Goal: Answer question/provide support: Share knowledge or assist other users

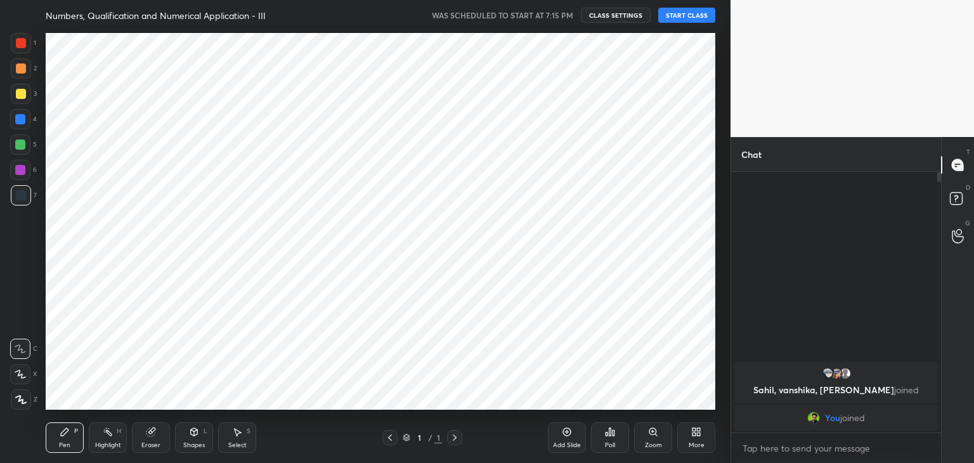
scroll to position [63039, 62742]
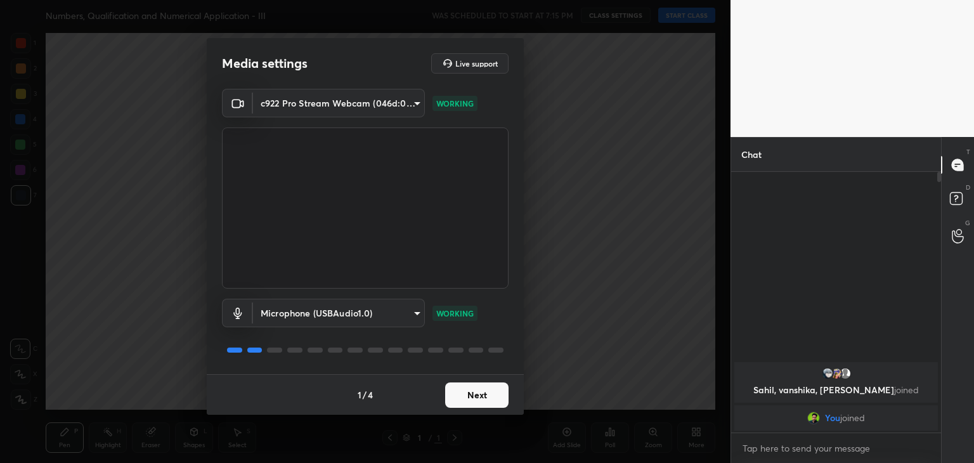
click at [465, 388] on button "Next" at bounding box center [476, 394] width 63 height 25
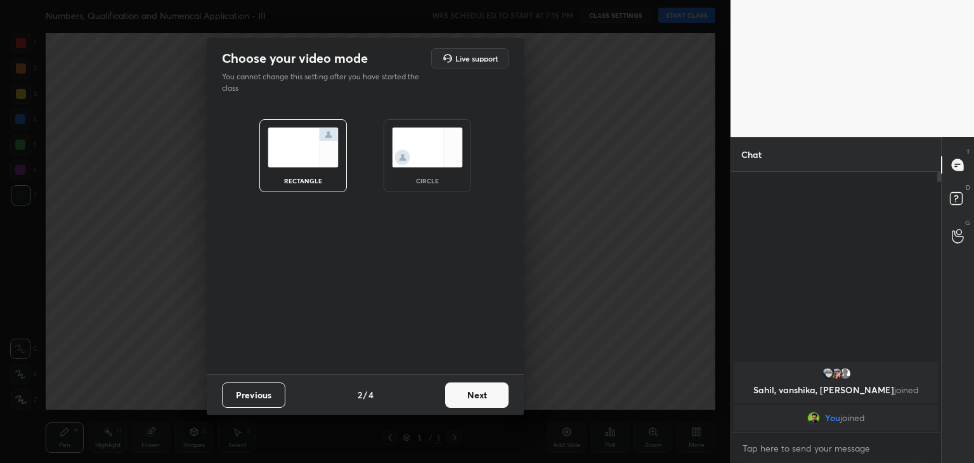
click at [419, 173] on div "circle" at bounding box center [428, 155] width 88 height 73
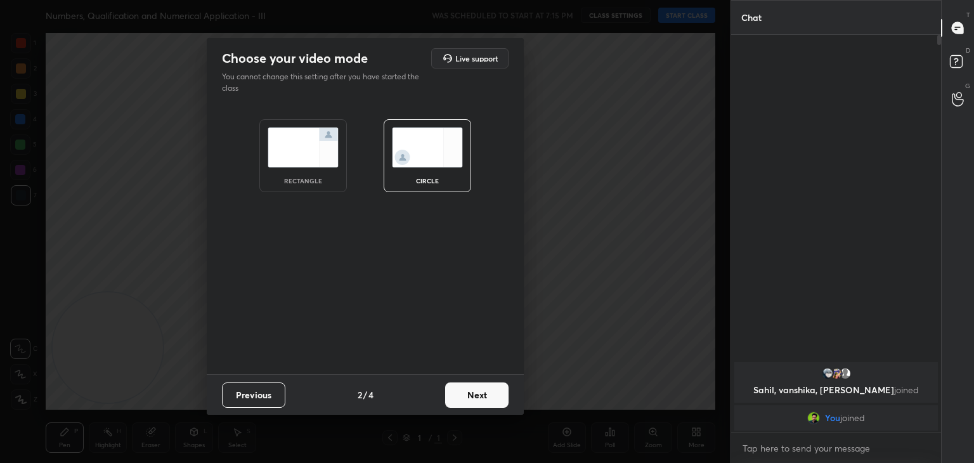
click at [489, 394] on button "Next" at bounding box center [476, 394] width 63 height 25
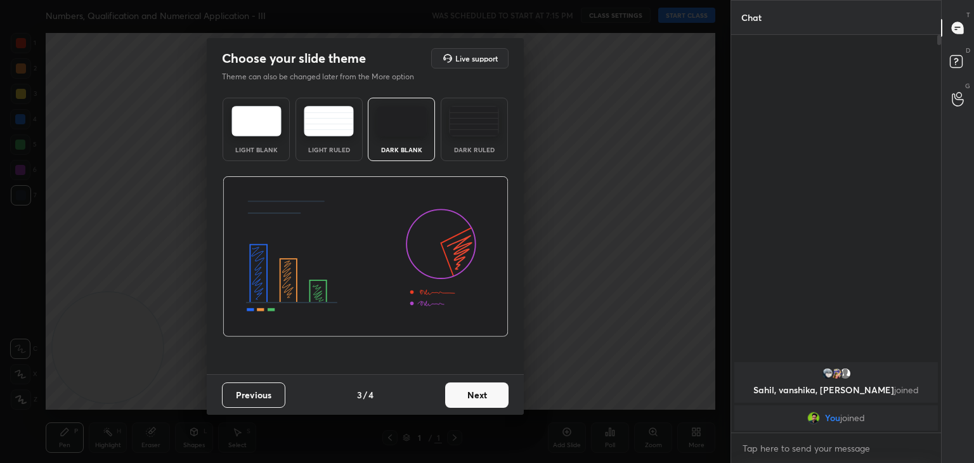
click at [490, 396] on button "Next" at bounding box center [476, 394] width 63 height 25
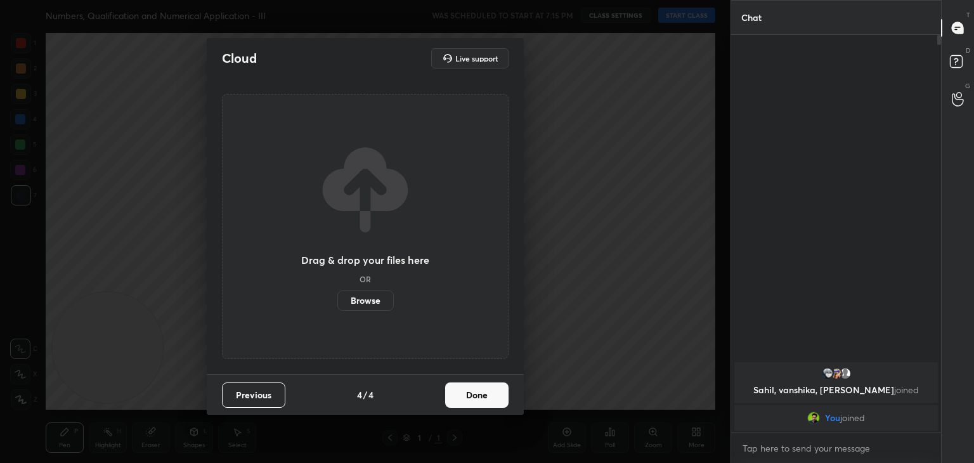
click at [488, 396] on button "Done" at bounding box center [476, 394] width 63 height 25
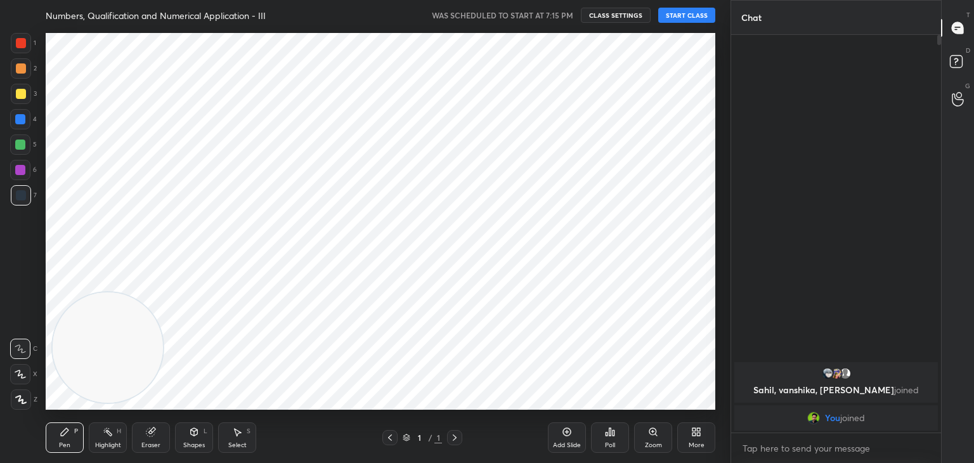
click at [687, 434] on div "More" at bounding box center [696, 437] width 38 height 30
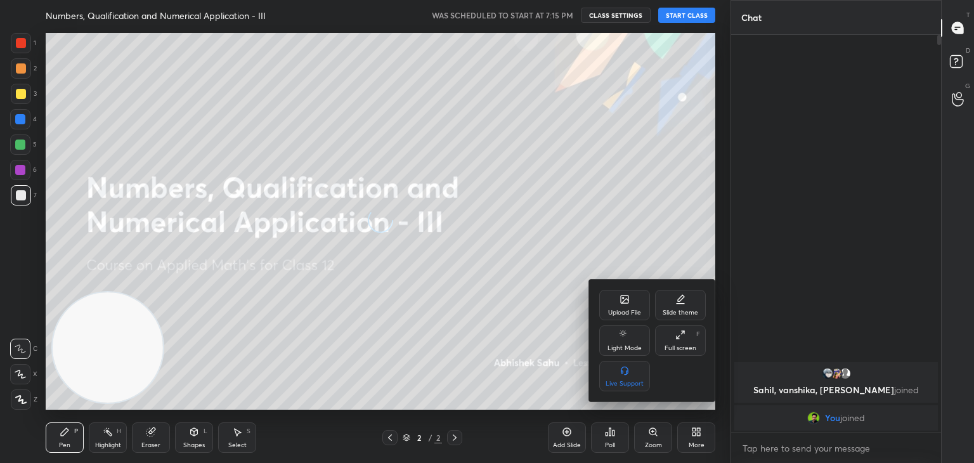
click at [498, 326] on div at bounding box center [487, 231] width 974 height 463
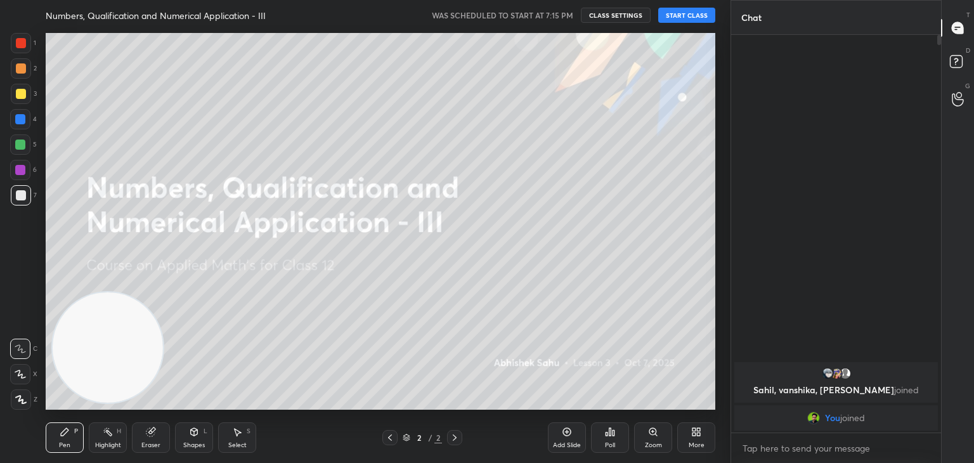
click at [671, 10] on button "START CLASS" at bounding box center [686, 15] width 57 height 15
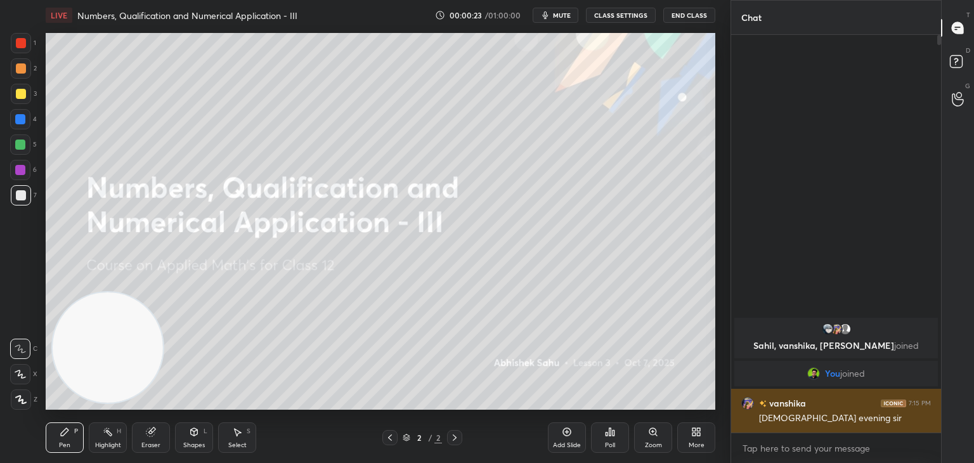
click at [744, 404] on img "grid" at bounding box center [747, 403] width 13 height 13
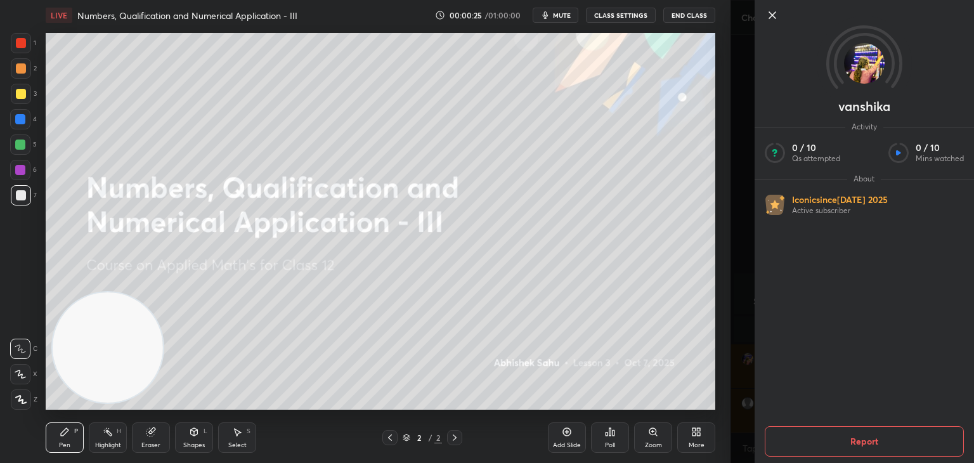
click at [767, 20] on icon at bounding box center [772, 15] width 15 height 15
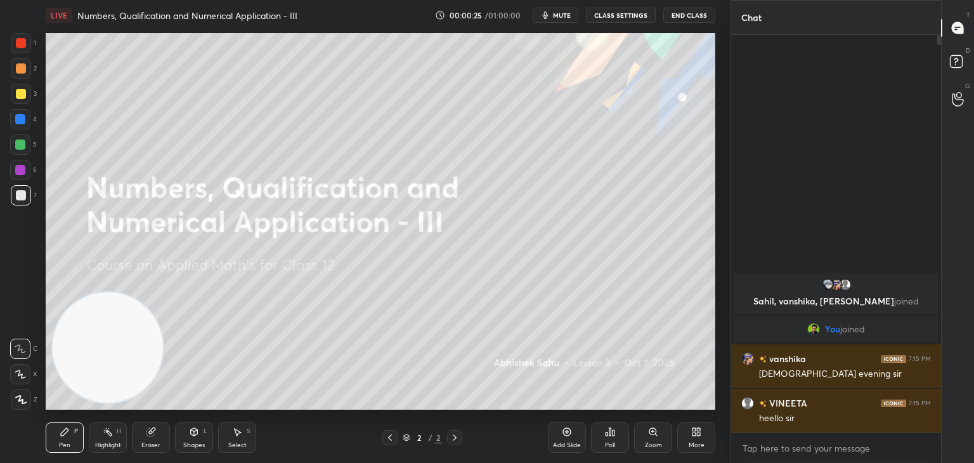
click at [771, 16] on div "vanshika" at bounding box center [853, 231] width 244 height 463
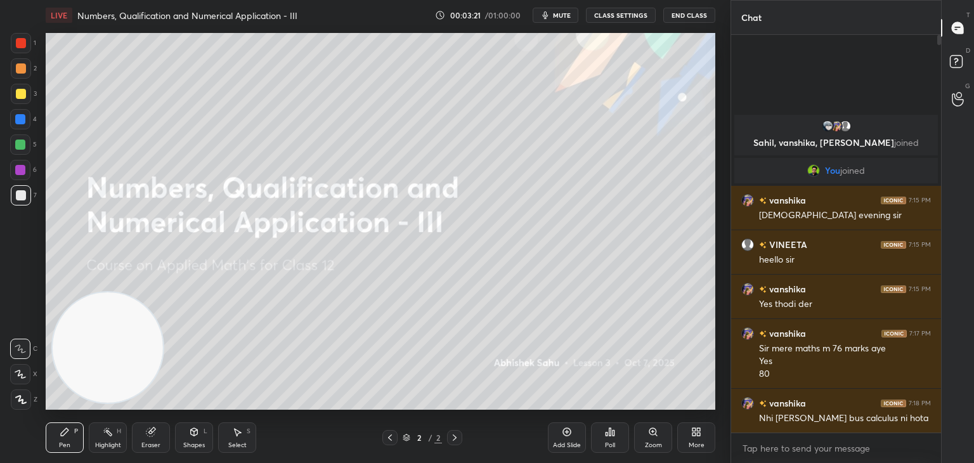
click at [559, 15] on span "mute" at bounding box center [562, 15] width 18 height 9
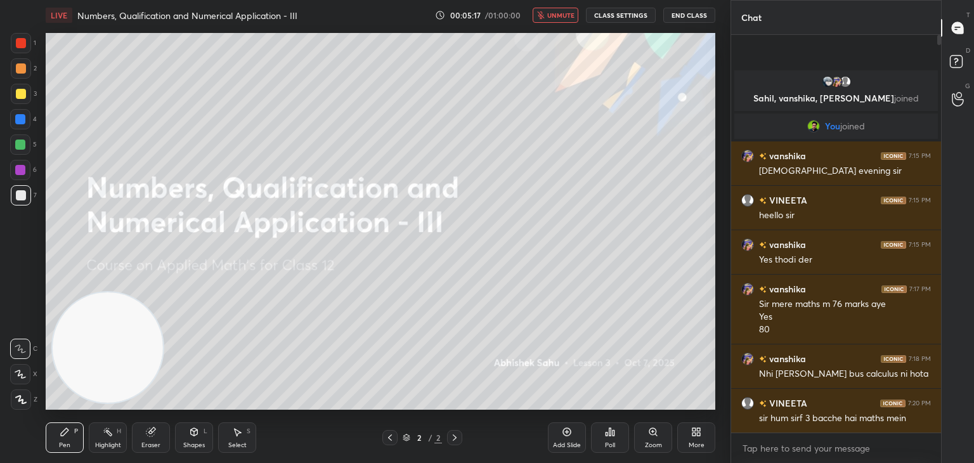
click at [566, 14] on span "unmute" at bounding box center [560, 15] width 27 height 9
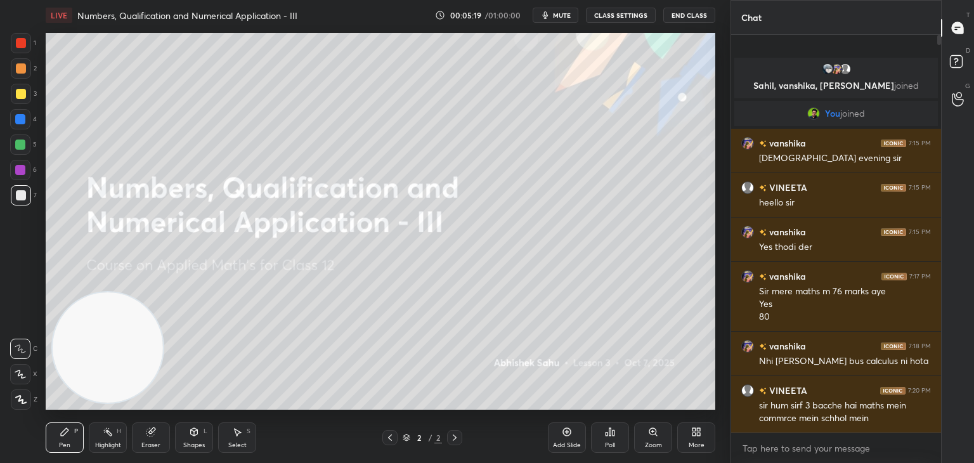
click at [563, 13] on span "mute" at bounding box center [562, 15] width 18 height 9
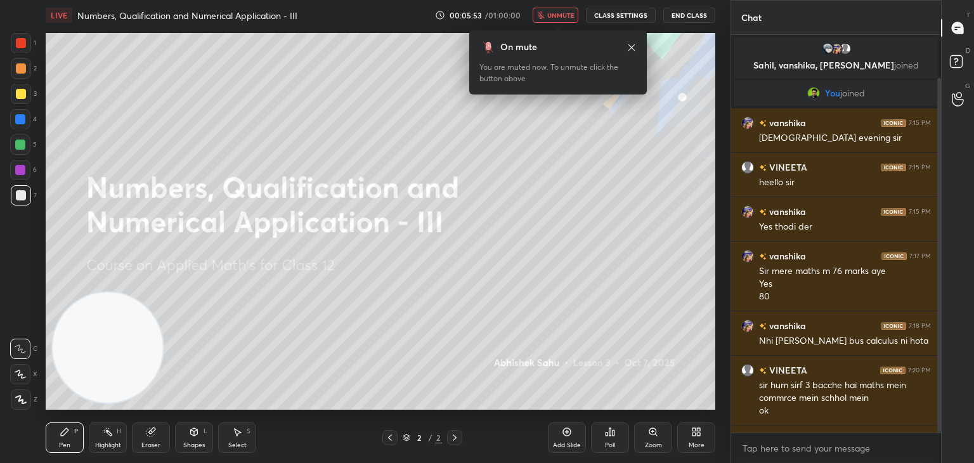
scroll to position [48, 0]
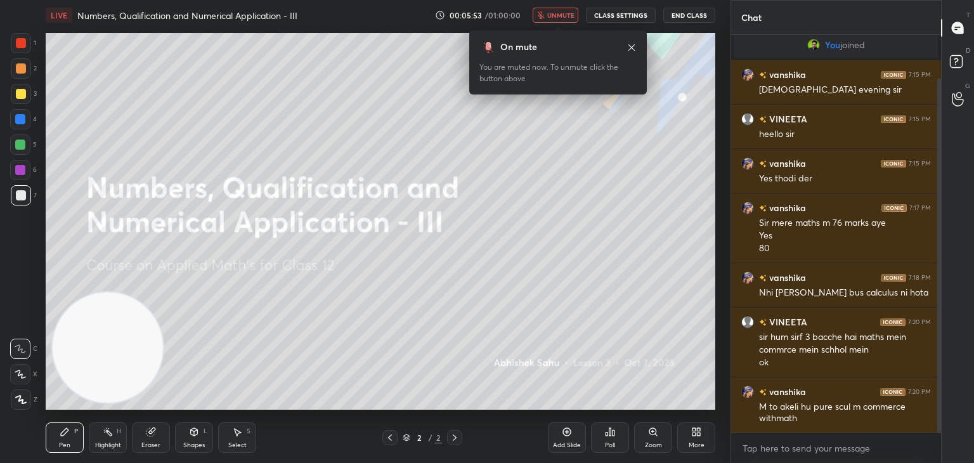
drag, startPoint x: 939, startPoint y: 108, endPoint x: 937, endPoint y: 137, distance: 28.6
click at [941, 140] on div at bounding box center [939, 255] width 4 height 355
click at [630, 46] on icon at bounding box center [632, 47] width 10 height 10
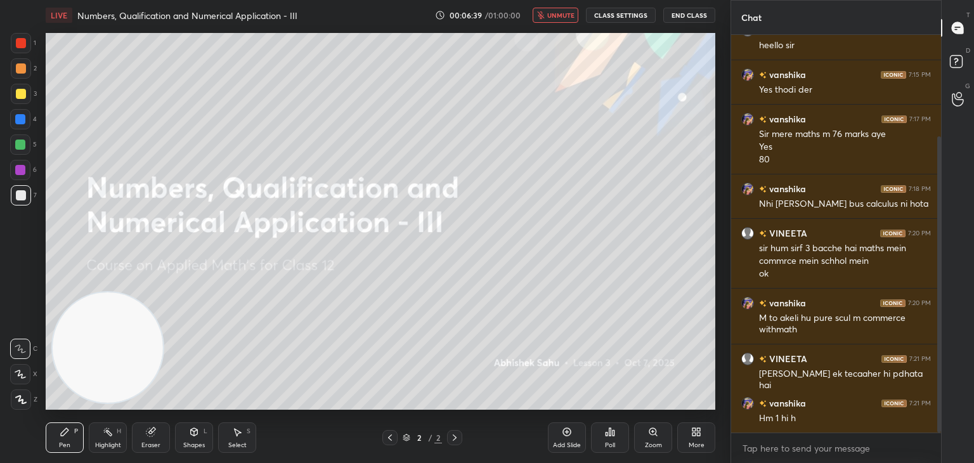
scroll to position [181, 0]
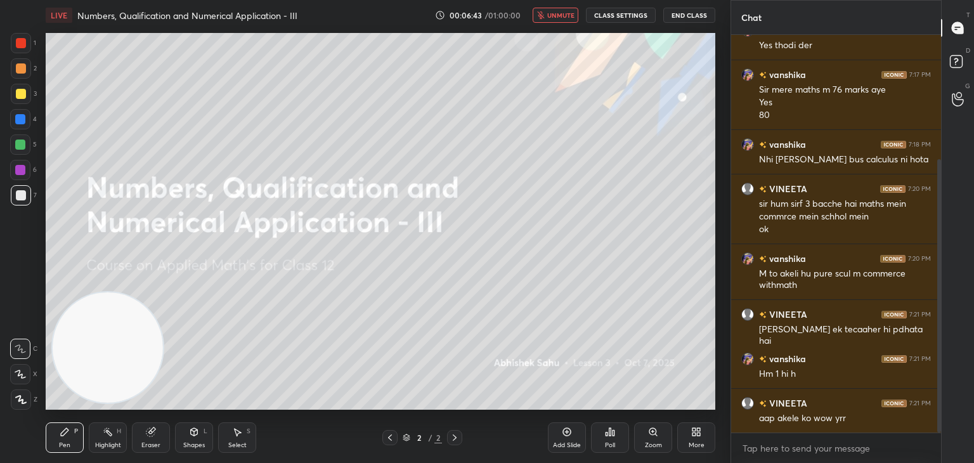
click at [568, 13] on span "unmute" at bounding box center [560, 15] width 27 height 9
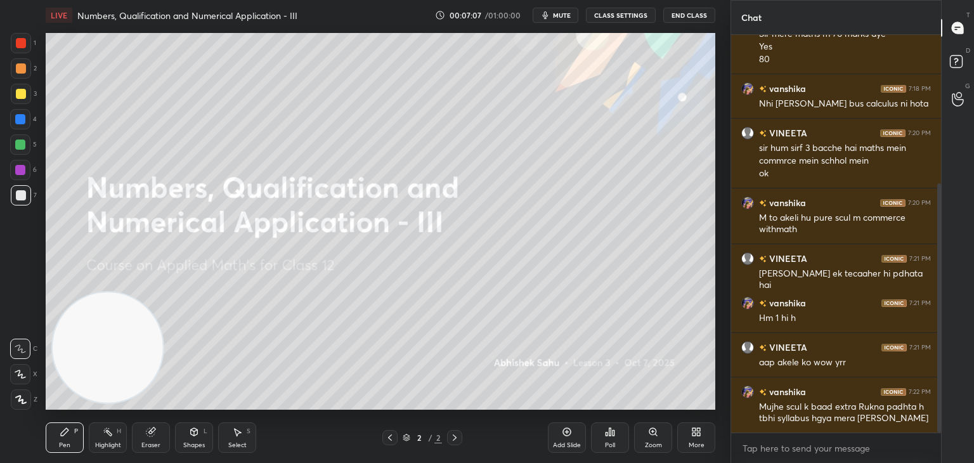
click at [565, 442] on div "Add Slide" at bounding box center [567, 445] width 28 height 6
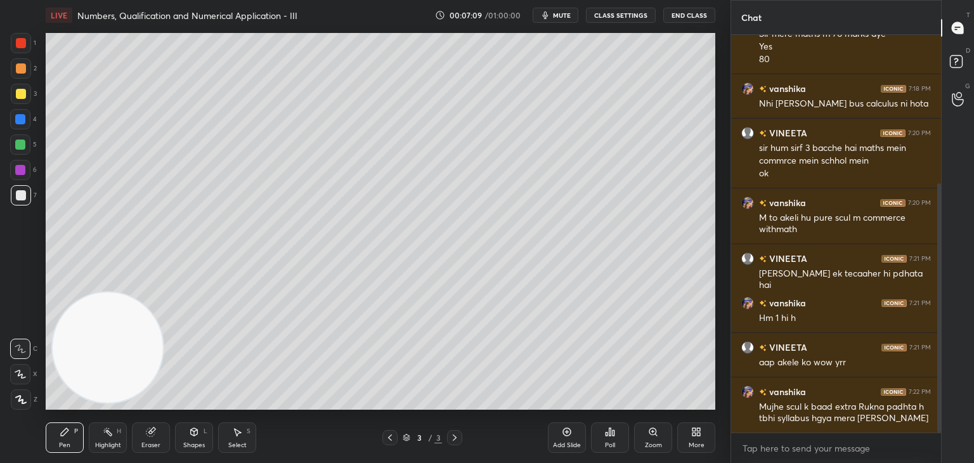
click at [23, 93] on div at bounding box center [21, 94] width 10 height 10
click at [22, 371] on icon at bounding box center [20, 374] width 11 height 9
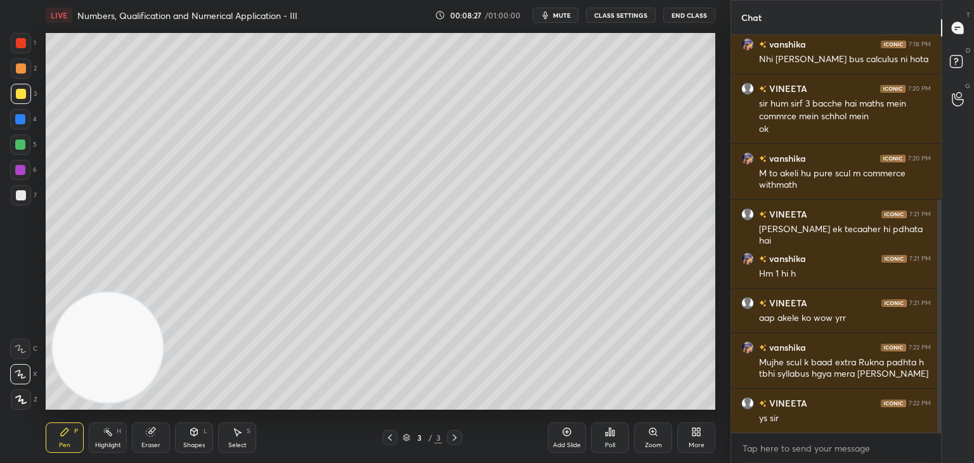
click at [140, 441] on div "Eraser" at bounding box center [151, 437] width 38 height 30
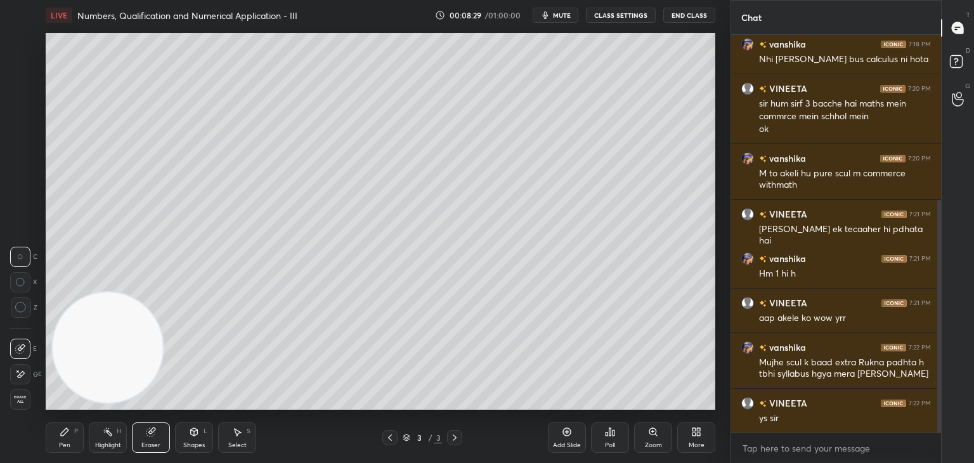
drag, startPoint x: 75, startPoint y: 433, endPoint x: 82, endPoint y: 410, distance: 23.5
click at [72, 436] on div "Pen P" at bounding box center [65, 437] width 38 height 30
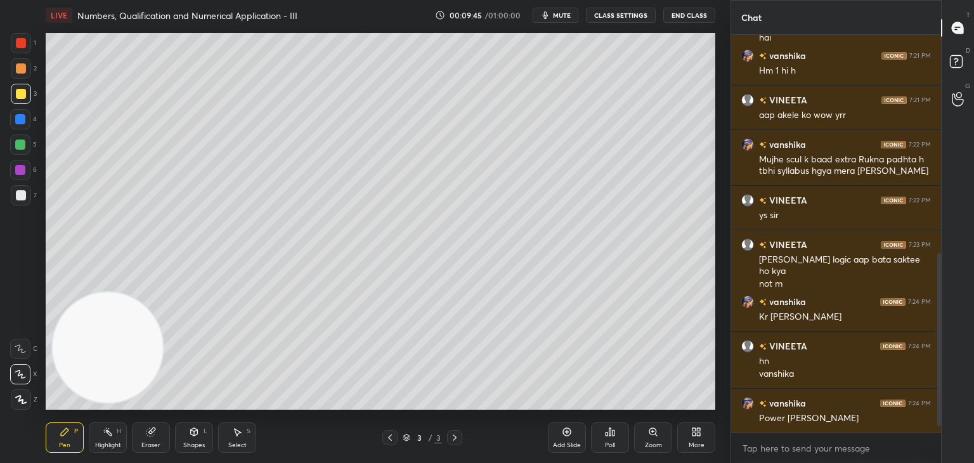
scroll to position [529, 0]
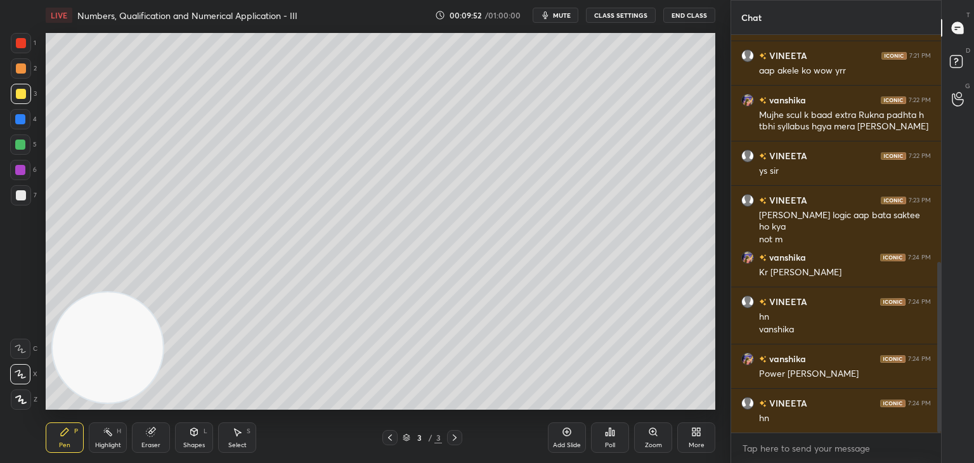
click at [153, 445] on div "Eraser" at bounding box center [150, 445] width 19 height 6
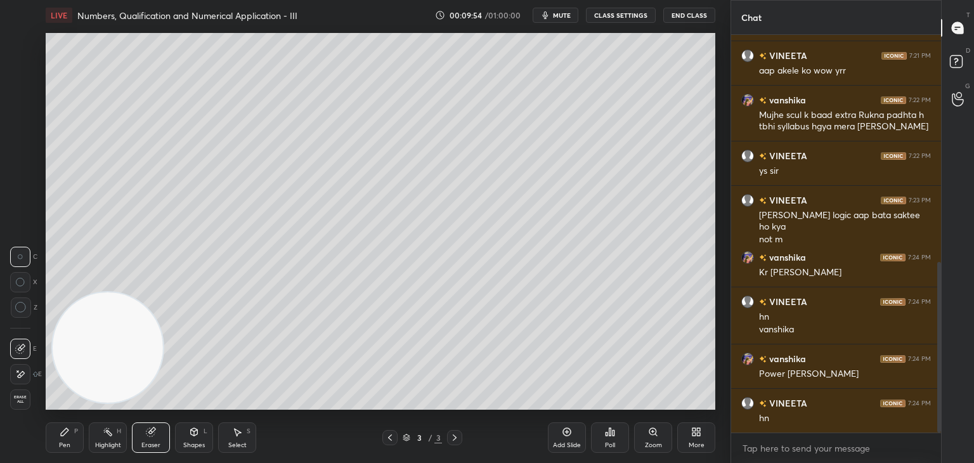
click at [60, 429] on icon at bounding box center [65, 432] width 10 height 10
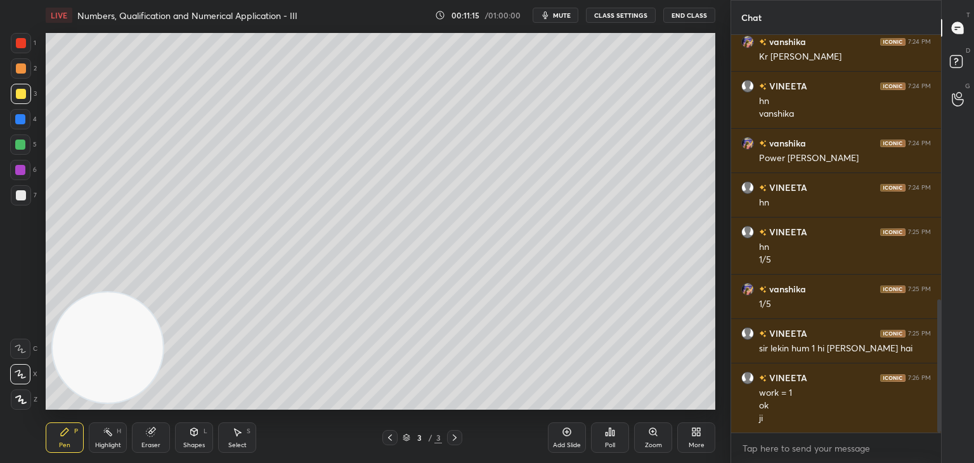
scroll to position [789, 0]
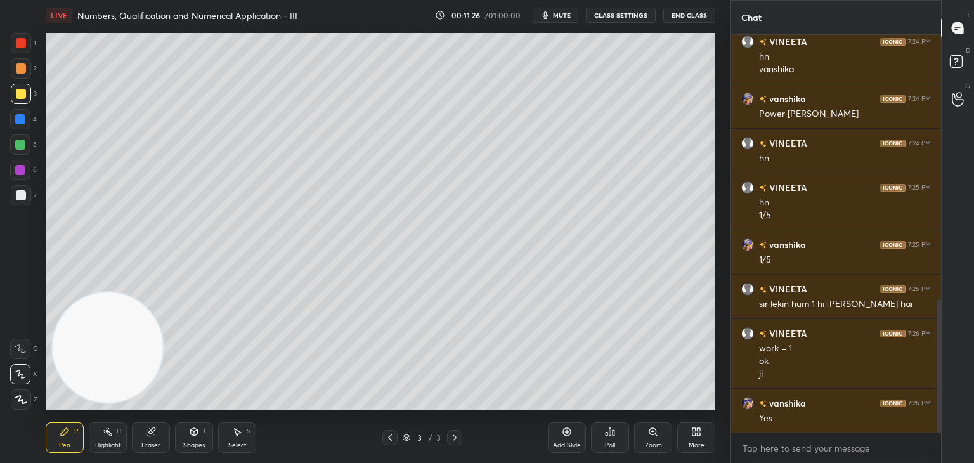
click at [568, 437] on div "Add Slide" at bounding box center [567, 437] width 38 height 30
drag, startPoint x: 29, startPoint y: 72, endPoint x: 43, endPoint y: 79, distance: 16.5
click at [29, 71] on div "2" at bounding box center [24, 68] width 26 height 20
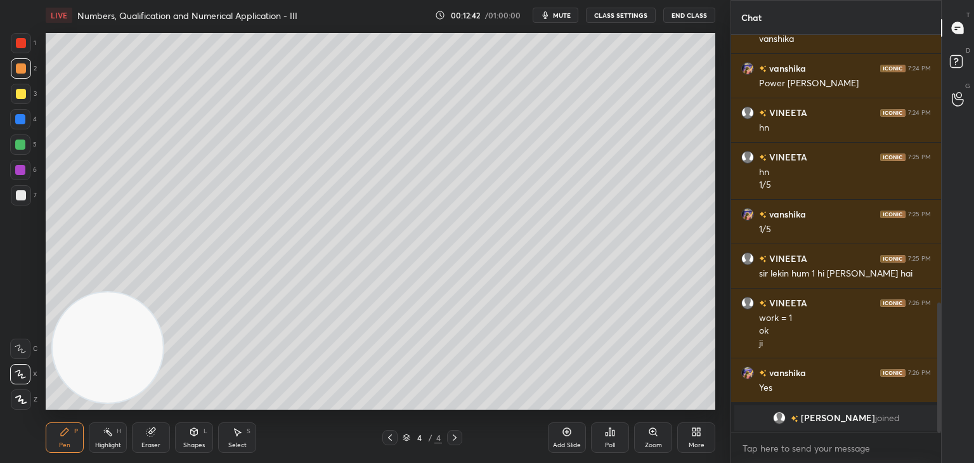
click at [10, 199] on div "1 2 3 4 5 6 7 C X Z C X Z E E Erase all H H" at bounding box center [20, 221] width 41 height 377
drag, startPoint x: 25, startPoint y: 192, endPoint x: 33, endPoint y: 199, distance: 9.9
click at [23, 192] on div at bounding box center [21, 195] width 20 height 20
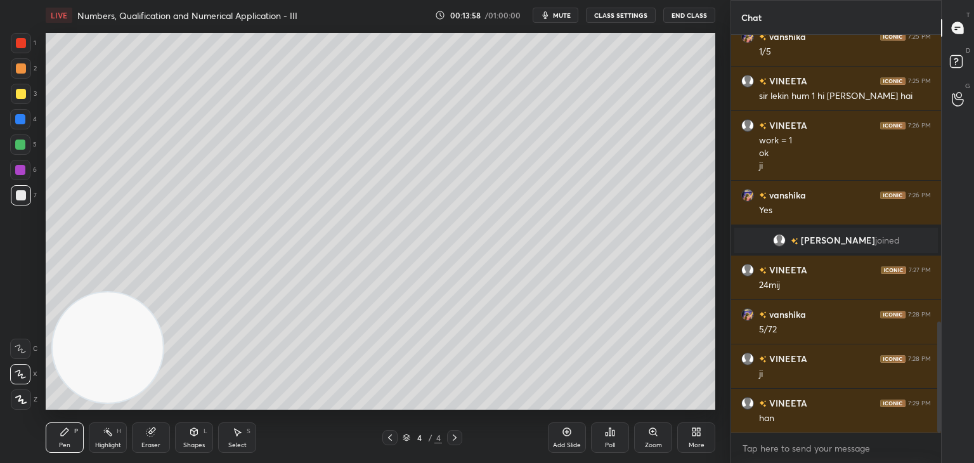
scroll to position [1031, 0]
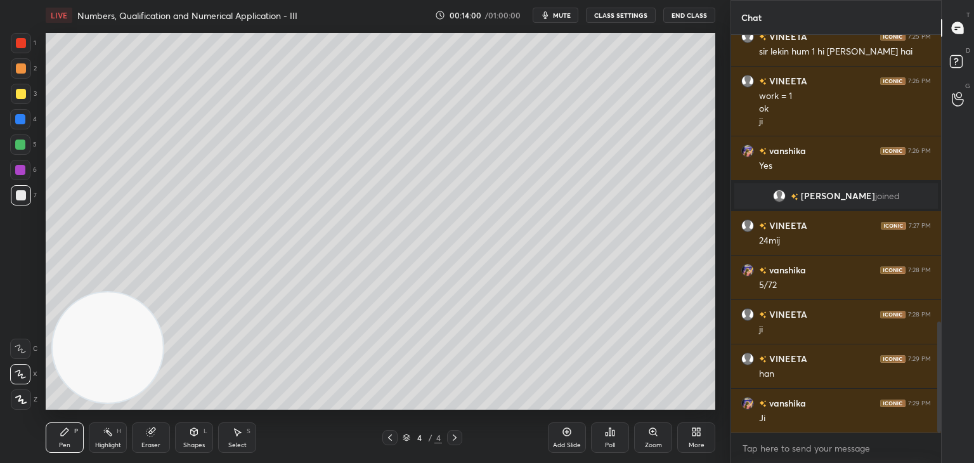
drag, startPoint x: 567, startPoint y: 434, endPoint x: 556, endPoint y: 431, distance: 12.0
click at [564, 434] on icon at bounding box center [567, 432] width 10 height 10
click at [22, 67] on div at bounding box center [21, 68] width 10 height 10
click at [157, 430] on div "Eraser" at bounding box center [151, 437] width 38 height 30
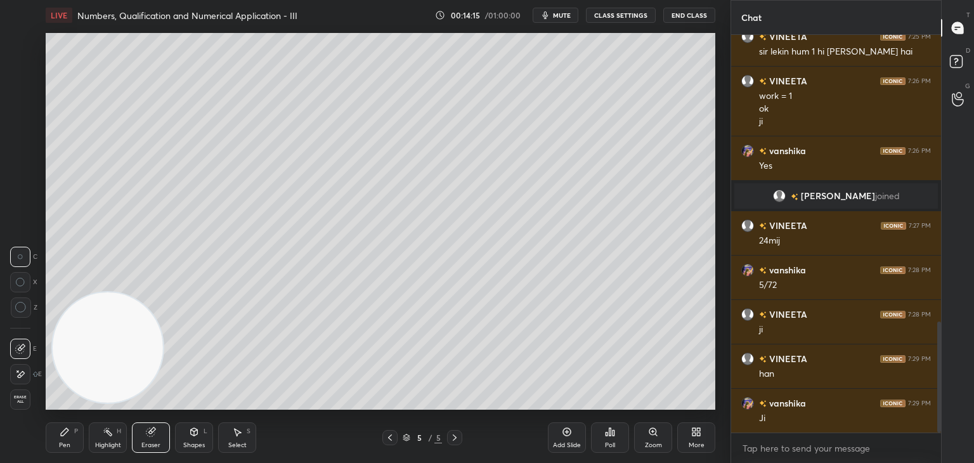
drag, startPoint x: 71, startPoint y: 437, endPoint x: 67, endPoint y: 417, distance: 20.8
click at [69, 434] on div "Pen P" at bounding box center [65, 437] width 38 height 30
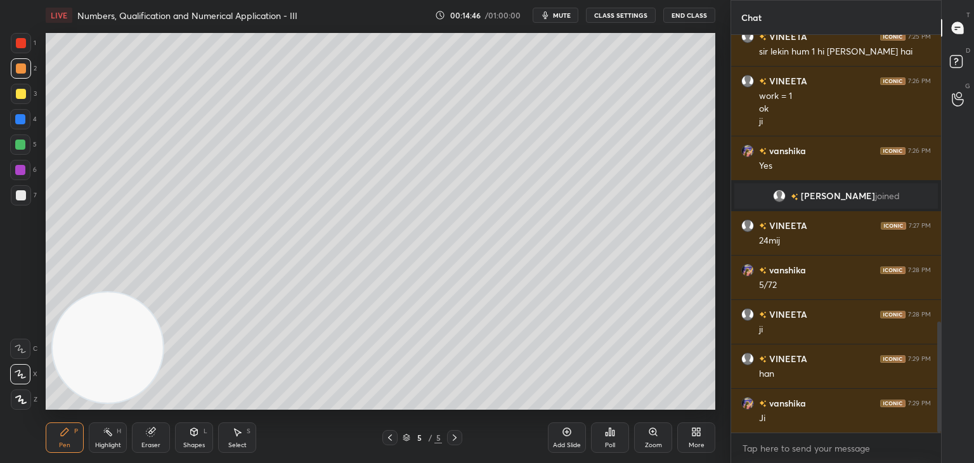
click at [152, 437] on div "Eraser" at bounding box center [151, 437] width 38 height 30
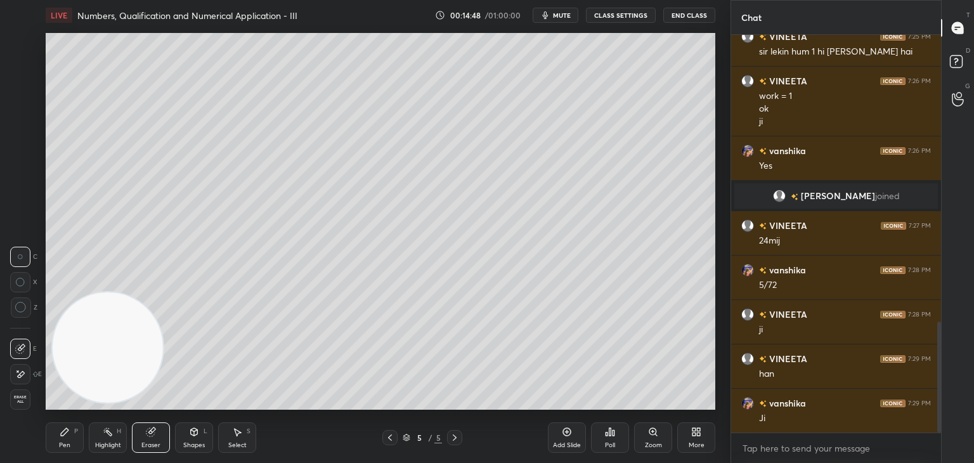
click at [67, 436] on div "Pen P" at bounding box center [65, 437] width 38 height 30
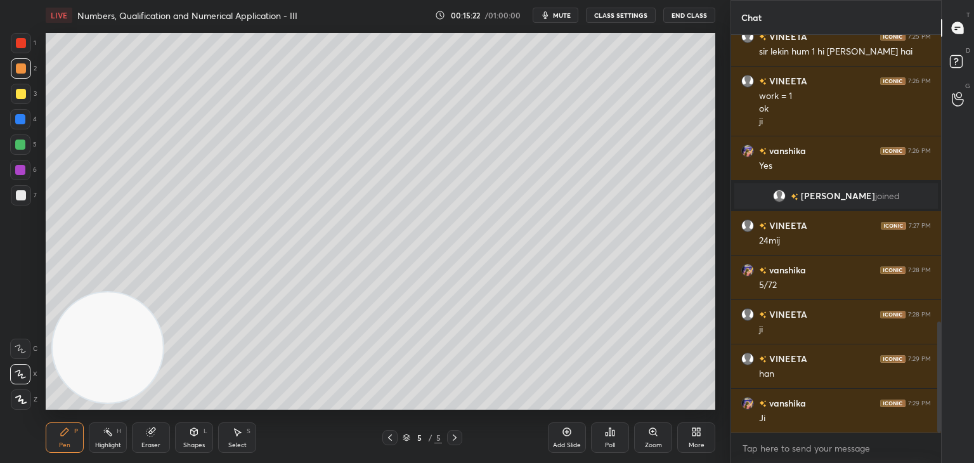
click at [22, 203] on div at bounding box center [21, 195] width 20 height 20
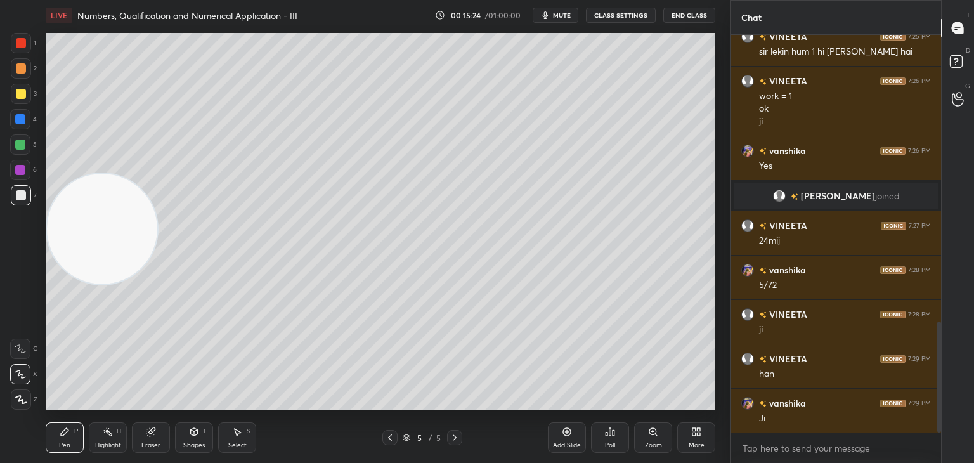
drag, startPoint x: 67, startPoint y: 231, endPoint x: 65, endPoint y: 65, distance: 166.8
click at [65, 174] on video at bounding box center [102, 229] width 110 height 110
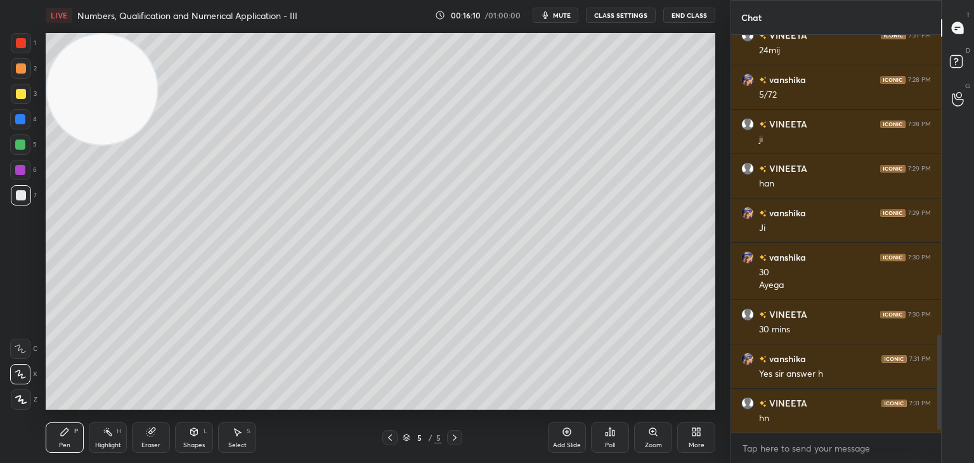
scroll to position [1266, 0]
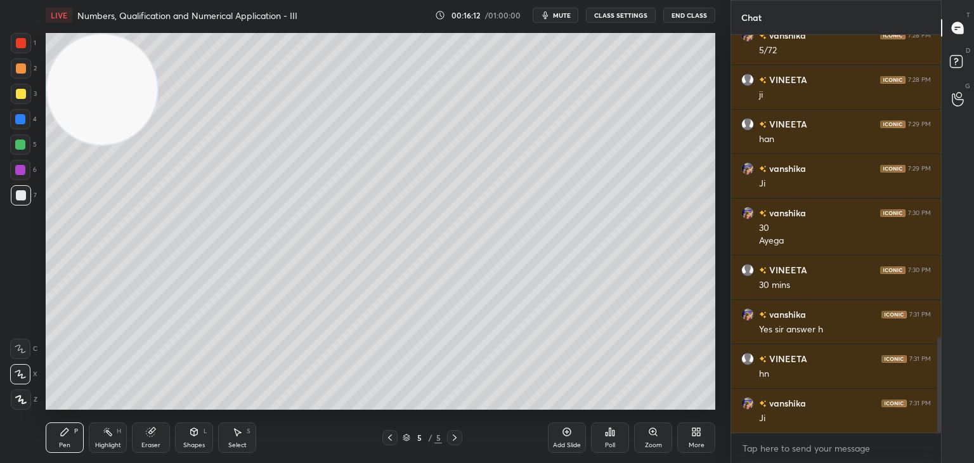
click at [562, 444] on div "Add Slide" at bounding box center [567, 445] width 28 height 6
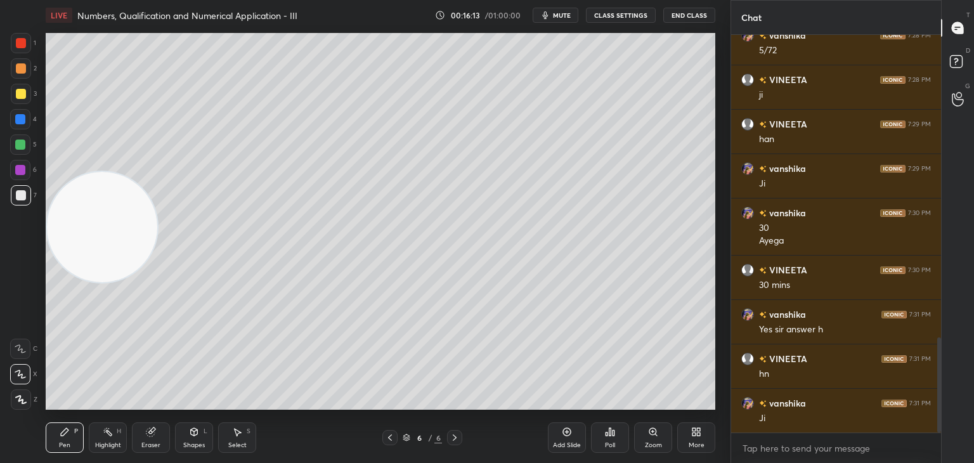
drag, startPoint x: 71, startPoint y: 188, endPoint x: 0, endPoint y: 399, distance: 222.2
click at [0, 399] on div "1 2 3 4 5 6 7 C X Z C X Z E E Erase all H H LIVE Numbers, Qualification and Num…" at bounding box center [360, 231] width 720 height 463
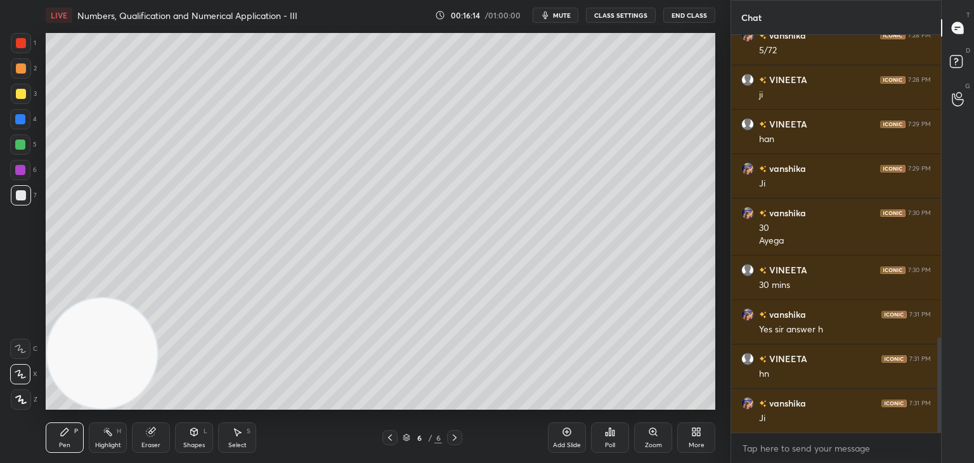
drag, startPoint x: 24, startPoint y: 59, endPoint x: 39, endPoint y: 60, distance: 15.2
click at [25, 60] on div at bounding box center [21, 68] width 20 height 20
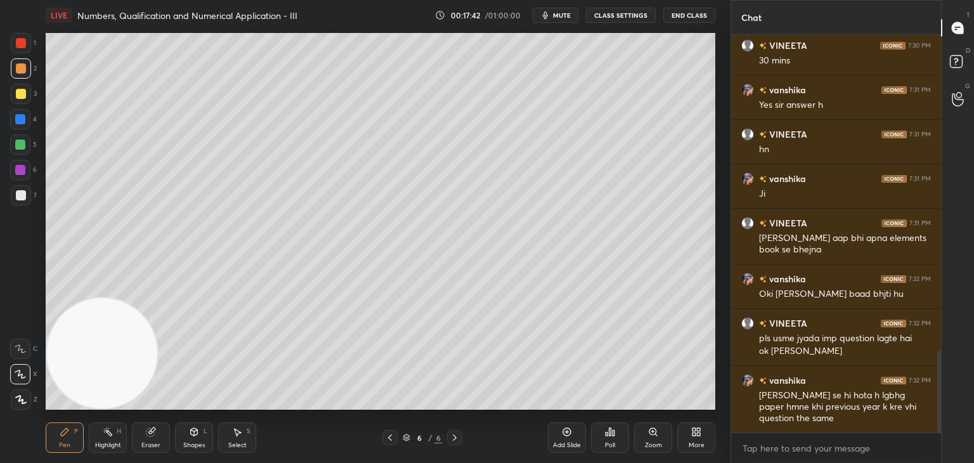
scroll to position [1535, 0]
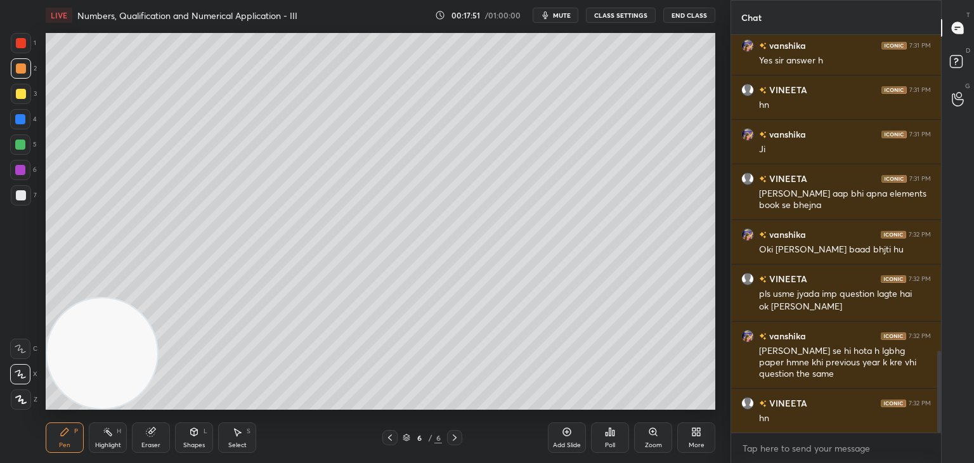
click at [157, 433] on div "Eraser" at bounding box center [151, 437] width 38 height 30
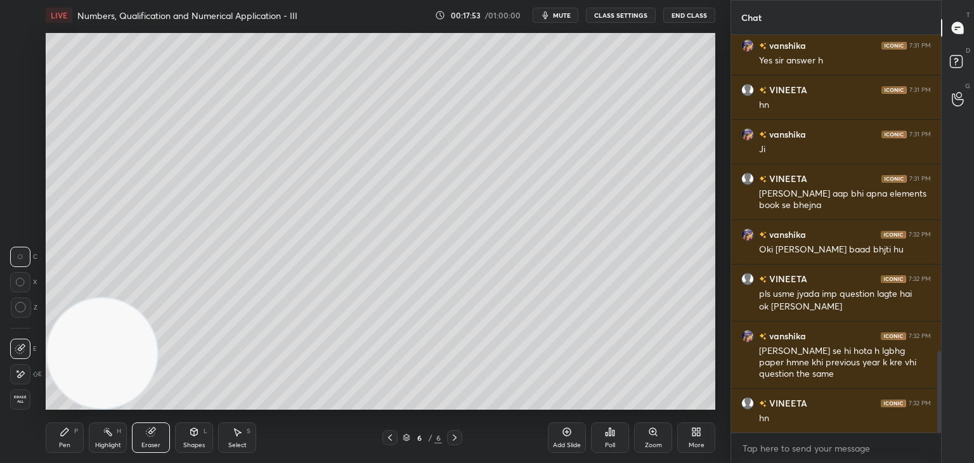
click at [23, 282] on div at bounding box center [20, 282] width 20 height 20
click at [63, 438] on div "Pen P" at bounding box center [65, 437] width 38 height 30
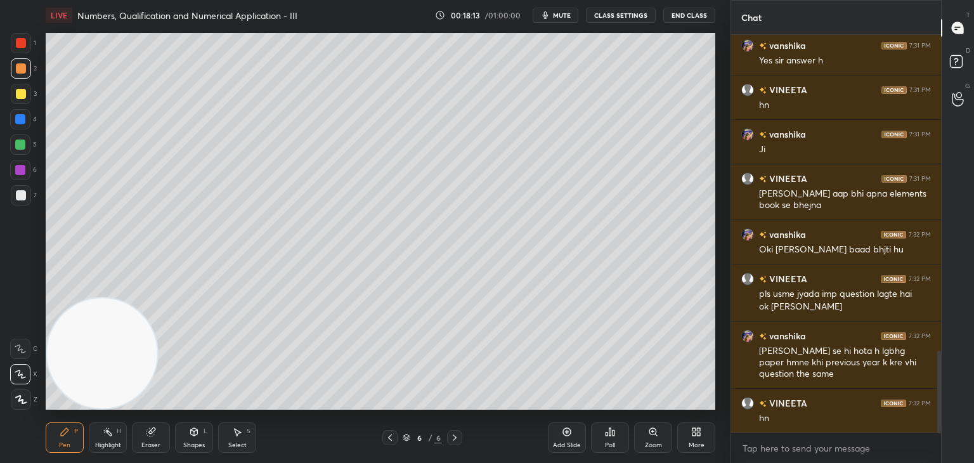
click at [23, 199] on div at bounding box center [21, 195] width 10 height 10
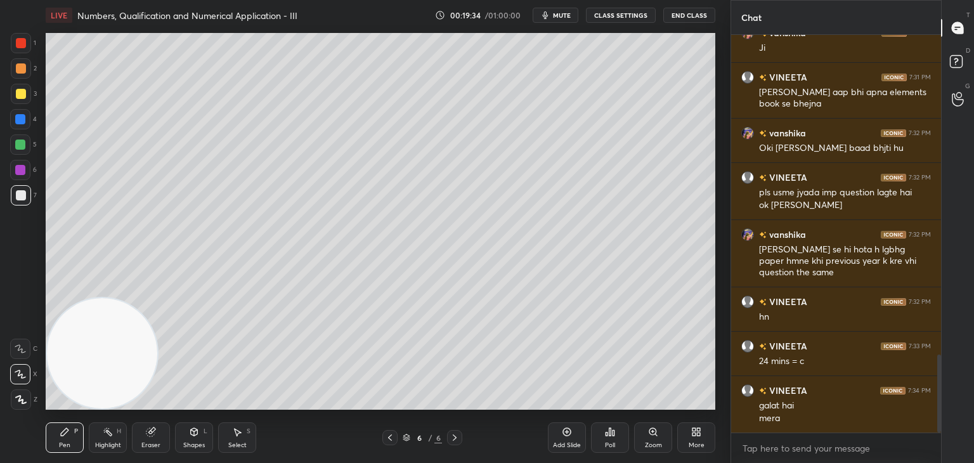
scroll to position [1649, 0]
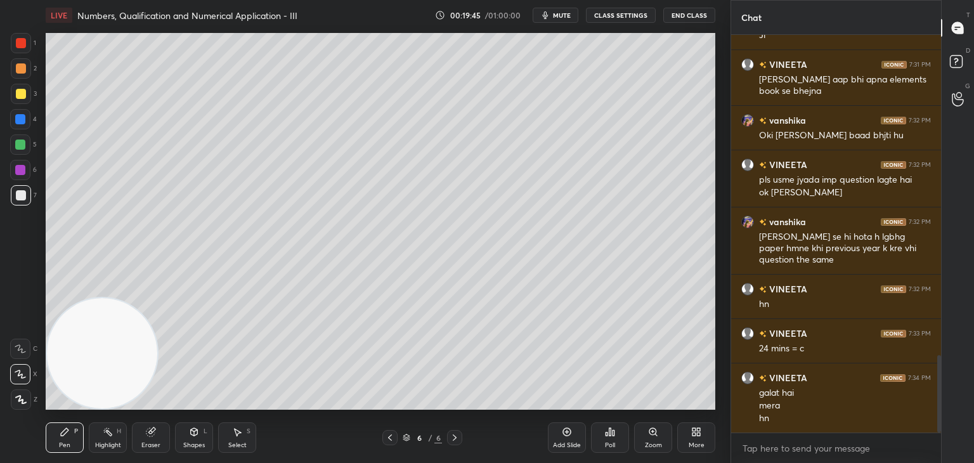
drag, startPoint x: 154, startPoint y: 432, endPoint x: 176, endPoint y: 416, distance: 26.8
click at [152, 433] on icon at bounding box center [151, 432] width 10 height 10
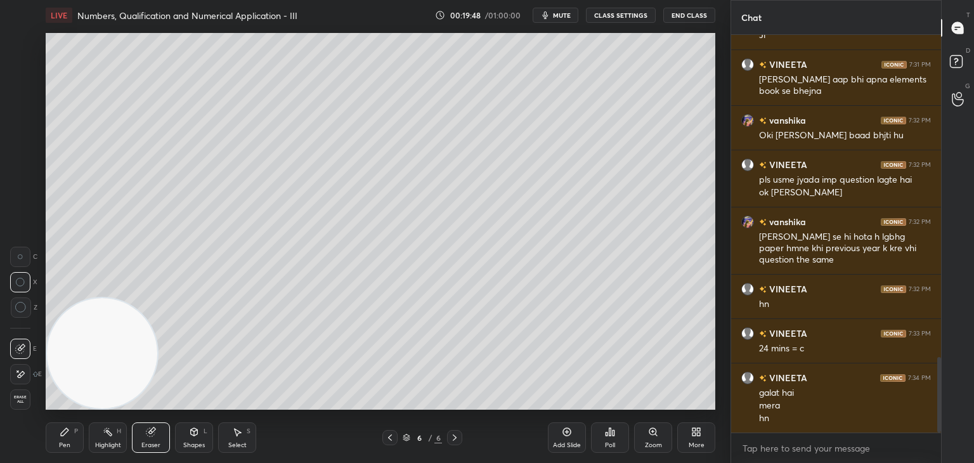
scroll to position [1693, 0]
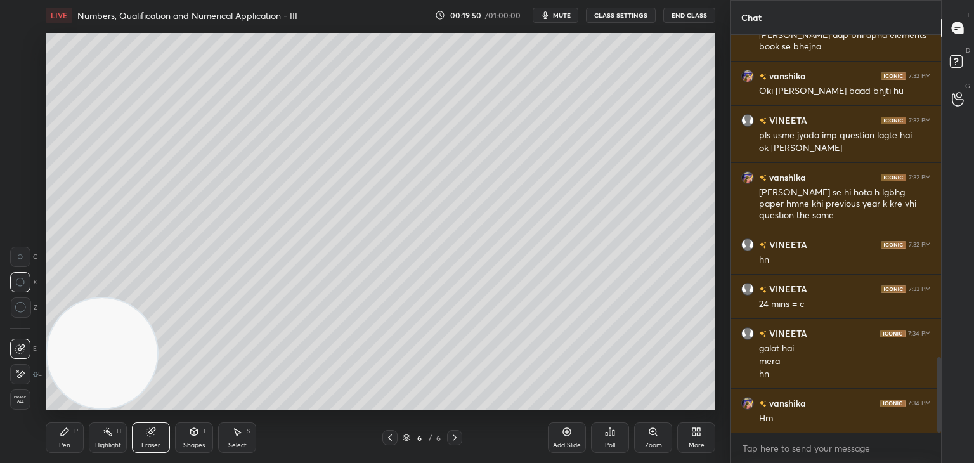
click at [48, 445] on div "Pen P" at bounding box center [65, 437] width 38 height 30
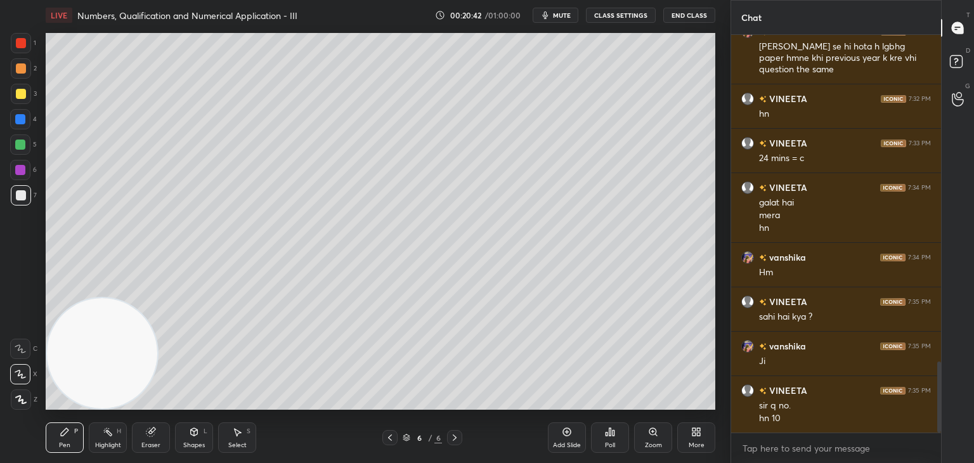
scroll to position [1852, 0]
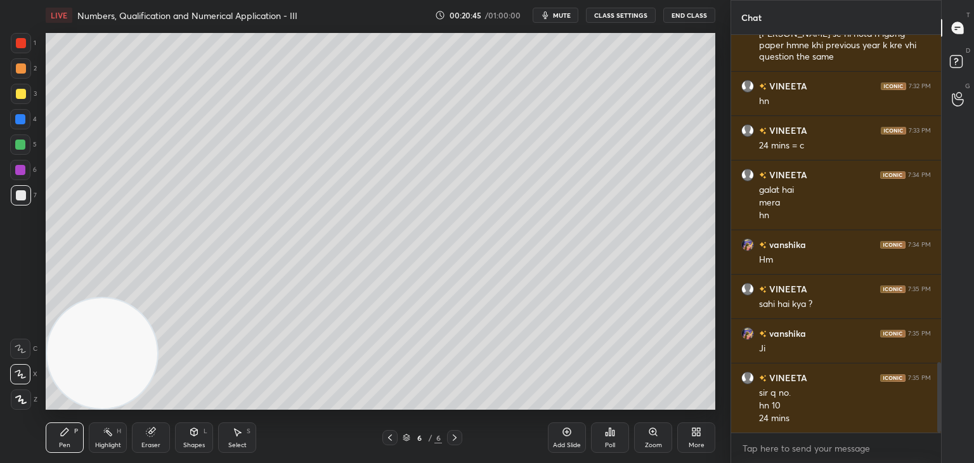
drag, startPoint x: 567, startPoint y: 430, endPoint x: 556, endPoint y: 406, distance: 26.7
click at [565, 434] on icon at bounding box center [567, 432] width 10 height 10
click at [18, 77] on div at bounding box center [21, 68] width 20 height 20
click at [23, 196] on div at bounding box center [21, 195] width 20 height 20
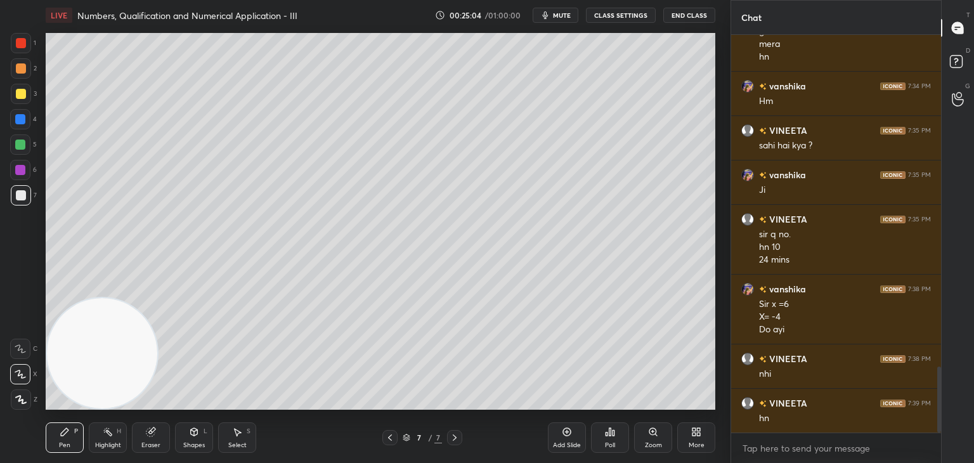
scroll to position [2055, 0]
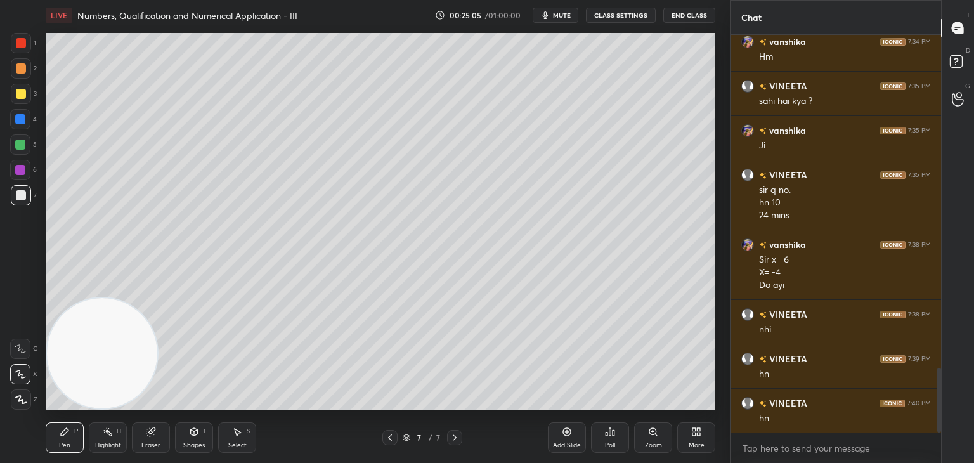
click at [562, 440] on div "Add Slide" at bounding box center [567, 437] width 38 height 30
click at [391, 431] on div at bounding box center [389, 437] width 15 height 15
click at [454, 437] on icon at bounding box center [455, 438] width 10 height 10
drag, startPoint x: 387, startPoint y: 431, endPoint x: 419, endPoint y: 436, distance: 32.0
click at [386, 433] on div at bounding box center [389, 437] width 15 height 15
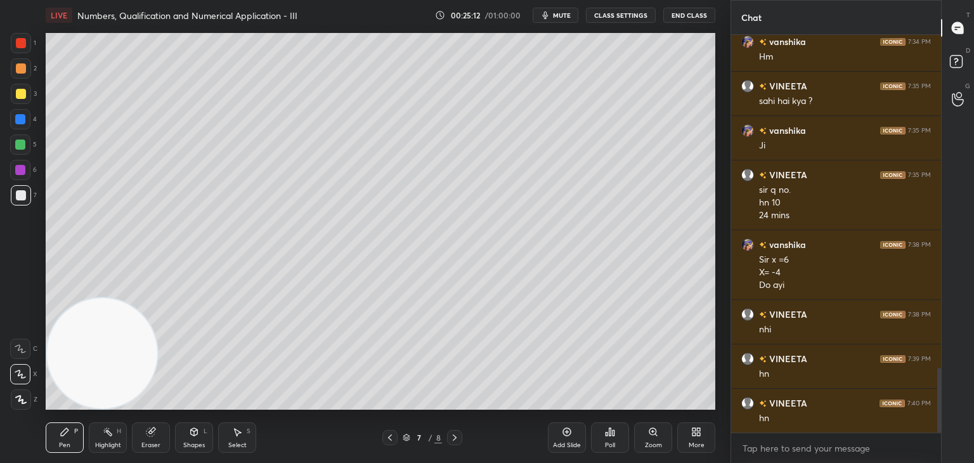
drag, startPoint x: 456, startPoint y: 437, endPoint x: 448, endPoint y: 420, distance: 18.2
click at [454, 438] on icon at bounding box center [455, 438] width 10 height 10
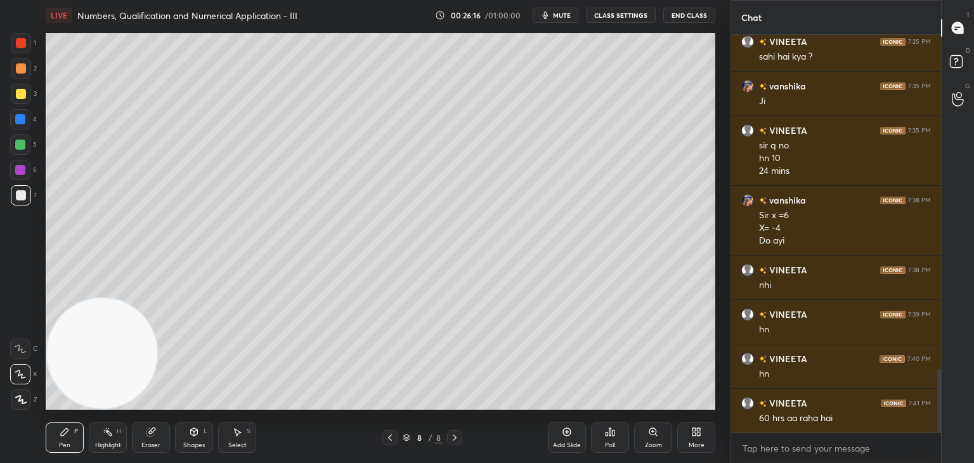
click at [388, 436] on icon at bounding box center [390, 438] width 10 height 10
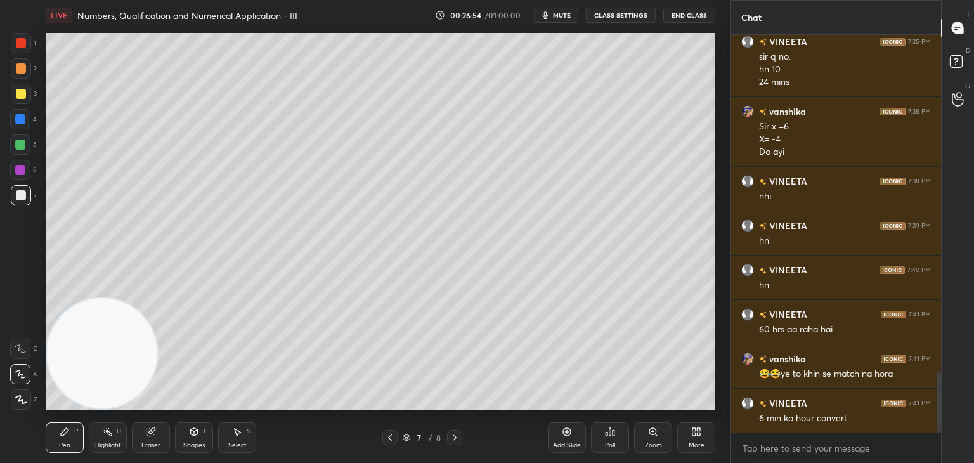
scroll to position [2201, 0]
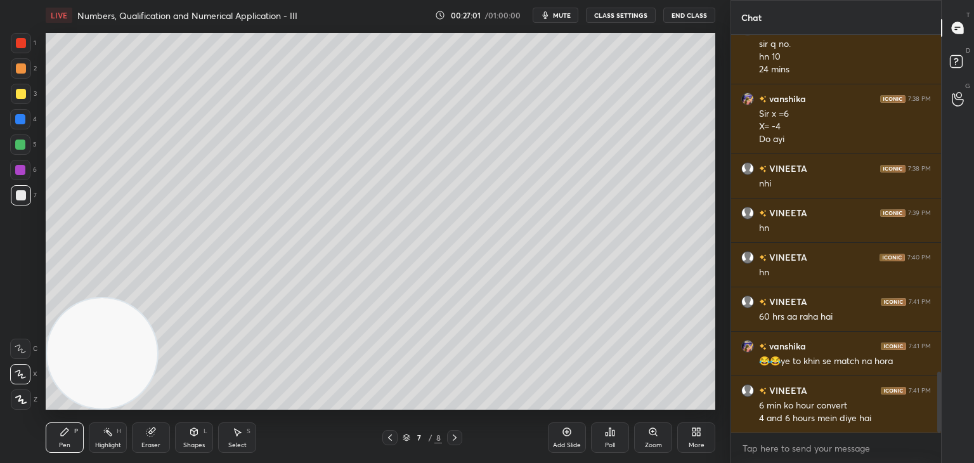
drag, startPoint x: 151, startPoint y: 438, endPoint x: 179, endPoint y: 422, distance: 32.1
click at [150, 439] on div "Eraser" at bounding box center [151, 437] width 38 height 30
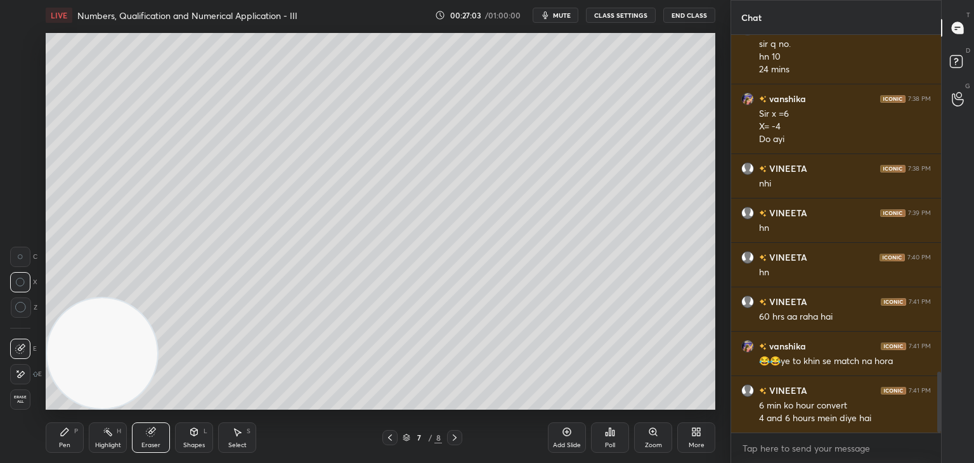
drag, startPoint x: 72, startPoint y: 436, endPoint x: 92, endPoint y: 427, distance: 22.4
click at [71, 437] on div "Pen P" at bounding box center [65, 437] width 38 height 30
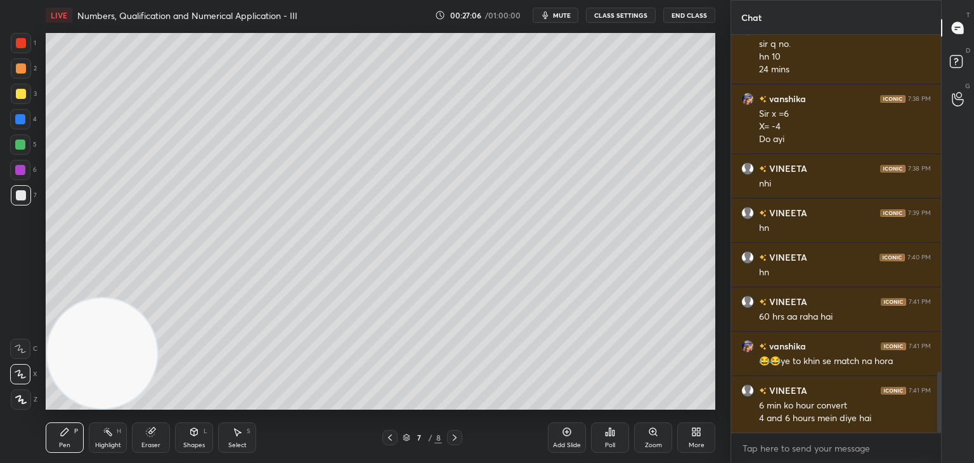
drag, startPoint x: 164, startPoint y: 433, endPoint x: 176, endPoint y: 427, distance: 13.6
click at [165, 435] on div "Eraser" at bounding box center [151, 437] width 38 height 30
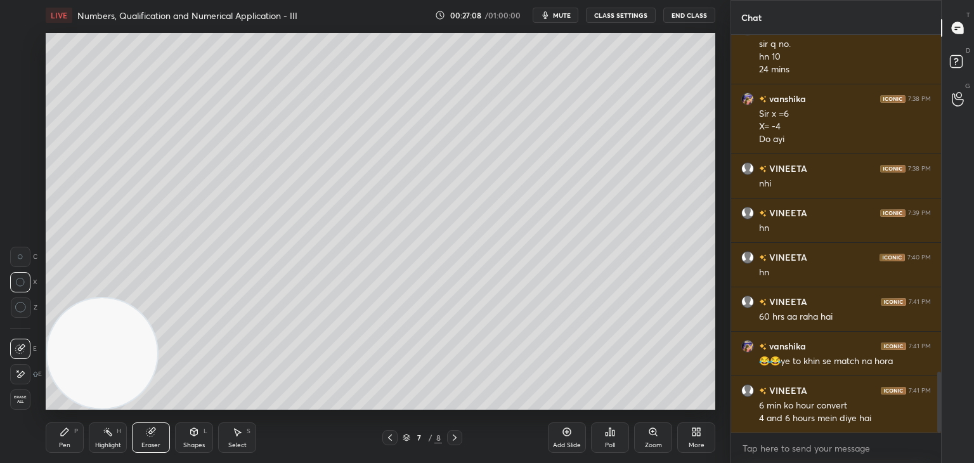
click at [68, 439] on div "Pen P" at bounding box center [65, 437] width 38 height 30
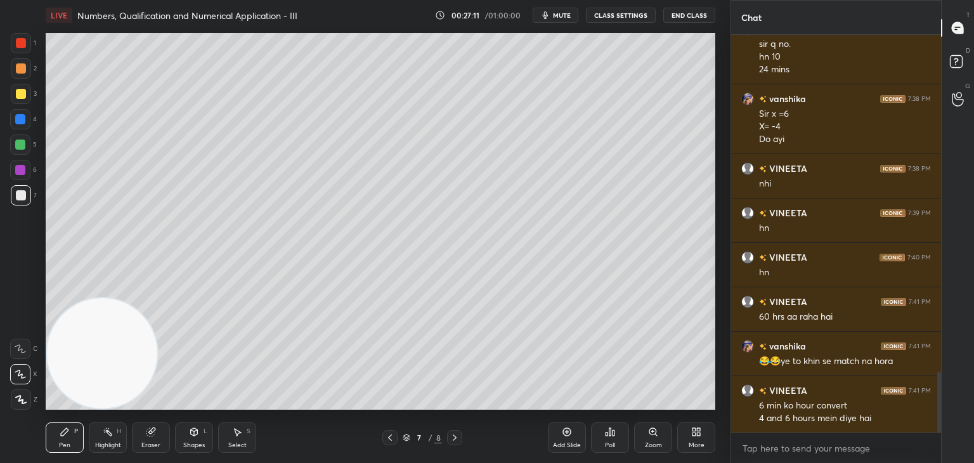
click at [155, 428] on div "Eraser" at bounding box center [151, 437] width 38 height 30
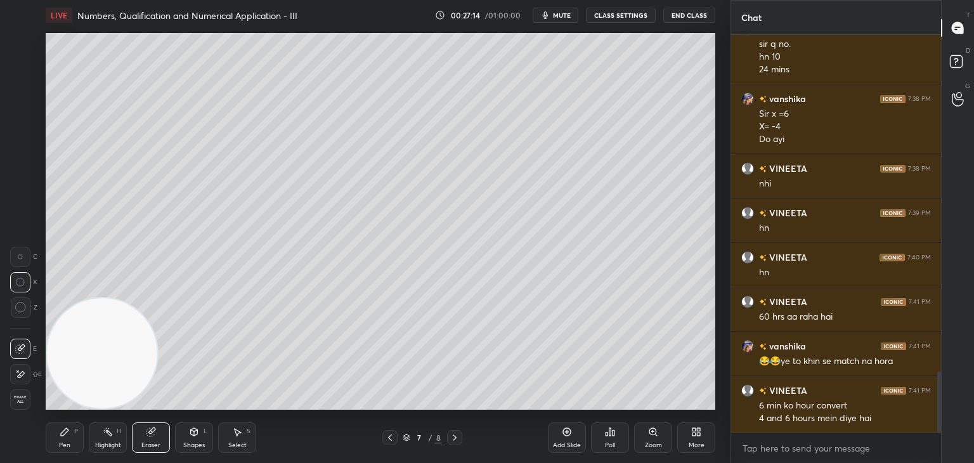
click at [67, 441] on div "Pen P" at bounding box center [65, 437] width 38 height 30
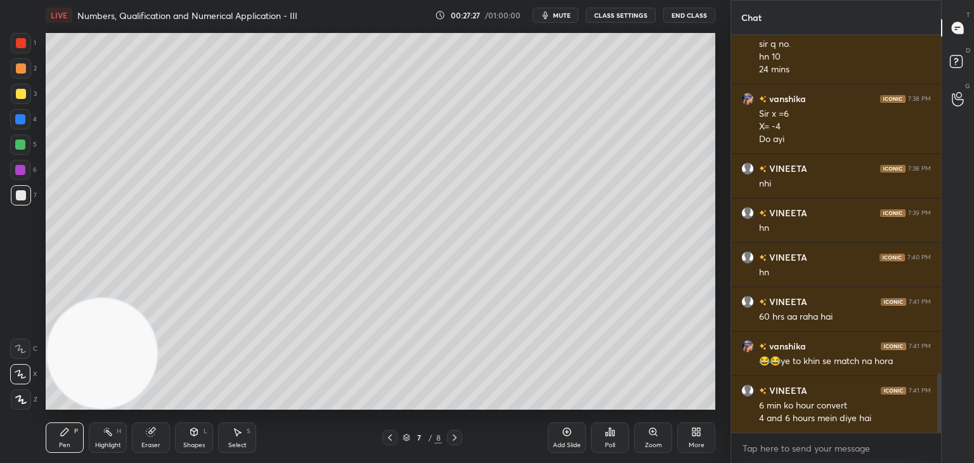
scroll to position [2245, 0]
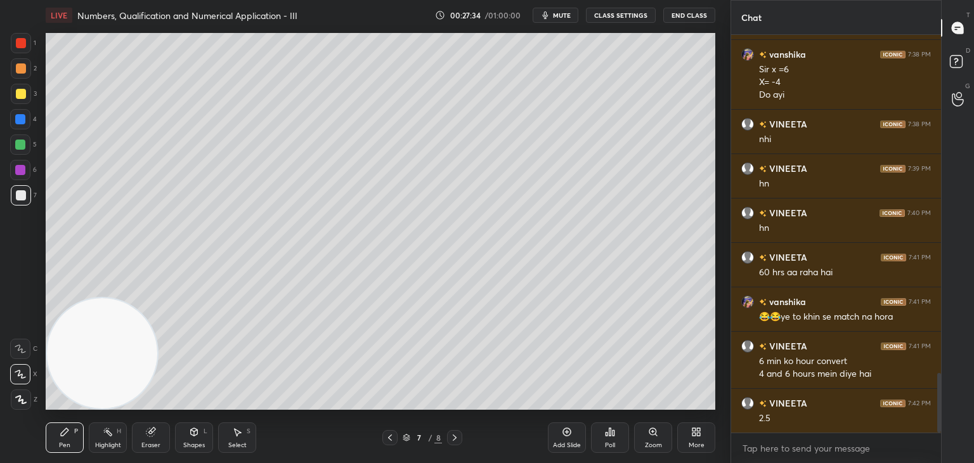
click at [152, 436] on icon at bounding box center [151, 432] width 10 height 10
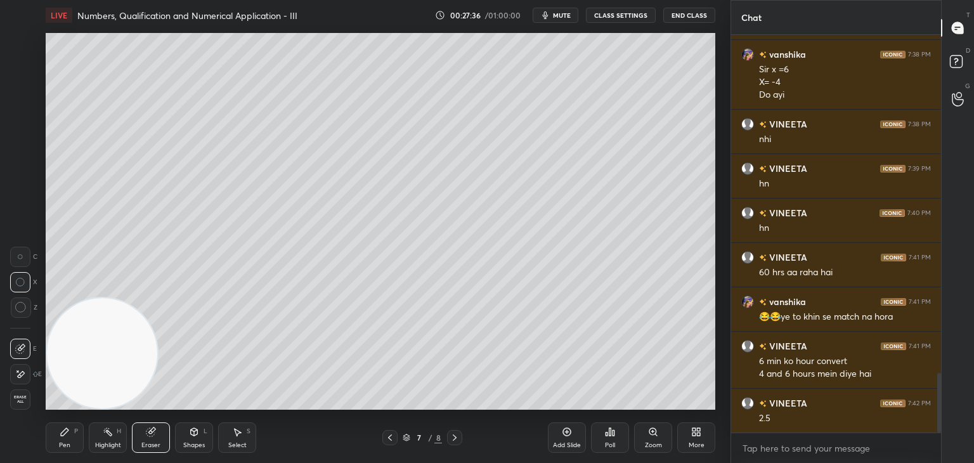
click at [75, 433] on div "Pen P" at bounding box center [65, 437] width 38 height 30
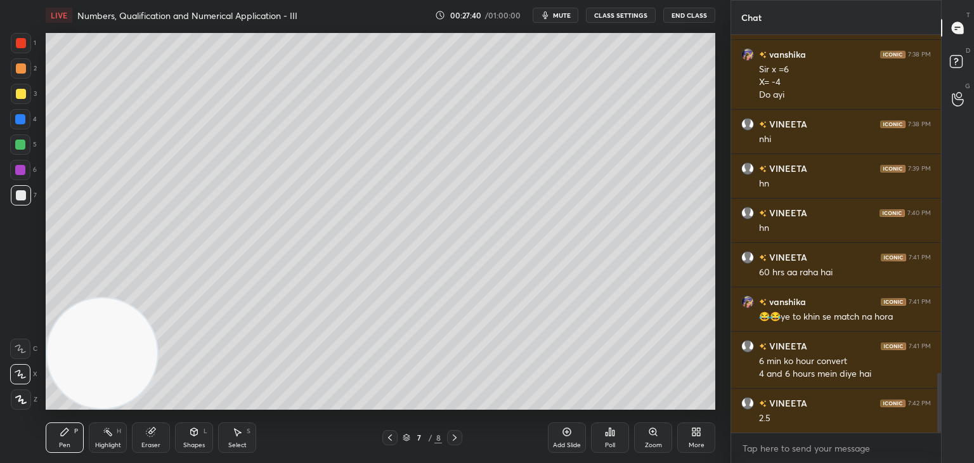
scroll to position [2258, 0]
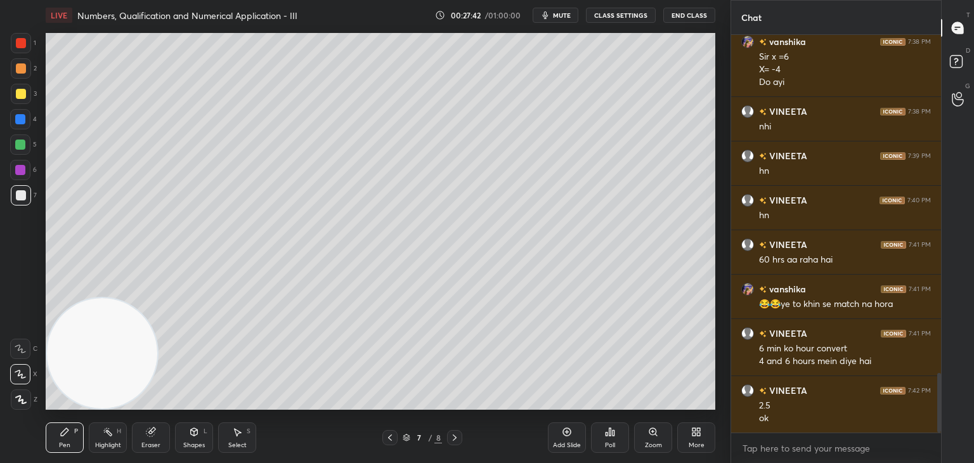
click at [456, 433] on div at bounding box center [454, 437] width 15 height 15
drag, startPoint x: 155, startPoint y: 442, endPoint x: 76, endPoint y: 404, distance: 87.4
click at [150, 440] on div "Eraser" at bounding box center [151, 437] width 38 height 30
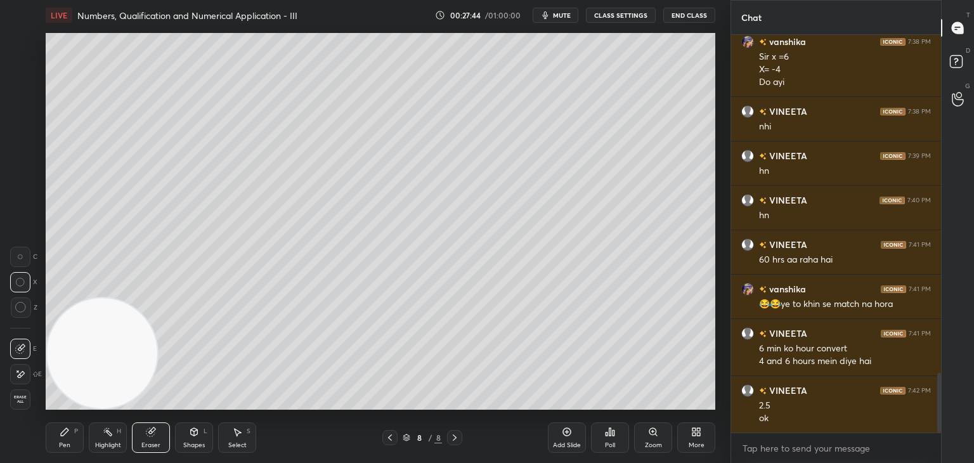
click at [20, 400] on span "Erase all" at bounding box center [20, 399] width 19 height 9
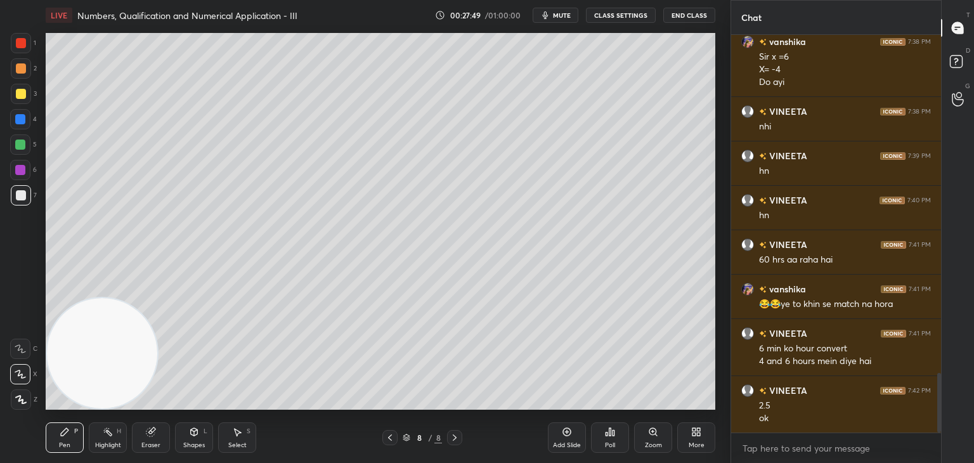
click at [386, 445] on div at bounding box center [389, 437] width 15 height 15
click at [454, 438] on icon at bounding box center [455, 438] width 10 height 10
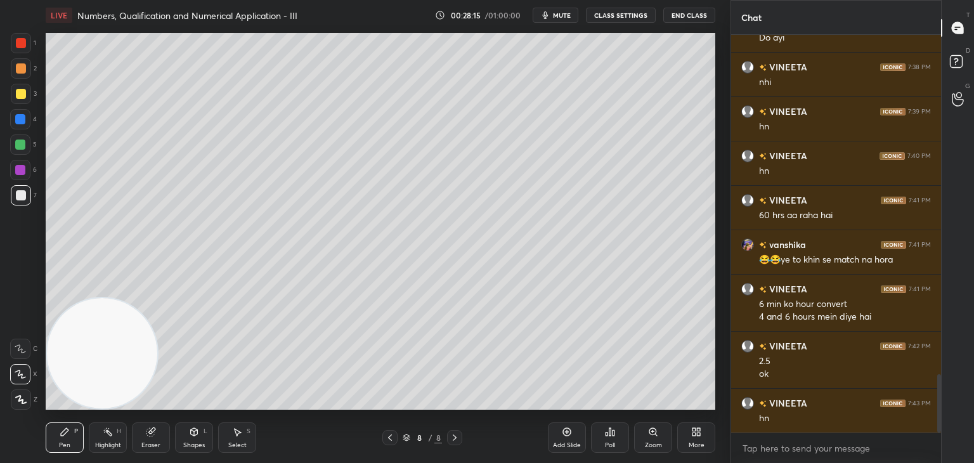
scroll to position [2347, 0]
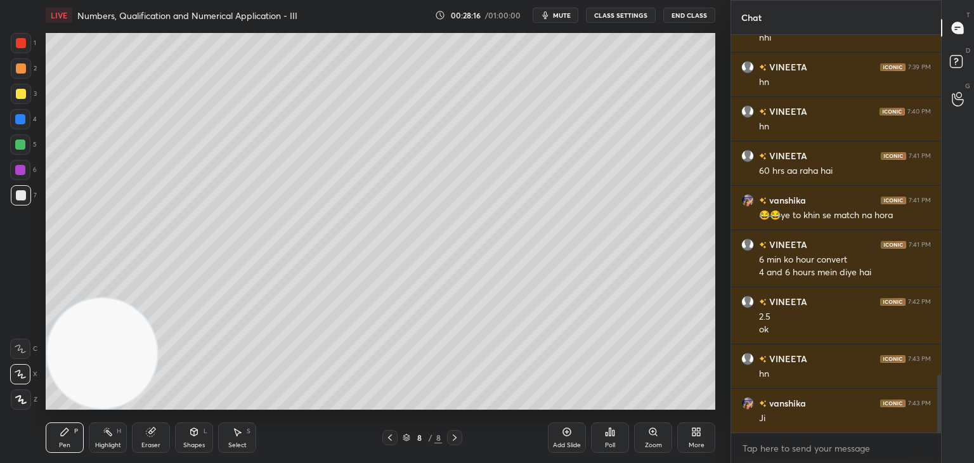
click at [564, 439] on div "Add Slide" at bounding box center [567, 437] width 38 height 30
click at [25, 66] on div at bounding box center [21, 68] width 20 height 20
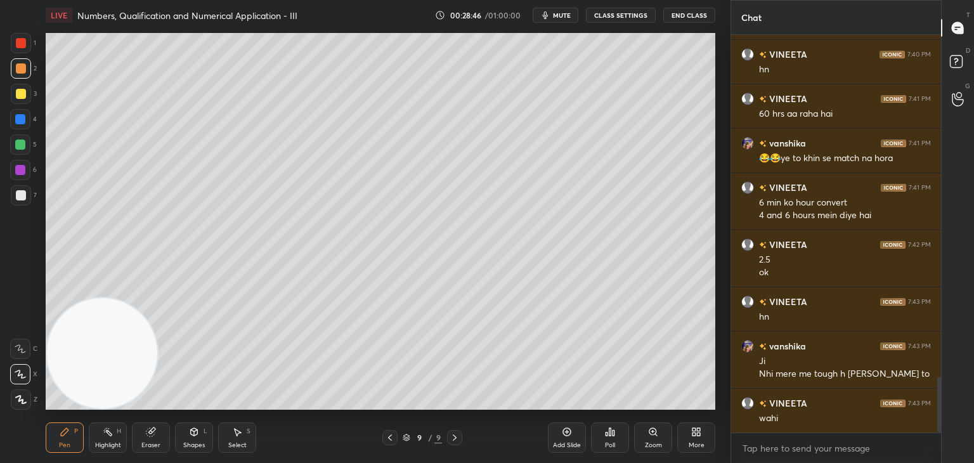
scroll to position [2448, 0]
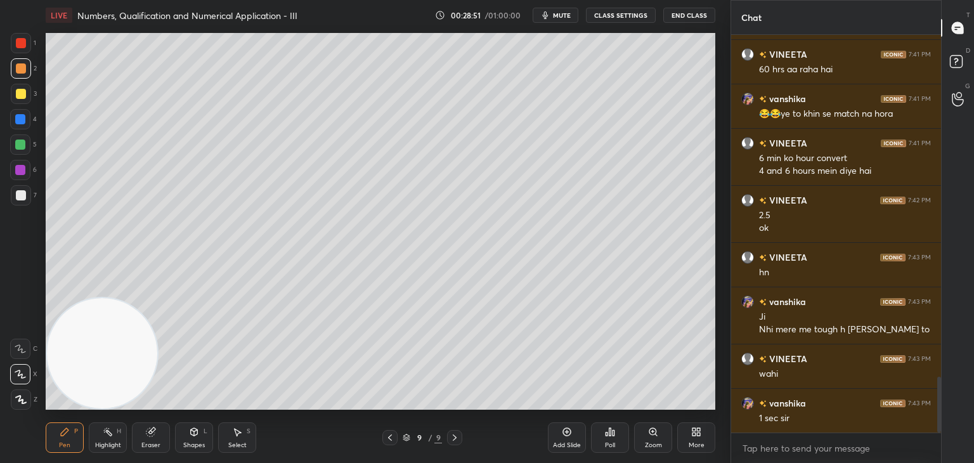
drag, startPoint x: 153, startPoint y: 432, endPoint x: 119, endPoint y: 427, distance: 34.6
click at [148, 435] on icon at bounding box center [151, 432] width 8 height 8
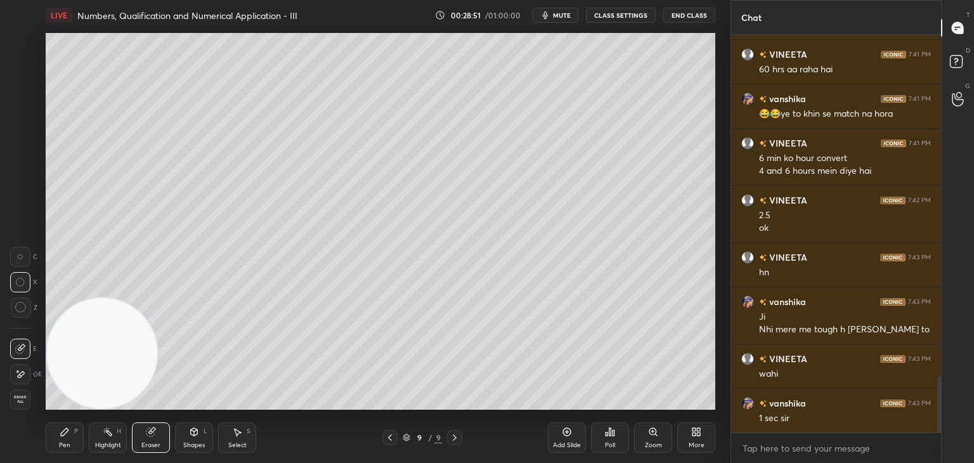
click at [25, 396] on span "Erase all" at bounding box center [20, 399] width 19 height 9
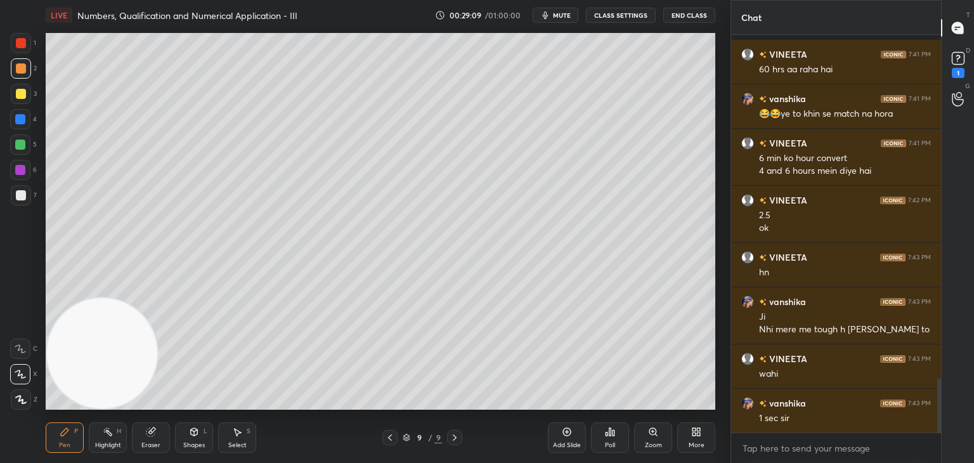
scroll to position [2503, 0]
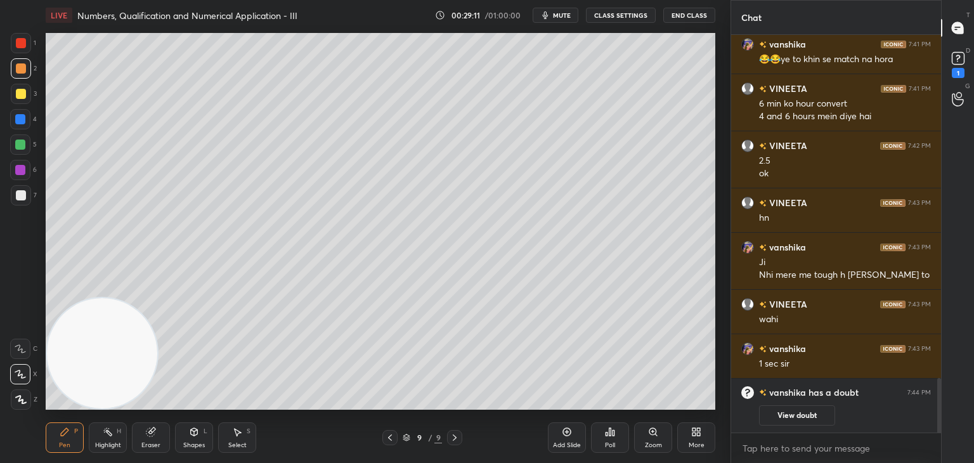
click at [385, 438] on icon at bounding box center [390, 438] width 10 height 10
click at [814, 415] on button "View doubt" at bounding box center [797, 415] width 76 height 20
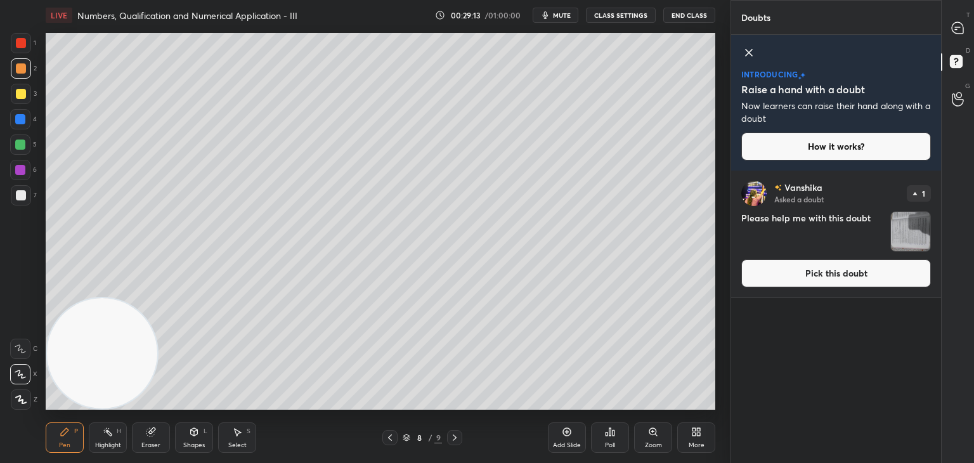
click at [749, 51] on icon at bounding box center [748, 52] width 15 height 15
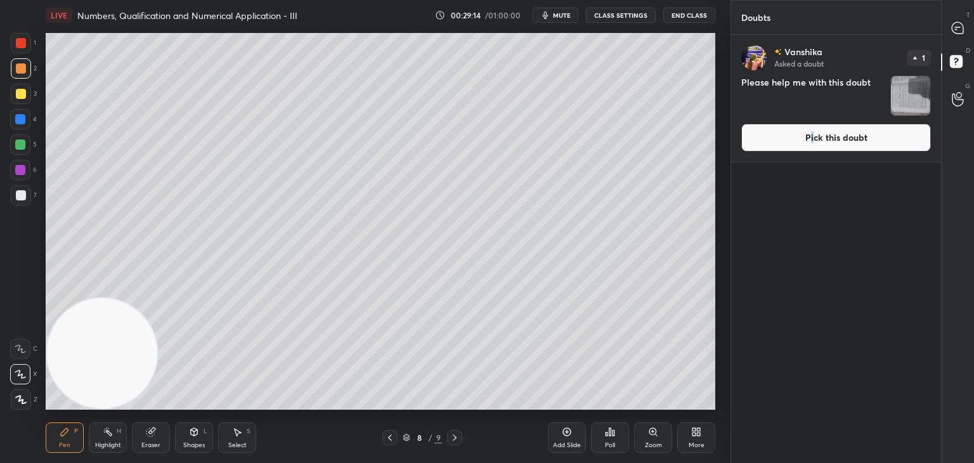
drag, startPoint x: 812, startPoint y: 134, endPoint x: 797, endPoint y: 141, distance: 16.7
click at [811, 133] on button "Pick this doubt" at bounding box center [836, 138] width 190 height 28
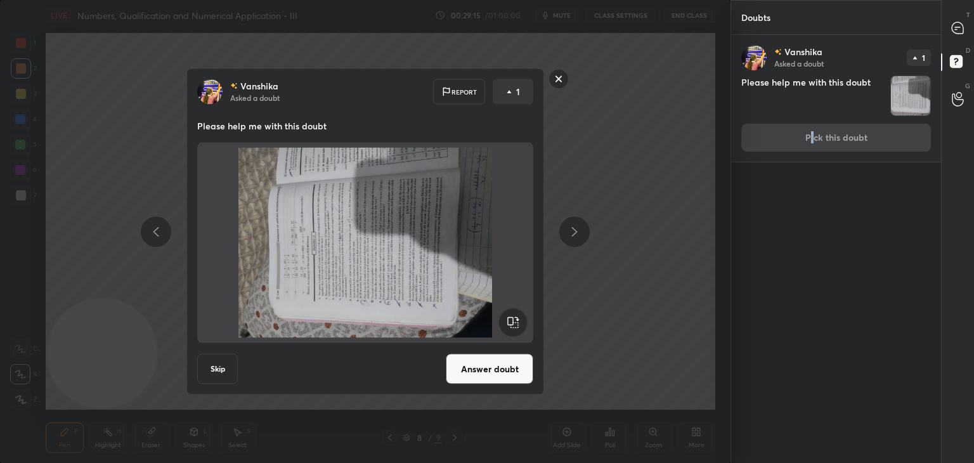
click at [520, 320] on rect at bounding box center [512, 322] width 29 height 29
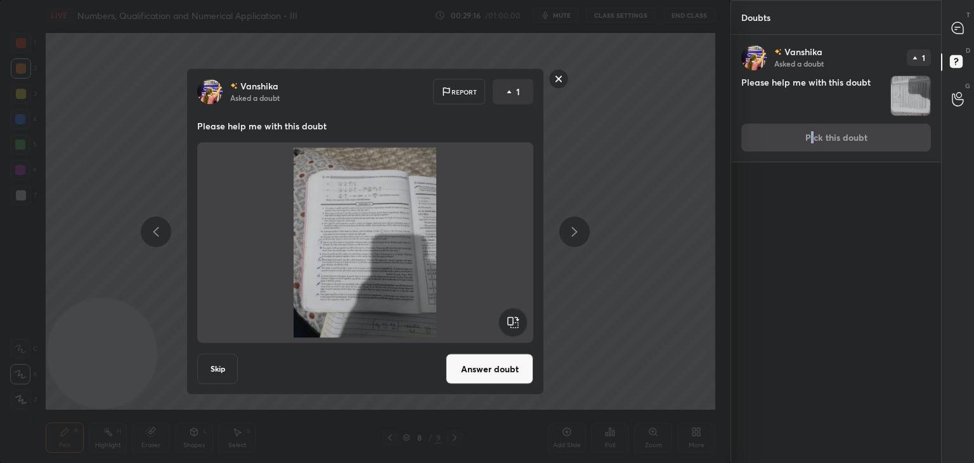
click at [485, 381] on button "Answer doubt" at bounding box center [490, 369] width 88 height 30
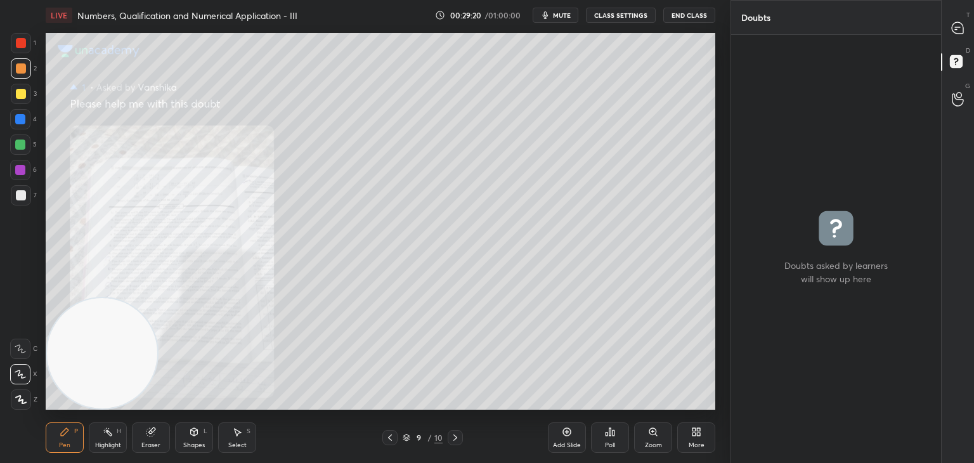
click at [951, 36] on div at bounding box center [958, 27] width 25 height 23
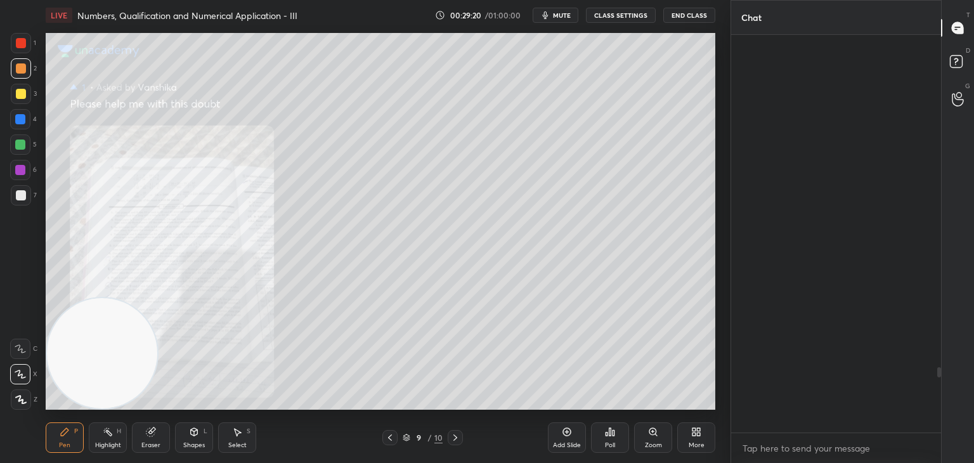
scroll to position [394, 206]
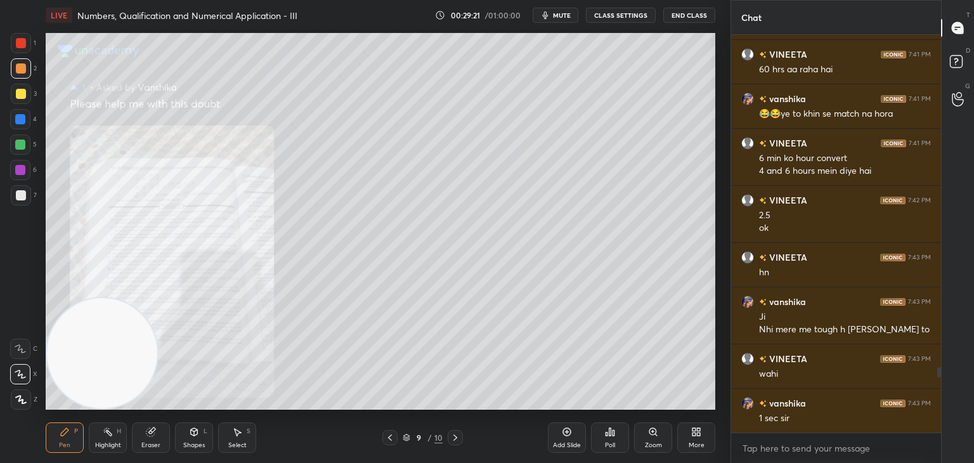
click at [649, 441] on div "Zoom" at bounding box center [653, 437] width 38 height 30
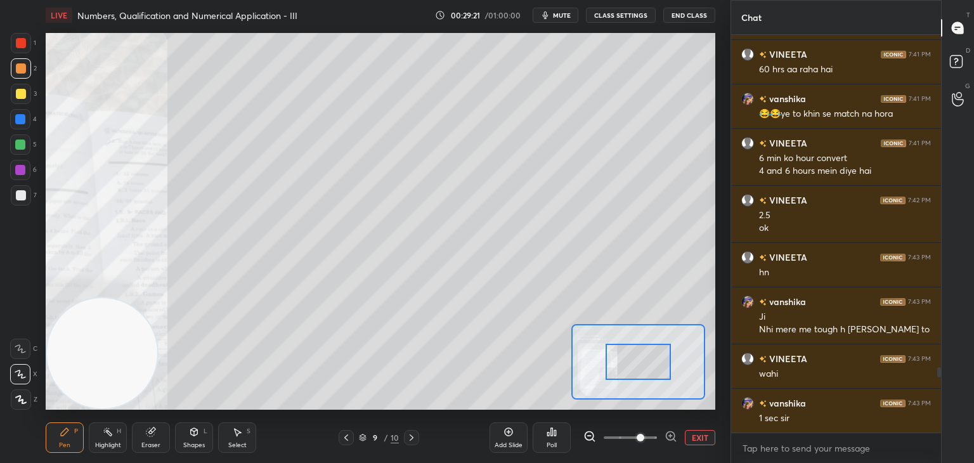
click at [648, 442] on span at bounding box center [630, 437] width 53 height 19
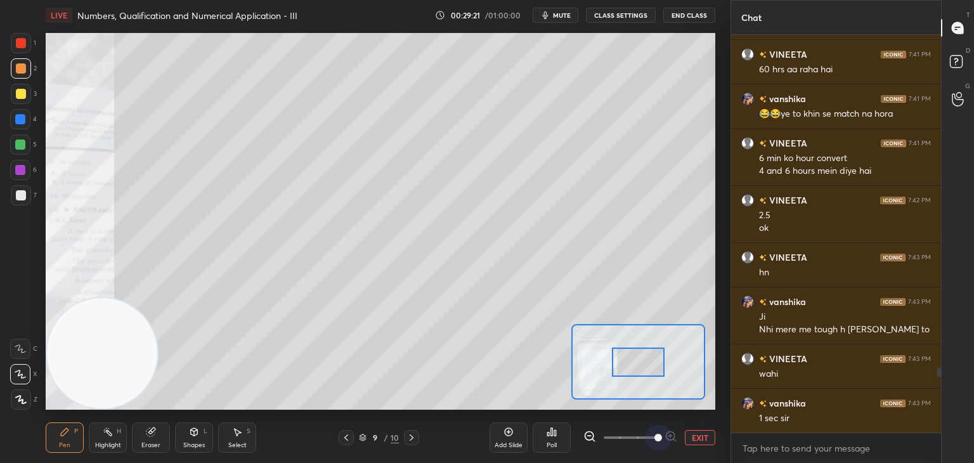
drag, startPoint x: 654, startPoint y: 441, endPoint x: 639, endPoint y: 408, distance: 36.1
click at [655, 438] on span at bounding box center [659, 438] width 8 height 8
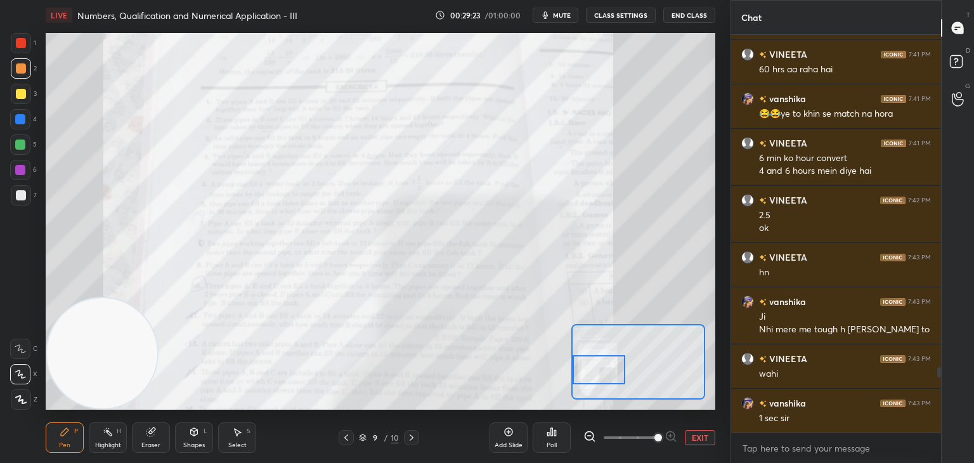
click at [570, 369] on div "Setting up your live class Poll for secs No correct answer Start poll" at bounding box center [381, 221] width 670 height 377
click at [703, 439] on button "EXIT" at bounding box center [700, 437] width 30 height 15
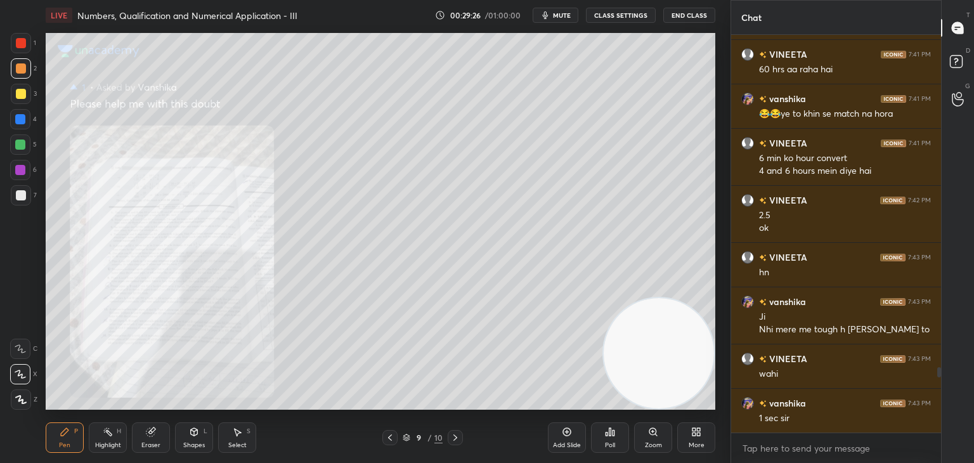
drag, startPoint x: 152, startPoint y: 378, endPoint x: 710, endPoint y: 419, distance: 559.6
click at [710, 419] on div "LIVE Numbers, Qualification and Numerical Application - III 00:29:26 / 01:00:00…" at bounding box center [381, 231] width 680 height 463
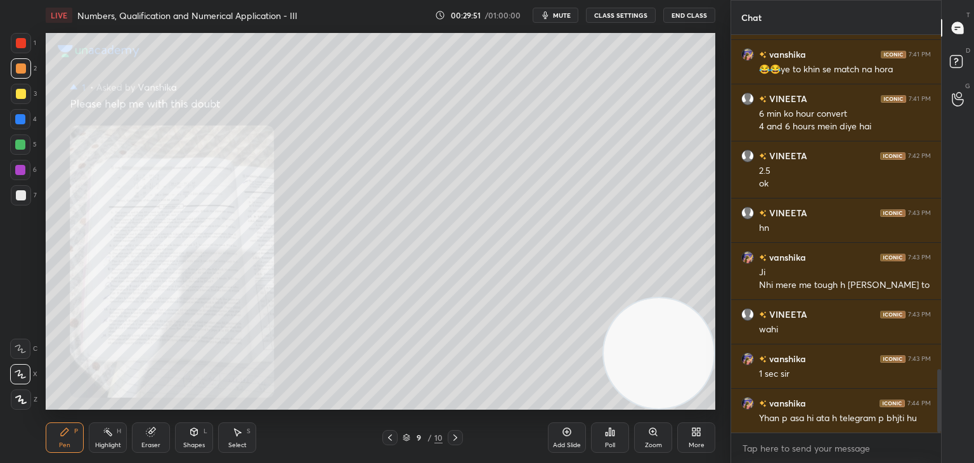
scroll to position [2108, 0]
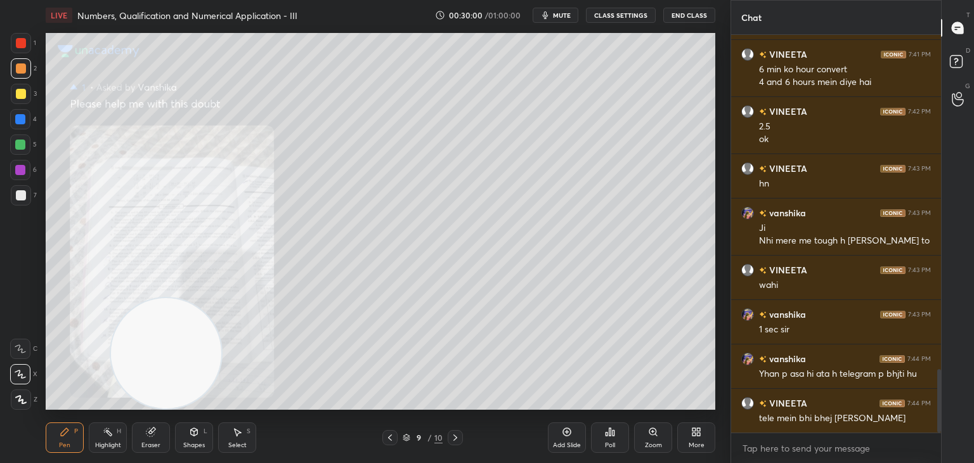
drag, startPoint x: 601, startPoint y: 367, endPoint x: 1, endPoint y: 434, distance: 603.8
click at [1, 434] on div "1 2 3 4 5 6 7 C X Z C X Z E E Erase all H H LIVE Numbers, Qualification and Num…" at bounding box center [360, 231] width 720 height 463
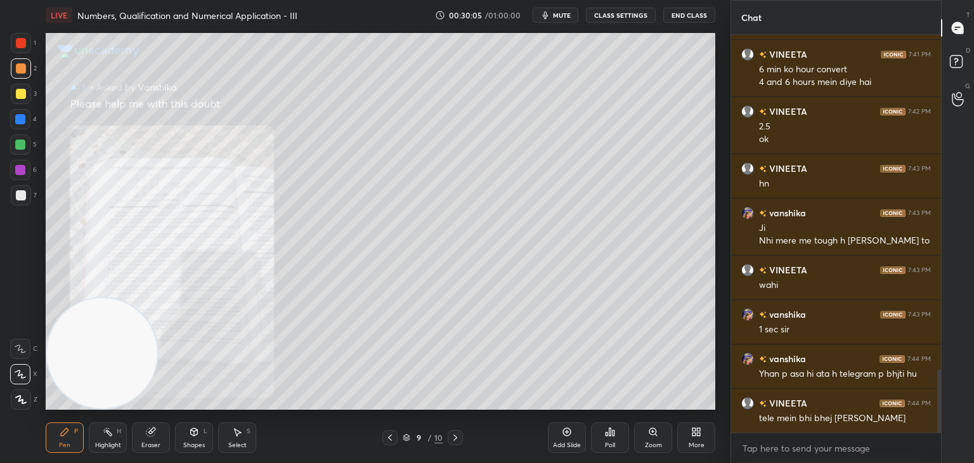
click at [561, 11] on span "mute" at bounding box center [562, 15] width 18 height 9
click at [561, 16] on span "unmute" at bounding box center [560, 15] width 27 height 9
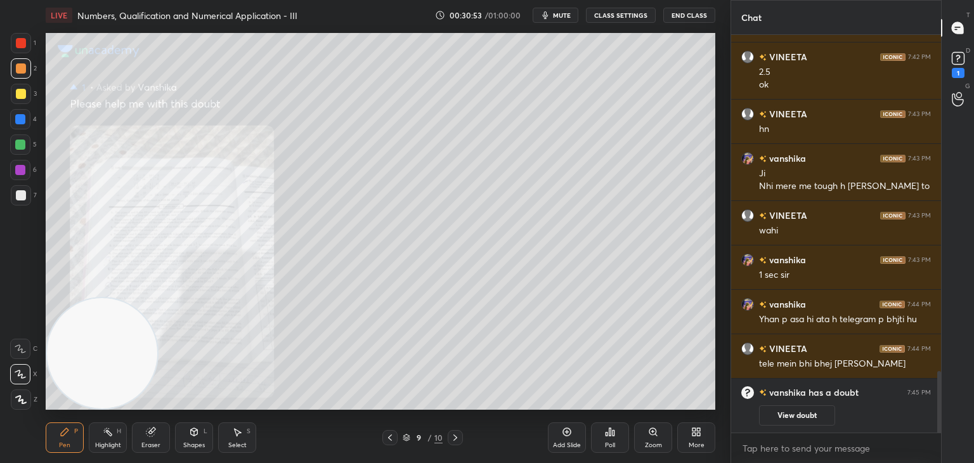
drag, startPoint x: 792, startPoint y: 420, endPoint x: 792, endPoint y: 392, distance: 27.9
click at [790, 419] on button "View doubt" at bounding box center [797, 415] width 76 height 20
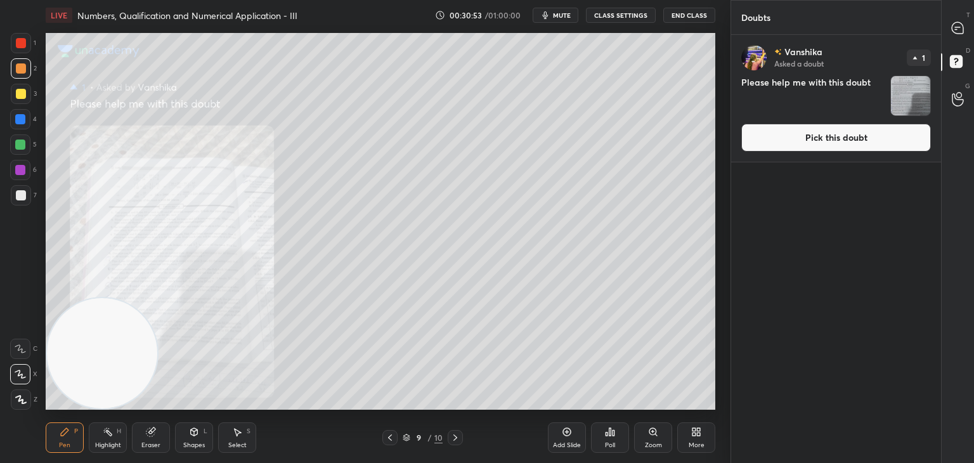
click at [798, 140] on button "Pick this doubt" at bounding box center [836, 138] width 190 height 28
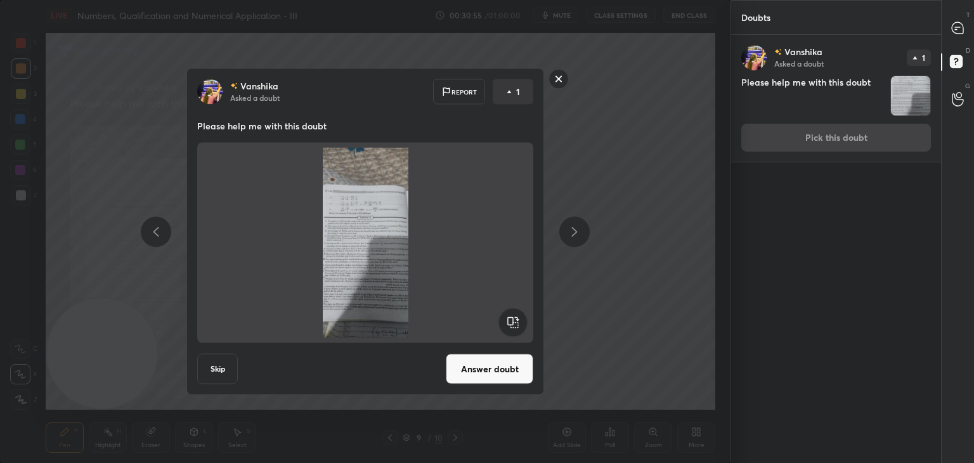
click at [488, 371] on button "Answer doubt" at bounding box center [490, 369] width 88 height 30
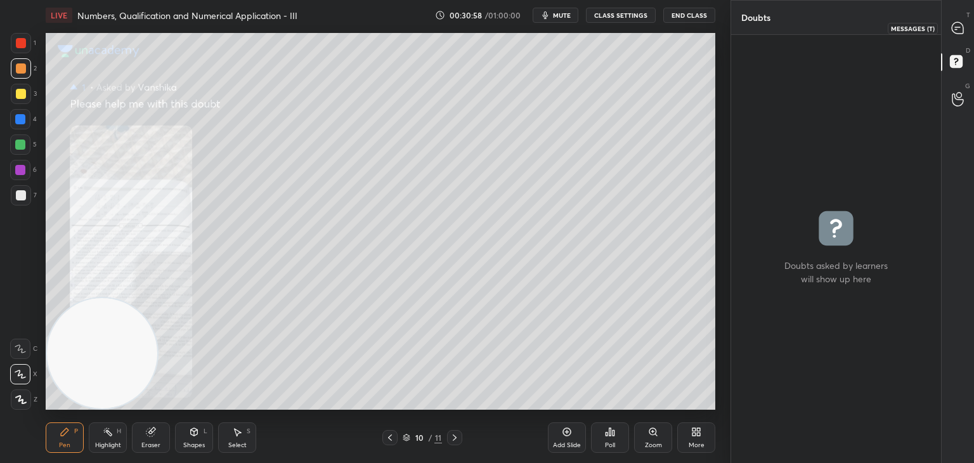
drag, startPoint x: 954, startPoint y: 38, endPoint x: 944, endPoint y: 41, distance: 10.6
click at [953, 36] on div at bounding box center [958, 27] width 25 height 23
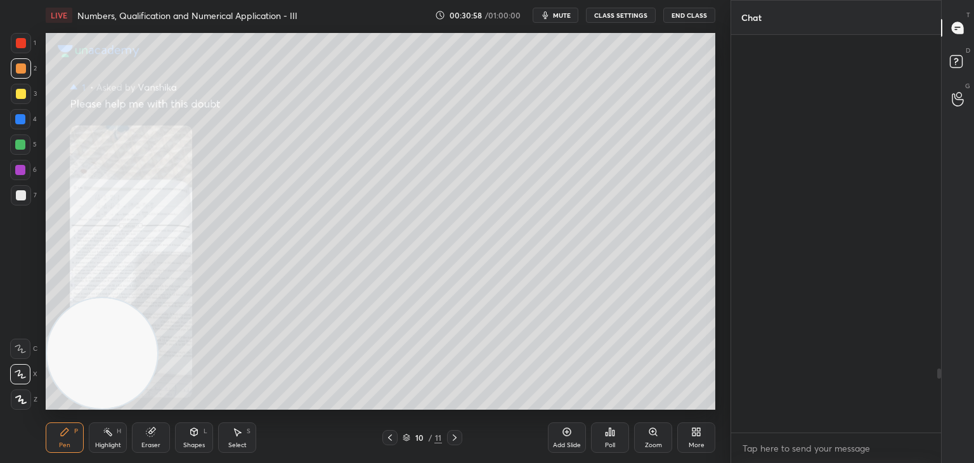
scroll to position [394, 206]
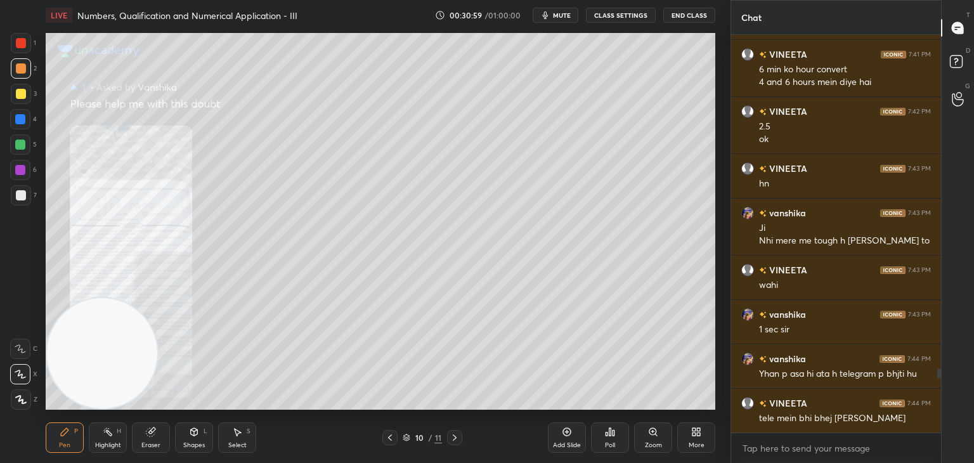
click at [644, 441] on div "Zoom" at bounding box center [653, 437] width 38 height 30
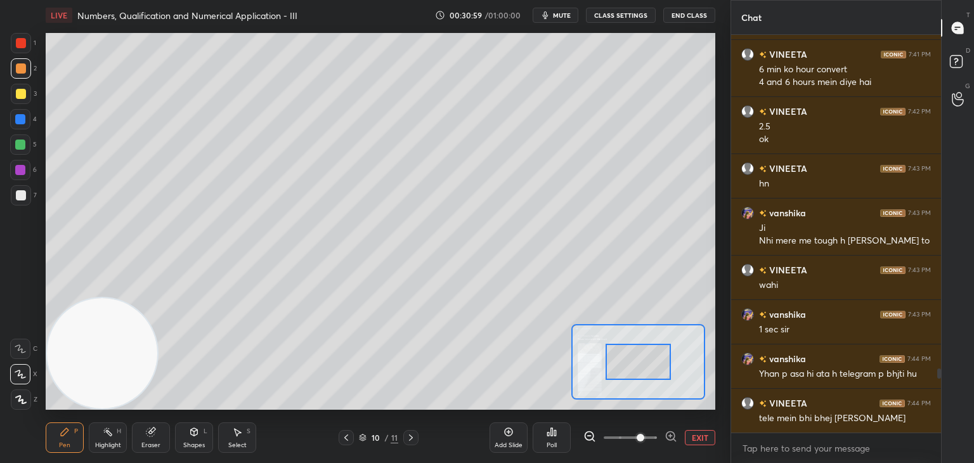
click at [644, 441] on span at bounding box center [641, 438] width 8 height 8
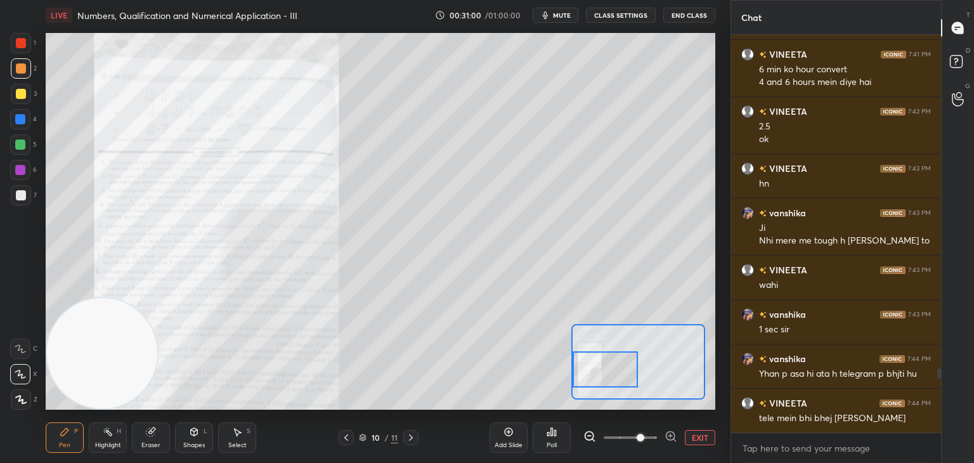
click at [554, 363] on div "Setting up your live class Poll for secs No correct answer Start poll" at bounding box center [381, 221] width 670 height 377
click at [656, 438] on span at bounding box center [630, 437] width 53 height 19
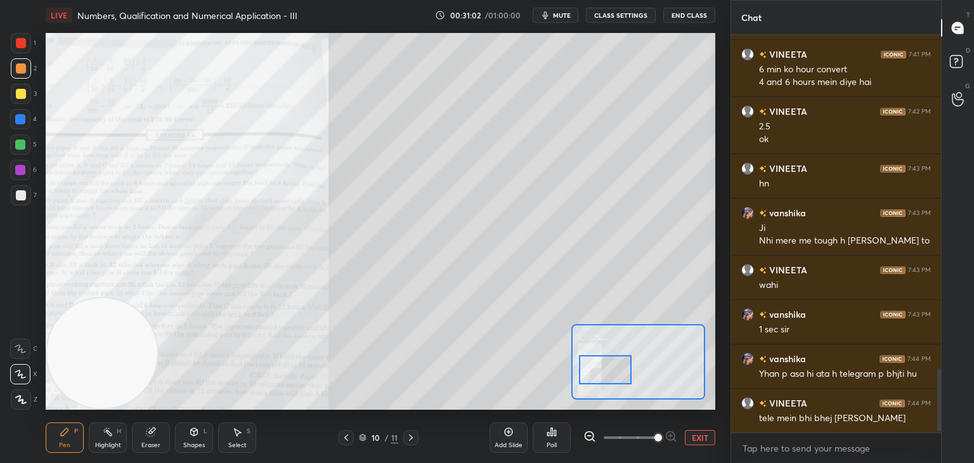
scroll to position [2127, 0]
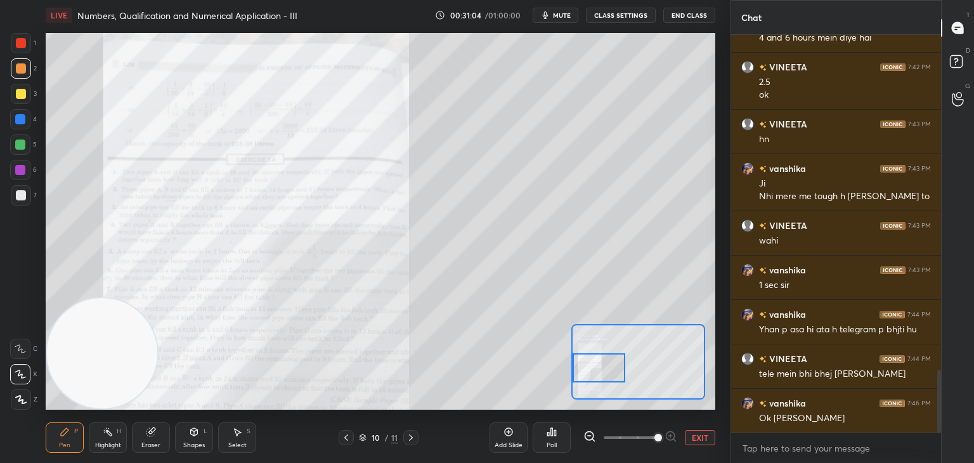
drag, startPoint x: 603, startPoint y: 363, endPoint x: 584, endPoint y: 356, distance: 20.3
click at [591, 359] on div at bounding box center [599, 367] width 53 height 29
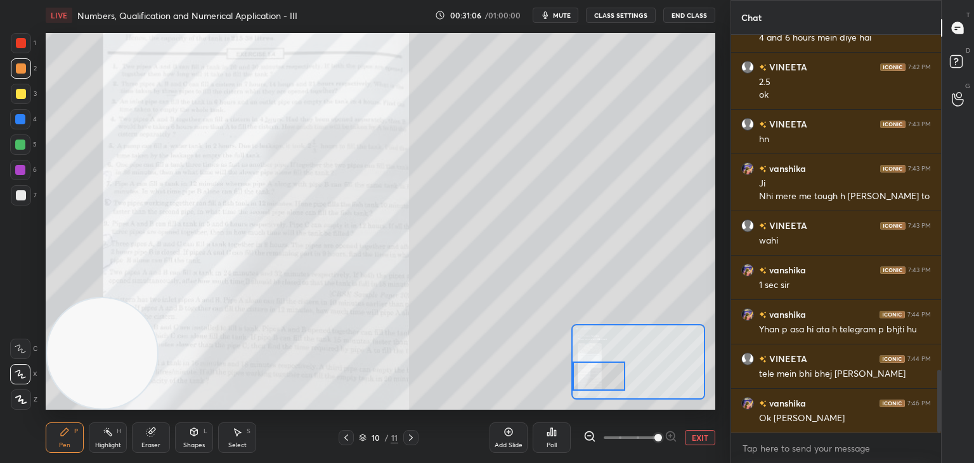
drag, startPoint x: 601, startPoint y: 358, endPoint x: 583, endPoint y: 361, distance: 17.9
click at [591, 366] on div at bounding box center [599, 376] width 53 height 29
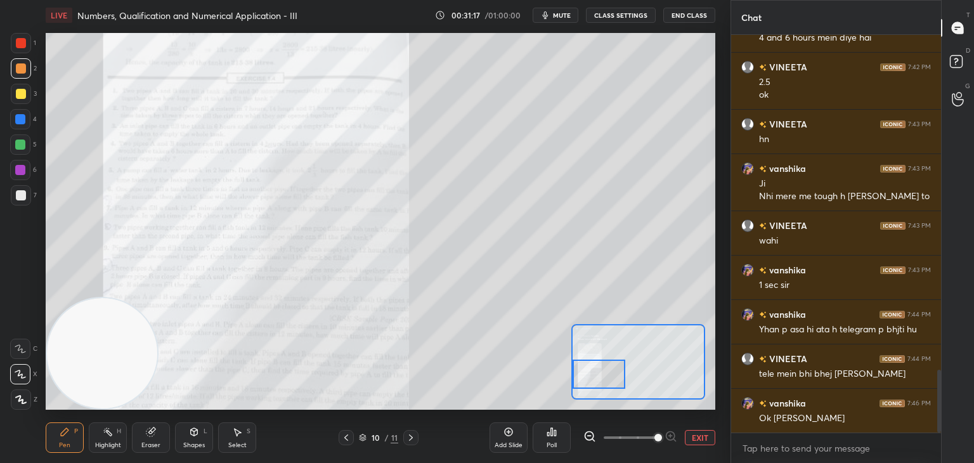
drag, startPoint x: 17, startPoint y: 42, endPoint x: 9, endPoint y: 43, distance: 8.3
click at [17, 38] on div at bounding box center [21, 43] width 10 height 10
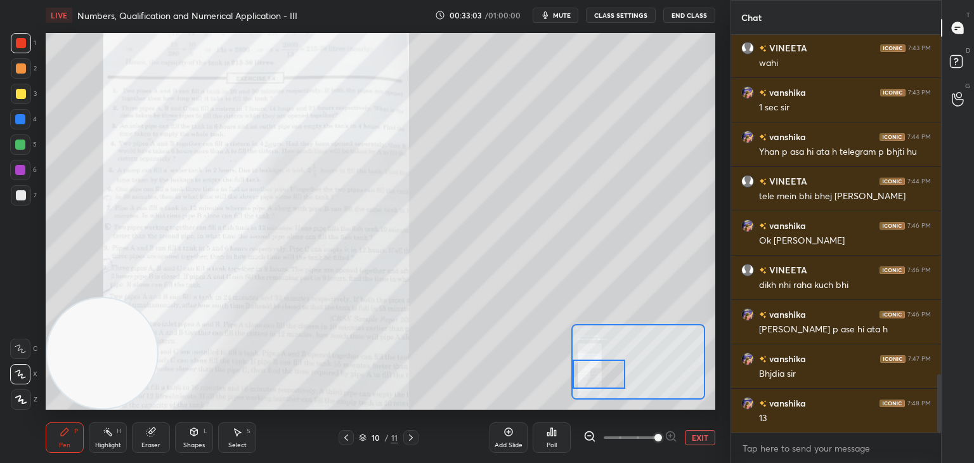
scroll to position [2317, 0]
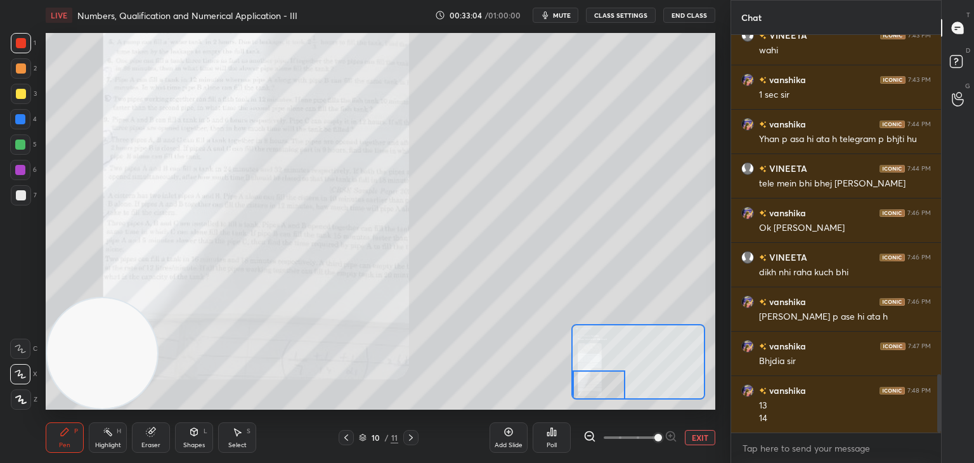
drag, startPoint x: 612, startPoint y: 373, endPoint x: 591, endPoint y: 385, distance: 24.2
click at [594, 389] on div at bounding box center [599, 384] width 53 height 29
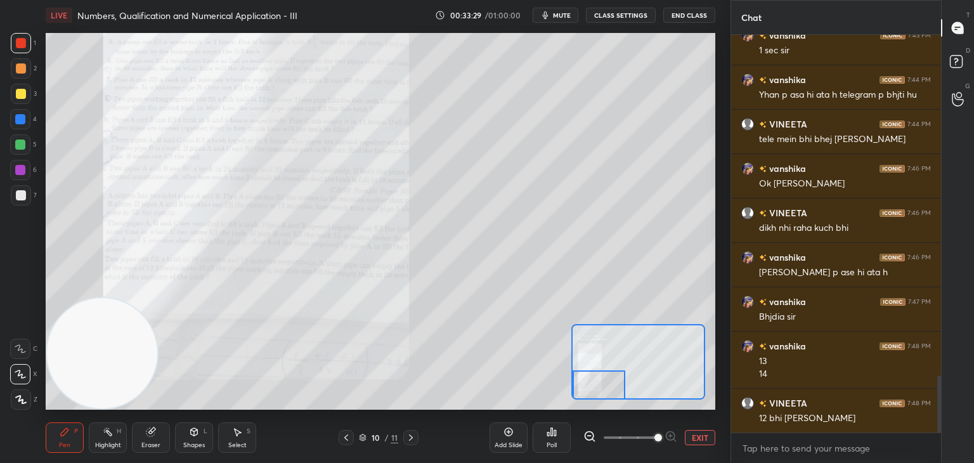
click at [23, 94] on div at bounding box center [21, 94] width 10 height 10
click at [22, 352] on icon at bounding box center [20, 348] width 11 height 9
drag, startPoint x: 145, startPoint y: 434, endPoint x: 131, endPoint y: 427, distance: 15.9
click at [145, 434] on div "Eraser" at bounding box center [151, 437] width 38 height 30
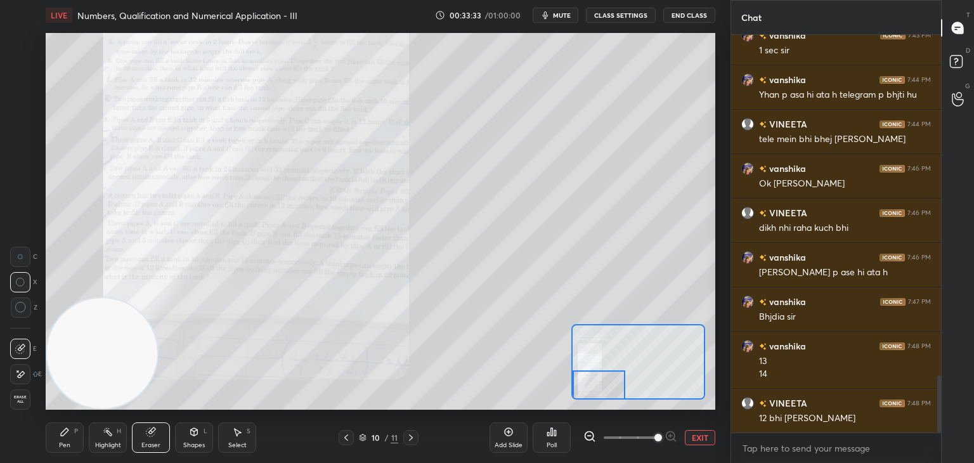
click at [22, 395] on span "Erase all" at bounding box center [20, 399] width 19 height 9
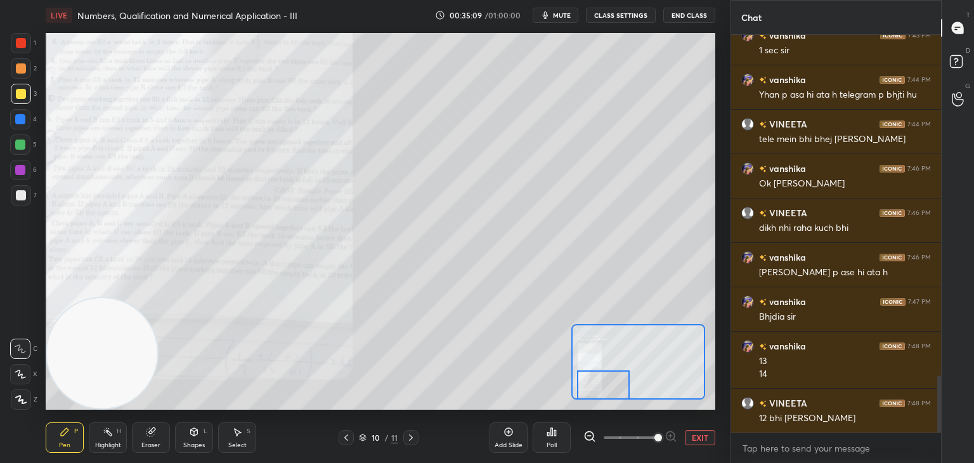
drag, startPoint x: 603, startPoint y: 351, endPoint x: 601, endPoint y: 394, distance: 43.2
click at [606, 407] on div "LIVE Numbers, Qualification and Numerical Application - III 00:35:09 / 01:00:00…" at bounding box center [381, 231] width 680 height 463
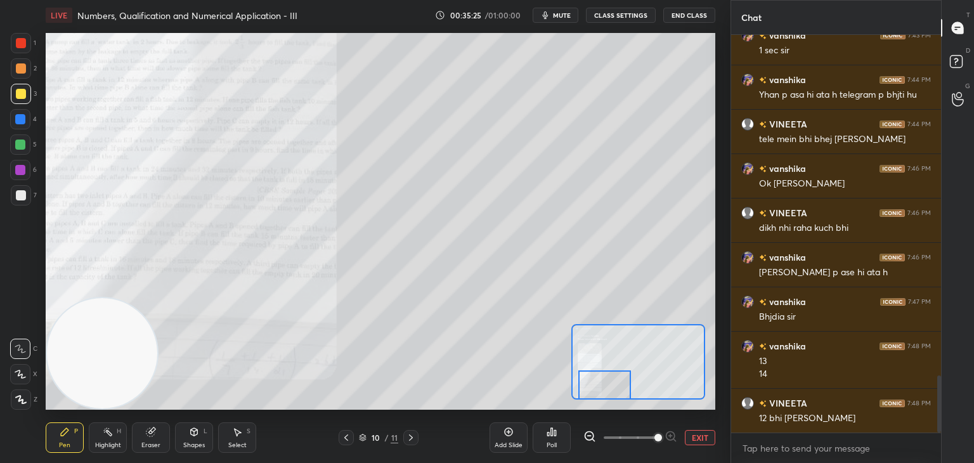
click at [155, 440] on div "Eraser" at bounding box center [151, 437] width 38 height 30
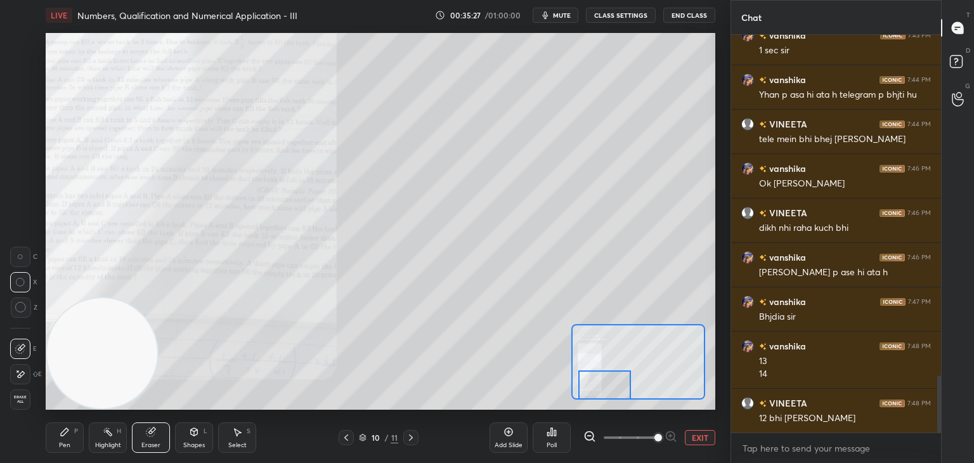
drag, startPoint x: 25, startPoint y: 396, endPoint x: 79, endPoint y: 360, distance: 65.3
click at [23, 398] on span "Erase all" at bounding box center [20, 399] width 19 height 9
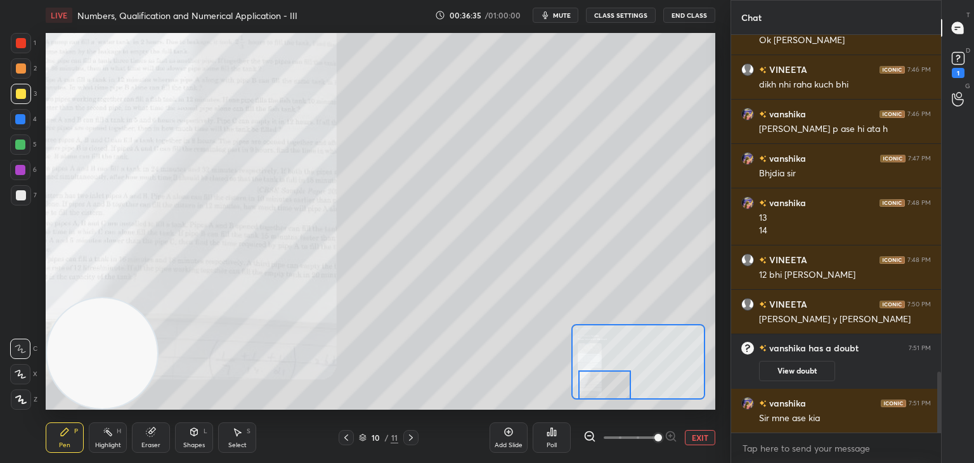
scroll to position [2206, 0]
click at [788, 356] on div "View doubt" at bounding box center [845, 368] width 172 height 27
drag, startPoint x: 788, startPoint y: 368, endPoint x: 800, endPoint y: 336, distance: 35.1
click at [786, 368] on button "View doubt" at bounding box center [797, 371] width 76 height 20
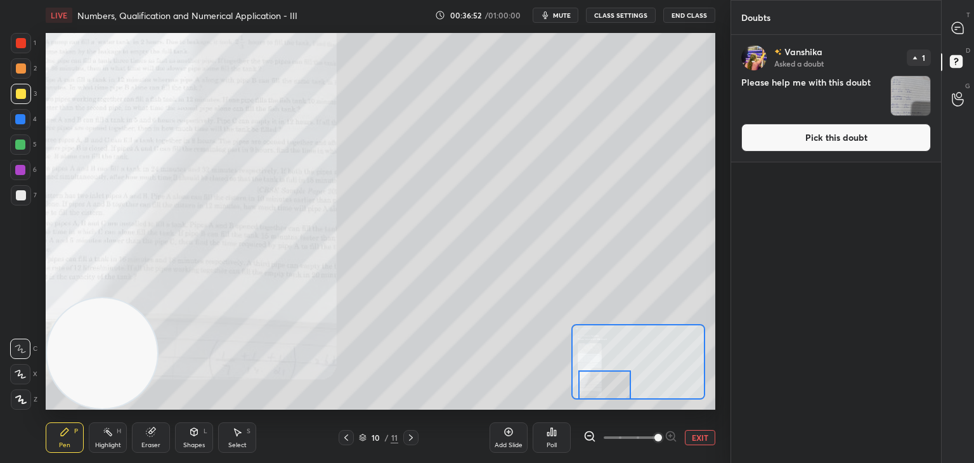
click at [793, 140] on button "Pick this doubt" at bounding box center [836, 138] width 190 height 28
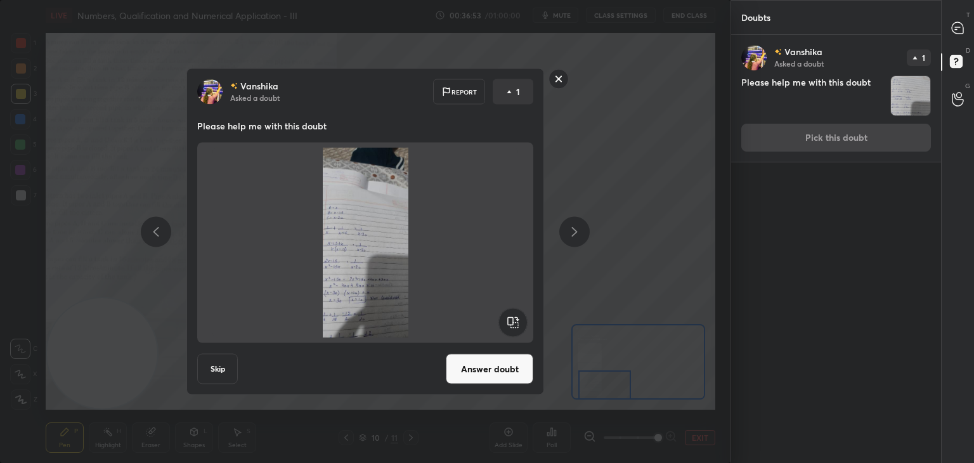
click at [488, 358] on button "Answer doubt" at bounding box center [490, 369] width 88 height 30
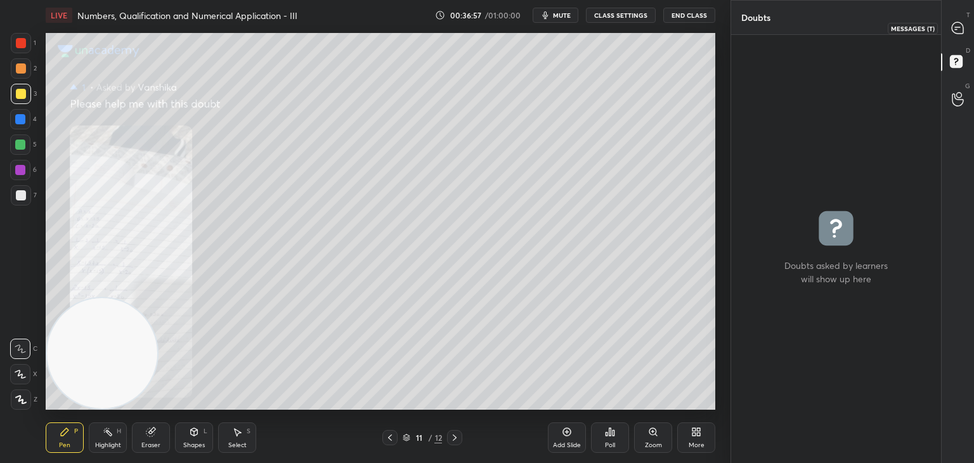
click at [949, 31] on div at bounding box center [958, 27] width 25 height 23
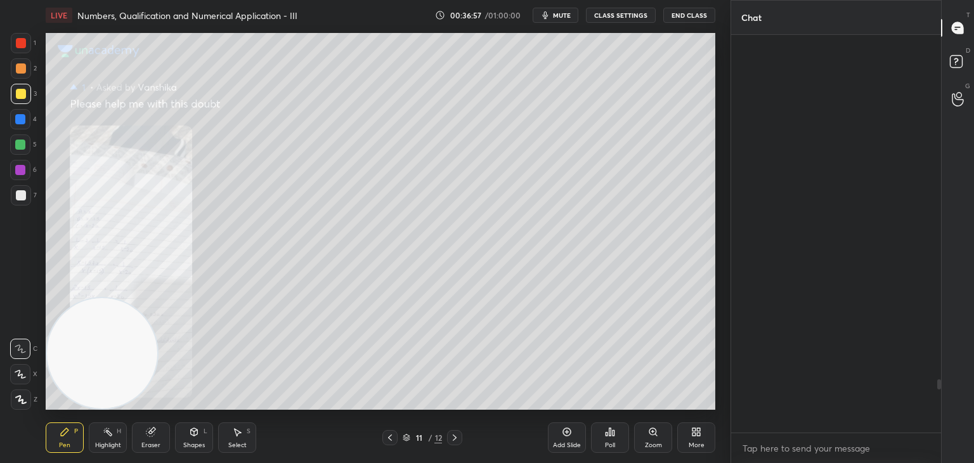
scroll to position [394, 206]
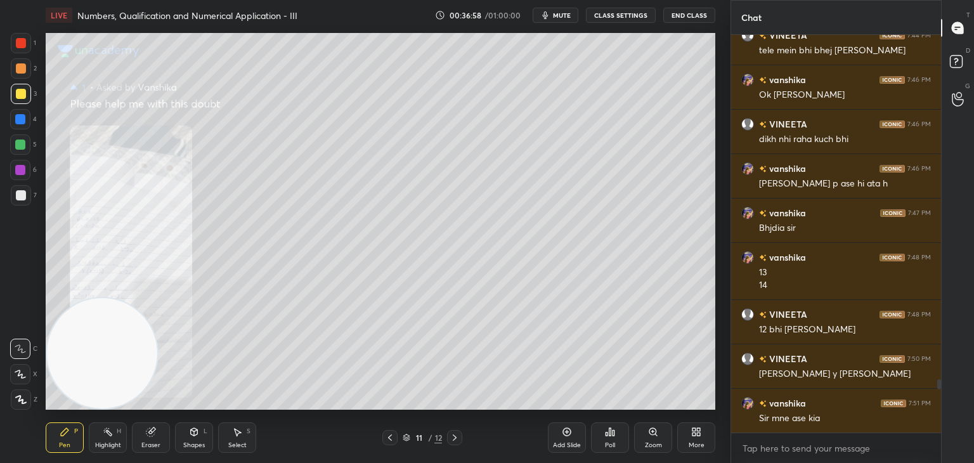
click at [645, 439] on div "Zoom" at bounding box center [653, 437] width 38 height 30
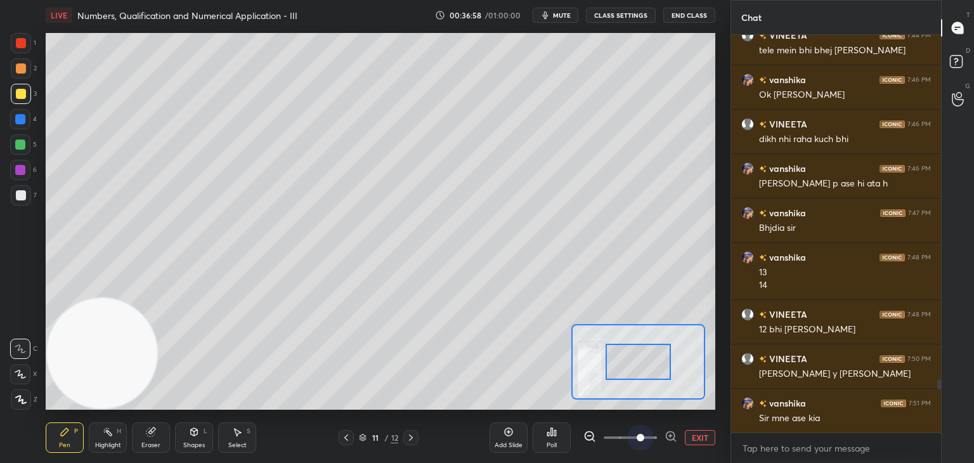
click at [643, 440] on span at bounding box center [630, 437] width 53 height 19
click at [644, 438] on span at bounding box center [641, 438] width 8 height 8
drag, startPoint x: 647, startPoint y: 437, endPoint x: 655, endPoint y: 438, distance: 7.6
click at [644, 437] on span at bounding box center [641, 438] width 8 height 8
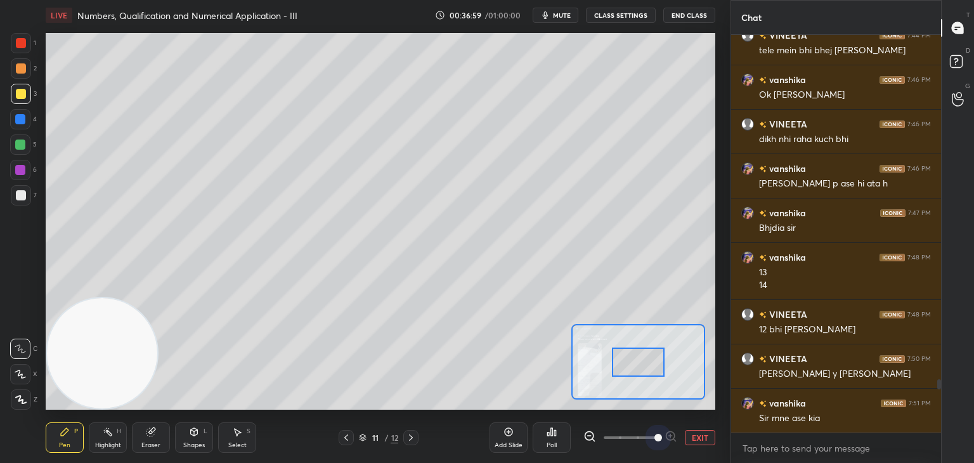
drag, startPoint x: 655, startPoint y: 438, endPoint x: 657, endPoint y: 414, distance: 24.2
click at [655, 437] on span at bounding box center [659, 438] width 8 height 8
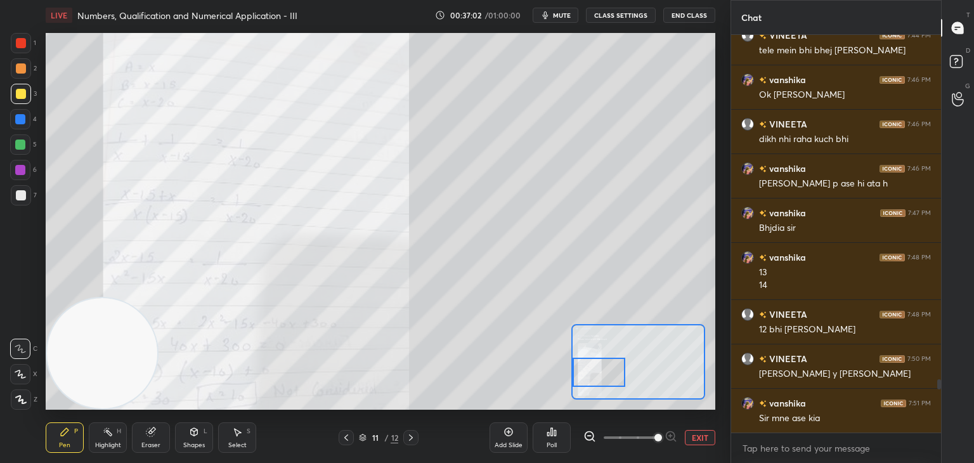
drag, startPoint x: 657, startPoint y: 358, endPoint x: 593, endPoint y: 370, distance: 65.1
click at [593, 370] on div at bounding box center [599, 372] width 53 height 29
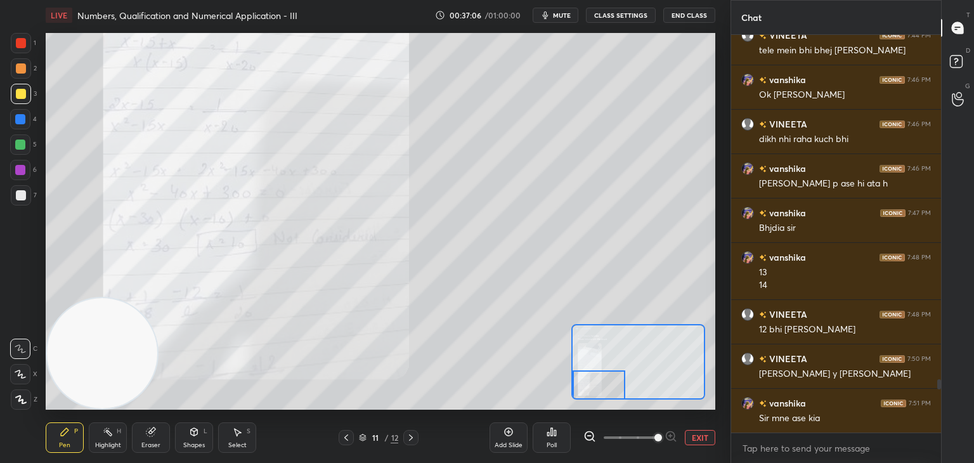
drag, startPoint x: 605, startPoint y: 377, endPoint x: 597, endPoint y: 398, distance: 23.1
click at [597, 398] on div at bounding box center [599, 384] width 53 height 29
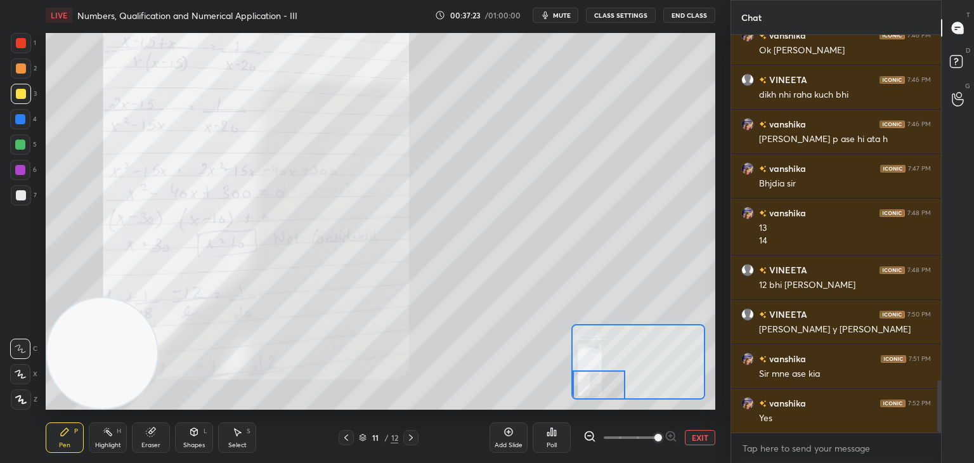
click at [687, 436] on button "EXIT" at bounding box center [700, 437] width 30 height 15
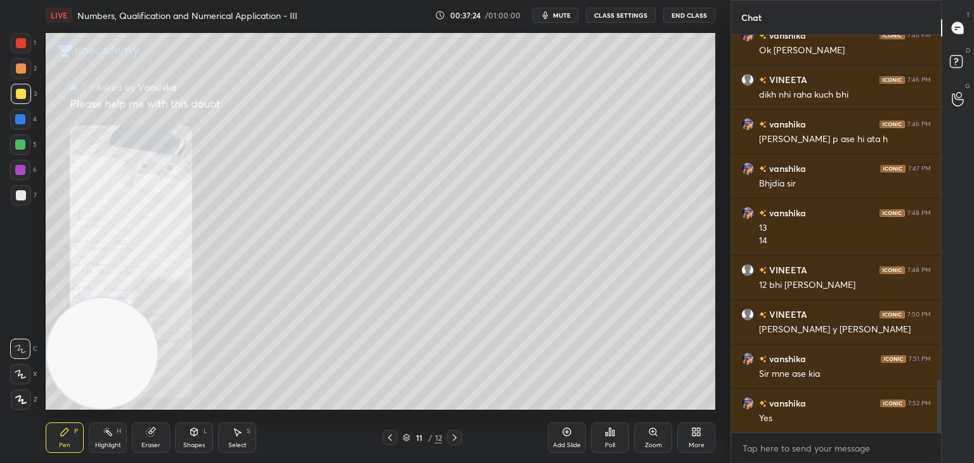
drag, startPoint x: 387, startPoint y: 435, endPoint x: 396, endPoint y: 424, distance: 14.4
click at [387, 434] on icon at bounding box center [390, 438] width 10 height 10
click at [655, 437] on icon at bounding box center [653, 432] width 10 height 10
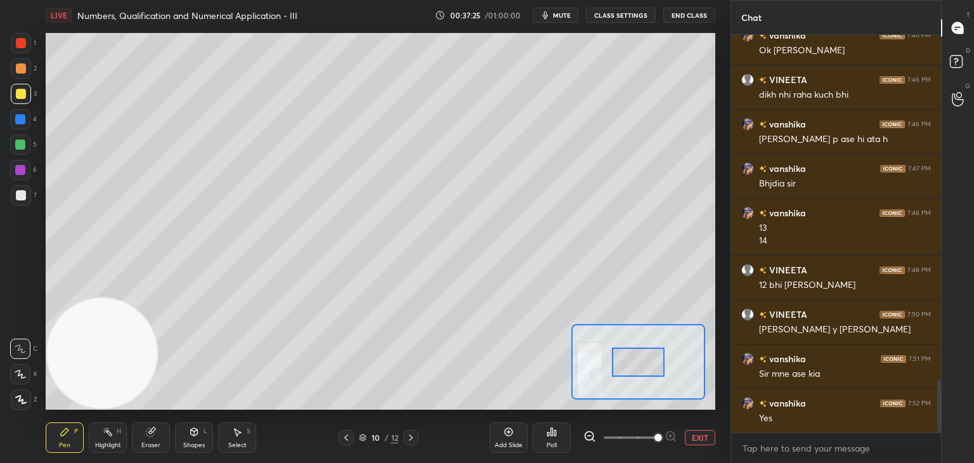
click at [652, 442] on span at bounding box center [630, 437] width 53 height 19
drag, startPoint x: 655, startPoint y: 441, endPoint x: 649, endPoint y: 429, distance: 13.3
click at [655, 440] on span at bounding box center [659, 438] width 8 height 8
click at [593, 400] on div "Setting up your live class Poll for secs No correct answer Start poll" at bounding box center [381, 221] width 670 height 377
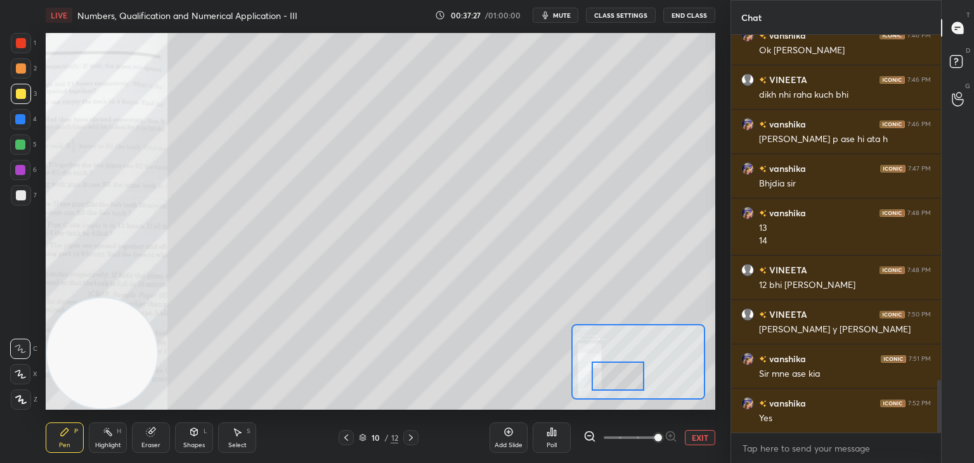
drag, startPoint x: 627, startPoint y: 370, endPoint x: 609, endPoint y: 382, distance: 21.3
click at [611, 382] on div at bounding box center [618, 376] width 53 height 29
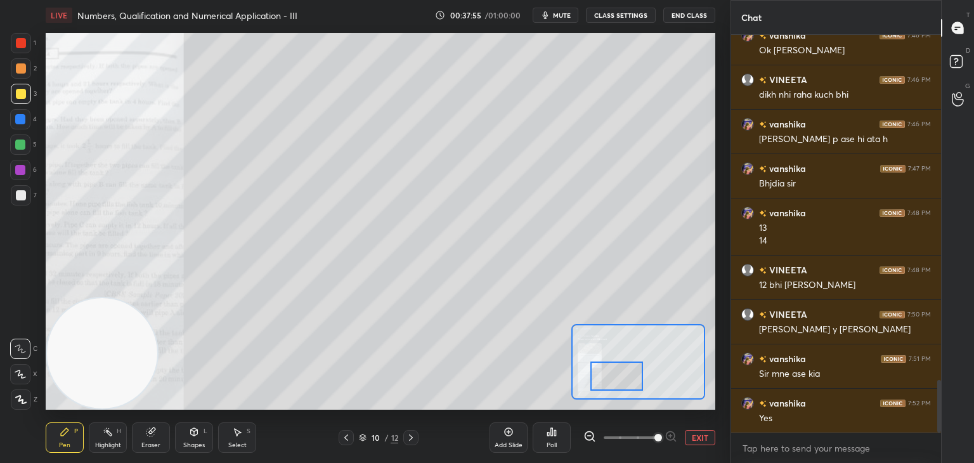
drag, startPoint x: 154, startPoint y: 440, endPoint x: 143, endPoint y: 443, distance: 11.7
click at [153, 440] on div "Eraser" at bounding box center [151, 437] width 38 height 30
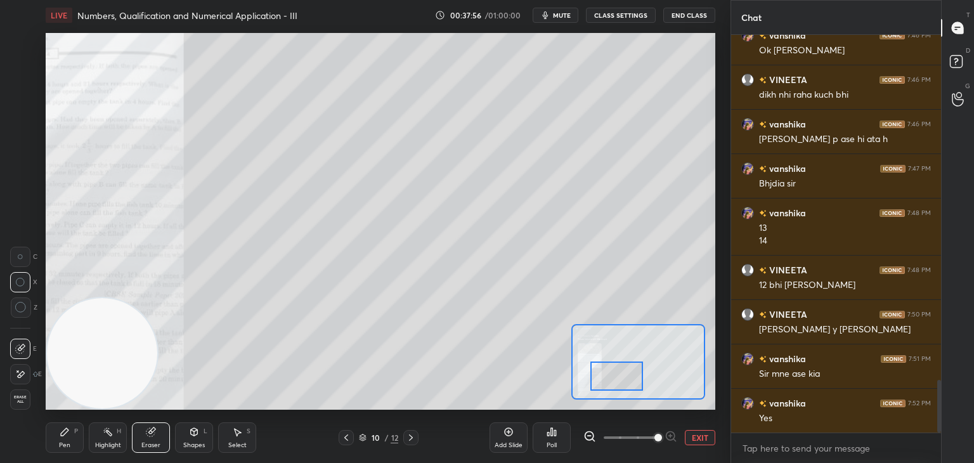
click at [20, 402] on span "Erase all" at bounding box center [20, 399] width 19 height 9
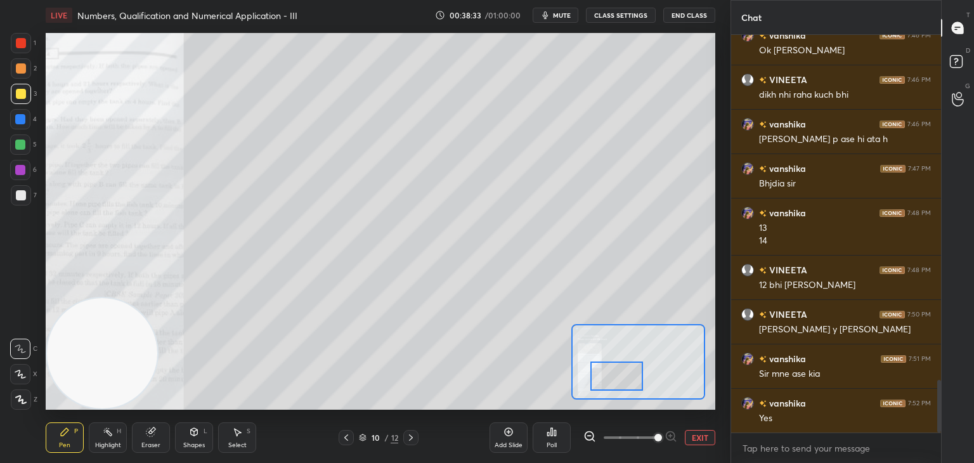
click at [407, 441] on icon at bounding box center [411, 438] width 10 height 10
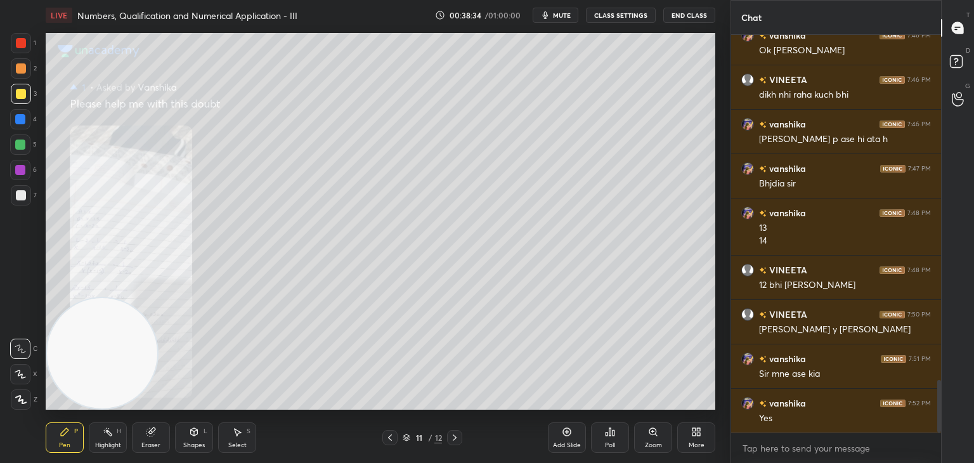
click at [649, 437] on div "Zoom" at bounding box center [653, 437] width 38 height 30
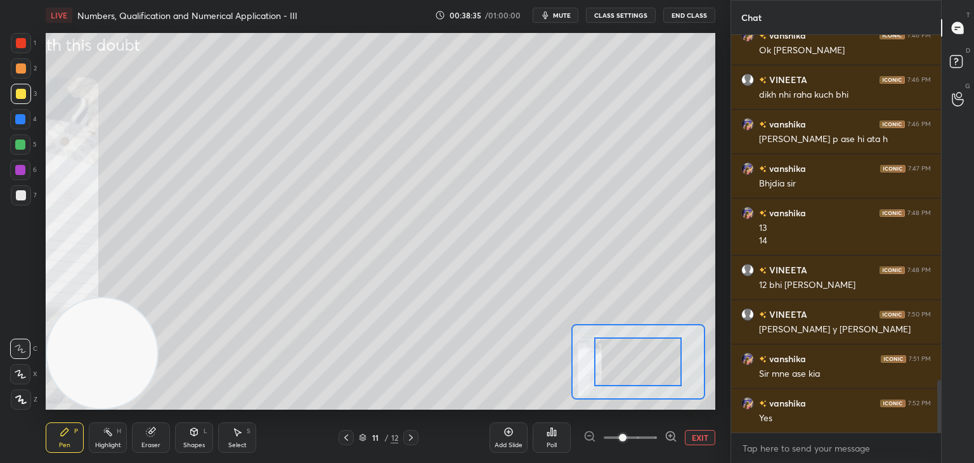
click at [652, 440] on span at bounding box center [630, 437] width 53 height 19
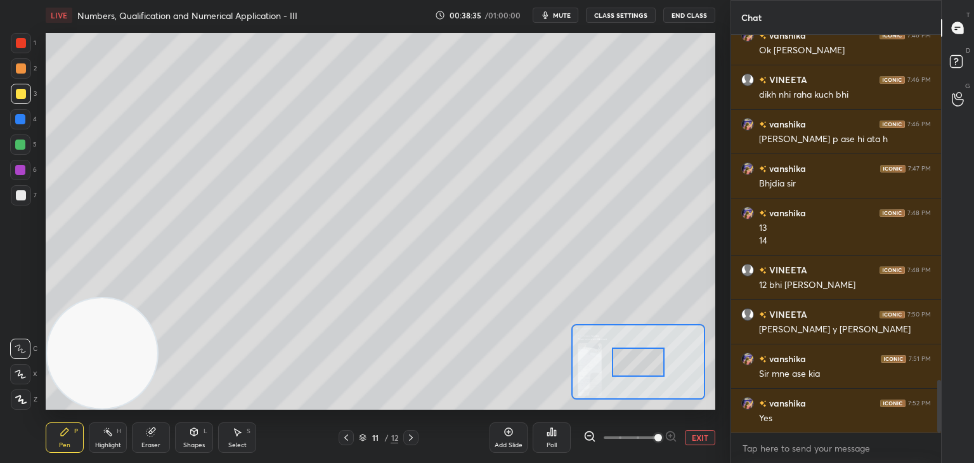
click at [655, 441] on span at bounding box center [659, 438] width 8 height 8
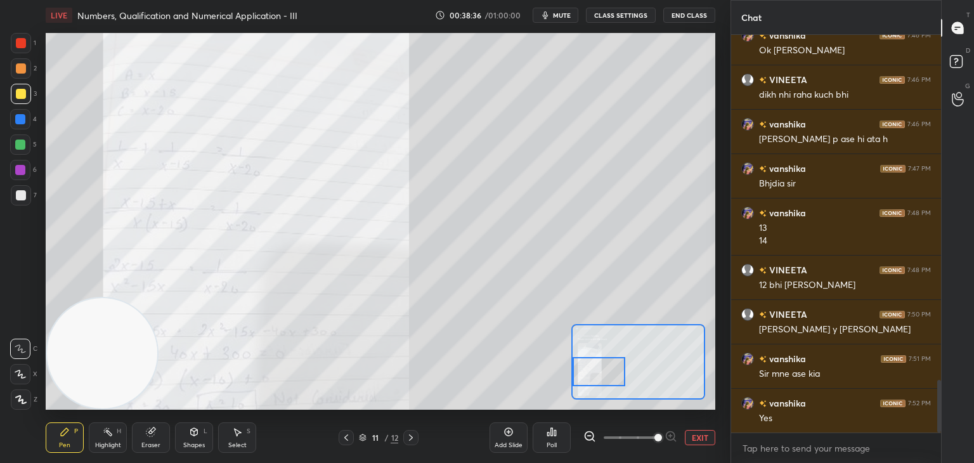
click at [561, 366] on div "Setting up your live class Poll for secs No correct answer Start poll" at bounding box center [381, 221] width 670 height 377
drag, startPoint x: 30, startPoint y: 42, endPoint x: 21, endPoint y: 54, distance: 15.0
click at [28, 42] on div at bounding box center [21, 43] width 20 height 20
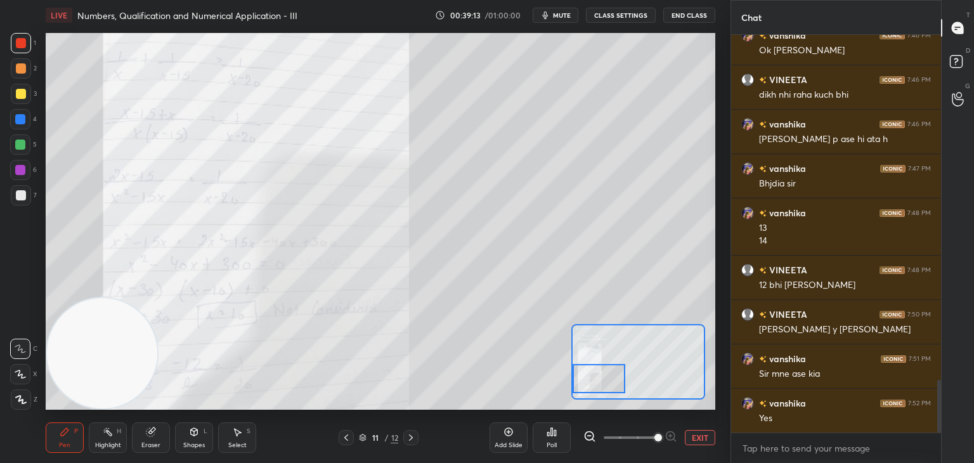
drag, startPoint x: 620, startPoint y: 374, endPoint x: 585, endPoint y: 365, distance: 36.0
click at [618, 381] on div at bounding box center [599, 378] width 53 height 29
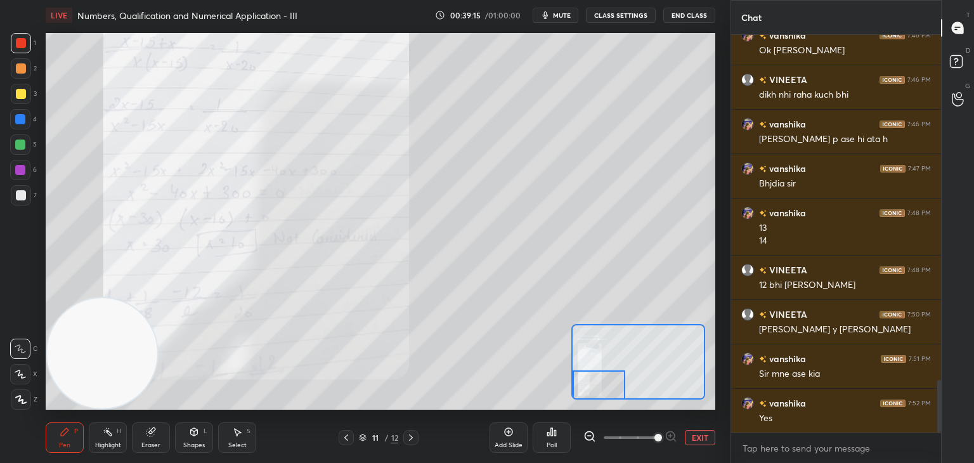
drag, startPoint x: 606, startPoint y: 384, endPoint x: 599, endPoint y: 385, distance: 7.6
click at [603, 387] on div at bounding box center [599, 384] width 53 height 29
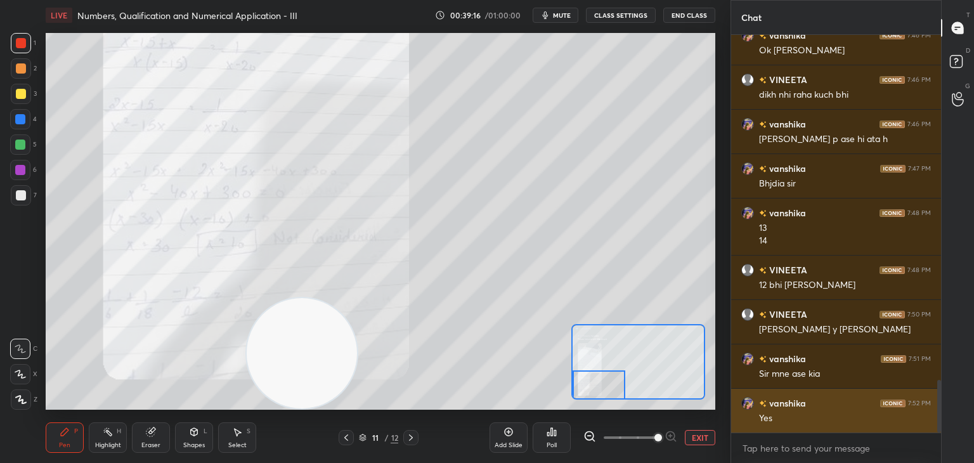
drag, startPoint x: 198, startPoint y: 370, endPoint x: 740, endPoint y: 422, distance: 544.7
click at [749, 427] on div "1 2 3 4 5 6 7 C X Z C X Z E E Erase all H H LIVE Numbers, Qualification and Num…" at bounding box center [487, 231] width 974 height 463
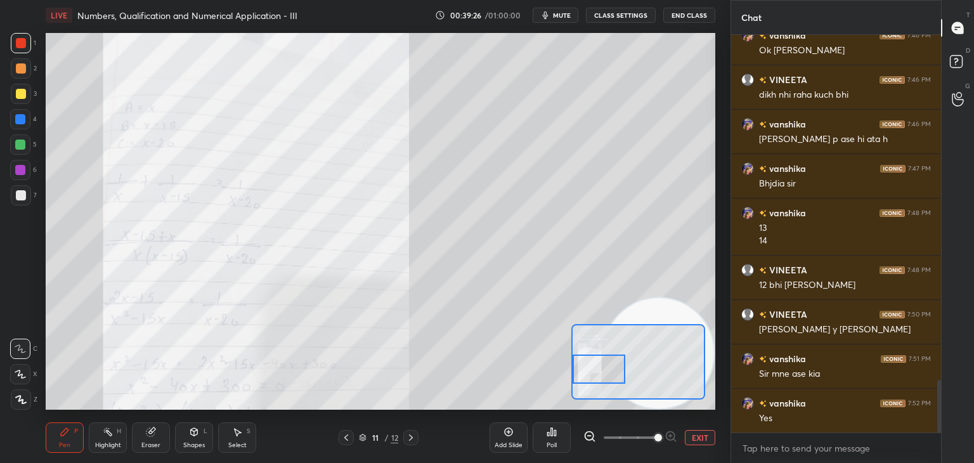
drag, startPoint x: 587, startPoint y: 360, endPoint x: 583, endPoint y: 372, distance: 12.0
click at [583, 372] on div at bounding box center [599, 369] width 53 height 29
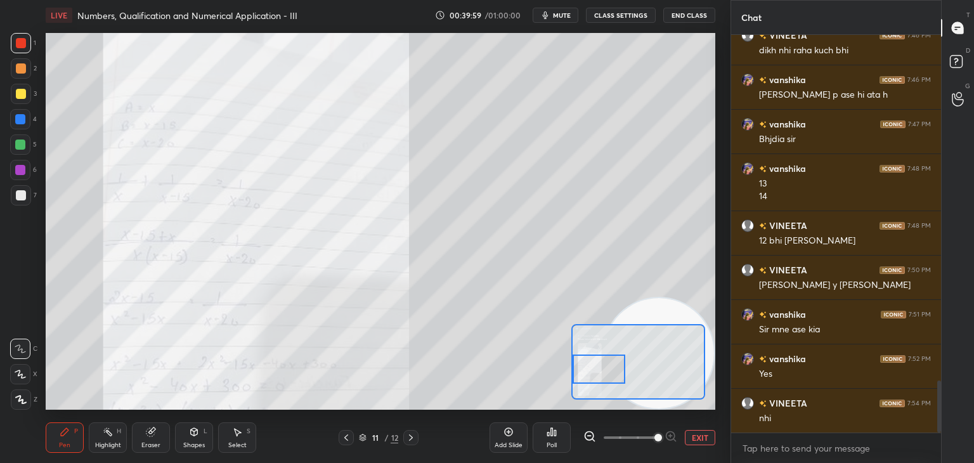
click at [593, 384] on div at bounding box center [599, 369] width 53 height 29
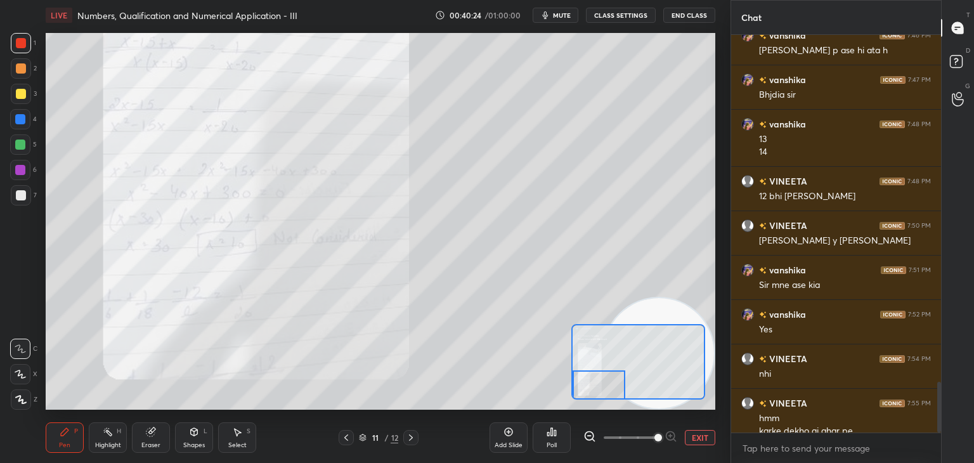
scroll to position [2711, 0]
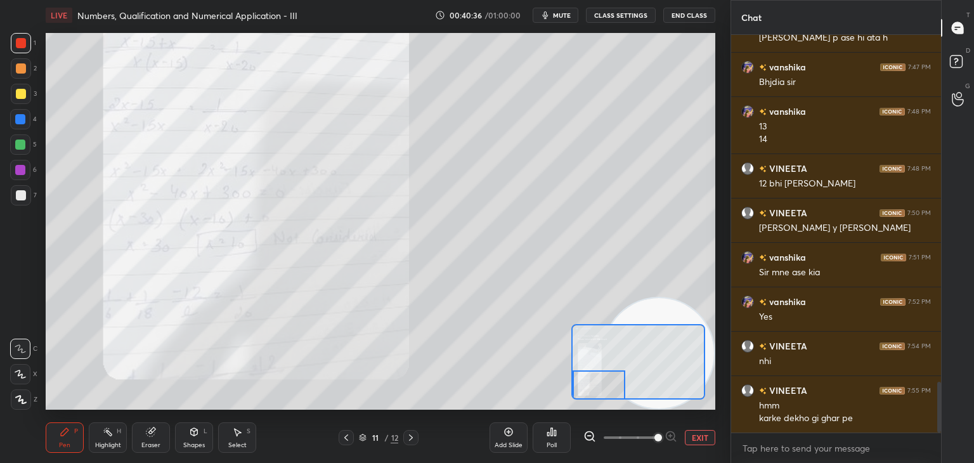
click at [690, 433] on button "EXIT" at bounding box center [700, 437] width 30 height 15
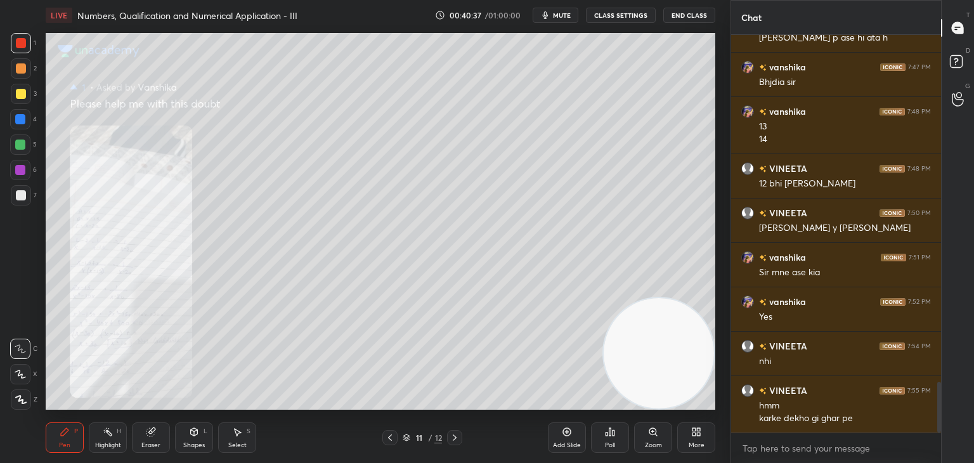
click at [450, 438] on icon at bounding box center [455, 438] width 10 height 10
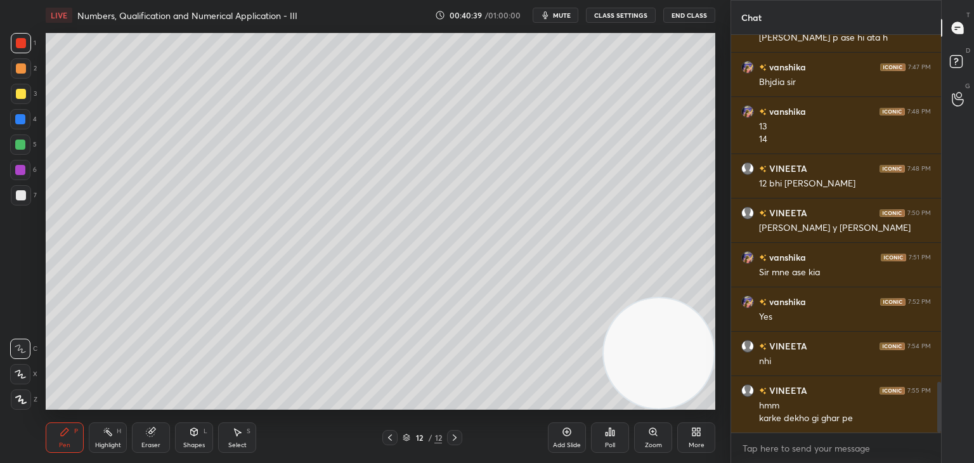
click at [20, 92] on div at bounding box center [21, 94] width 20 height 20
click at [31, 70] on div "2" at bounding box center [24, 68] width 26 height 20
drag, startPoint x: 20, startPoint y: 378, endPoint x: 39, endPoint y: 338, distance: 44.5
click at [19, 375] on div at bounding box center [20, 374] width 20 height 20
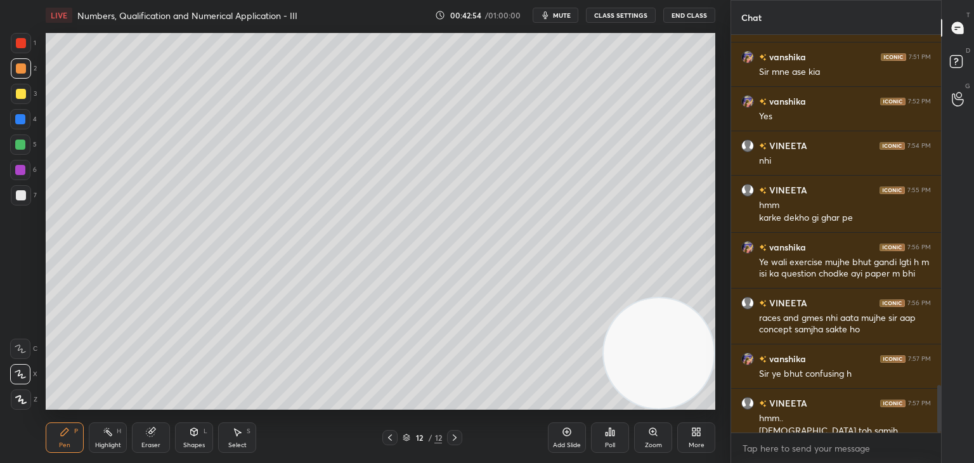
scroll to position [2924, 0]
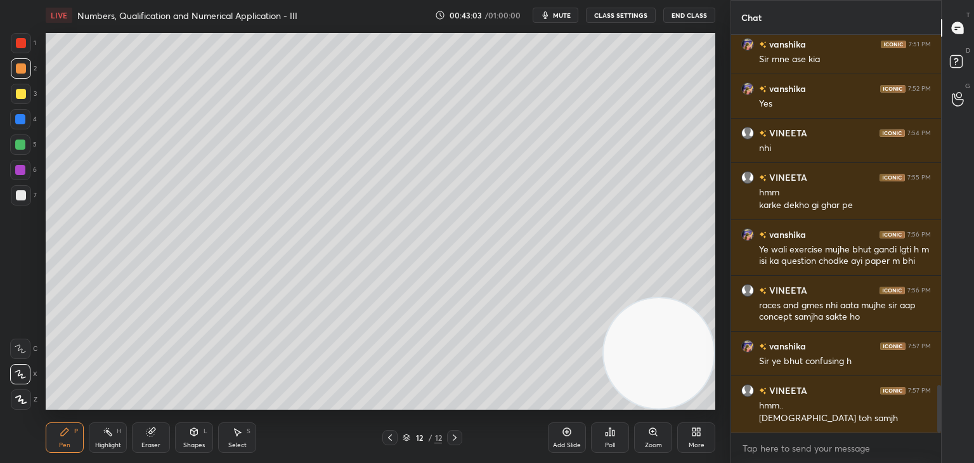
click at [23, 197] on div at bounding box center [21, 195] width 10 height 10
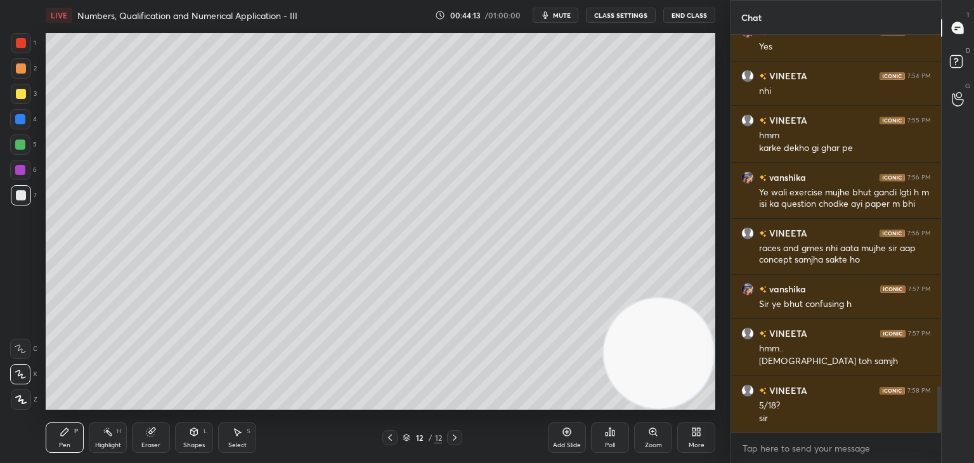
scroll to position [3025, 0]
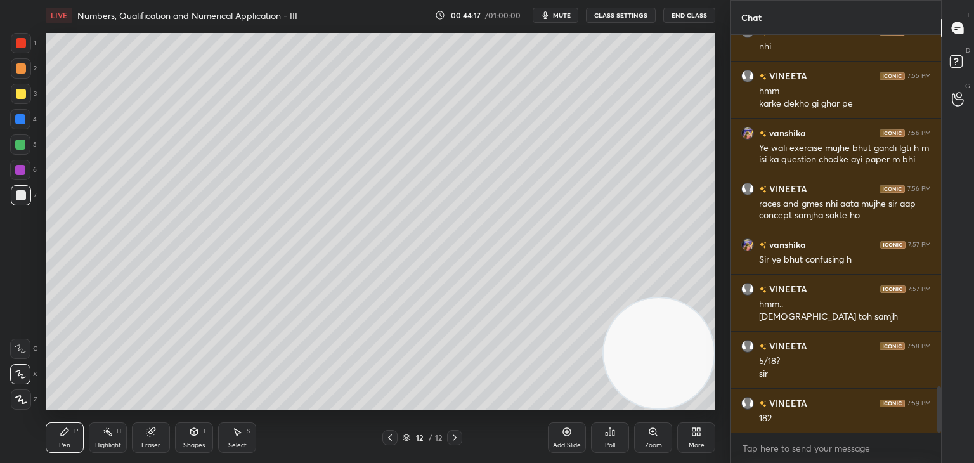
drag, startPoint x: 154, startPoint y: 440, endPoint x: 170, endPoint y: 421, distance: 24.8
click at [152, 440] on div "Eraser" at bounding box center [151, 437] width 38 height 30
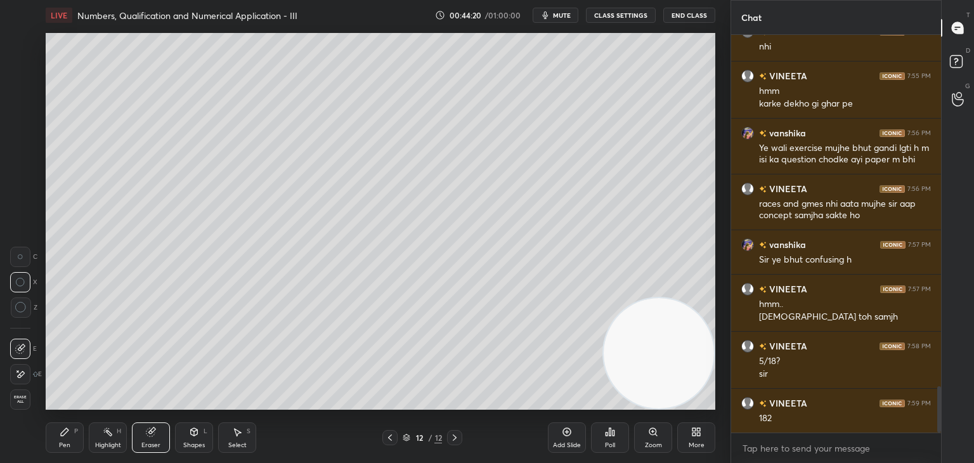
drag, startPoint x: 68, startPoint y: 436, endPoint x: 89, endPoint y: 419, distance: 27.0
click at [66, 437] on div "Pen P" at bounding box center [65, 437] width 38 height 30
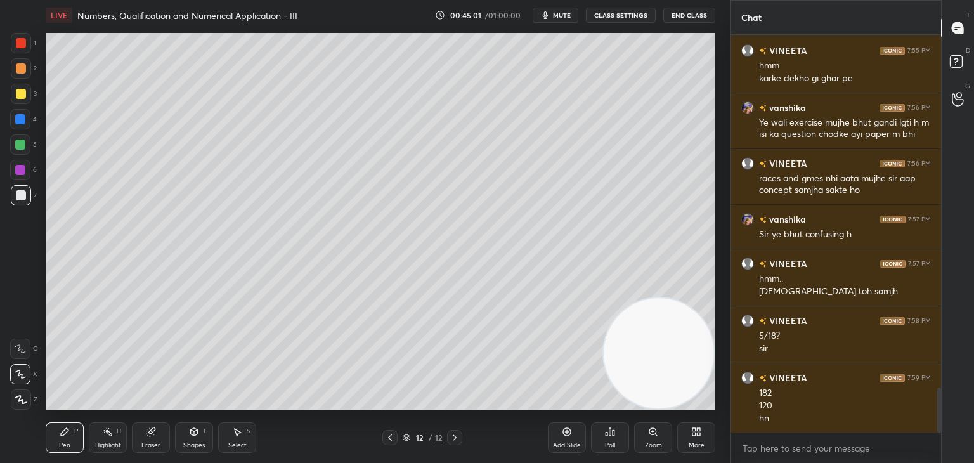
scroll to position [3095, 0]
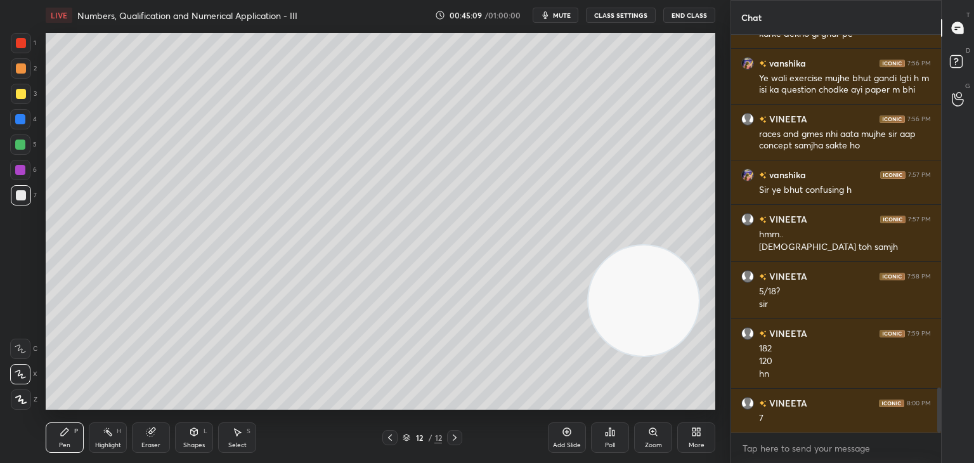
drag, startPoint x: 620, startPoint y: 295, endPoint x: 603, endPoint y: 140, distance: 155.7
click at [610, 245] on video at bounding box center [644, 300] width 110 height 110
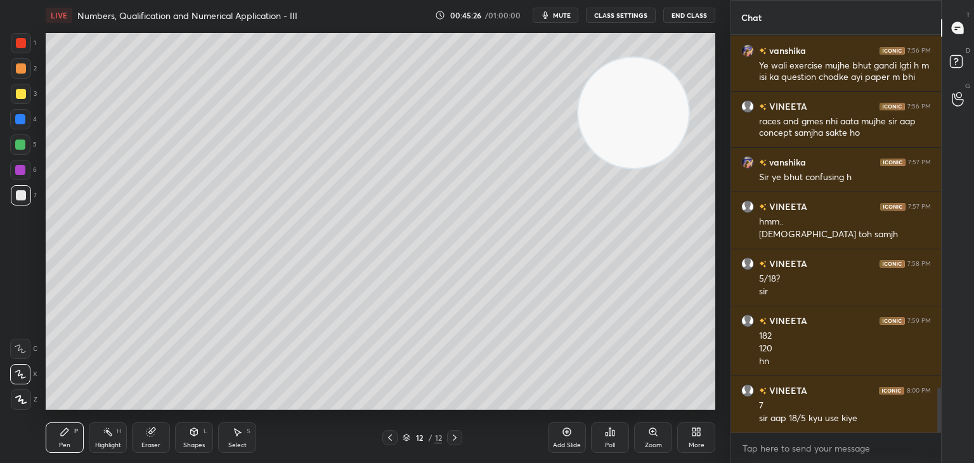
scroll to position [3152, 0]
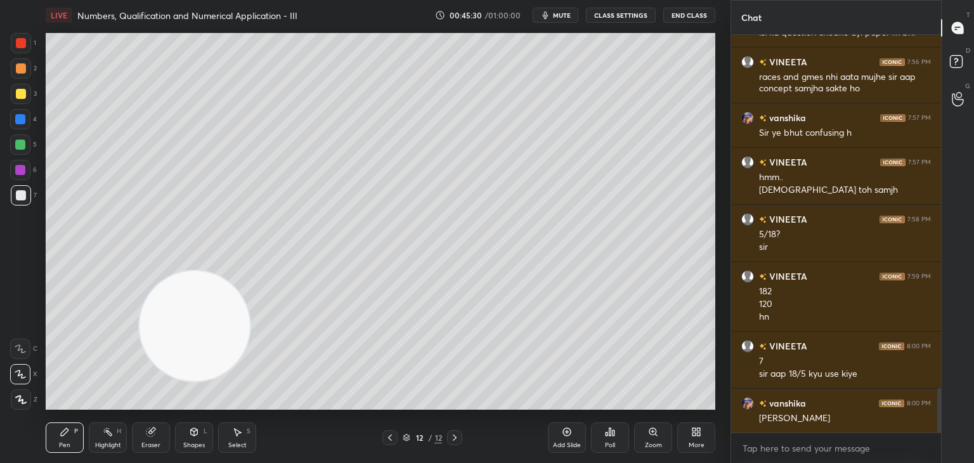
drag, startPoint x: 665, startPoint y: 150, endPoint x: 1, endPoint y: 445, distance: 727.1
click at [1, 445] on div "1 2 3 4 5 6 7 C X Z C X Z E E Erase all H H LIVE Numbers, Qualification and Num…" at bounding box center [360, 231] width 720 height 463
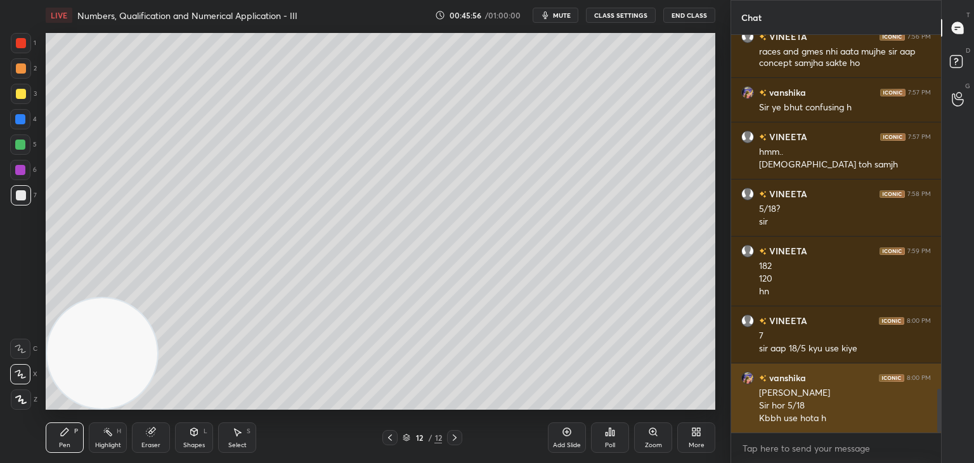
scroll to position [3222, 0]
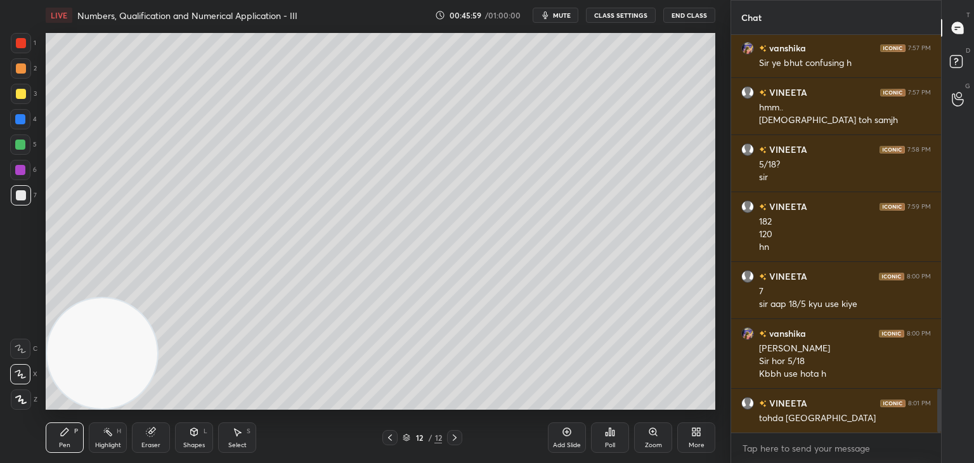
drag, startPoint x: 574, startPoint y: 446, endPoint x: 571, endPoint y: 430, distance: 16.2
click at [575, 446] on div "Add Slide" at bounding box center [567, 445] width 28 height 6
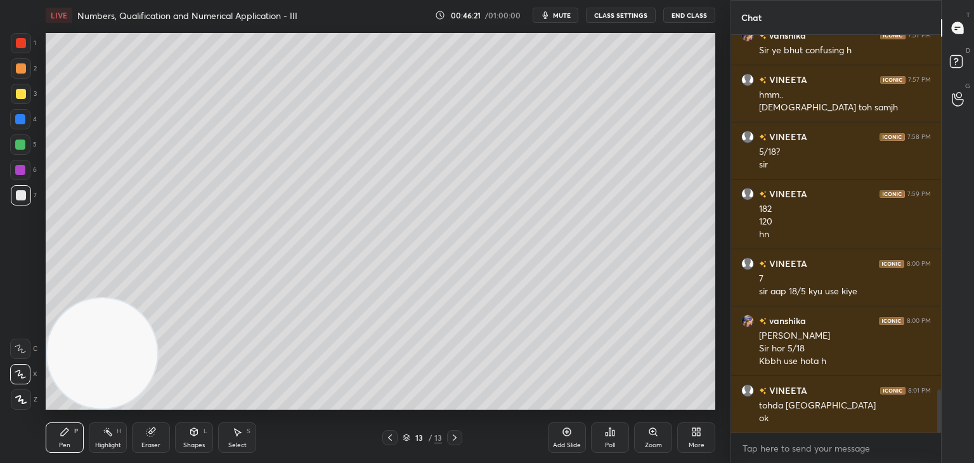
scroll to position [3279, 0]
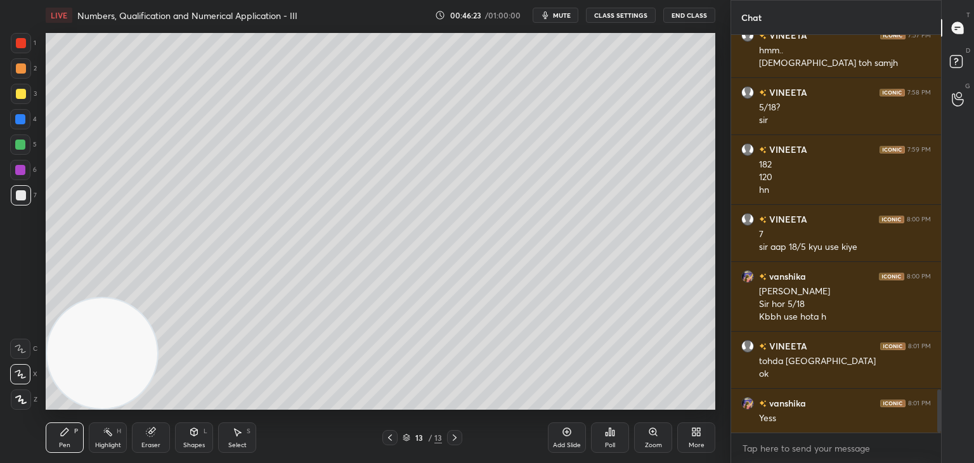
click at [568, 439] on div "Add Slide" at bounding box center [567, 437] width 38 height 30
click at [18, 77] on div at bounding box center [21, 68] width 20 height 20
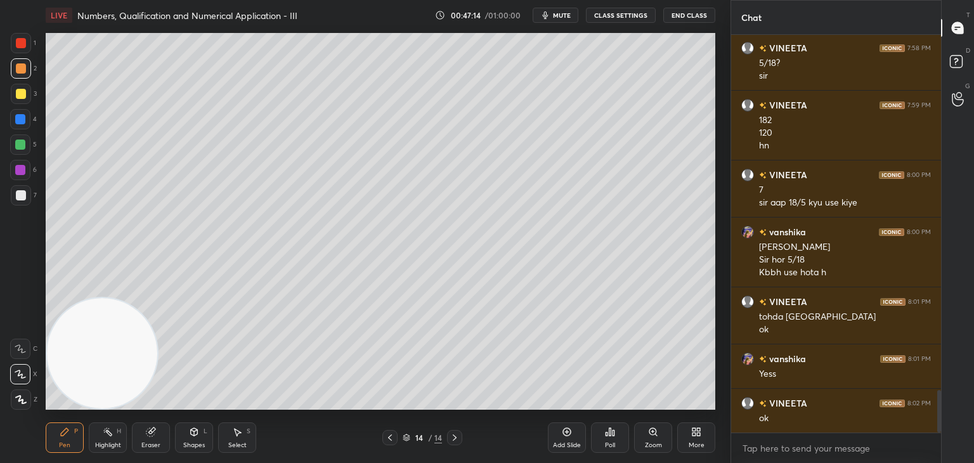
click at [157, 436] on div "Eraser" at bounding box center [151, 437] width 38 height 30
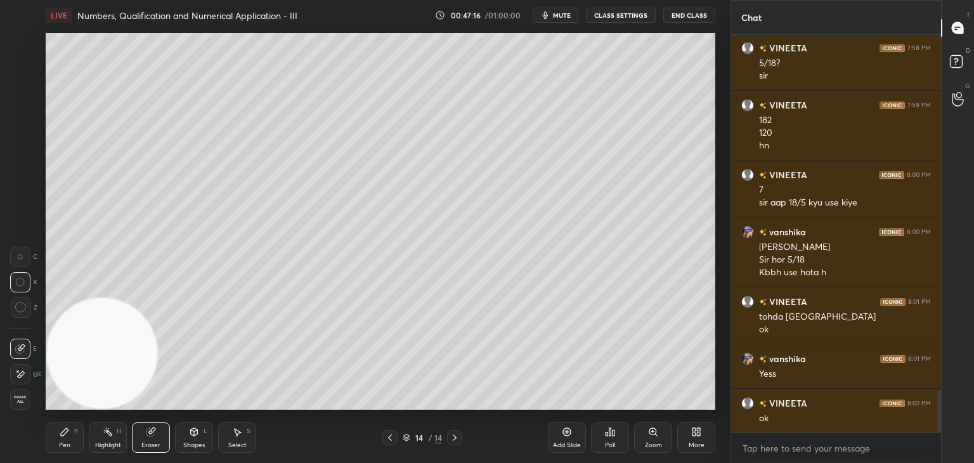
click at [56, 432] on div "Pen P" at bounding box center [65, 437] width 38 height 30
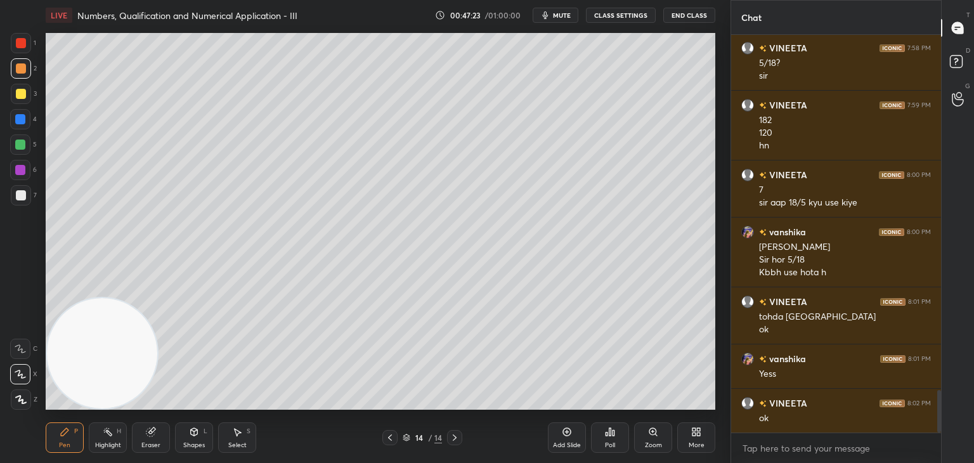
click at [23, 197] on div at bounding box center [21, 195] width 10 height 10
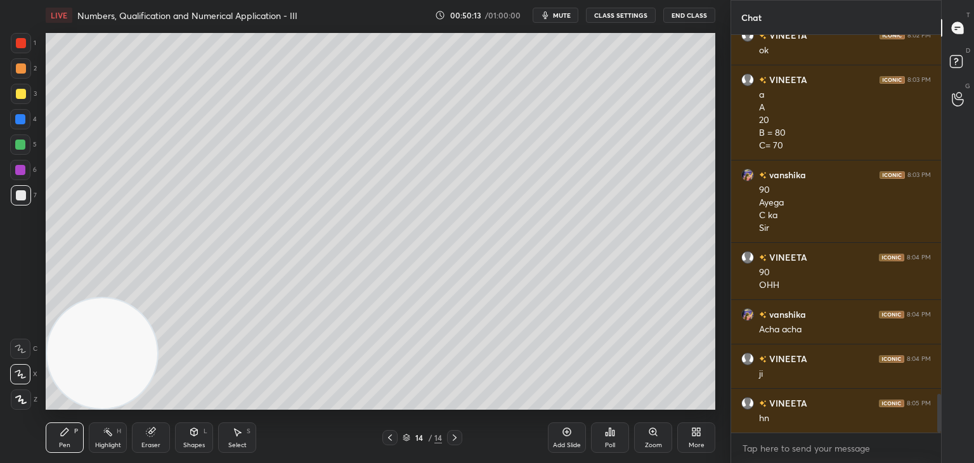
scroll to position [3736, 0]
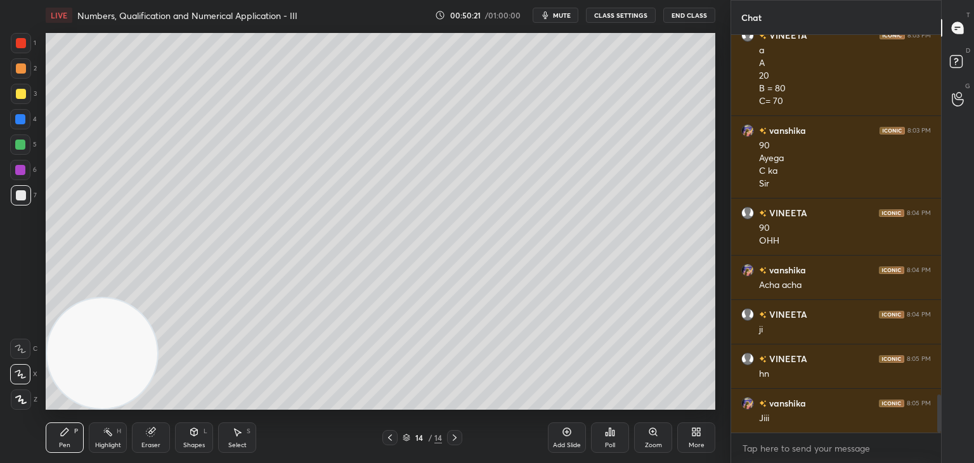
drag, startPoint x: 553, startPoint y: 436, endPoint x: 544, endPoint y: 419, distance: 18.7
click at [548, 438] on div "Add Slide" at bounding box center [567, 437] width 38 height 30
click at [23, 67] on div at bounding box center [21, 68] width 10 height 10
click at [22, 194] on div at bounding box center [21, 195] width 10 height 10
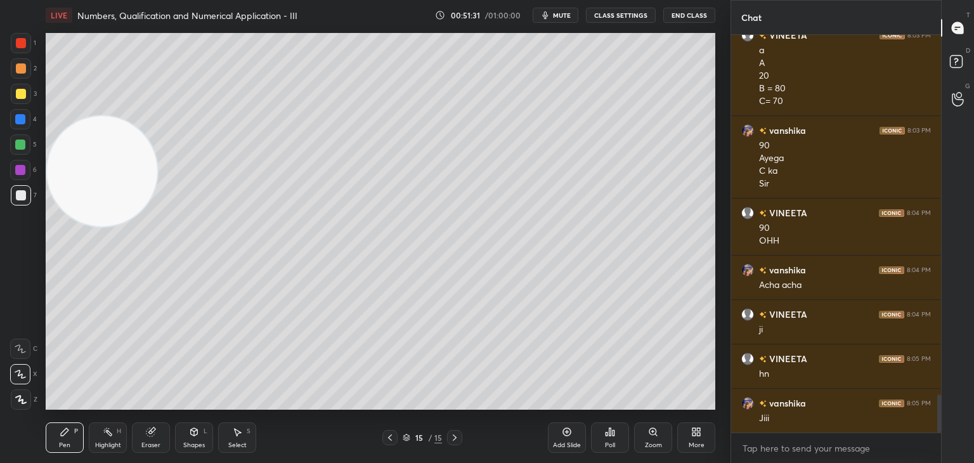
drag, startPoint x: 105, startPoint y: 315, endPoint x: 56, endPoint y: 43, distance: 276.5
click at [56, 116] on video at bounding box center [102, 171] width 110 height 110
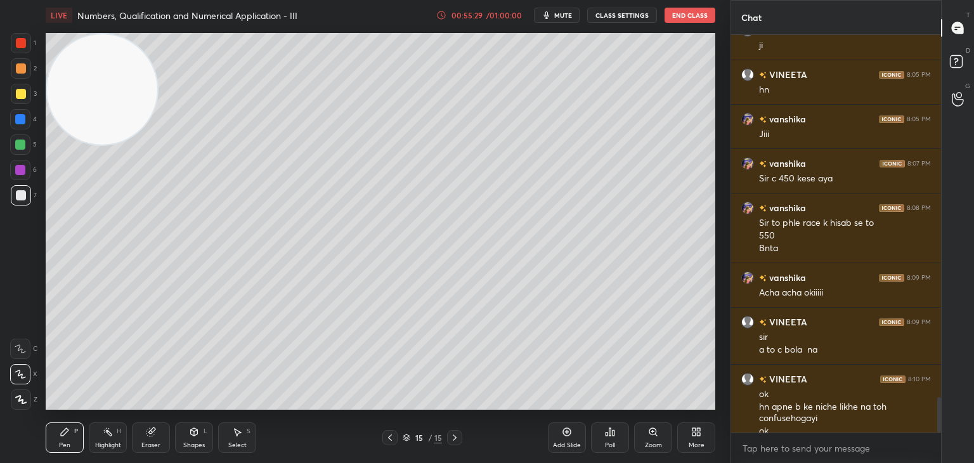
scroll to position [4032, 0]
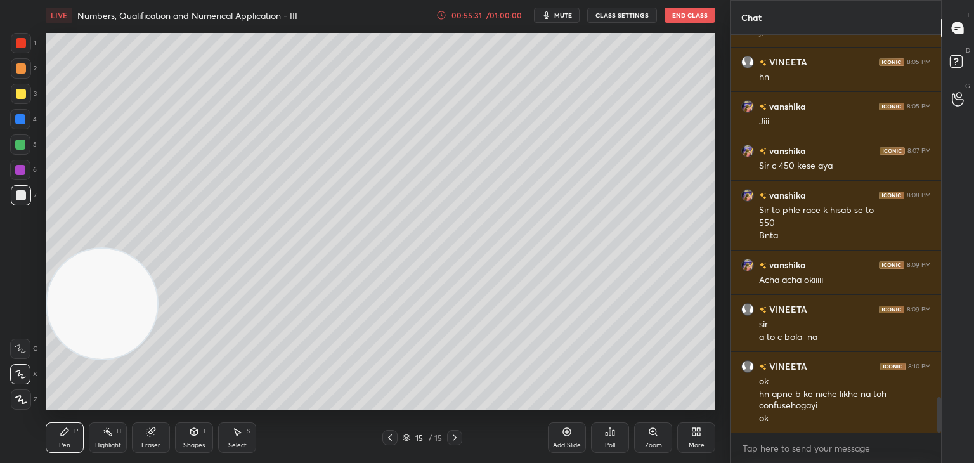
drag, startPoint x: 109, startPoint y: 115, endPoint x: 44, endPoint y: 492, distance: 382.3
click at [44, 0] on html "1 2 3 4 5 6 7 C X Z C X Z E E Erase all H H LIVE Numbers, Qualification and Num…" at bounding box center [487, 0] width 974 height 0
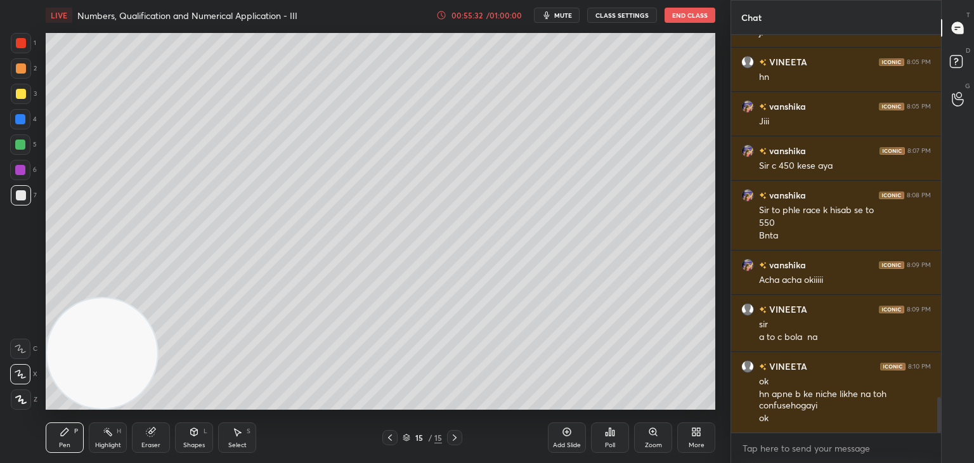
drag, startPoint x: 566, startPoint y: 432, endPoint x: 553, endPoint y: 419, distance: 17.9
click at [565, 432] on icon at bounding box center [567, 432] width 4 height 4
click at [18, 70] on div at bounding box center [21, 68] width 10 height 10
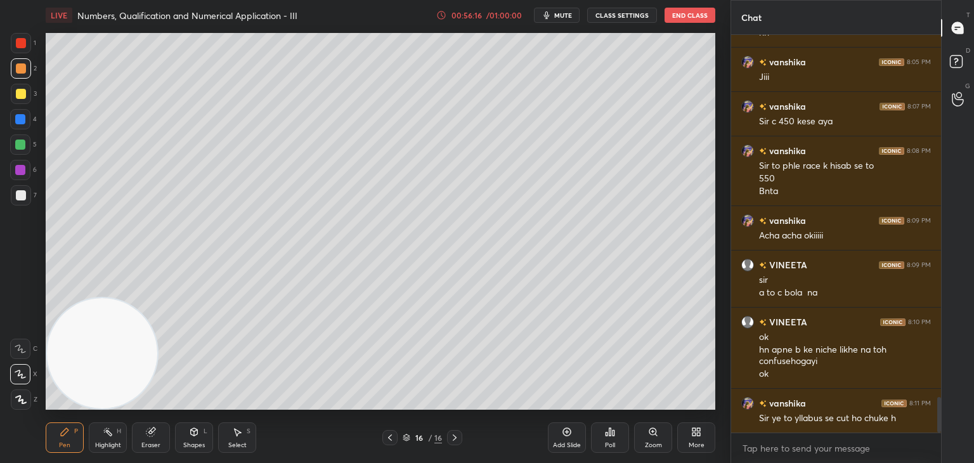
click at [20, 193] on div at bounding box center [21, 195] width 10 height 10
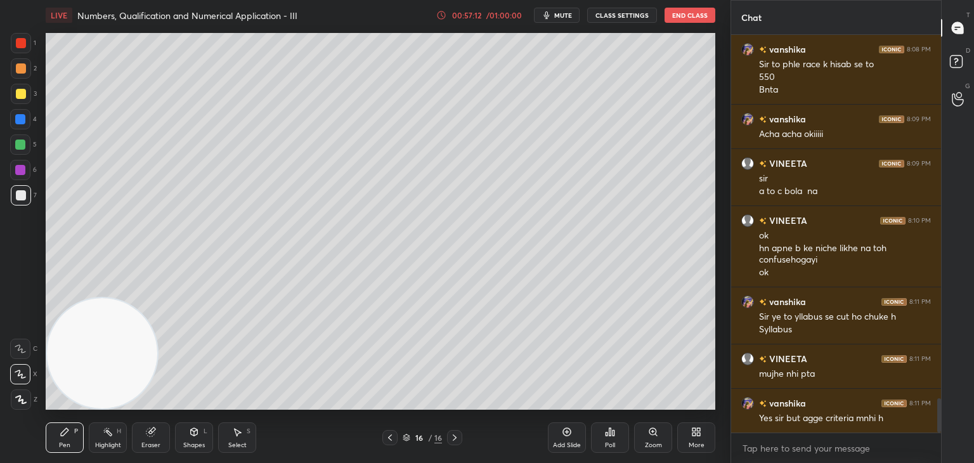
scroll to position [4234, 0]
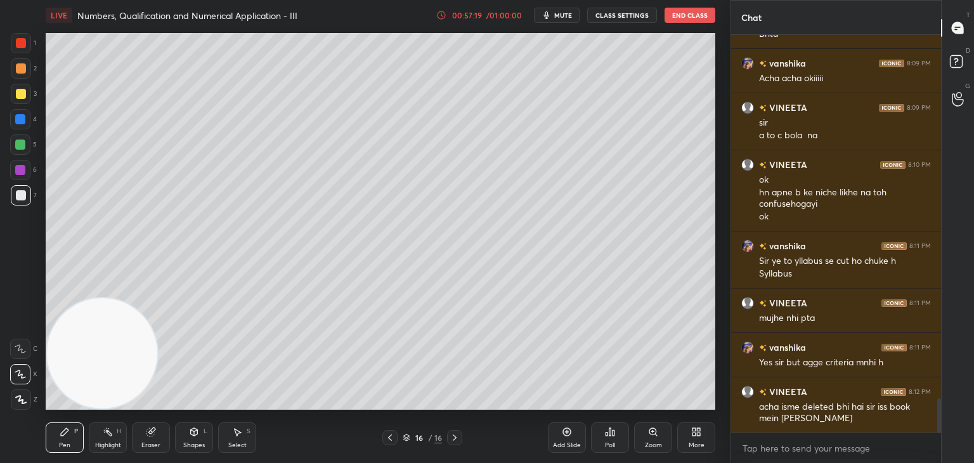
drag, startPoint x: 157, startPoint y: 444, endPoint x: 150, endPoint y: 442, distance: 7.8
click at [155, 445] on div "Eraser" at bounding box center [150, 445] width 19 height 6
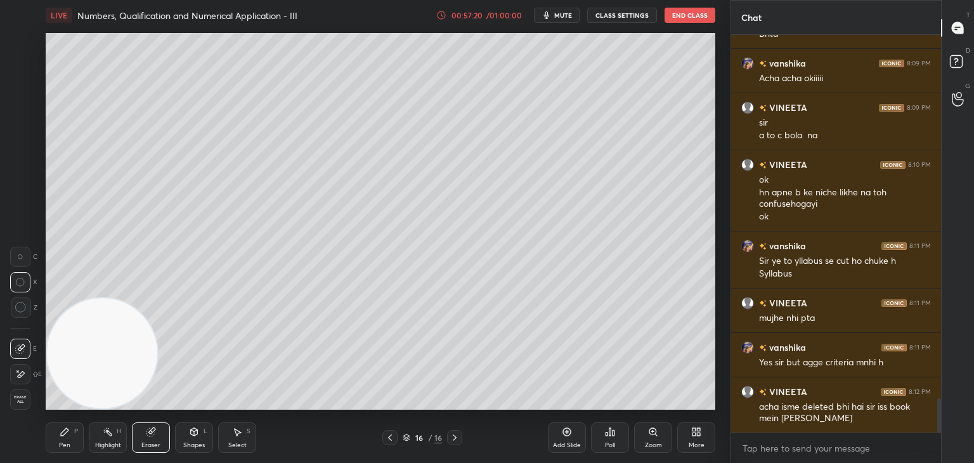
click at [18, 400] on span "Erase all" at bounding box center [20, 399] width 19 height 9
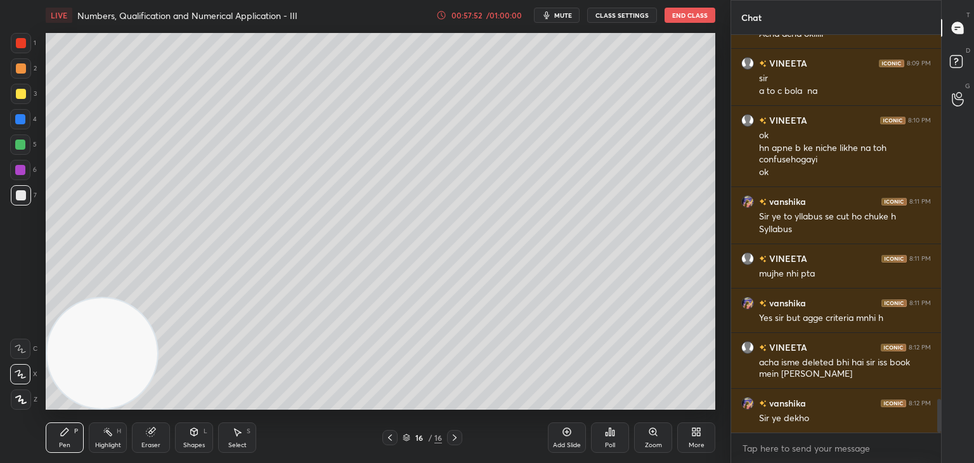
scroll to position [4333, 0]
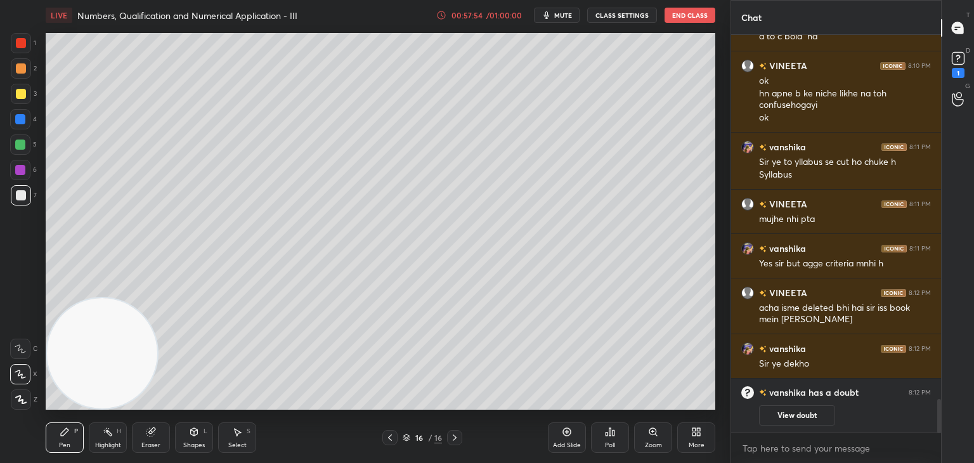
click at [798, 418] on button "View doubt" at bounding box center [797, 415] width 76 height 20
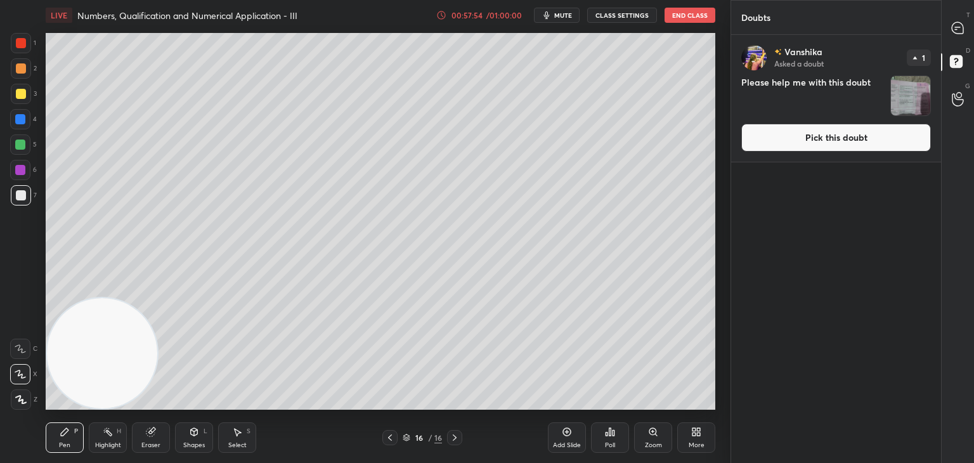
click at [786, 133] on button "Pick this doubt" at bounding box center [836, 138] width 190 height 28
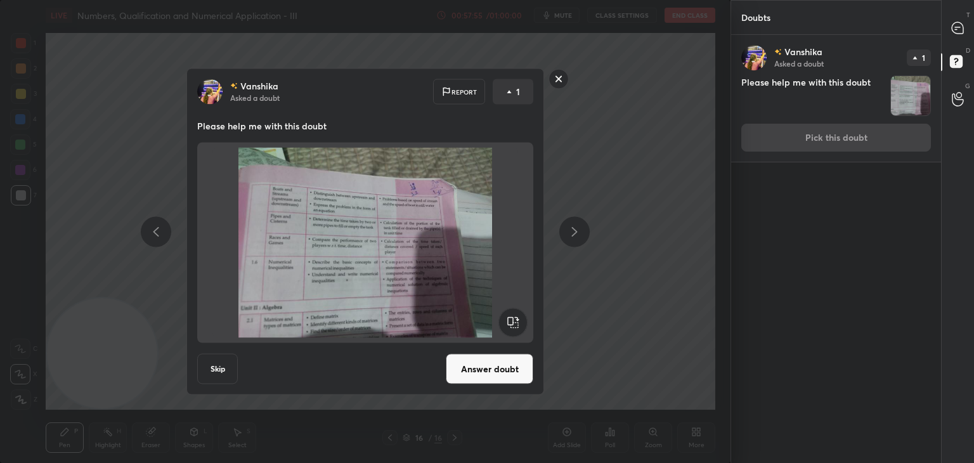
click at [487, 356] on button "Answer doubt" at bounding box center [490, 369] width 88 height 30
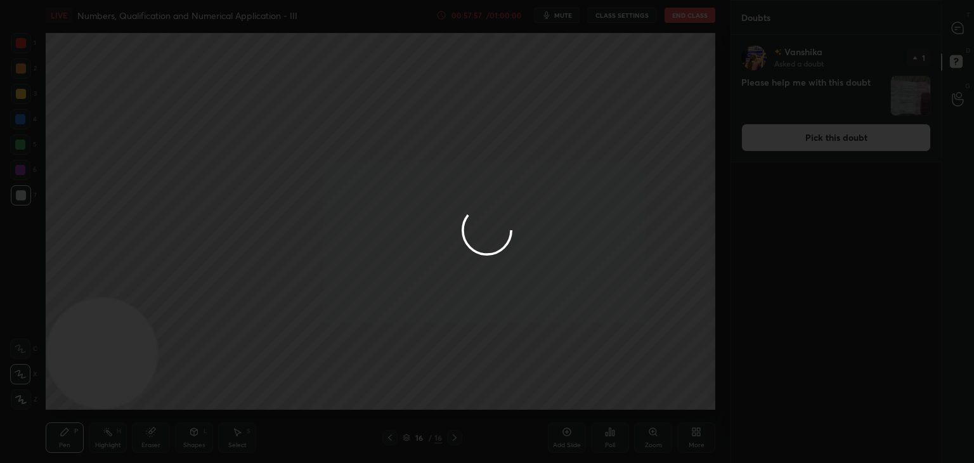
click at [950, 33] on div at bounding box center [487, 231] width 974 height 463
click at [951, 31] on div at bounding box center [487, 231] width 974 height 463
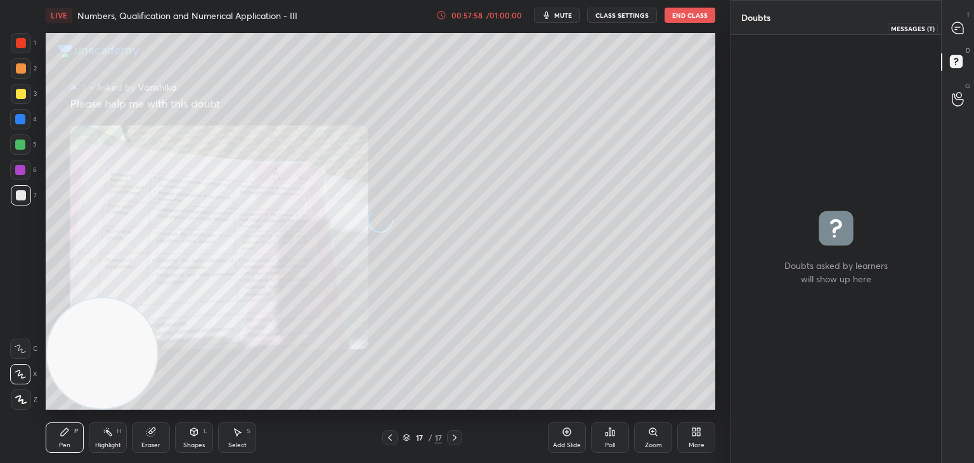
click at [954, 32] on icon at bounding box center [957, 27] width 11 height 11
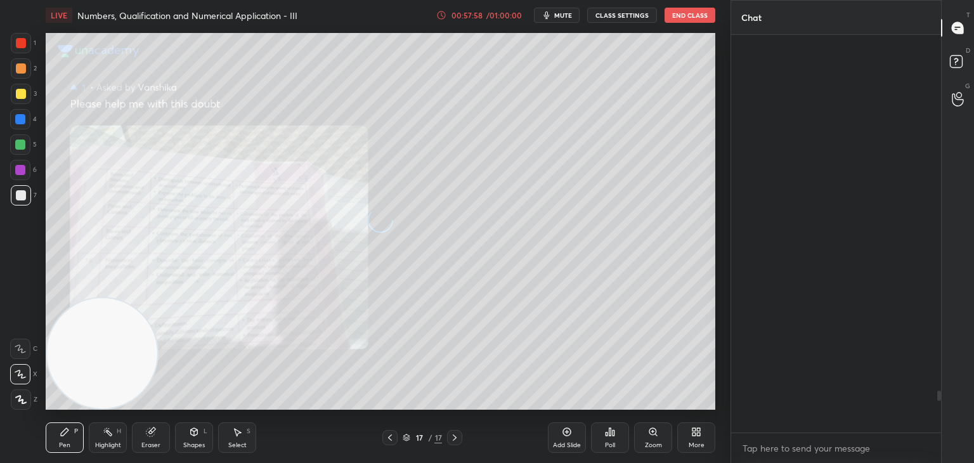
click at [955, 32] on icon at bounding box center [957, 27] width 11 height 11
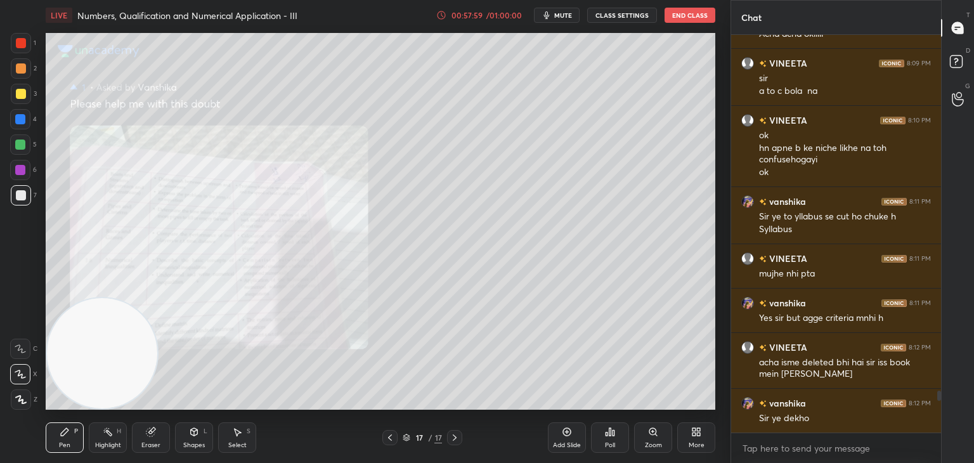
click at [651, 440] on div "Zoom" at bounding box center [653, 437] width 38 height 30
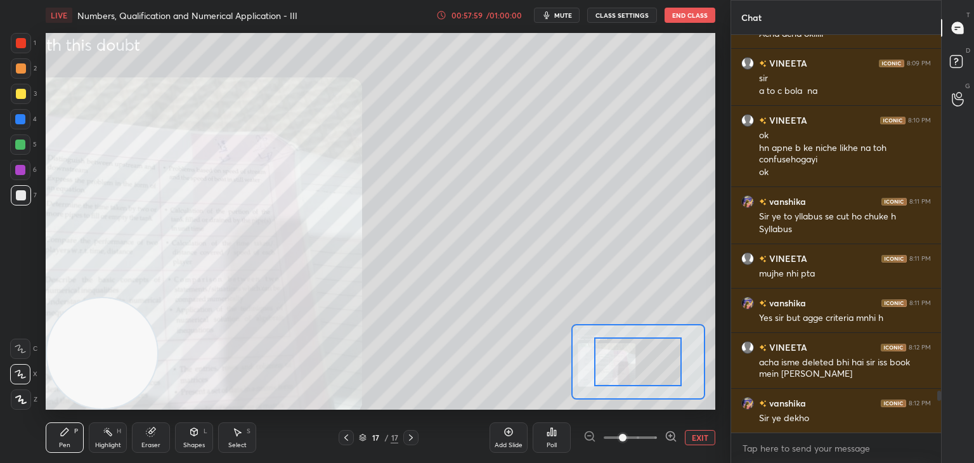
click at [649, 441] on span at bounding box center [630, 437] width 53 height 19
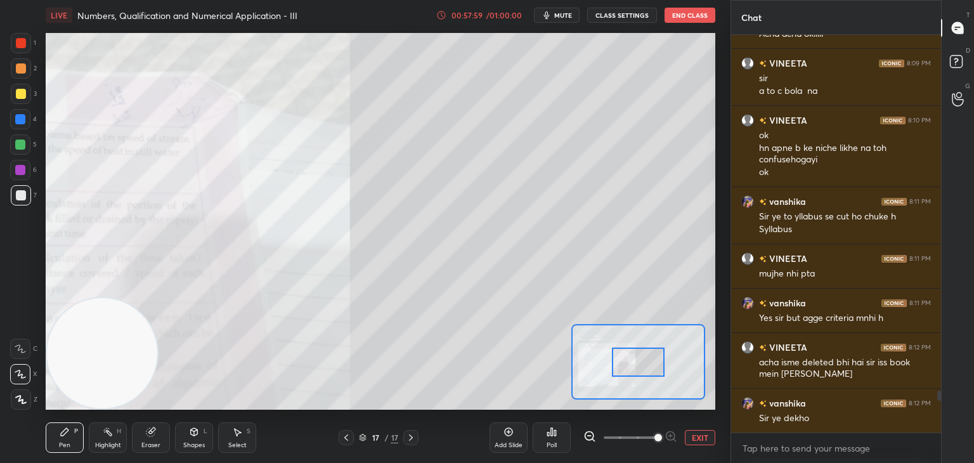
click at [655, 441] on span at bounding box center [659, 438] width 8 height 8
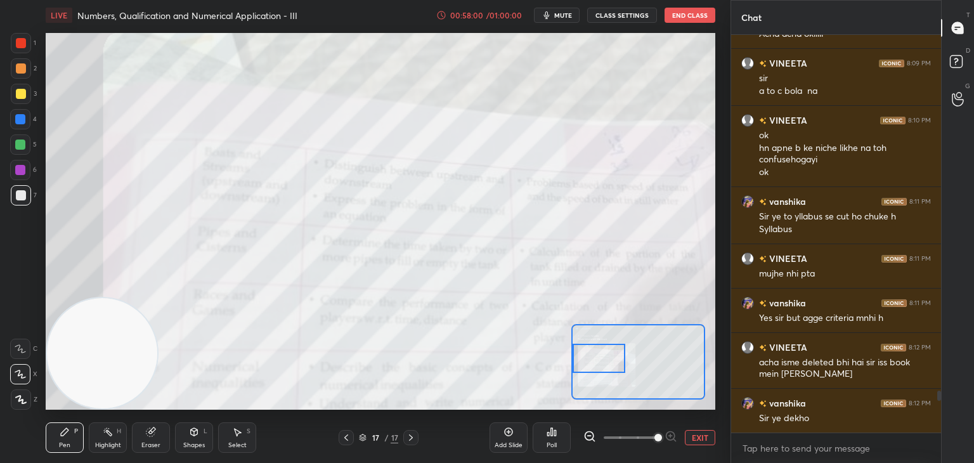
drag, startPoint x: 643, startPoint y: 374, endPoint x: 599, endPoint y: 371, distance: 43.8
click at [599, 371] on div at bounding box center [599, 358] width 53 height 29
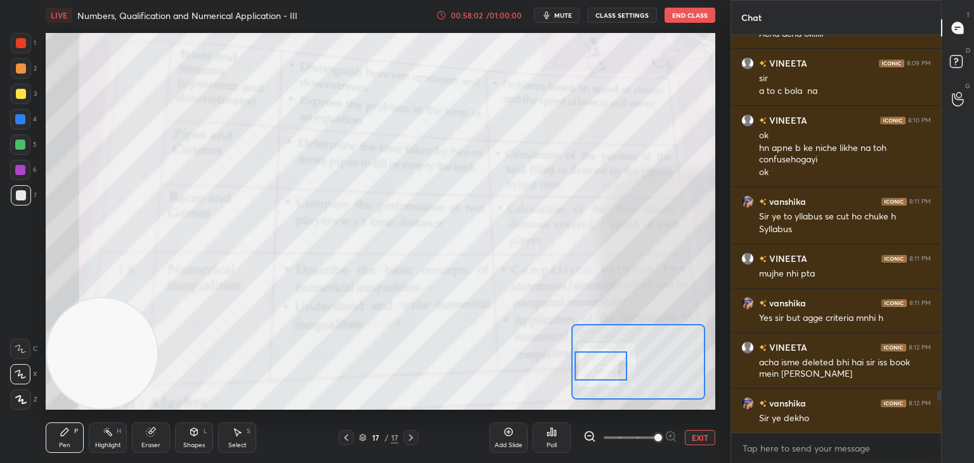
click at [612, 371] on div at bounding box center [601, 365] width 53 height 29
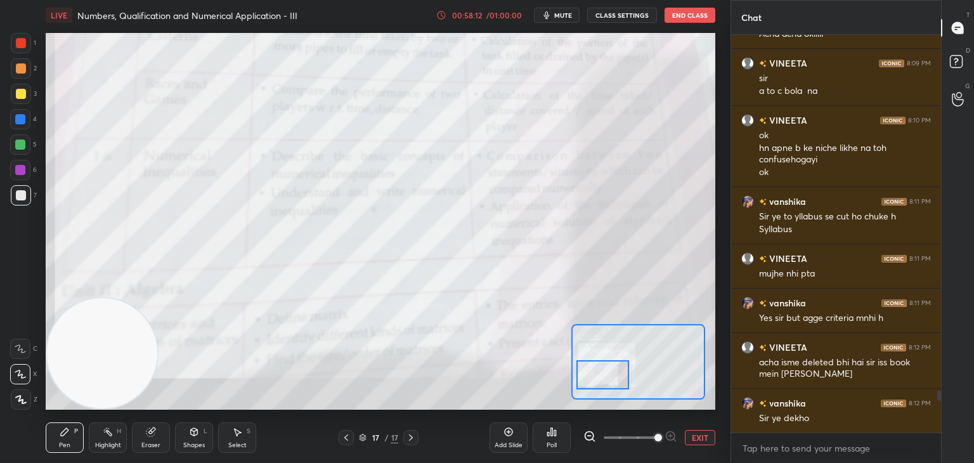
drag, startPoint x: 605, startPoint y: 367, endPoint x: 589, endPoint y: 367, distance: 16.5
click at [607, 367] on div at bounding box center [603, 374] width 53 height 29
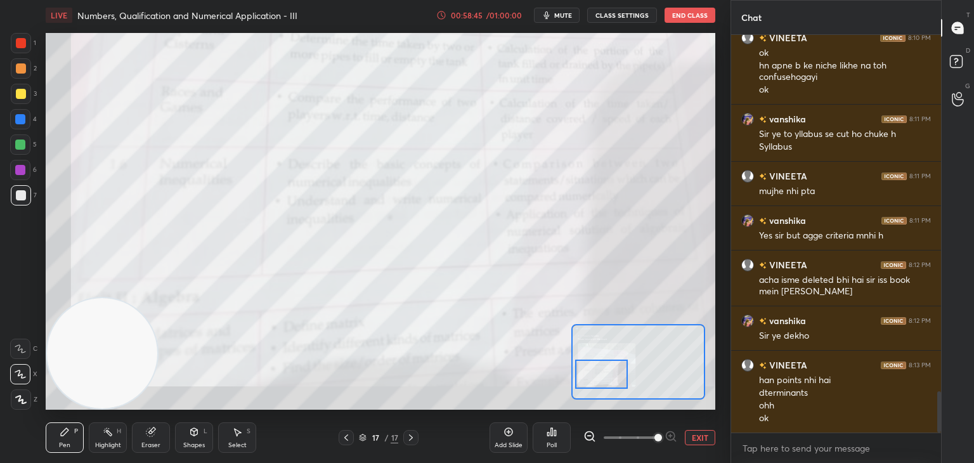
scroll to position [3463, 0]
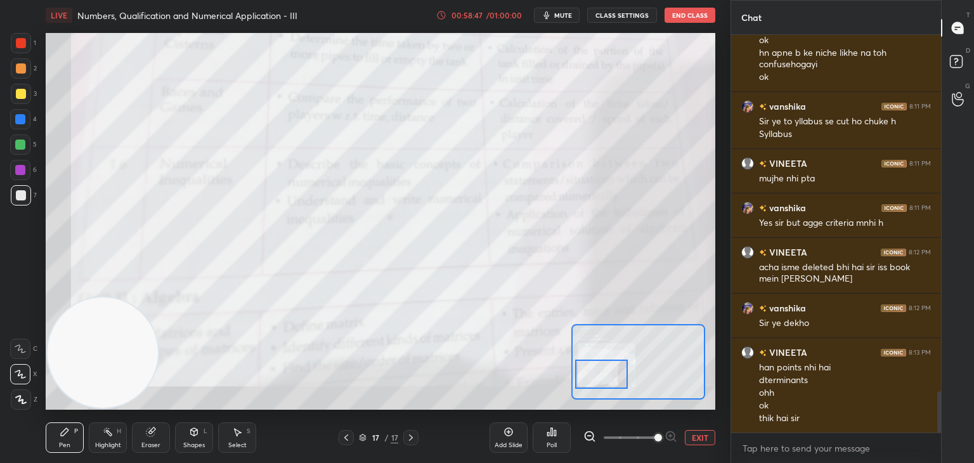
click at [97, 363] on video at bounding box center [103, 352] width 110 height 110
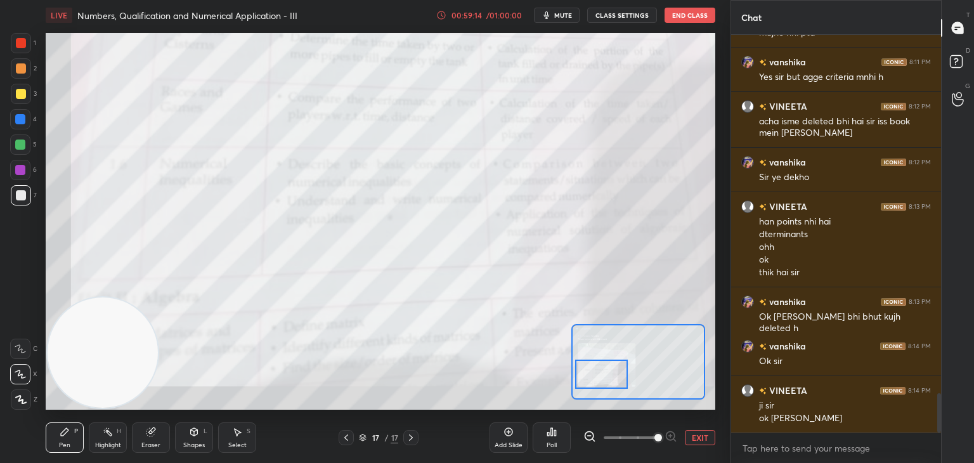
scroll to position [3653, 0]
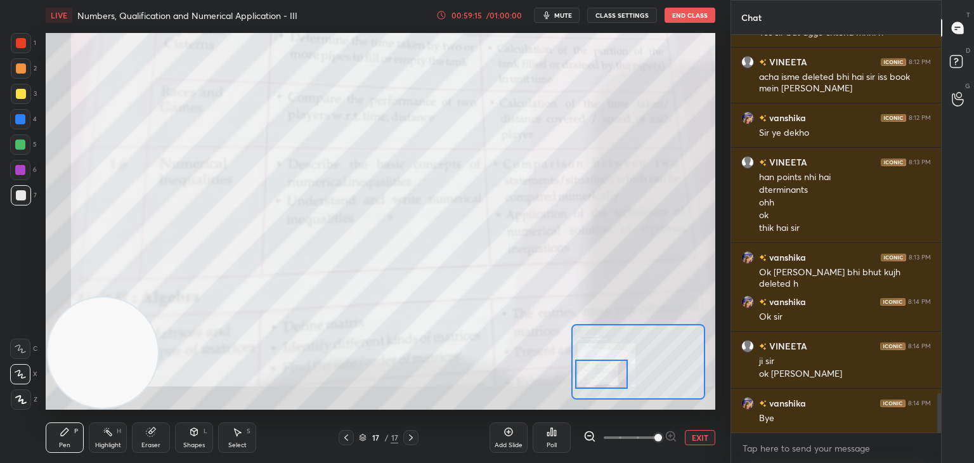
click at [698, 440] on button "EXIT" at bounding box center [700, 437] width 30 height 15
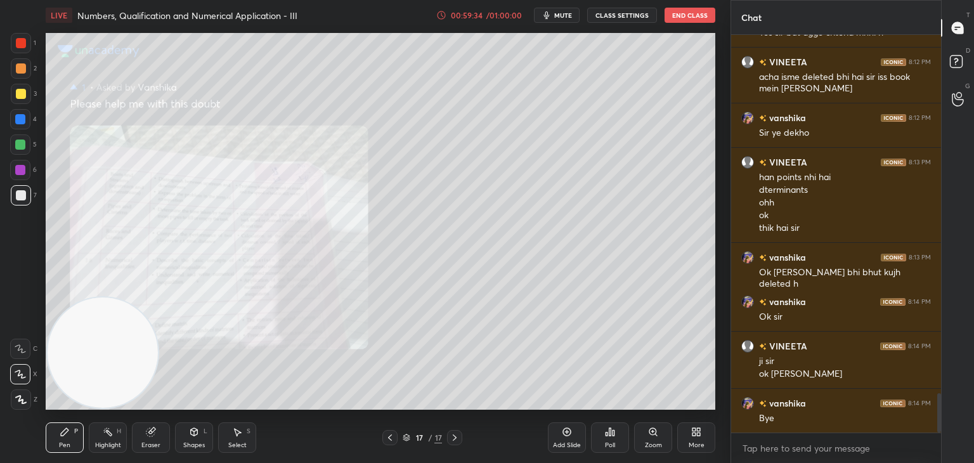
click at [558, 440] on div "Add Slide" at bounding box center [567, 437] width 38 height 30
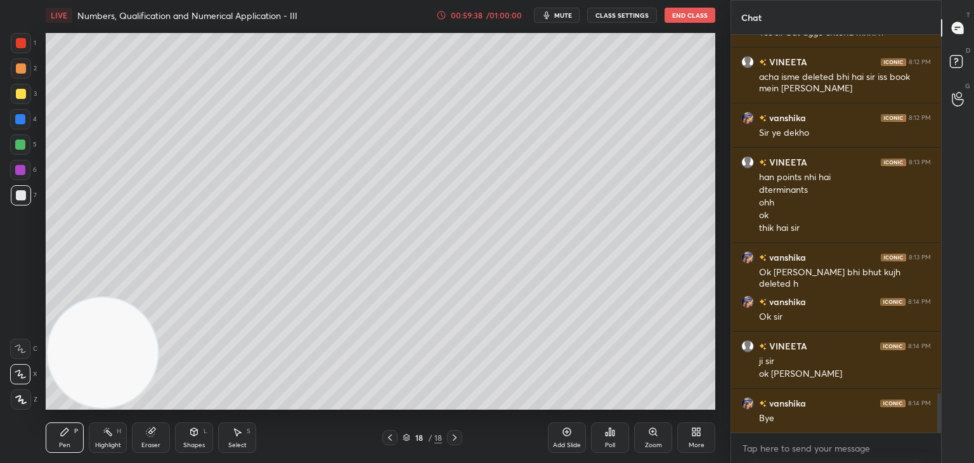
click at [566, 16] on span "mute" at bounding box center [563, 15] width 18 height 9
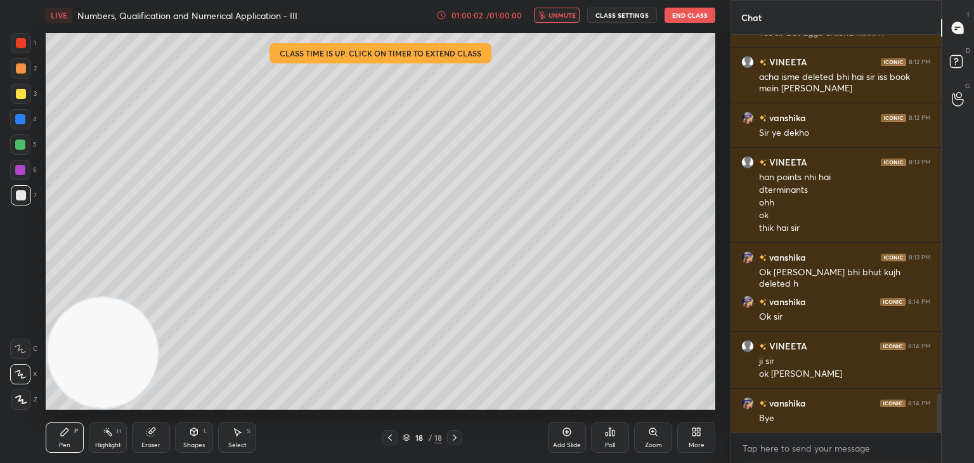
click at [680, 13] on button "End Class" at bounding box center [690, 15] width 51 height 15
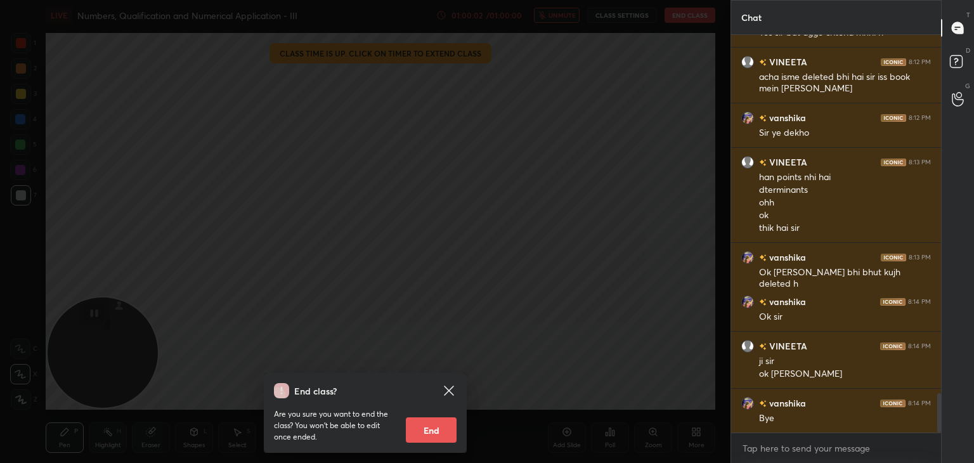
click at [430, 427] on button "End" at bounding box center [431, 429] width 51 height 25
type textarea "x"
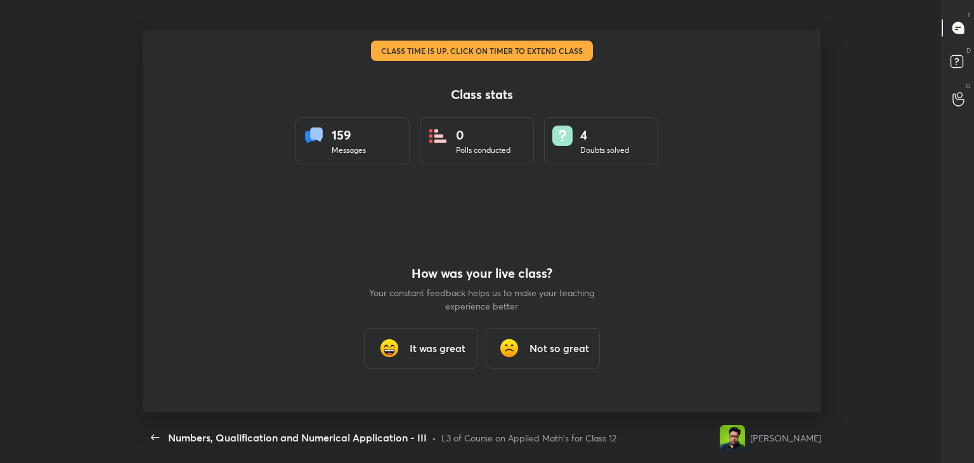
scroll to position [0, 0]
click at [424, 348] on h3 "It was great" at bounding box center [438, 348] width 56 height 15
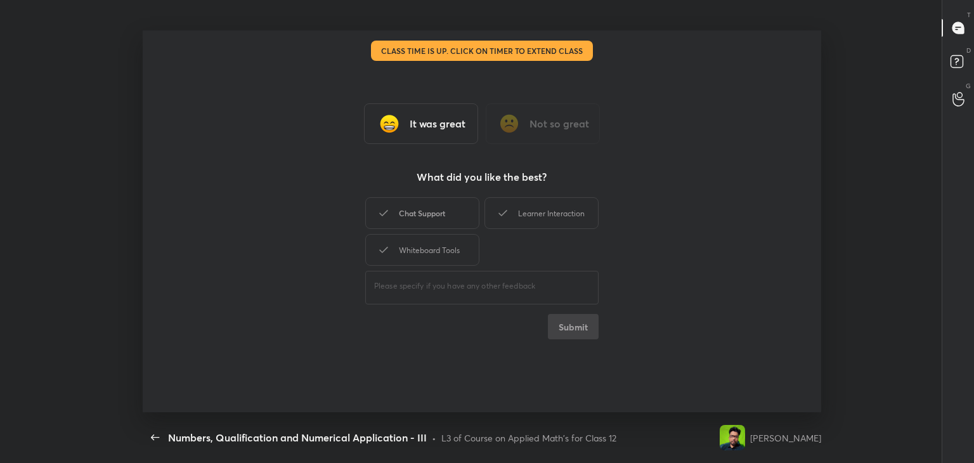
click at [433, 219] on div "Chat Support" at bounding box center [422, 213] width 114 height 32
click at [523, 221] on div "Learner Interaction" at bounding box center [542, 213] width 114 height 32
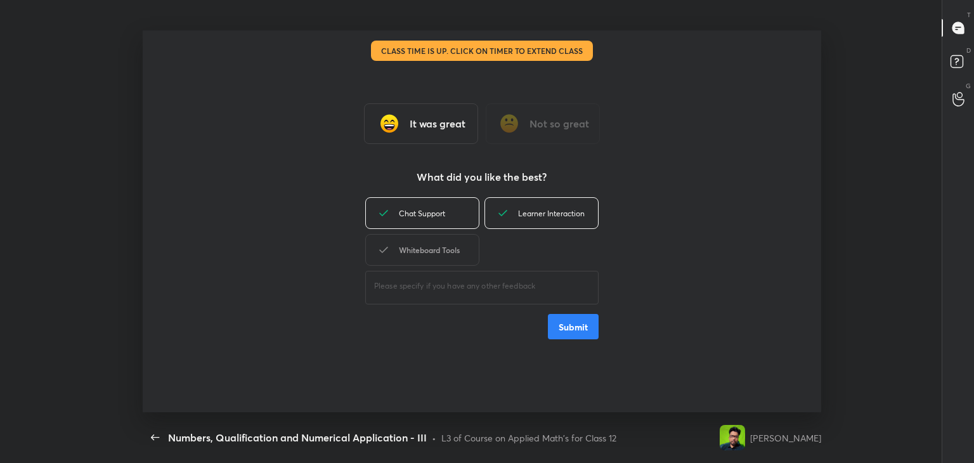
drag, startPoint x: 420, startPoint y: 257, endPoint x: 500, endPoint y: 272, distance: 80.7
click at [419, 258] on div "Whiteboard Tools" at bounding box center [422, 250] width 114 height 32
drag, startPoint x: 565, startPoint y: 325, endPoint x: 551, endPoint y: 324, distance: 14.6
click at [563, 324] on button "Submit" at bounding box center [573, 326] width 51 height 25
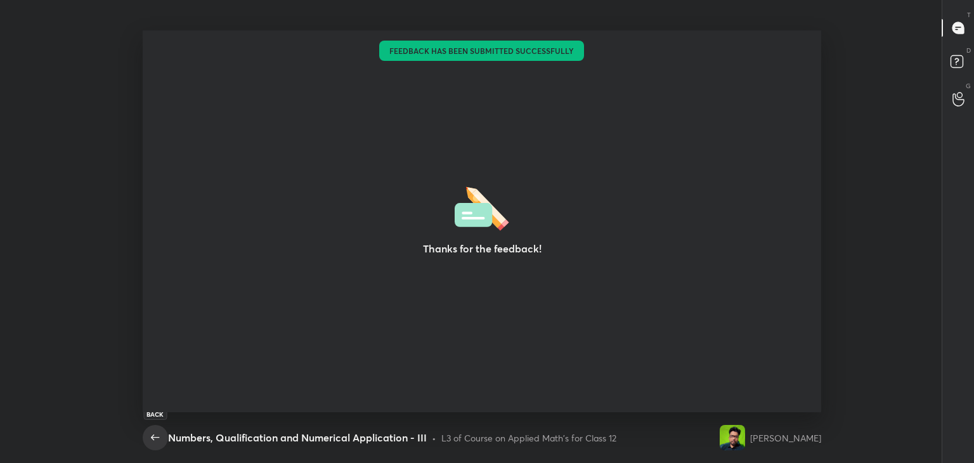
click at [151, 438] on icon "button" at bounding box center [155, 437] width 15 height 15
click at [156, 435] on icon "button" at bounding box center [155, 437] width 15 height 15
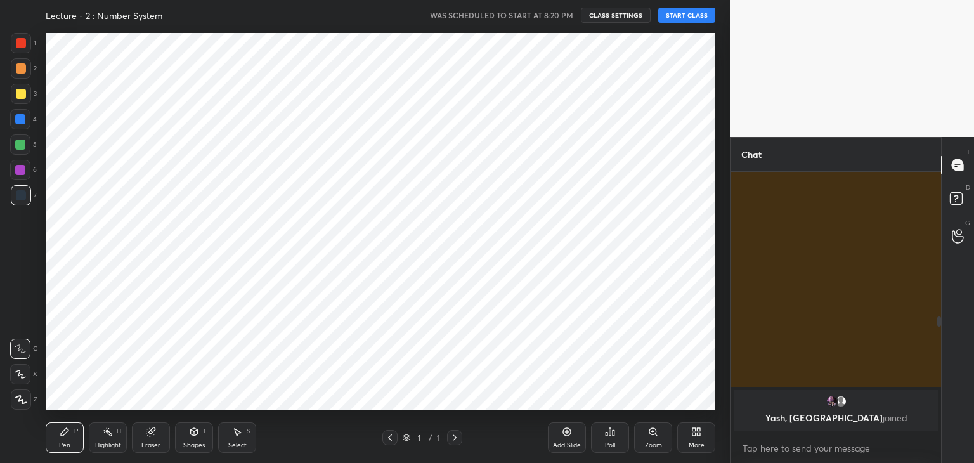
scroll to position [354, 0]
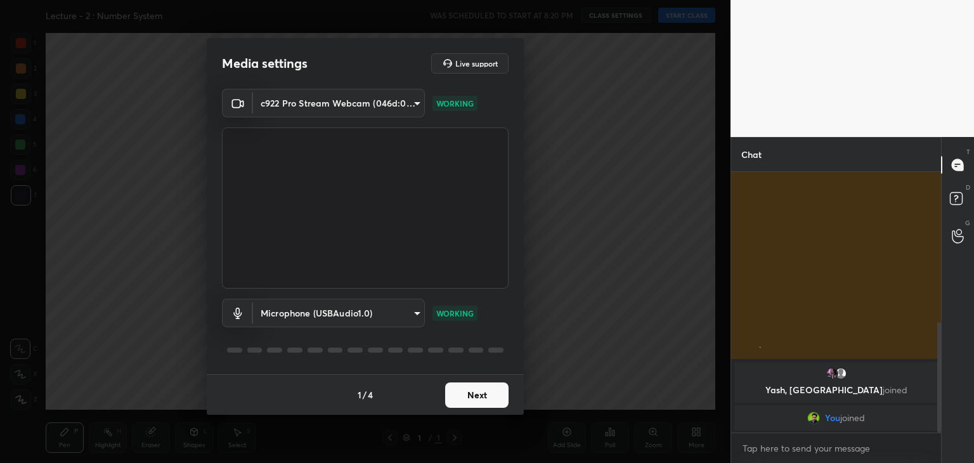
click at [474, 391] on button "Next" at bounding box center [476, 394] width 63 height 25
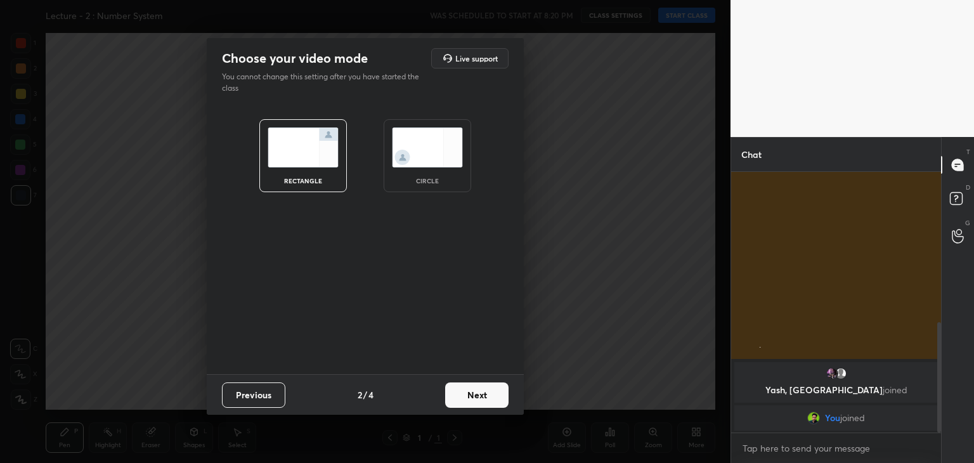
click at [419, 167] on div "circle" at bounding box center [428, 155] width 88 height 73
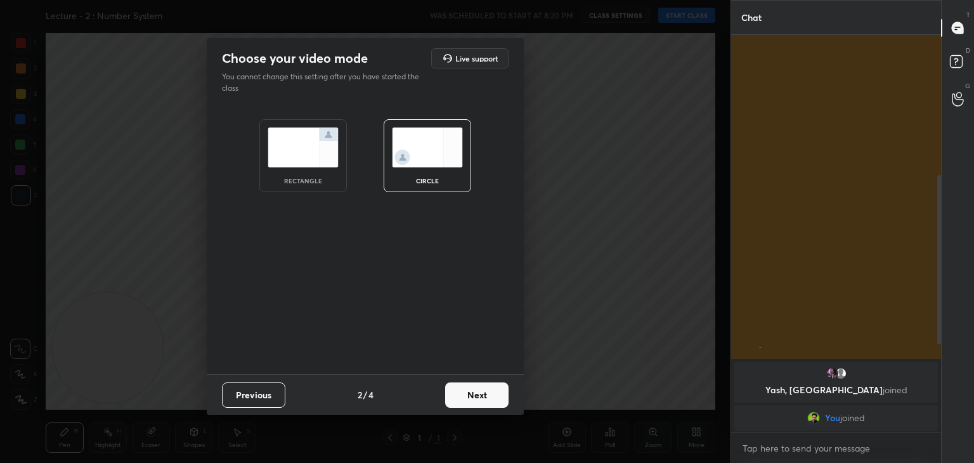
click at [471, 388] on button "Next" at bounding box center [476, 394] width 63 height 25
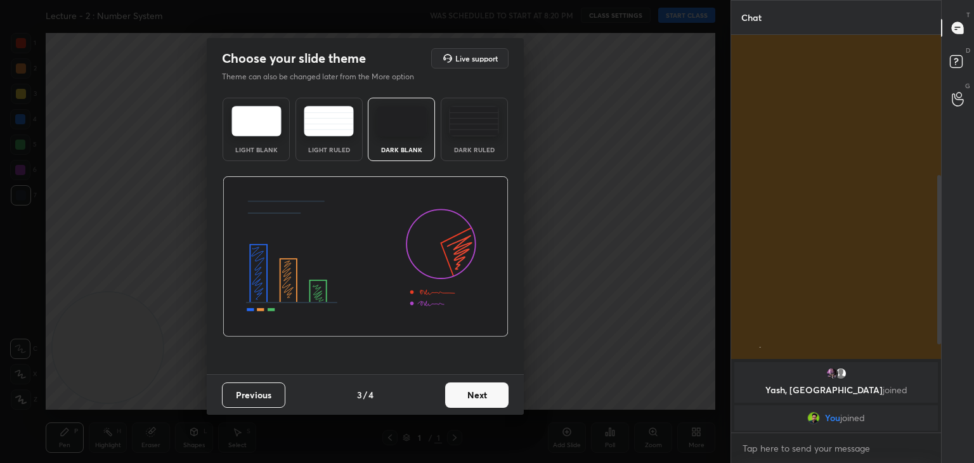
click at [471, 407] on button "Next" at bounding box center [476, 394] width 63 height 25
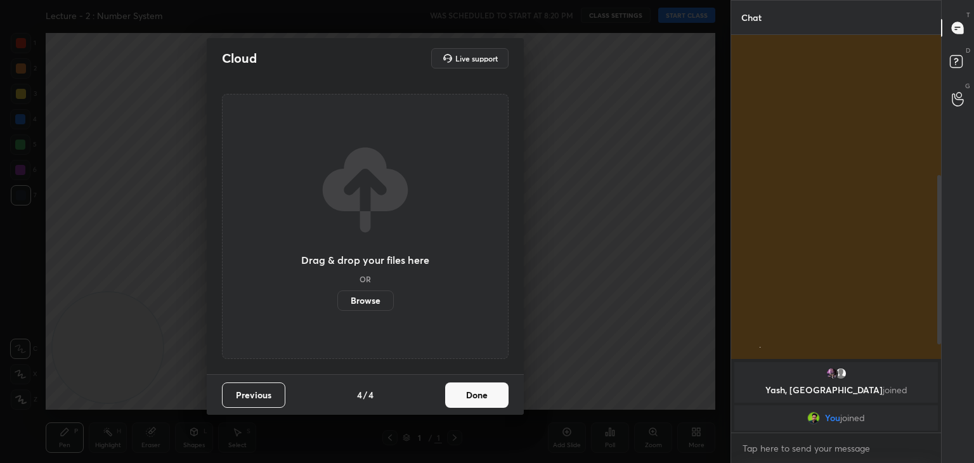
click at [468, 399] on button "Done" at bounding box center [476, 394] width 63 height 25
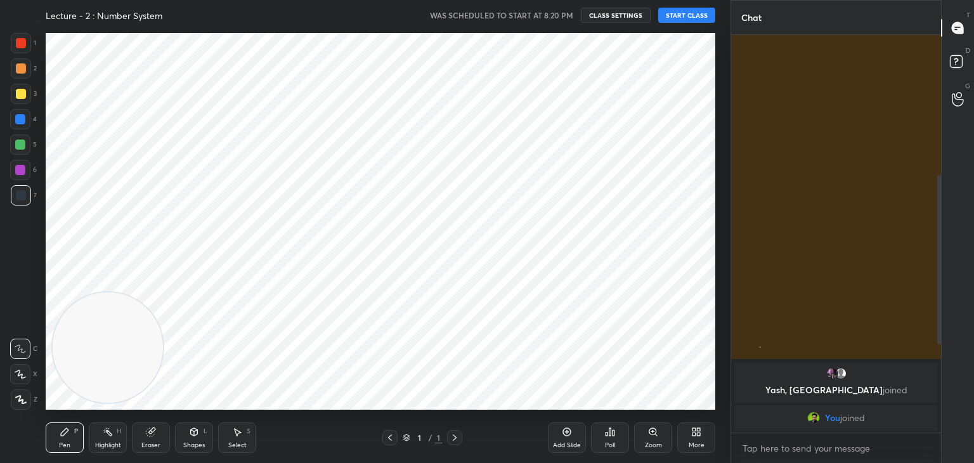
click at [694, 437] on div "More" at bounding box center [696, 437] width 38 height 30
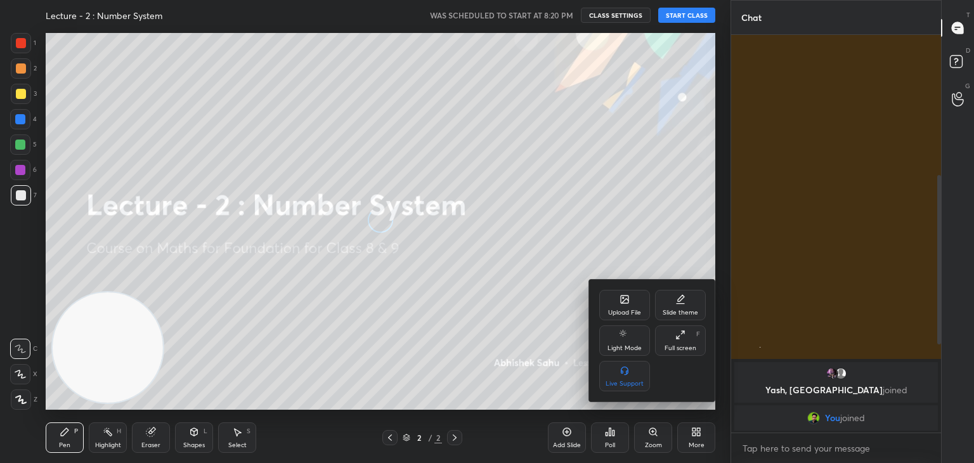
click at [619, 342] on div "Light Mode" at bounding box center [624, 340] width 51 height 30
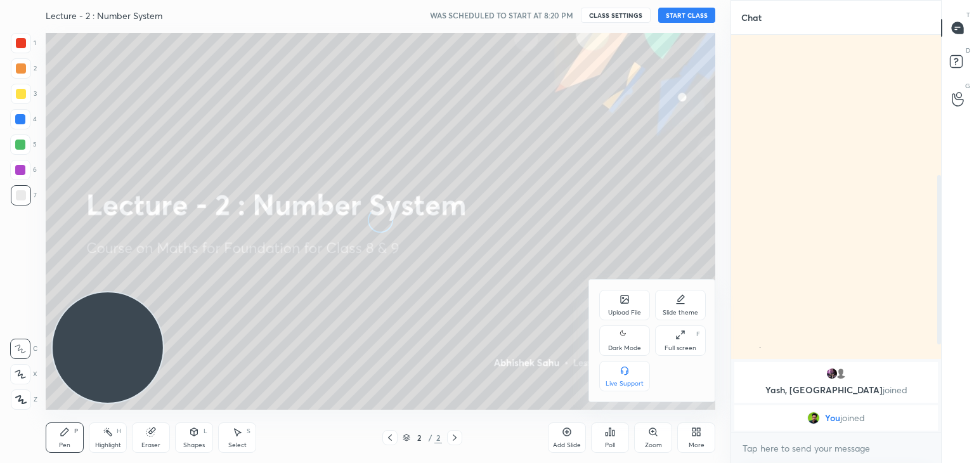
click at [622, 341] on icon at bounding box center [625, 334] width 10 height 15
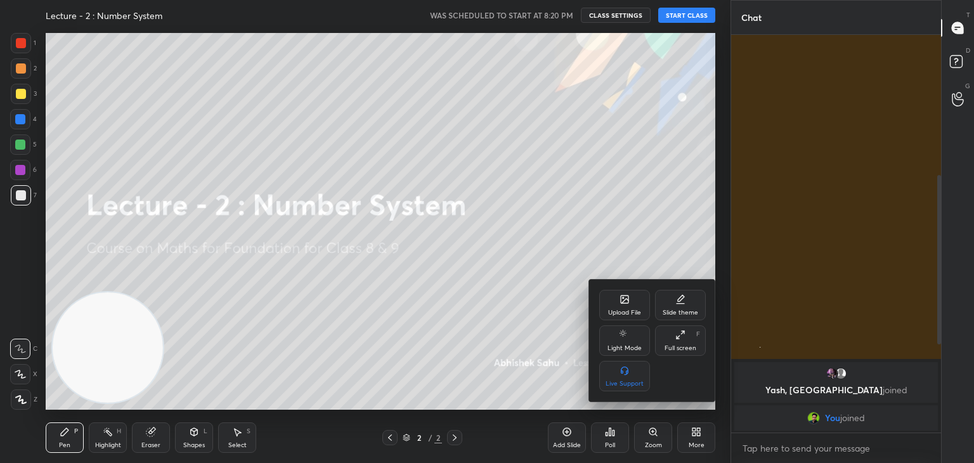
click at [618, 247] on div at bounding box center [487, 231] width 974 height 463
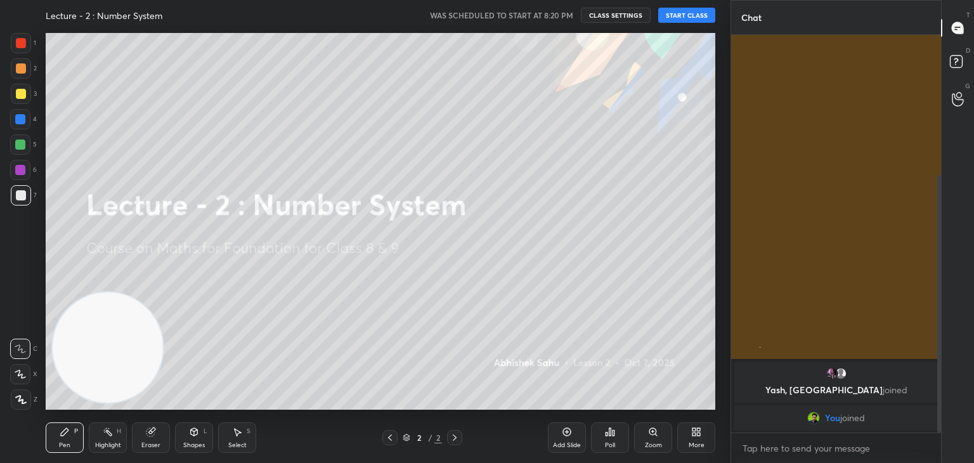
drag, startPoint x: 939, startPoint y: 257, endPoint x: 932, endPoint y: 322, distance: 65.6
click at [932, 322] on div "[PERSON_NAME] joined Mannat 8:12 PM . . [PERSON_NAME] joined You joined JUMP TO…" at bounding box center [836, 234] width 210 height 398
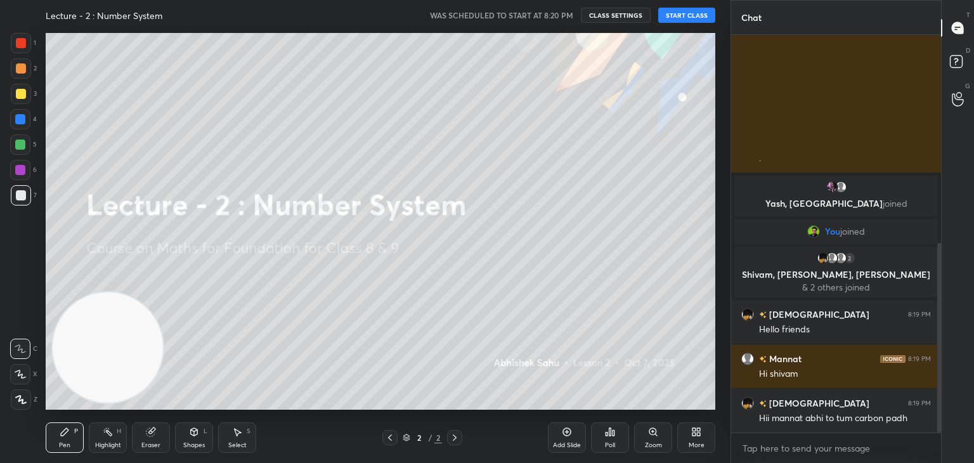
scroll to position [436, 0]
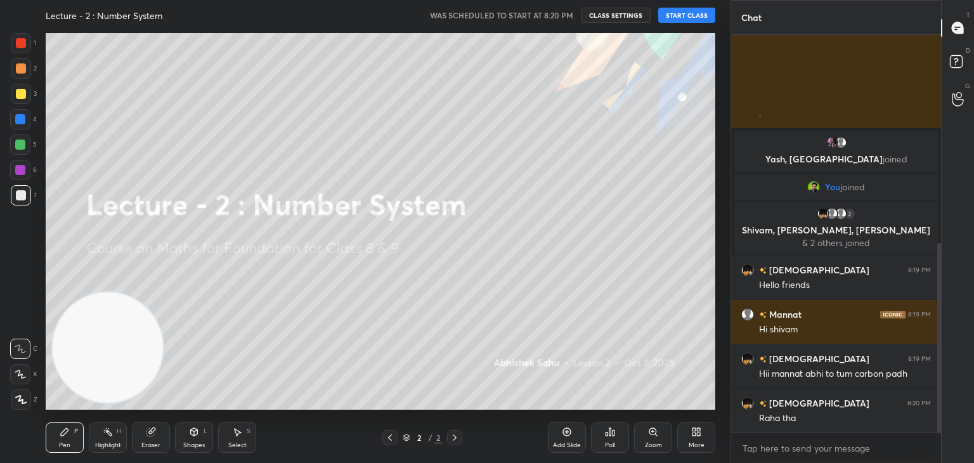
click at [689, 18] on button "START CLASS" at bounding box center [686, 15] width 57 height 15
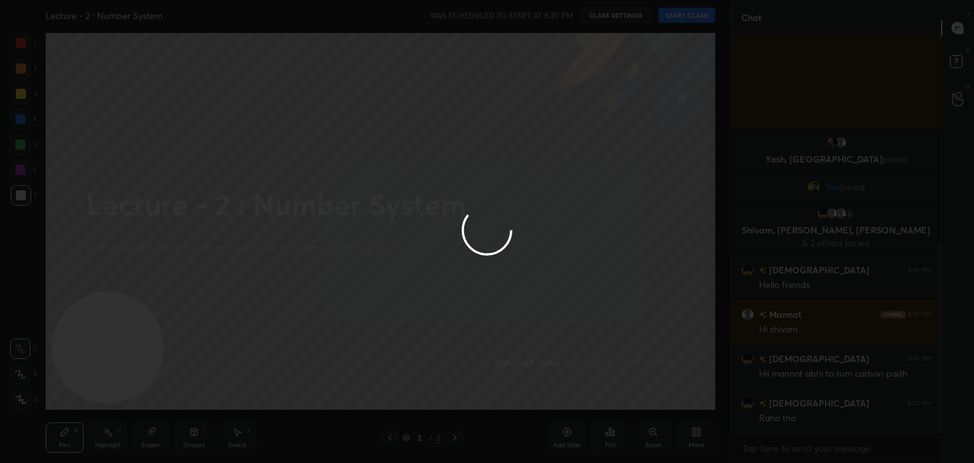
type textarea "x"
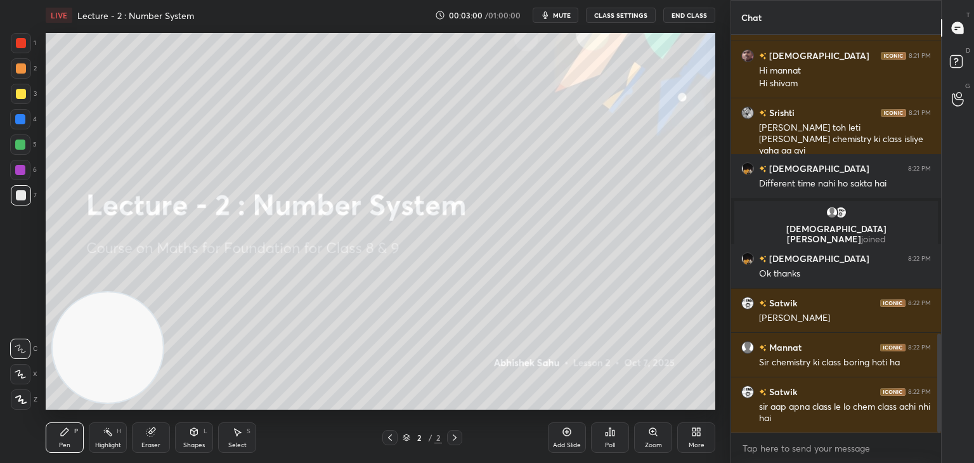
scroll to position [1201, 0]
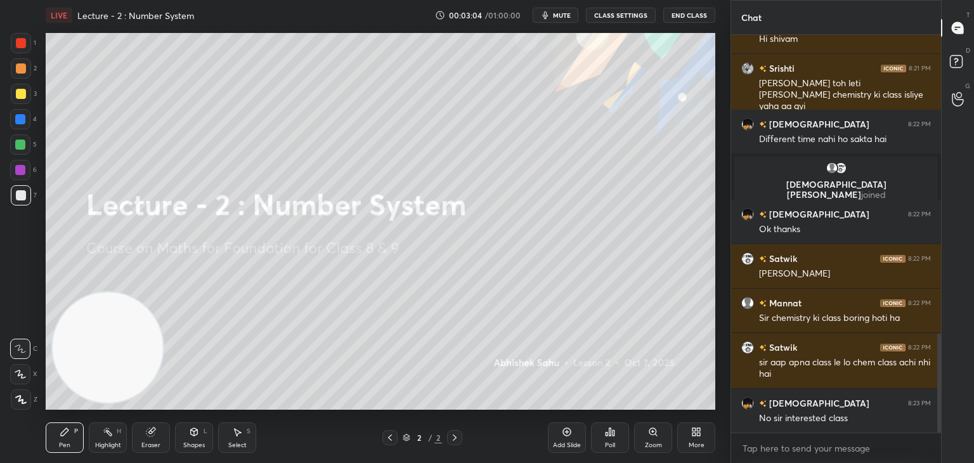
click at [561, 16] on span "mute" at bounding box center [562, 15] width 18 height 9
click at [561, 11] on span "unmute" at bounding box center [560, 15] width 27 height 9
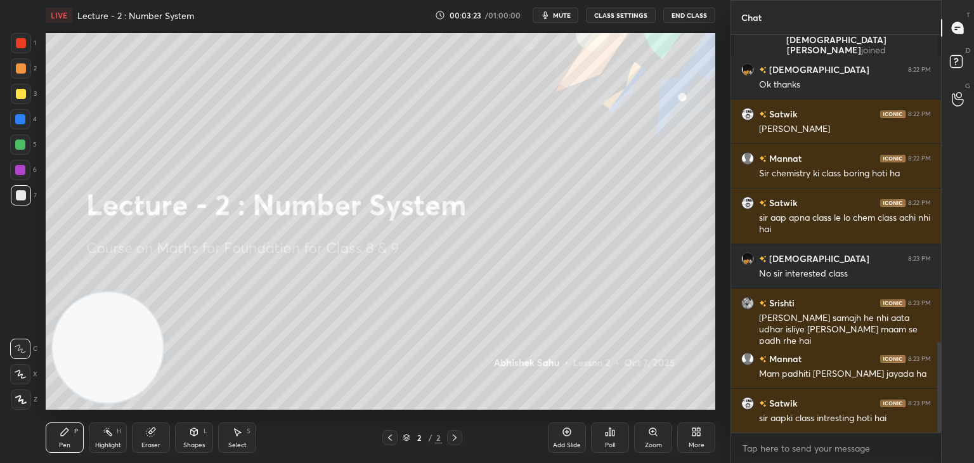
scroll to position [1376, 0]
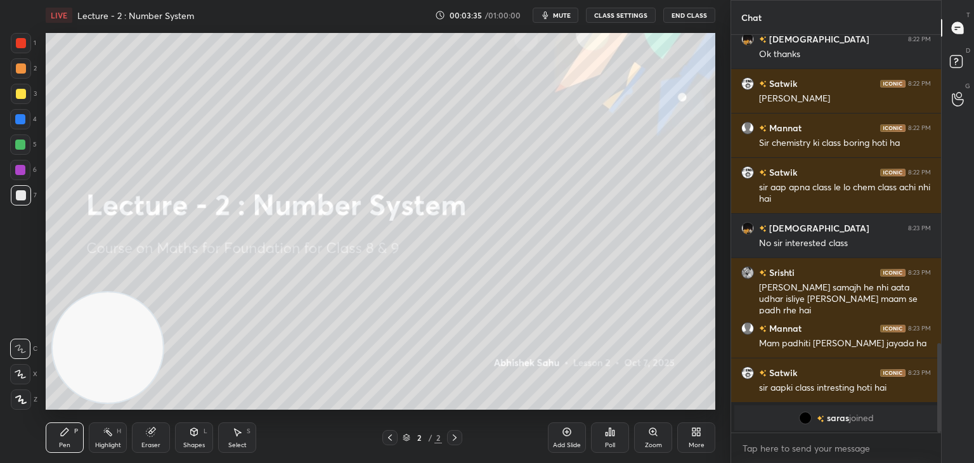
click at [602, 441] on div "Poll" at bounding box center [610, 437] width 38 height 30
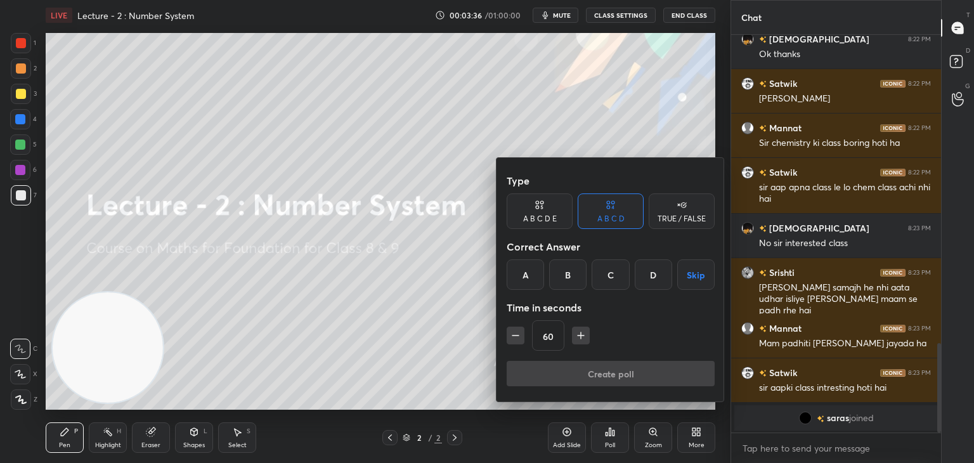
click at [526, 282] on div "A" at bounding box center [525, 274] width 37 height 30
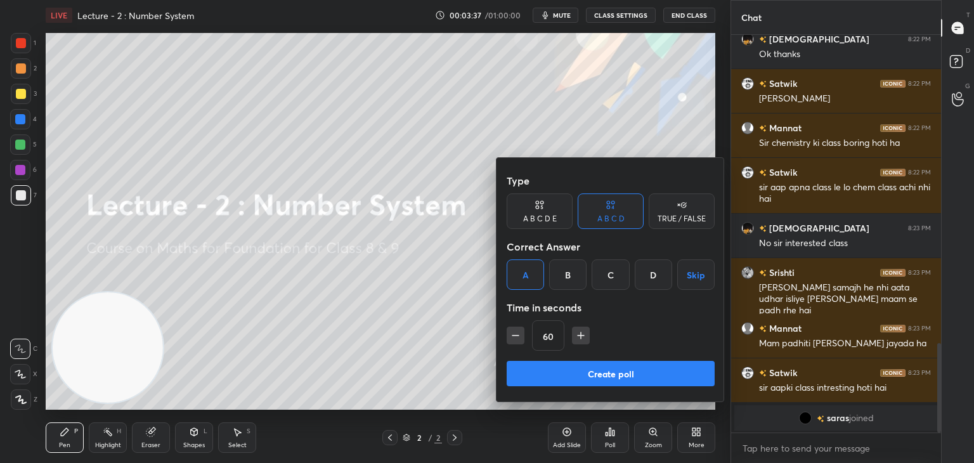
click at [578, 338] on icon "button" at bounding box center [581, 335] width 13 height 13
type input "90"
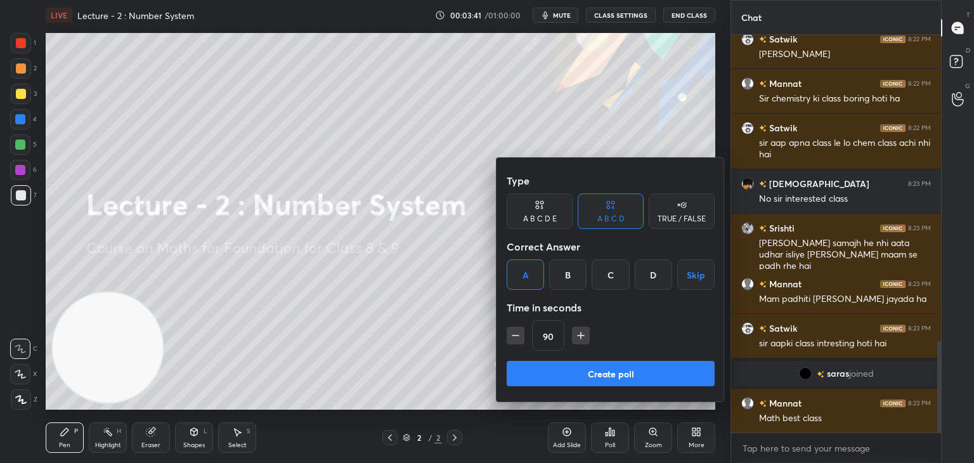
click at [580, 375] on button "Create poll" at bounding box center [611, 373] width 208 height 25
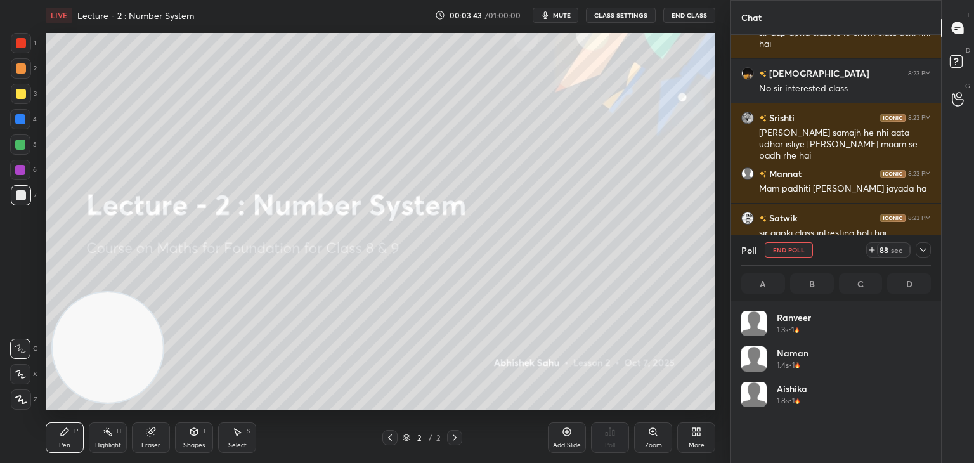
scroll to position [148, 186]
click at [923, 255] on div at bounding box center [923, 249] width 15 height 15
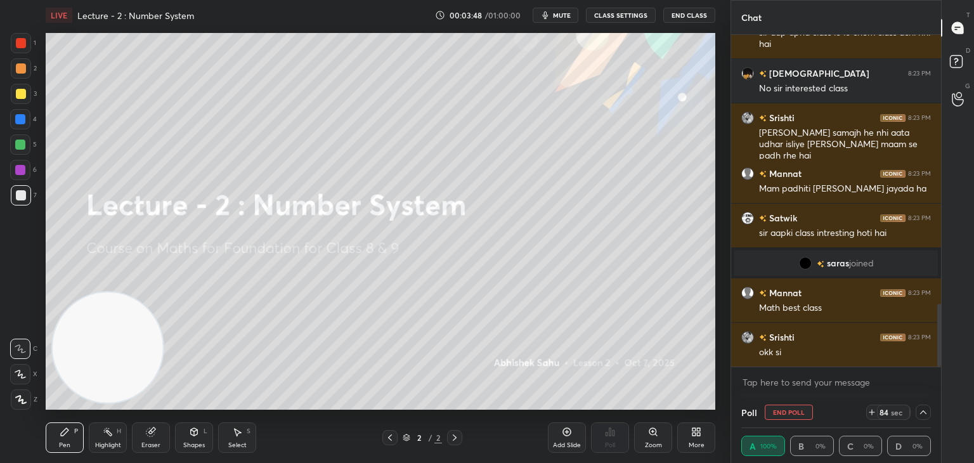
scroll to position [1431, 0]
drag, startPoint x: 941, startPoint y: 323, endPoint x: 941, endPoint y: 345, distance: 22.2
click at [941, 345] on div "Chat Mannat 8:22 PM Sir chemistry ki class boring hoti ha Satwik 8:22 PM sir aa…" at bounding box center [853, 231] width 244 height 463
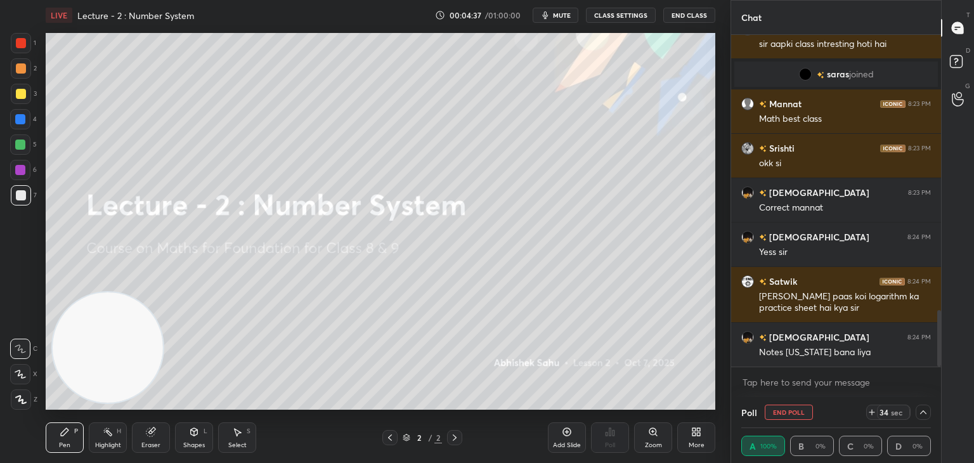
scroll to position [1664, 0]
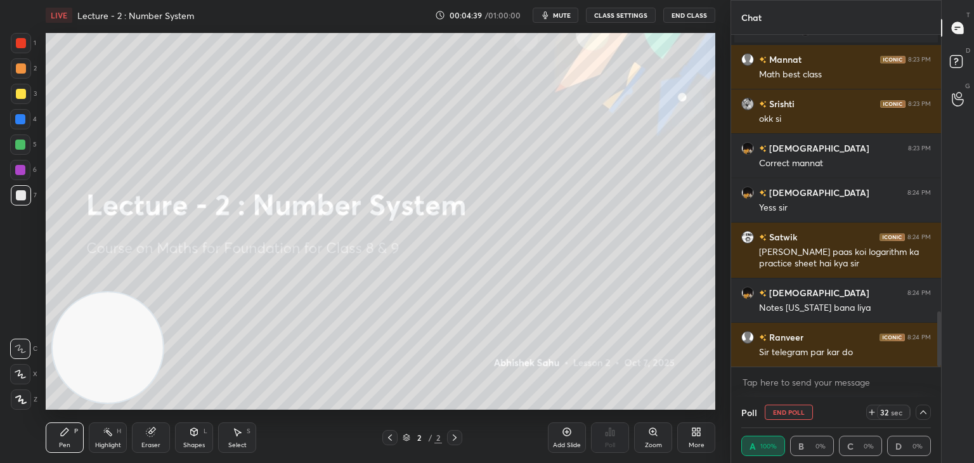
click at [921, 416] on icon at bounding box center [923, 412] width 10 height 10
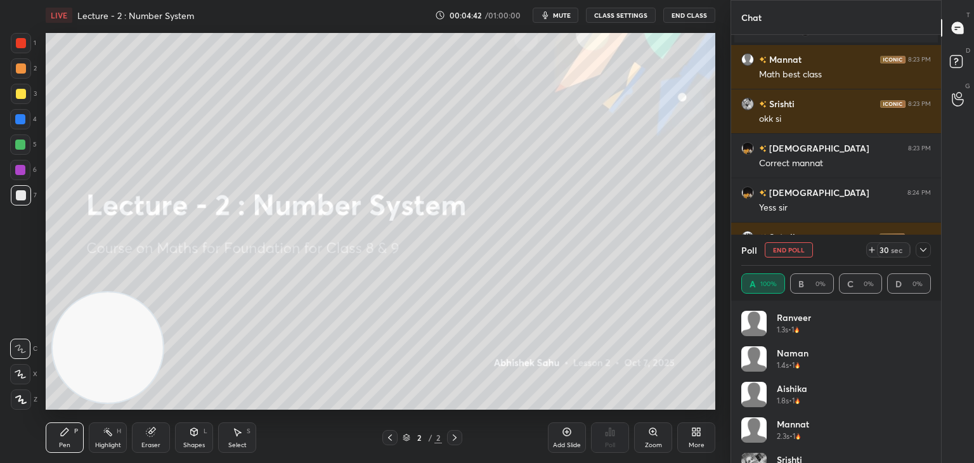
scroll to position [1709, 0]
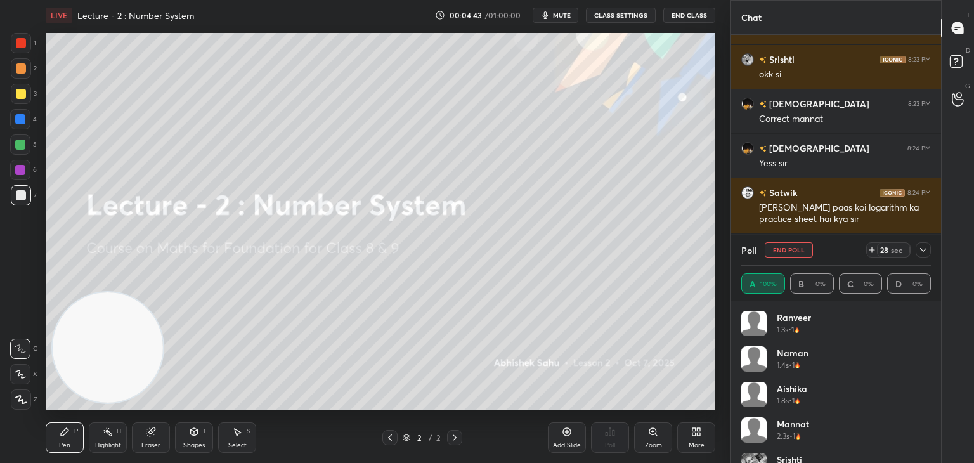
click at [925, 252] on icon at bounding box center [923, 250] width 10 height 10
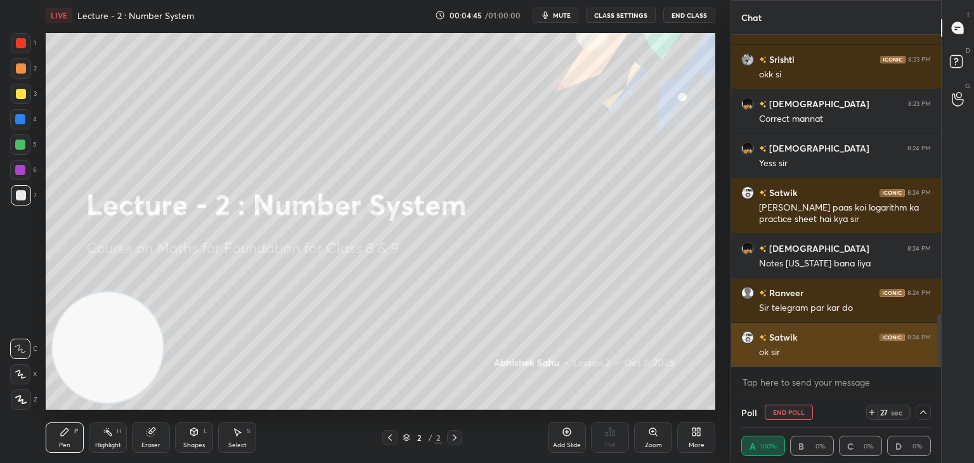
scroll to position [1753, 0]
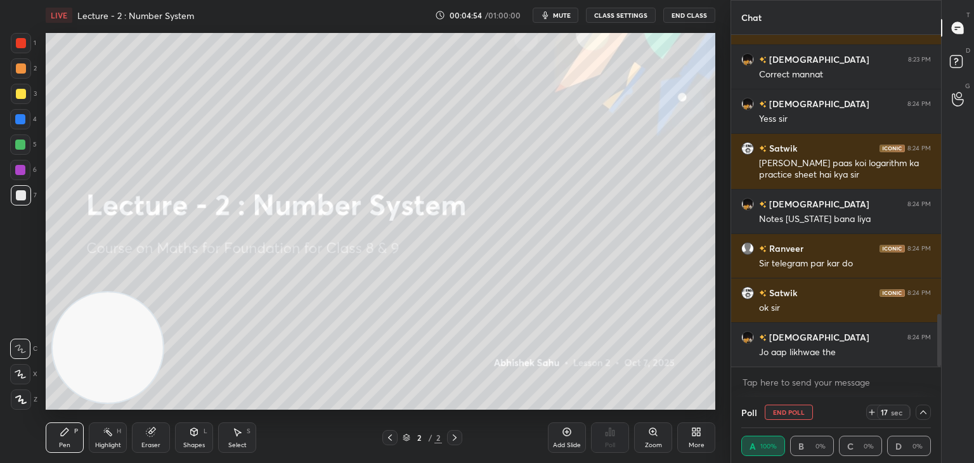
click at [927, 413] on icon at bounding box center [923, 412] width 10 height 10
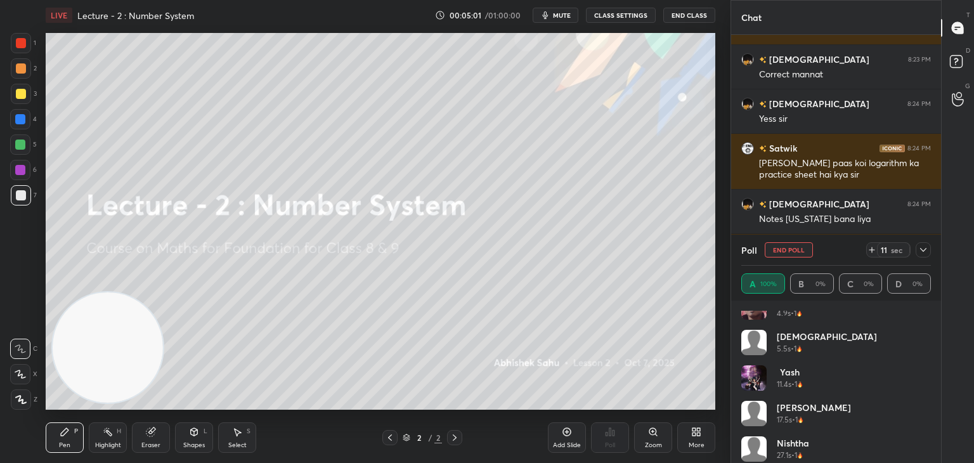
scroll to position [345, 0]
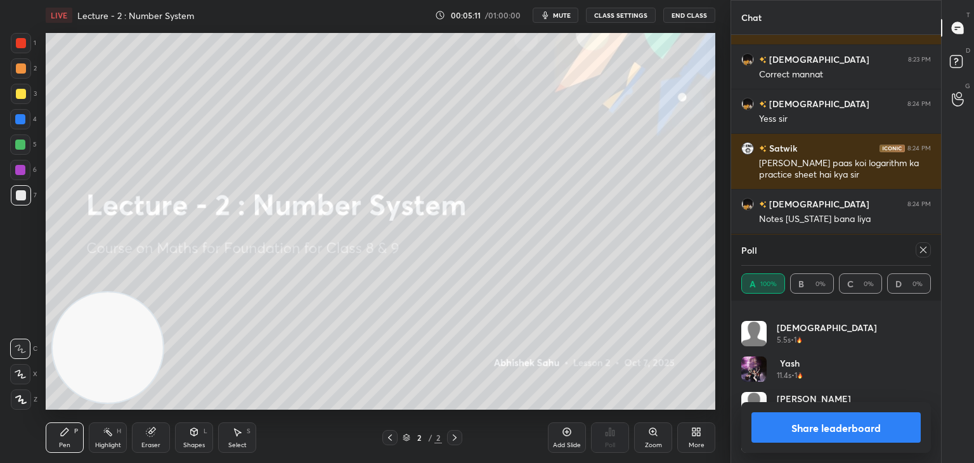
click at [924, 249] on icon at bounding box center [923, 250] width 10 height 10
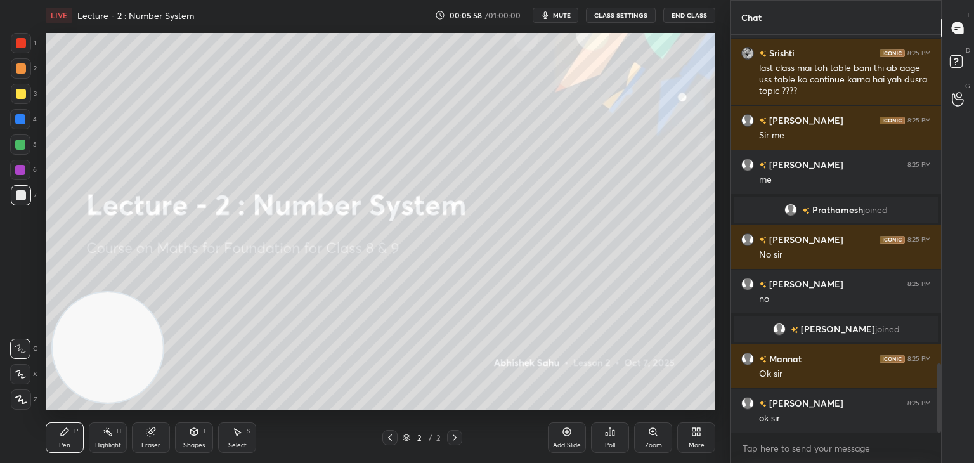
scroll to position [1886, 0]
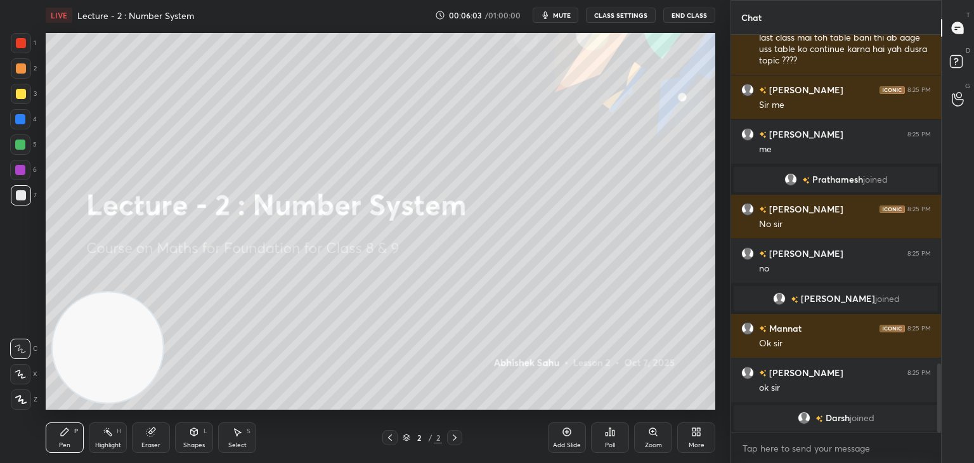
click at [563, 434] on icon at bounding box center [567, 432] width 10 height 10
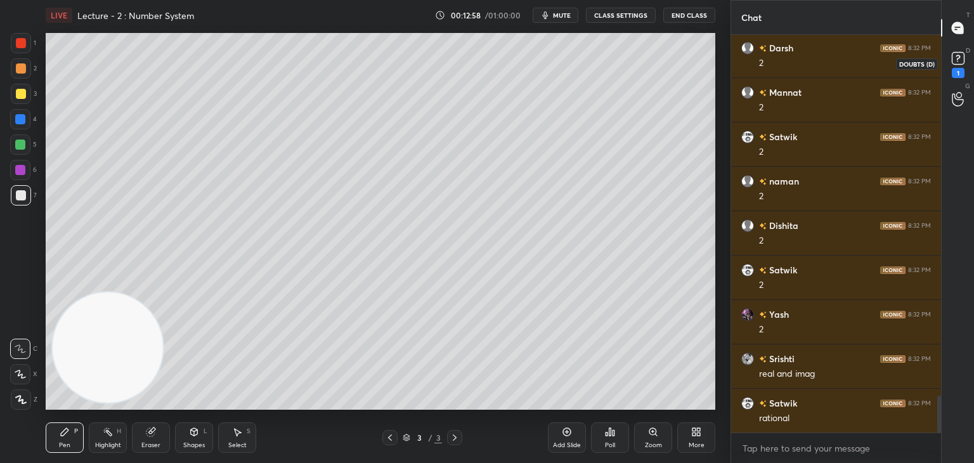
scroll to position [3938, 0]
click at [954, 63] on rect at bounding box center [958, 59] width 12 height 12
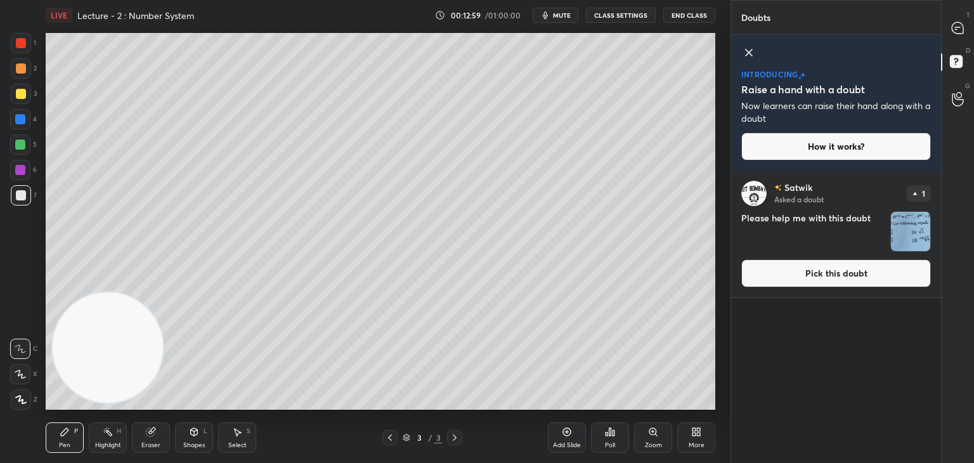
click at [753, 53] on icon at bounding box center [748, 52] width 15 height 15
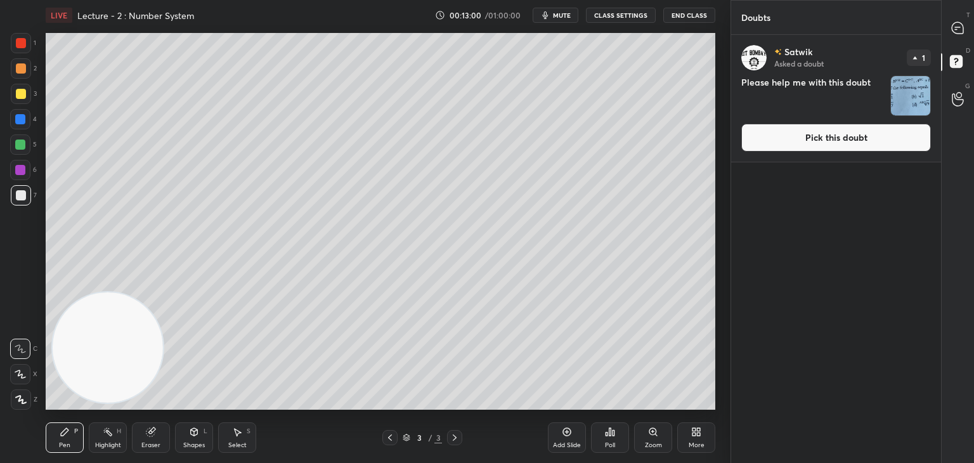
scroll to position [424, 206]
click at [797, 120] on div "[PERSON_NAME] Asked a doubt 1 Please help me with this doubt Pick this doubt" at bounding box center [836, 98] width 210 height 127
click at [800, 143] on button "Pick this doubt" at bounding box center [836, 138] width 190 height 28
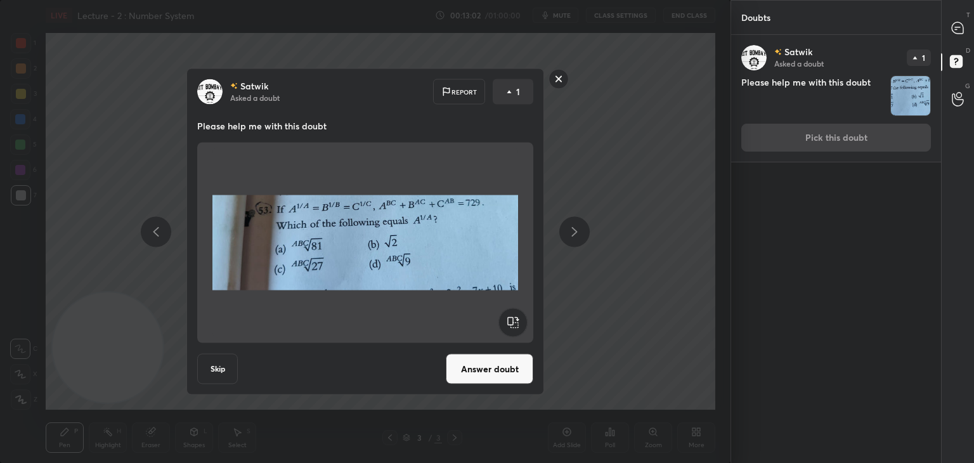
click at [559, 80] on rect at bounding box center [559, 79] width 20 height 20
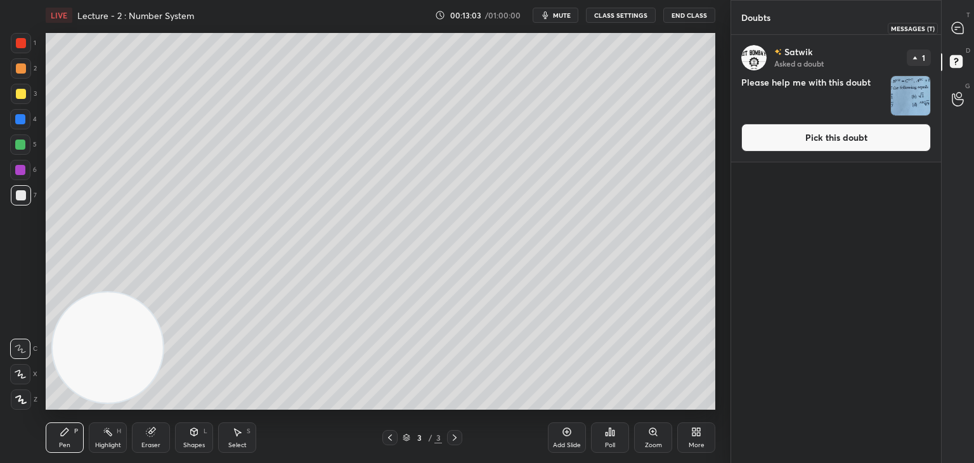
click at [959, 27] on icon at bounding box center [957, 27] width 11 height 11
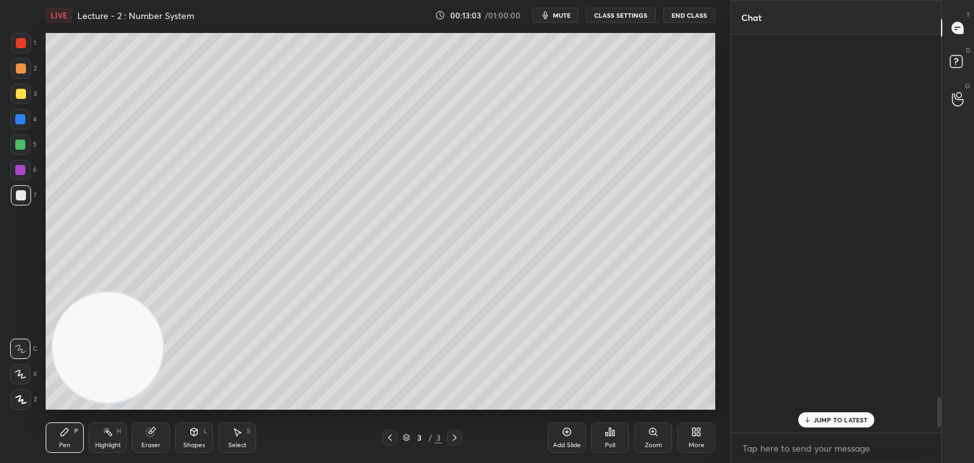
scroll to position [394, 206]
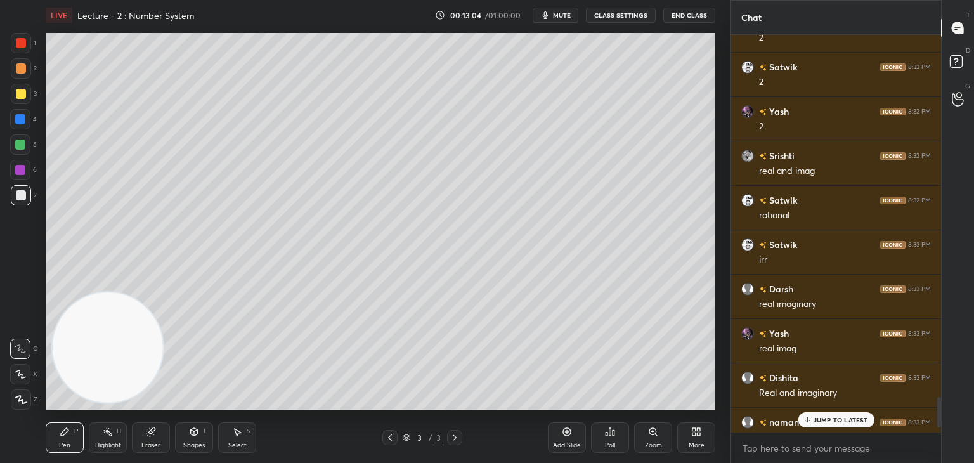
click at [824, 417] on p "JUMP TO LATEST" at bounding box center [841, 420] width 55 height 8
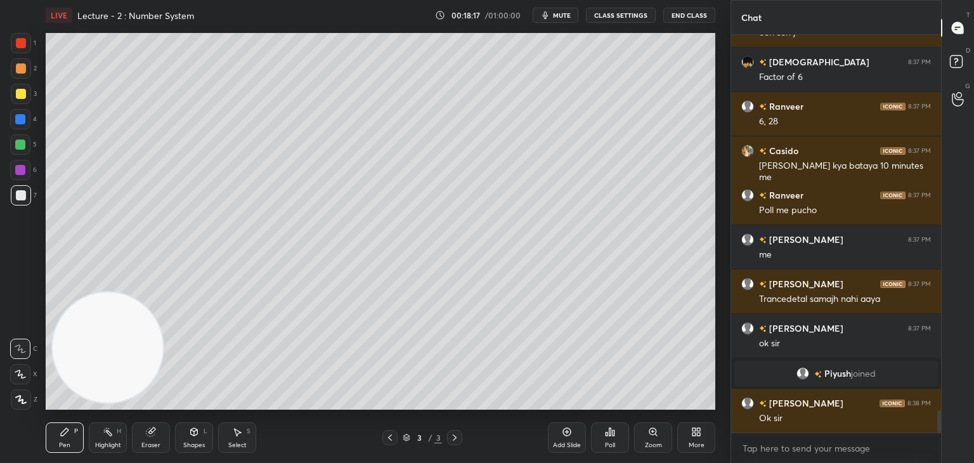
scroll to position [6836, 0]
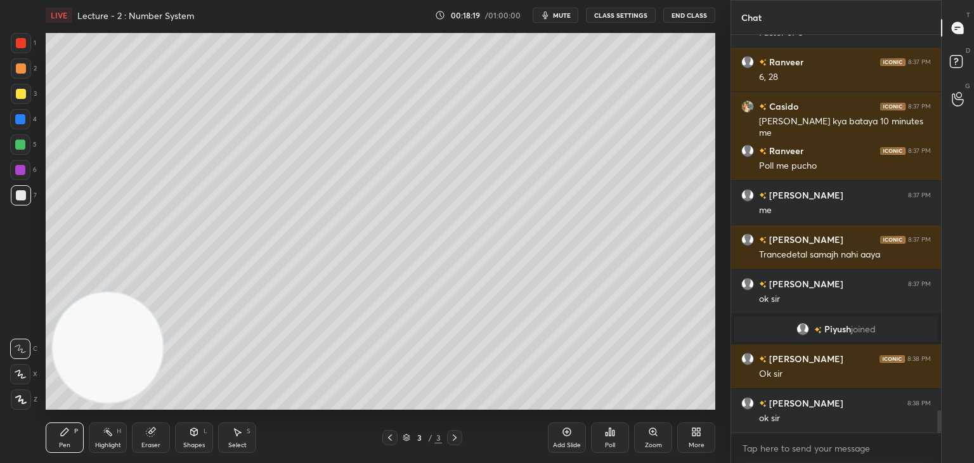
drag, startPoint x: 33, startPoint y: 93, endPoint x: 29, endPoint y: 126, distance: 33.2
click at [30, 96] on div "3" at bounding box center [24, 94] width 26 height 20
drag, startPoint x: 35, startPoint y: 382, endPoint x: 42, endPoint y: 364, distance: 19.3
click at [32, 381] on div "X" at bounding box center [23, 374] width 27 height 20
click at [151, 440] on div "Eraser" at bounding box center [151, 437] width 38 height 30
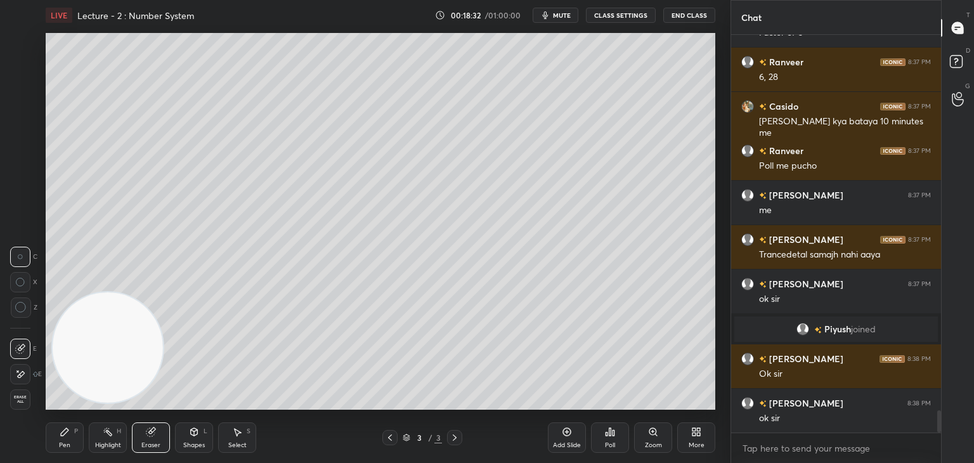
click at [67, 436] on div "Pen P" at bounding box center [65, 437] width 38 height 30
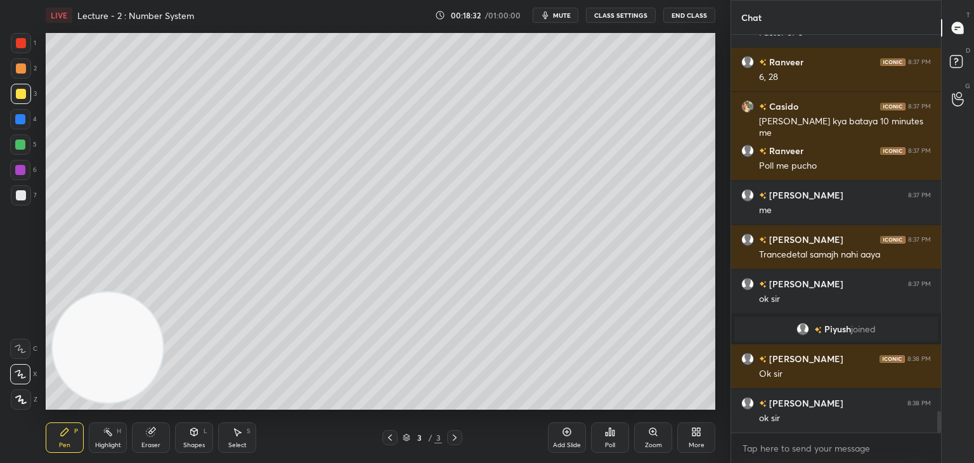
scroll to position [6880, 0]
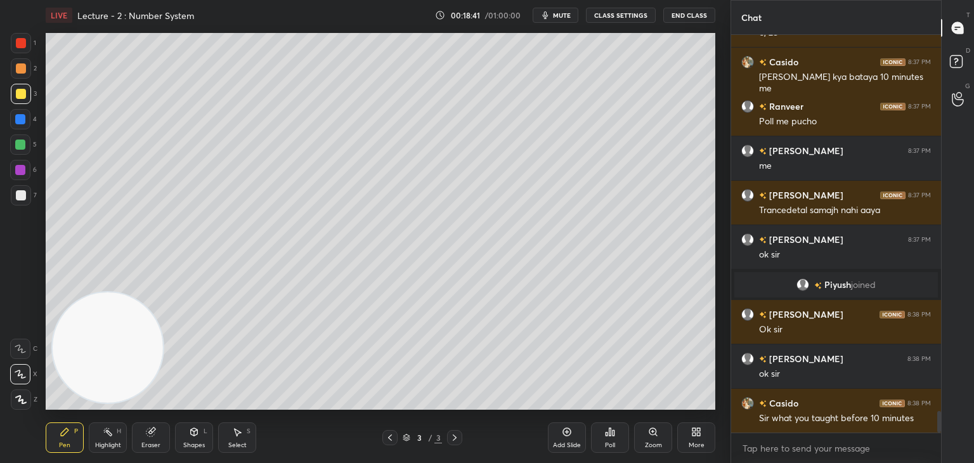
drag, startPoint x: 16, startPoint y: 199, endPoint x: 15, endPoint y: 189, distance: 10.2
click at [17, 199] on div at bounding box center [21, 195] width 10 height 10
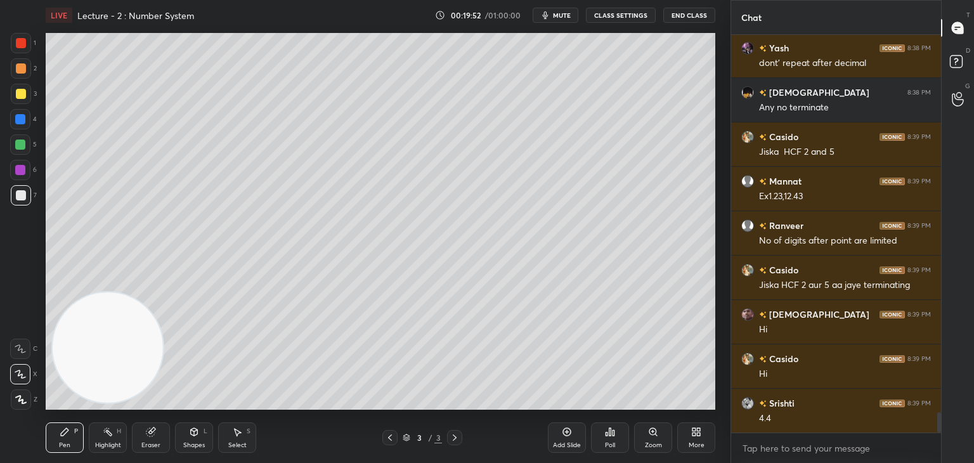
scroll to position [7457, 0]
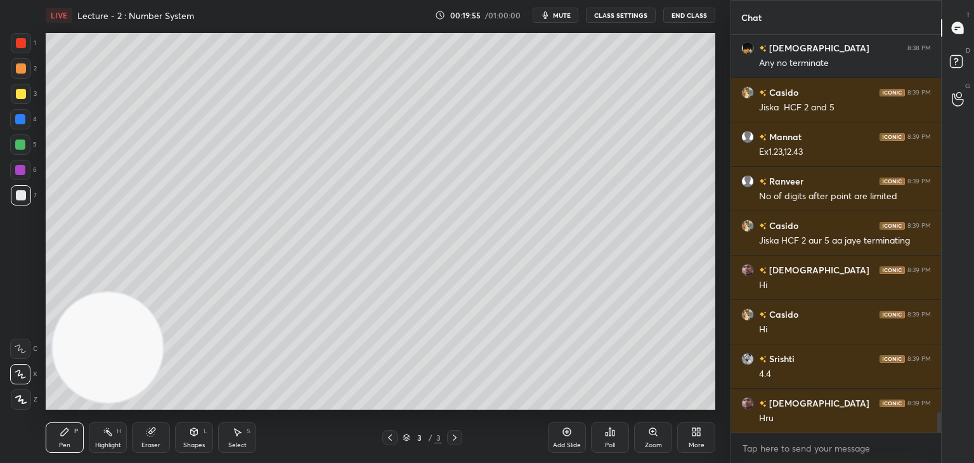
drag, startPoint x: 24, startPoint y: 88, endPoint x: 33, endPoint y: 94, distance: 10.9
click at [21, 90] on div at bounding box center [21, 94] width 20 height 20
click at [20, 74] on div at bounding box center [21, 68] width 20 height 20
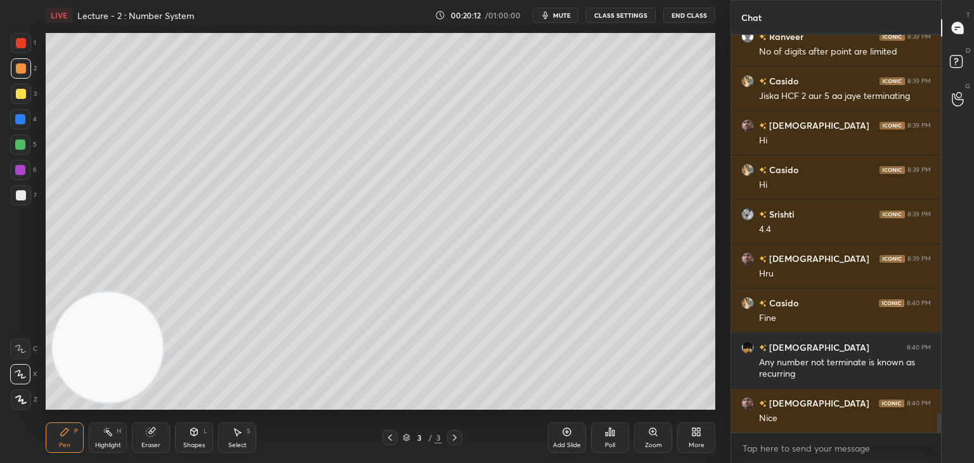
scroll to position [7646, 0]
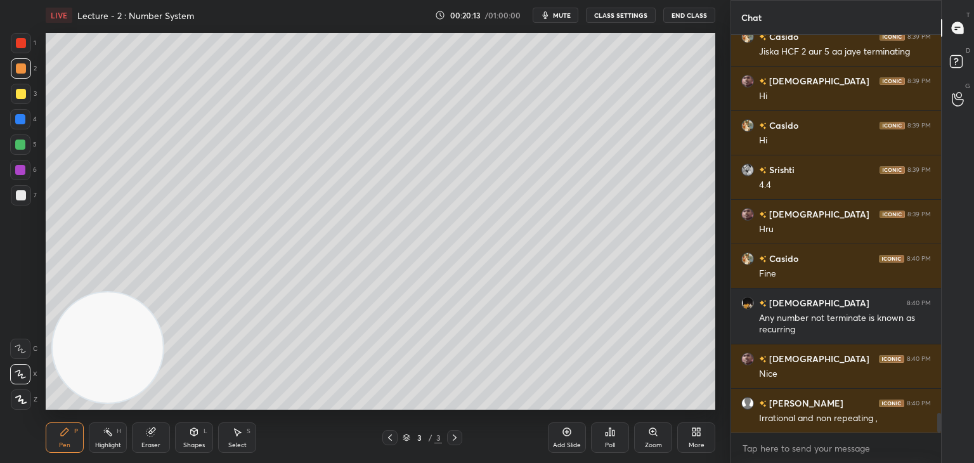
drag, startPoint x: 23, startPoint y: 196, endPoint x: 29, endPoint y: 193, distance: 6.8
click at [23, 196] on div at bounding box center [21, 195] width 10 height 10
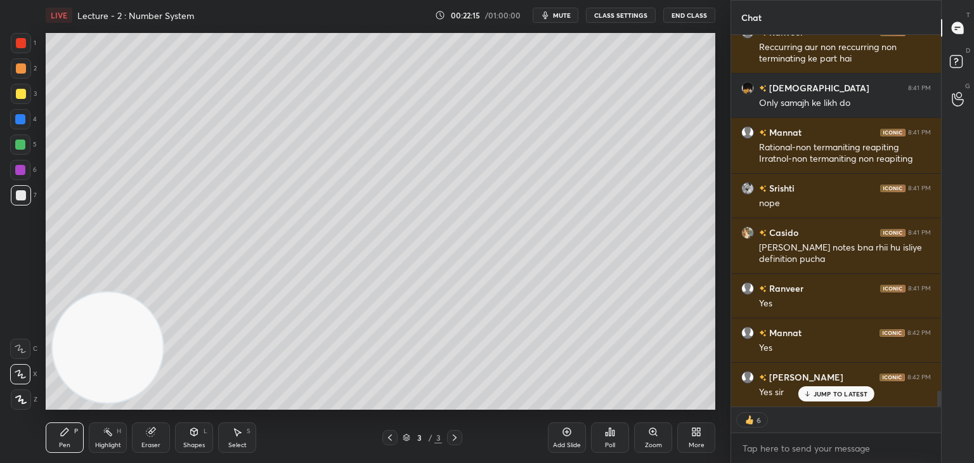
scroll to position [8339, 0]
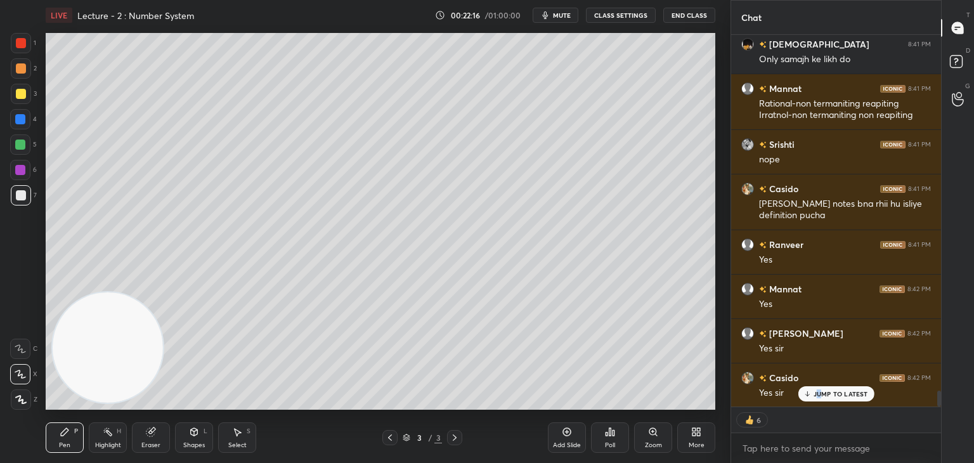
click at [821, 396] on p "JUMP TO LATEST" at bounding box center [841, 394] width 55 height 8
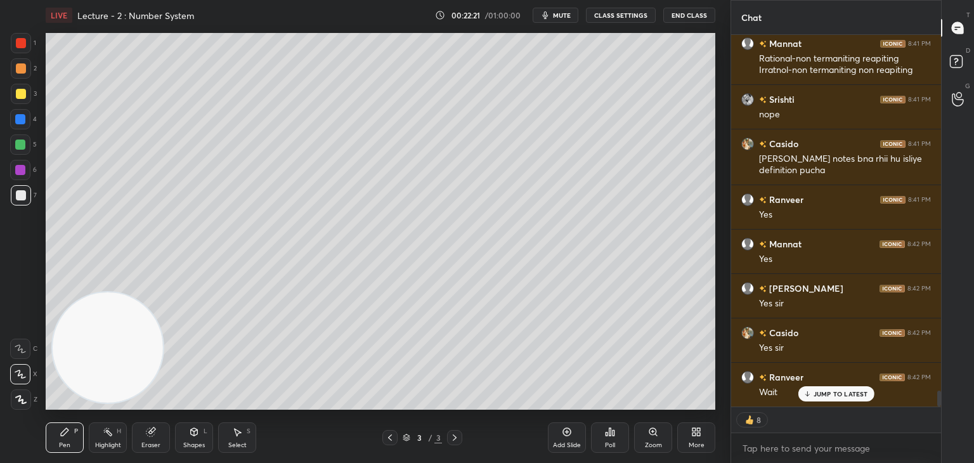
scroll to position [8427, 0]
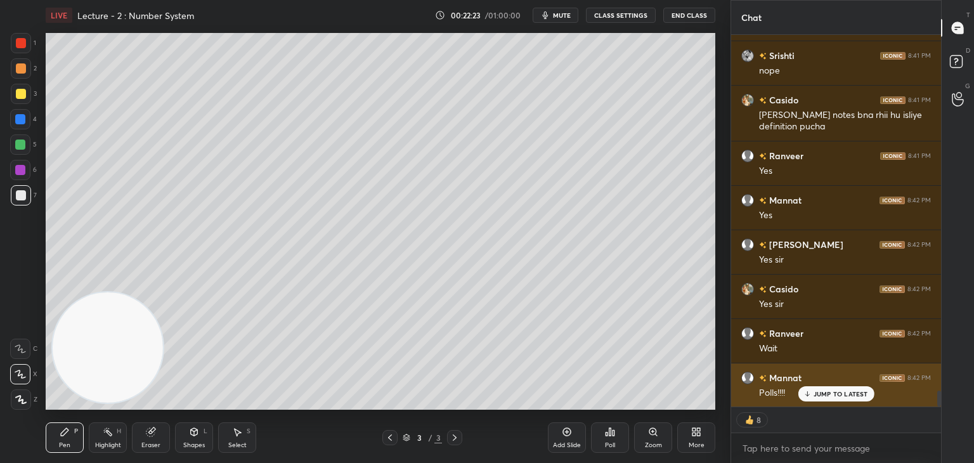
click at [819, 393] on p "JUMP TO LATEST" at bounding box center [841, 394] width 55 height 8
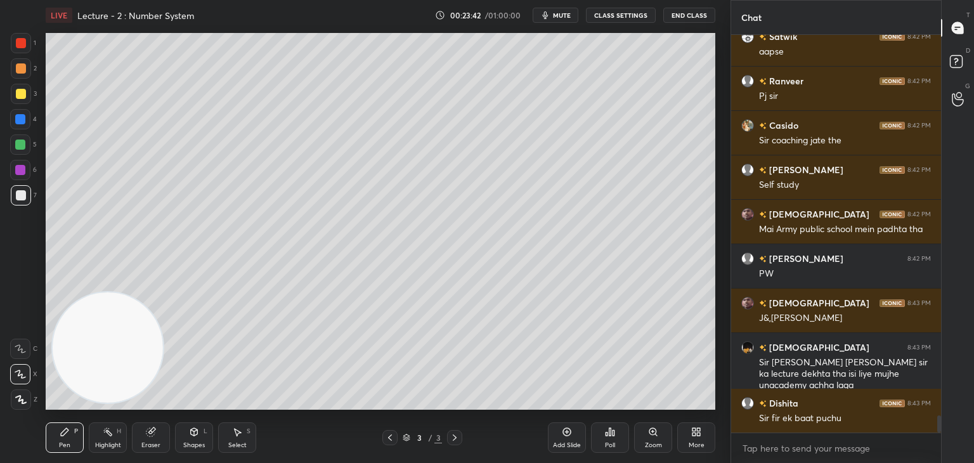
scroll to position [8902, 0]
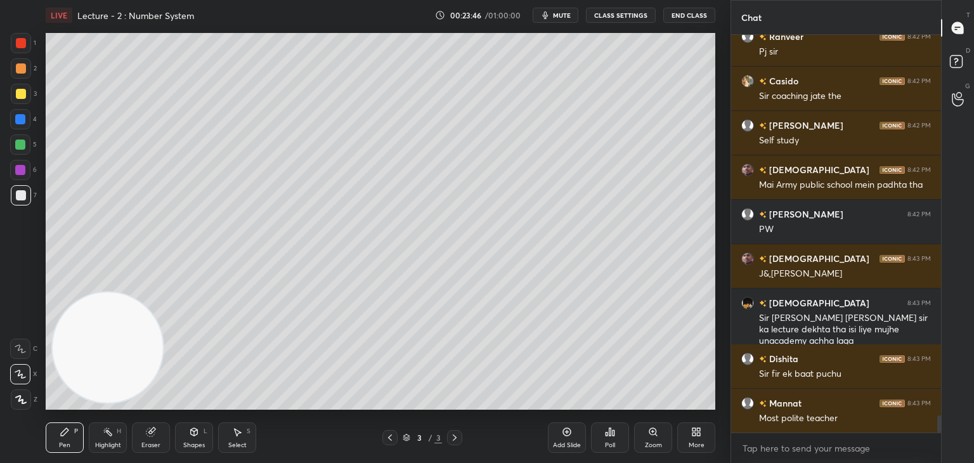
click at [561, 440] on div "Add Slide" at bounding box center [567, 437] width 38 height 30
click at [16, 67] on div at bounding box center [21, 68] width 10 height 10
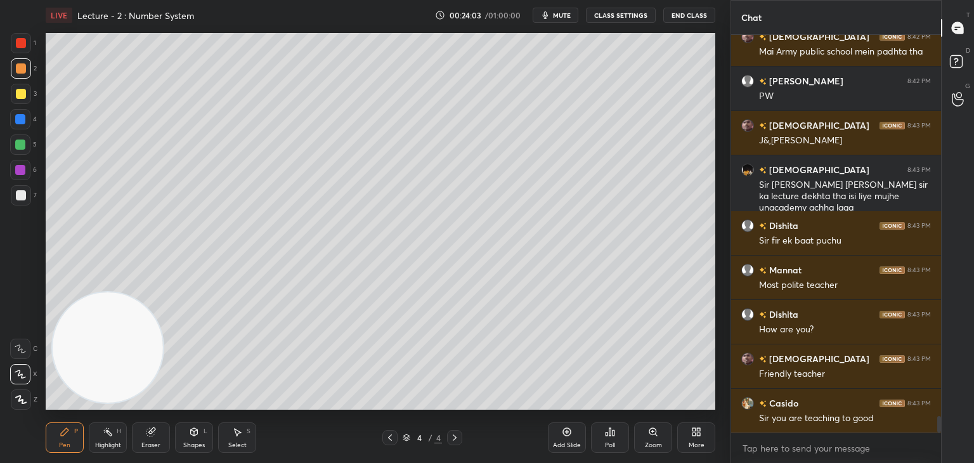
scroll to position [9079, 0]
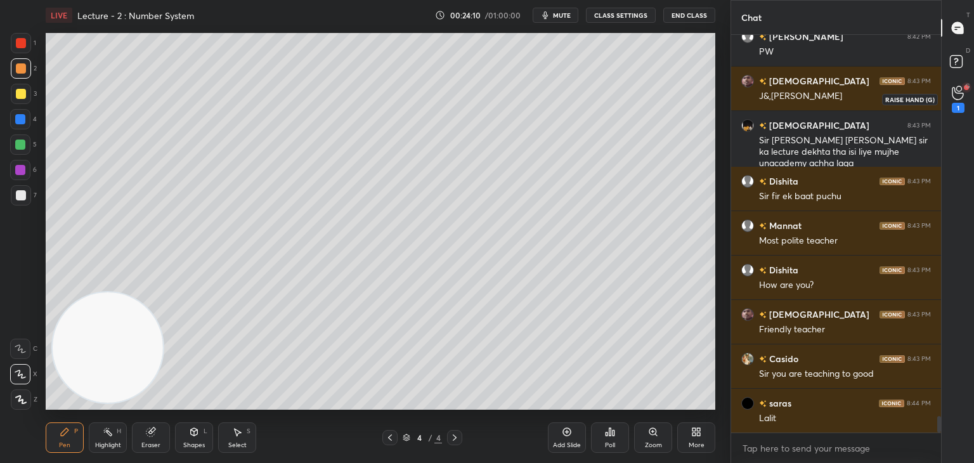
drag, startPoint x: 960, startPoint y: 94, endPoint x: 942, endPoint y: 95, distance: 17.8
click at [960, 94] on icon at bounding box center [958, 93] width 12 height 15
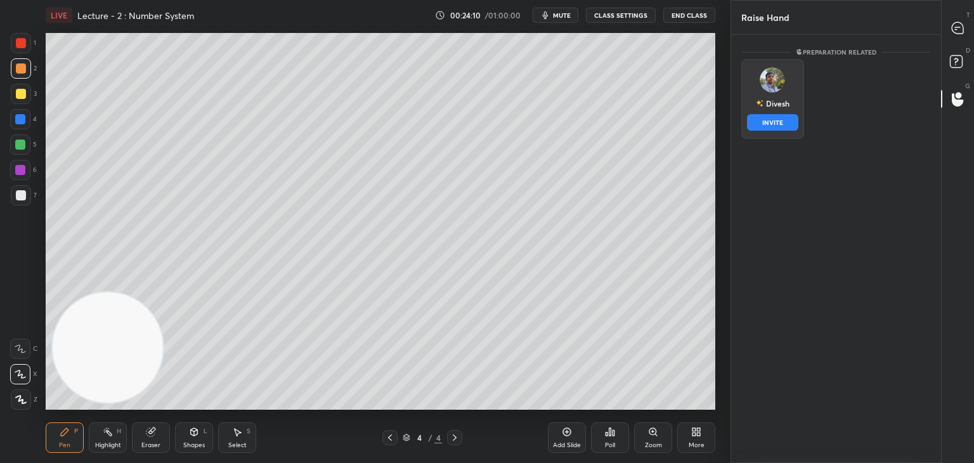
drag, startPoint x: 769, startPoint y: 93, endPoint x: 769, endPoint y: 104, distance: 10.8
click at [769, 94] on div "[PERSON_NAME] INVITE" at bounding box center [772, 99] width 63 height 80
click at [771, 119] on button "INVITE" at bounding box center [772, 122] width 51 height 16
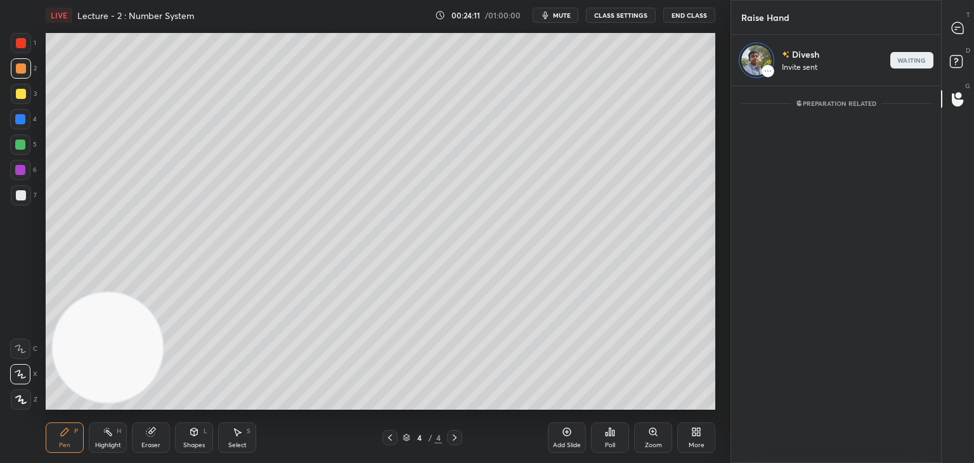
scroll to position [4, 4]
click at [961, 36] on div at bounding box center [958, 27] width 25 height 23
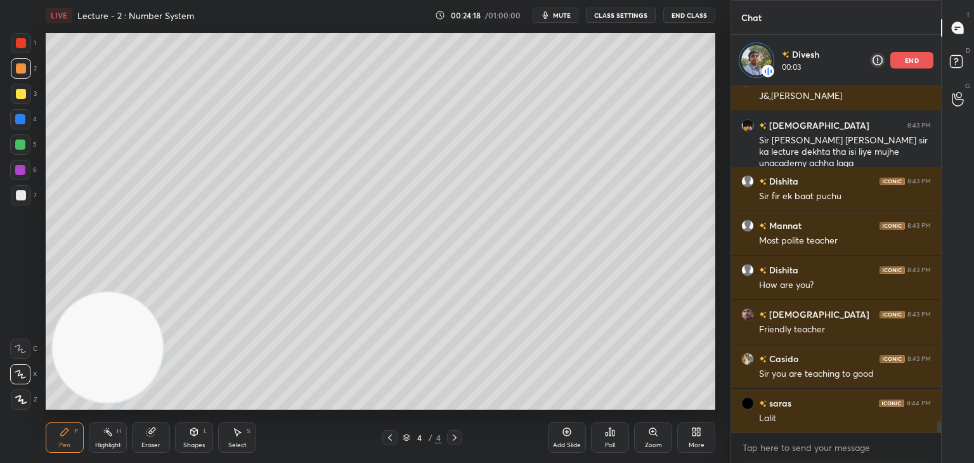
scroll to position [9809, 0]
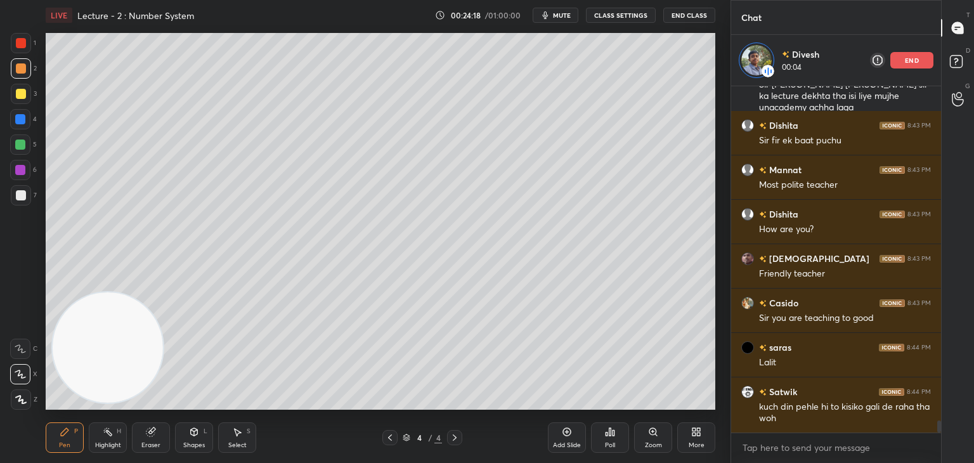
click at [388, 434] on icon at bounding box center [390, 438] width 10 height 10
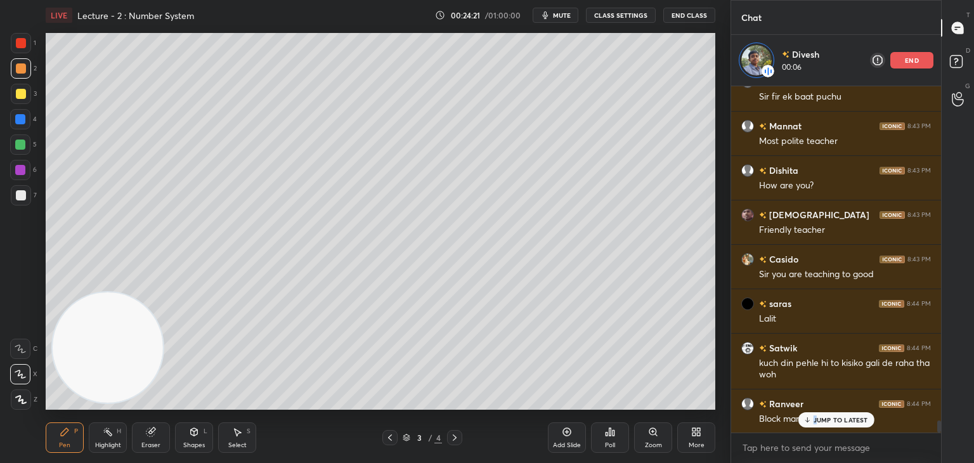
click at [812, 421] on div "JUMP TO LATEST" at bounding box center [836, 419] width 76 height 15
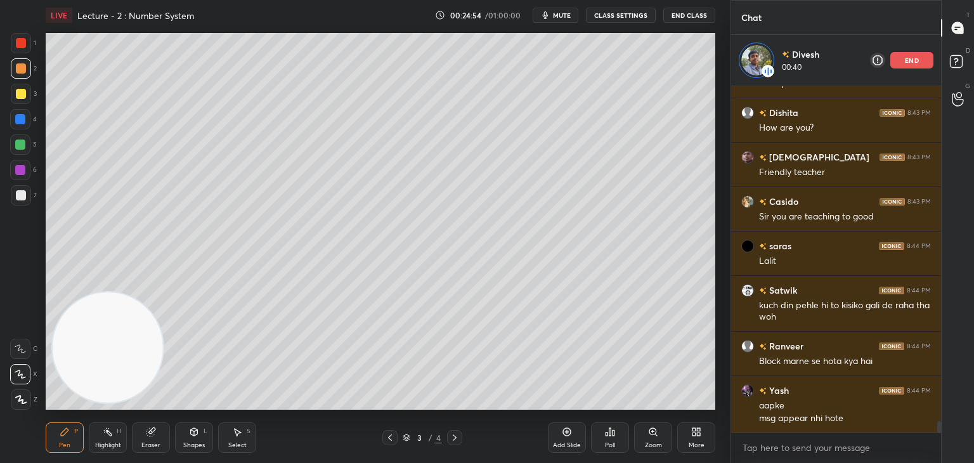
scroll to position [9955, 0]
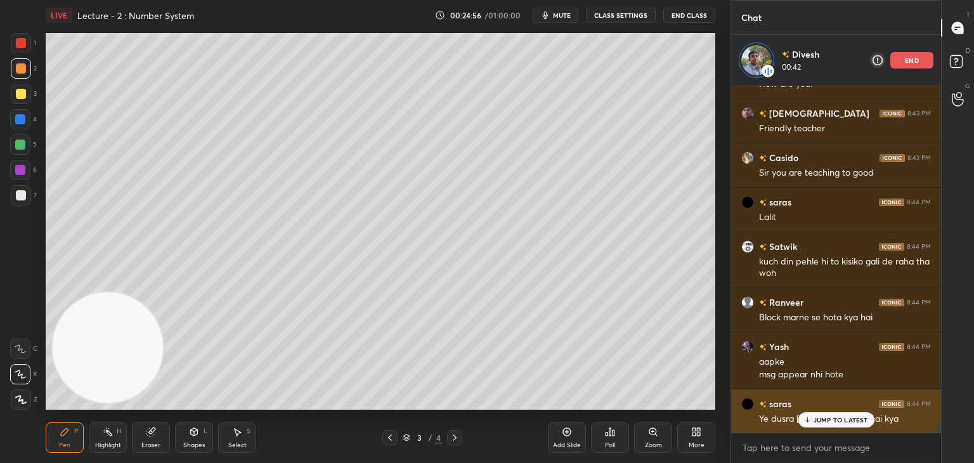
click at [819, 419] on p "JUMP TO LATEST" at bounding box center [841, 420] width 55 height 8
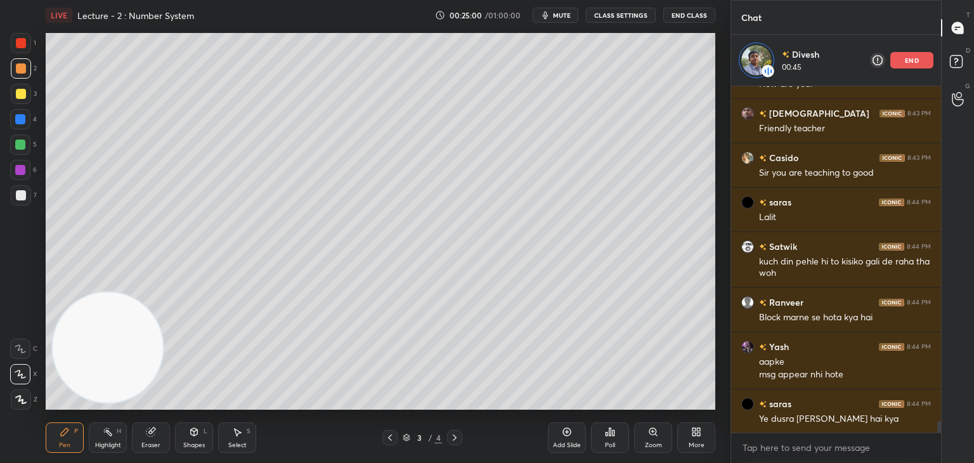
click at [904, 58] on div "end" at bounding box center [911, 60] width 43 height 16
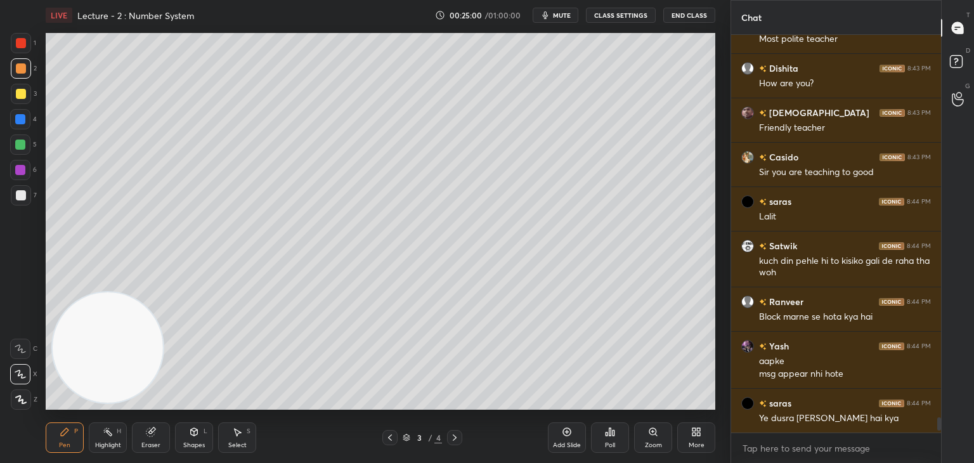
scroll to position [9904, 0]
click at [560, 13] on span "mute" at bounding box center [562, 15] width 18 height 9
click at [557, 16] on span "unmute" at bounding box center [560, 15] width 27 height 9
click at [454, 438] on icon at bounding box center [455, 438] width 10 height 10
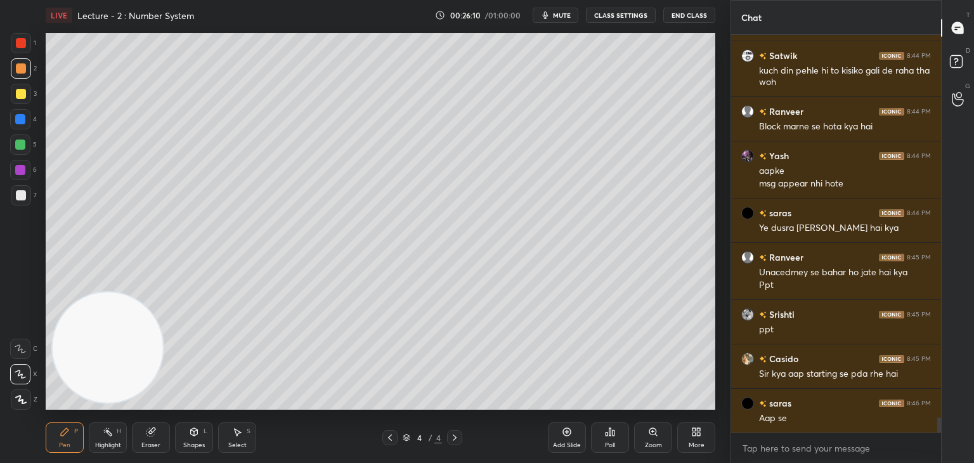
scroll to position [10139, 0]
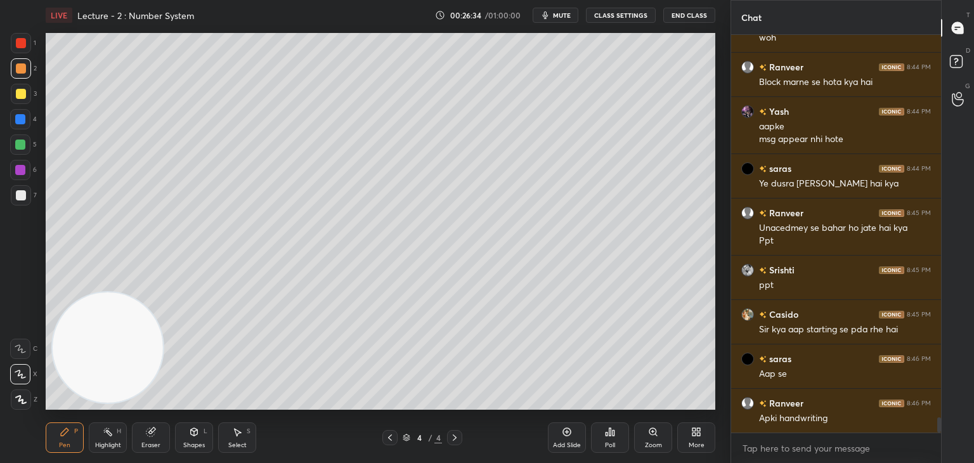
click at [25, 199] on div at bounding box center [21, 195] width 20 height 20
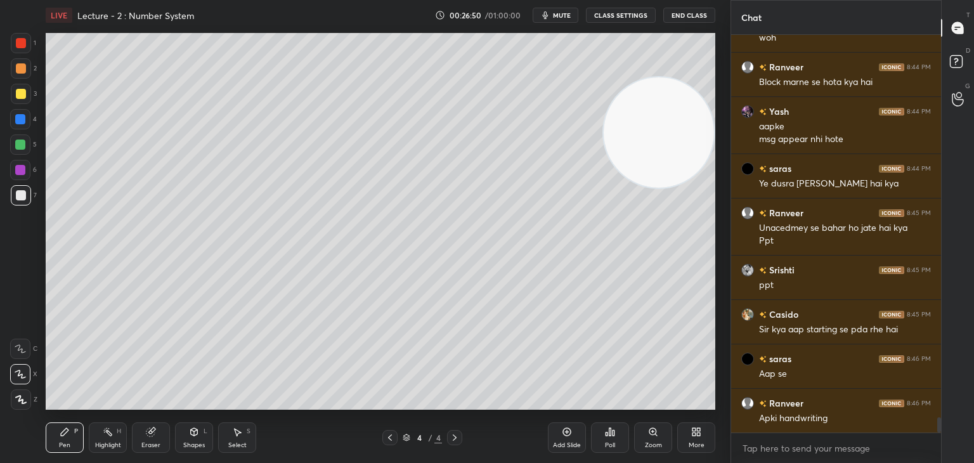
drag, startPoint x: 112, startPoint y: 344, endPoint x: 724, endPoint y: 123, distance: 650.6
click at [748, 124] on div "1 2 3 4 5 6 7 C X Z C X Z E E Erase all H H LIVE Lecture - 2 : Number System 00…" at bounding box center [487, 231] width 974 height 463
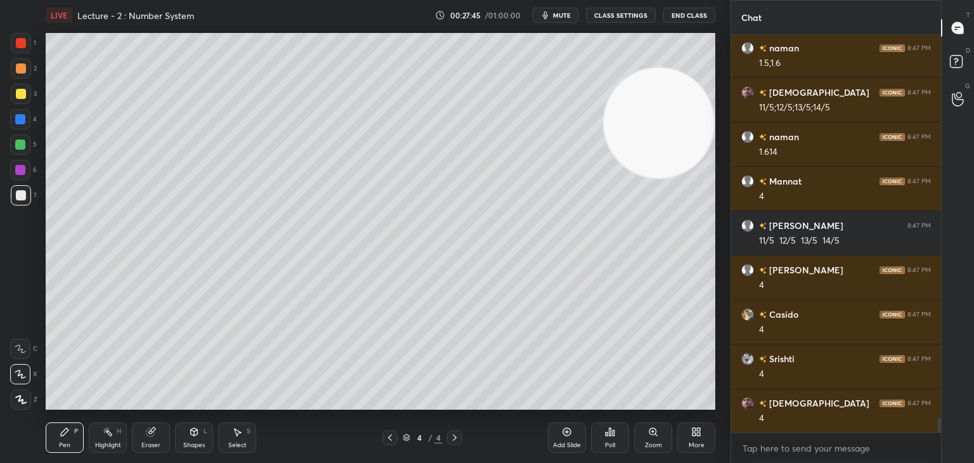
scroll to position [10671, 0]
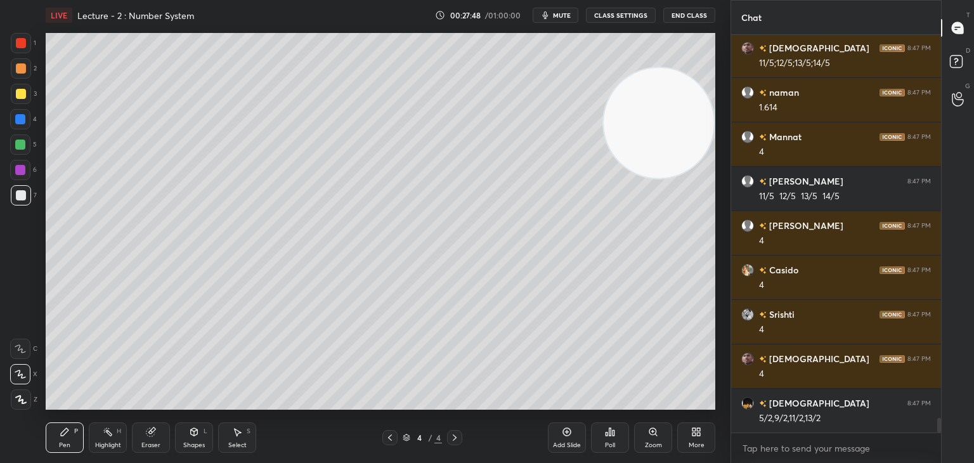
drag, startPoint x: 150, startPoint y: 441, endPoint x: 117, endPoint y: 414, distance: 41.9
click at [147, 442] on div "Eraser" at bounding box center [150, 445] width 19 height 6
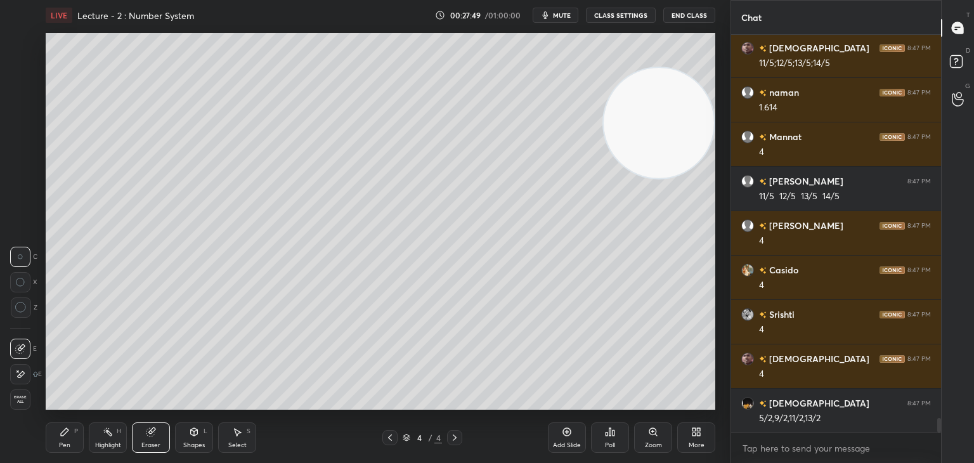
click at [22, 374] on icon at bounding box center [20, 374] width 10 height 11
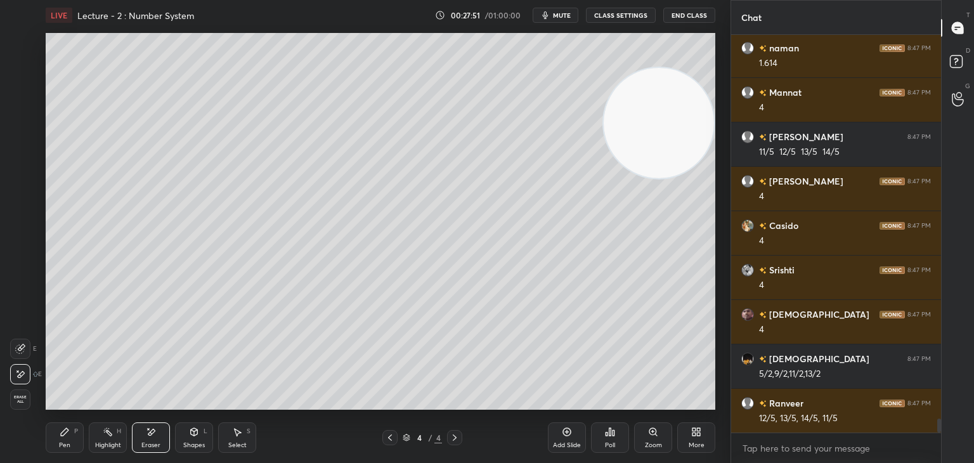
scroll to position [10760, 0]
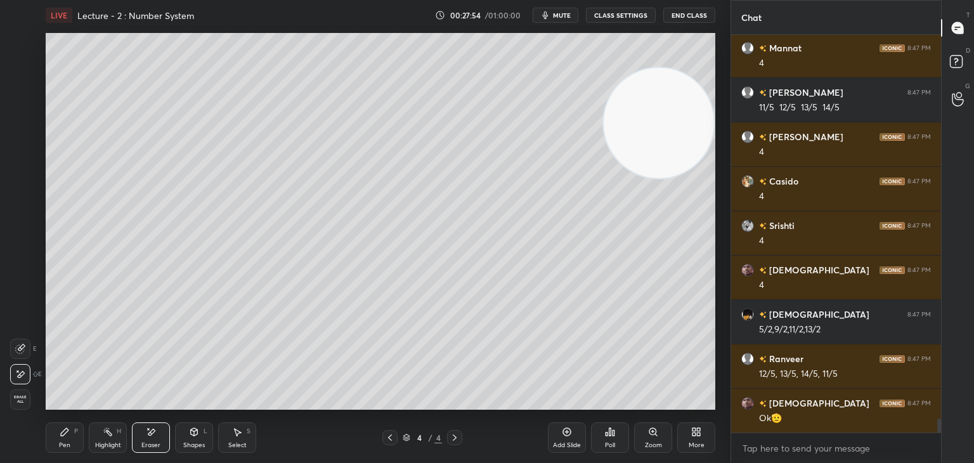
click at [58, 432] on div "Pen P" at bounding box center [65, 437] width 38 height 30
click at [148, 438] on div "Eraser" at bounding box center [151, 437] width 38 height 30
drag, startPoint x: 63, startPoint y: 427, endPoint x: 67, endPoint y: 410, distance: 17.1
click at [63, 427] on icon at bounding box center [65, 432] width 10 height 10
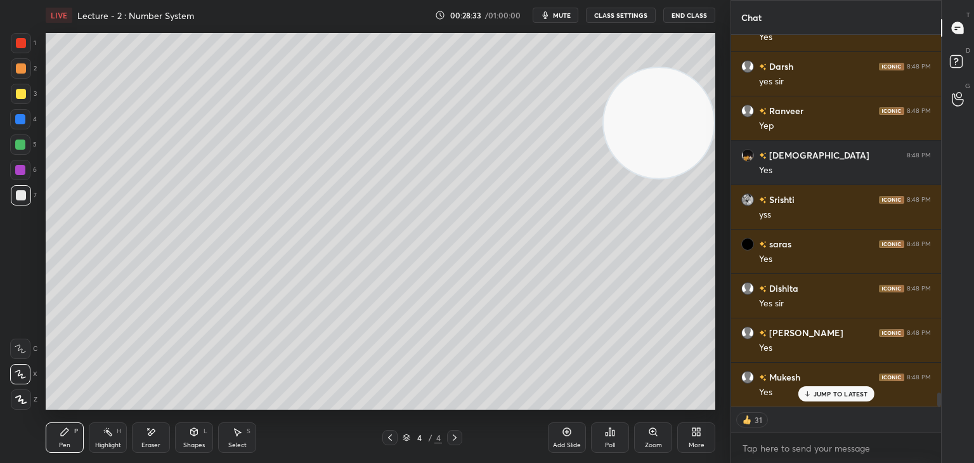
scroll to position [9640, 0]
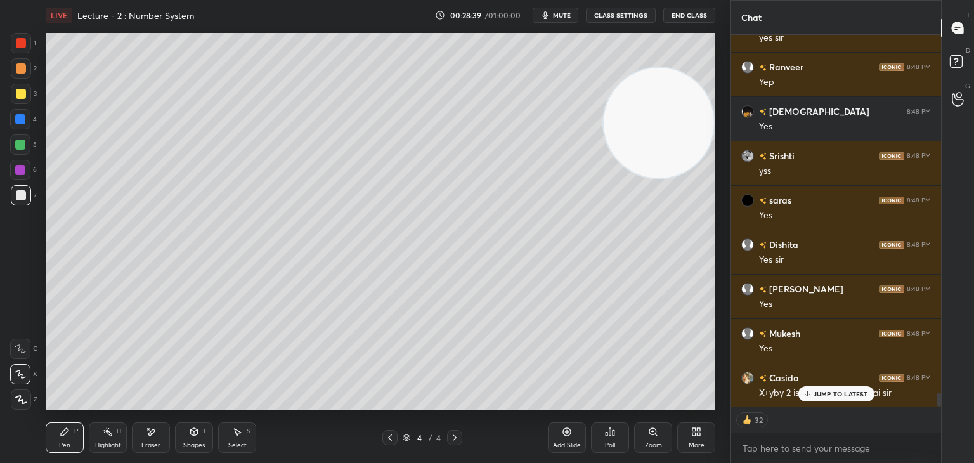
drag, startPoint x: 819, startPoint y: 394, endPoint x: 804, endPoint y: 396, distance: 14.8
click at [818, 394] on p "JUMP TO LATEST" at bounding box center [841, 394] width 55 height 8
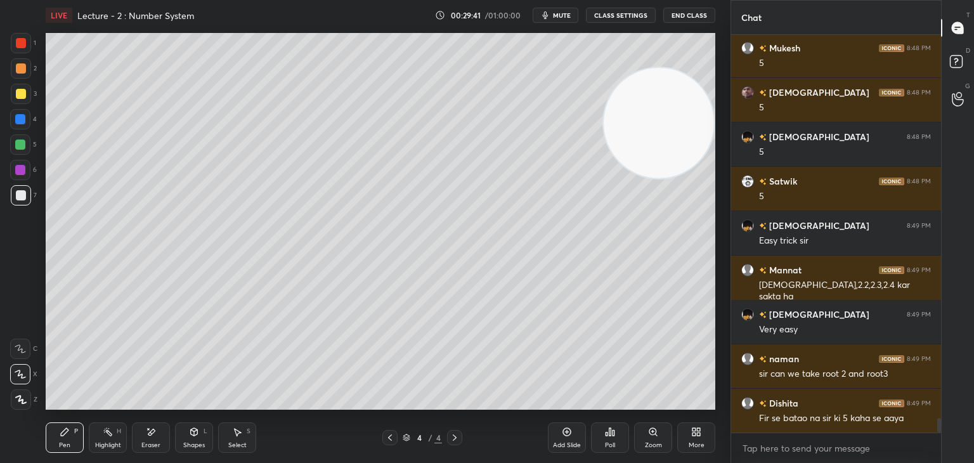
scroll to position [10325, 0]
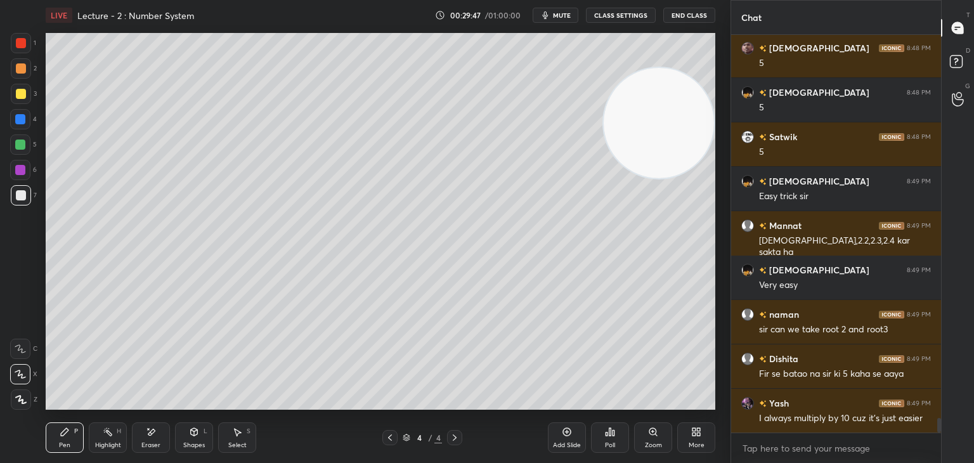
drag, startPoint x: 109, startPoint y: 439, endPoint x: 99, endPoint y: 417, distance: 23.8
click at [108, 439] on div "Highlight H" at bounding box center [108, 437] width 38 height 30
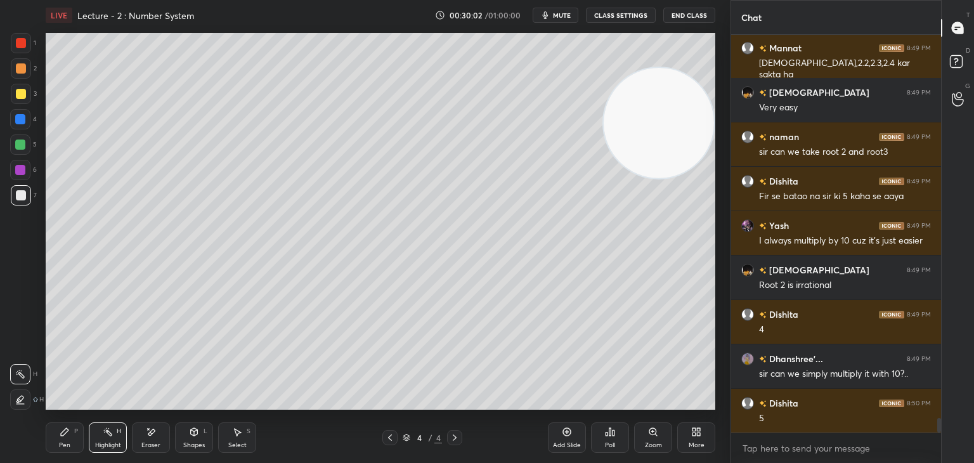
scroll to position [10547, 0]
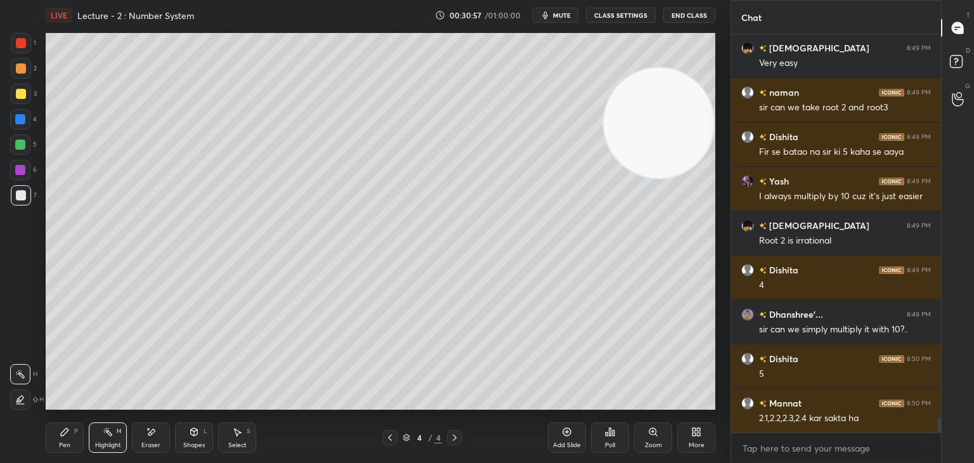
click at [568, 429] on icon at bounding box center [567, 432] width 10 height 10
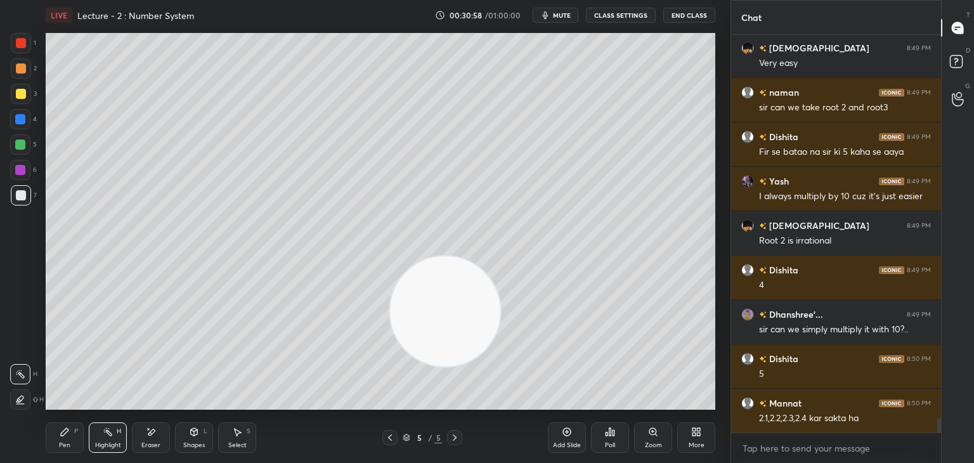
drag, startPoint x: 625, startPoint y: 96, endPoint x: 190, endPoint y: 374, distance: 515.7
click at [390, 367] on video at bounding box center [445, 311] width 110 height 110
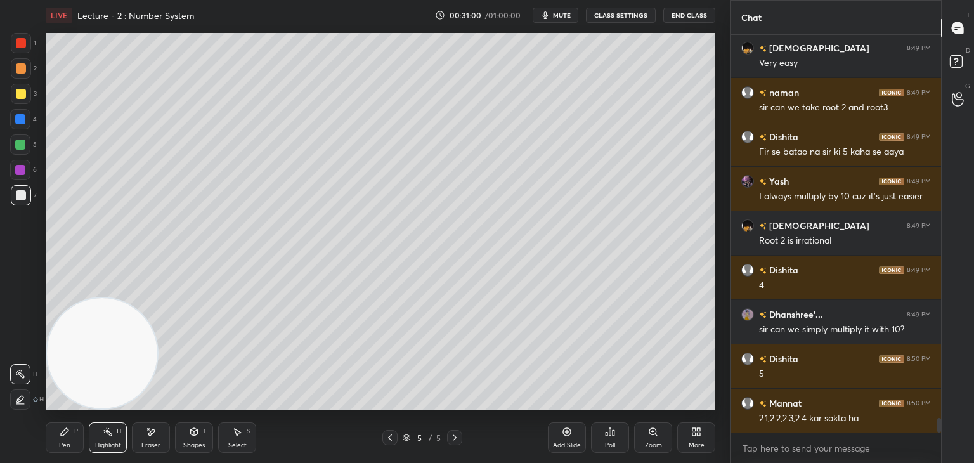
drag, startPoint x: 180, startPoint y: 323, endPoint x: 34, endPoint y: 356, distance: 150.2
click at [14, 368] on div "1 2 3 4 5 6 7 C X Z E E Erase all H H LIVE Lecture - 2 : Number System 00:31:00…" at bounding box center [360, 231] width 720 height 463
click at [21, 73] on div at bounding box center [21, 68] width 20 height 20
drag, startPoint x: 56, startPoint y: 428, endPoint x: 51, endPoint y: 375, distance: 53.6
click at [56, 429] on div "Pen P" at bounding box center [65, 437] width 38 height 30
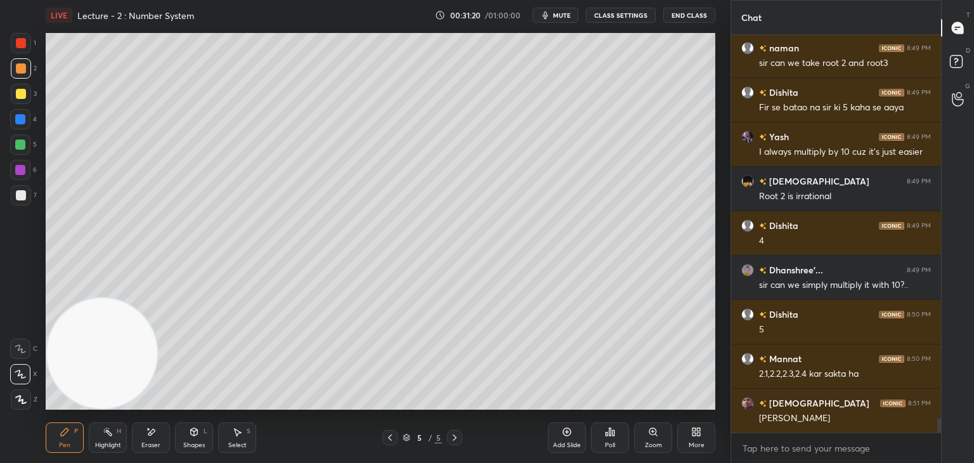
scroll to position [10636, 0]
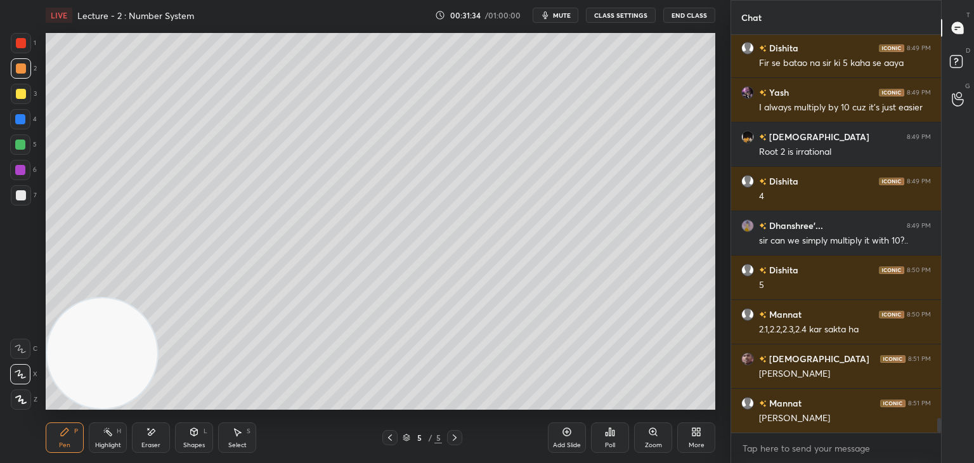
click at [25, 197] on div at bounding box center [21, 195] width 20 height 20
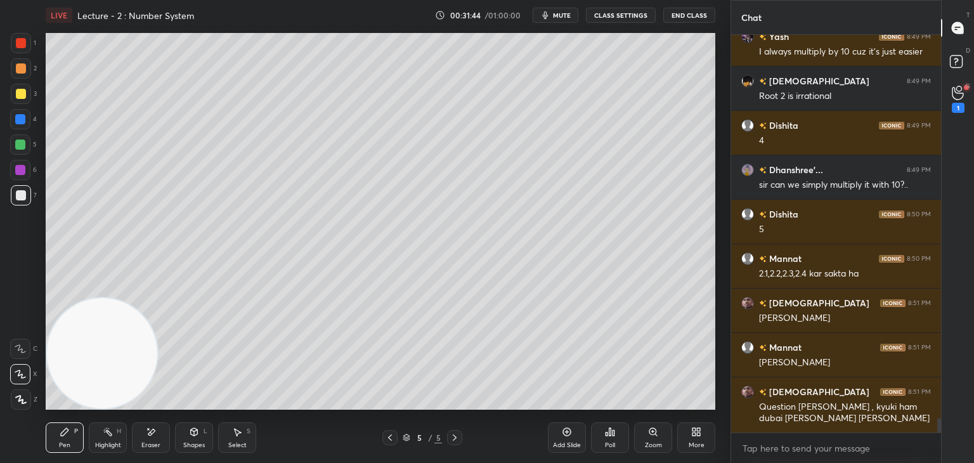
click at [614, 440] on div "Poll" at bounding box center [610, 437] width 38 height 30
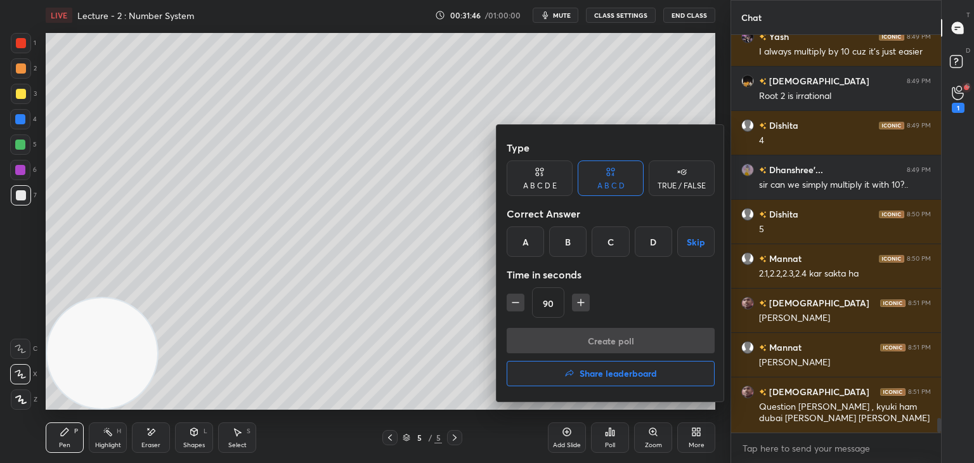
click at [677, 187] on div "TRUE / FALSE" at bounding box center [682, 186] width 48 height 8
click at [538, 247] on div "True" at bounding box center [540, 241] width 66 height 30
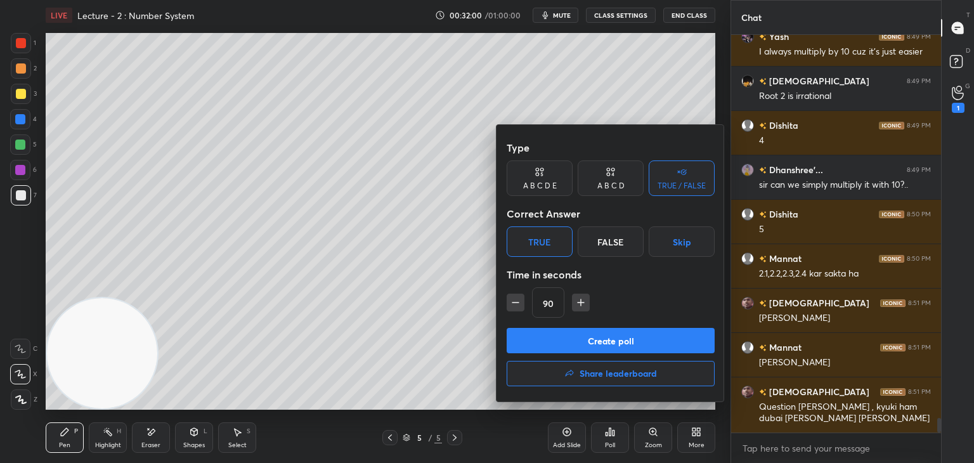
scroll to position [10736, 0]
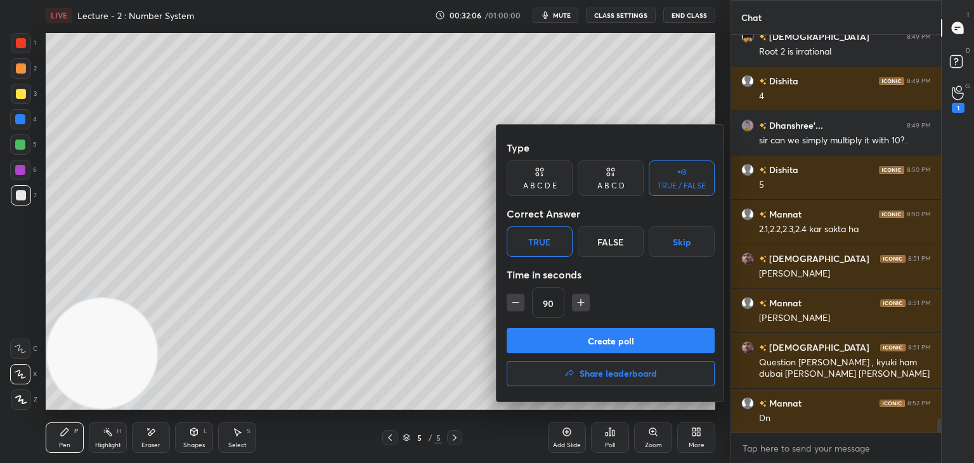
click at [557, 341] on button "Create poll" at bounding box center [611, 340] width 208 height 25
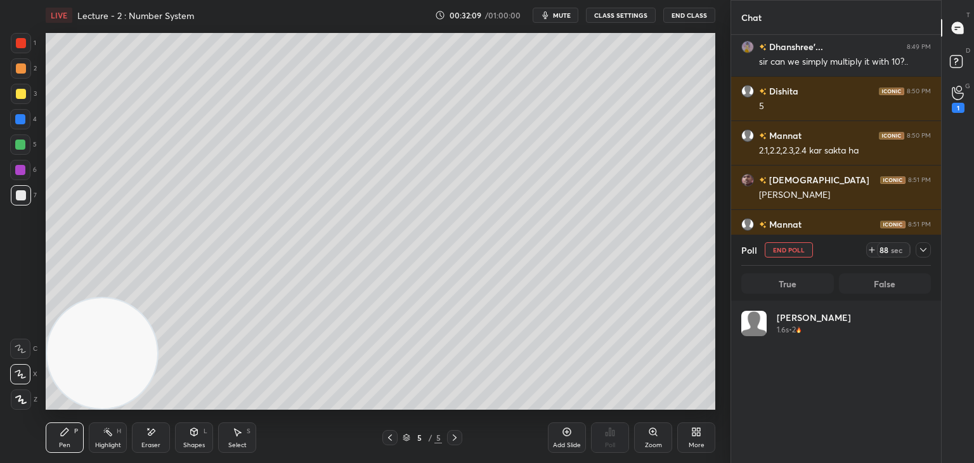
scroll to position [4, 4]
drag, startPoint x: 921, startPoint y: 249, endPoint x: 909, endPoint y: 249, distance: 12.1
click at [920, 249] on icon at bounding box center [923, 250] width 10 height 10
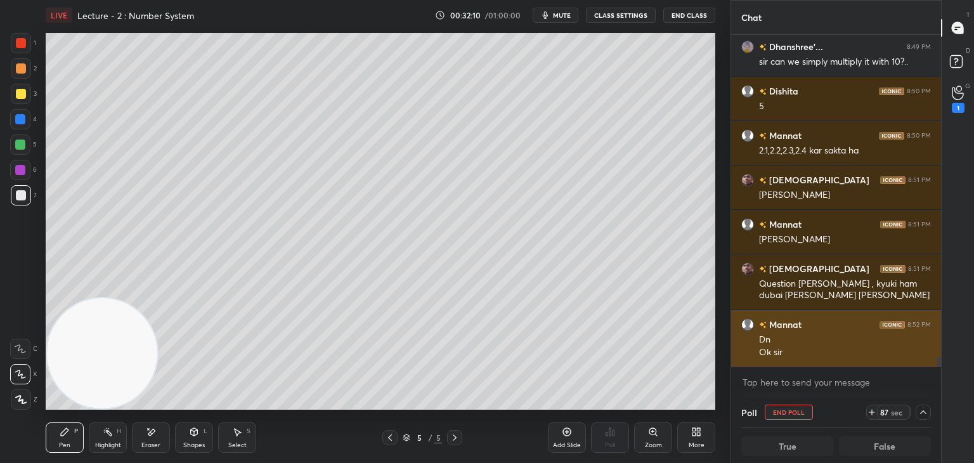
scroll to position [0, 4]
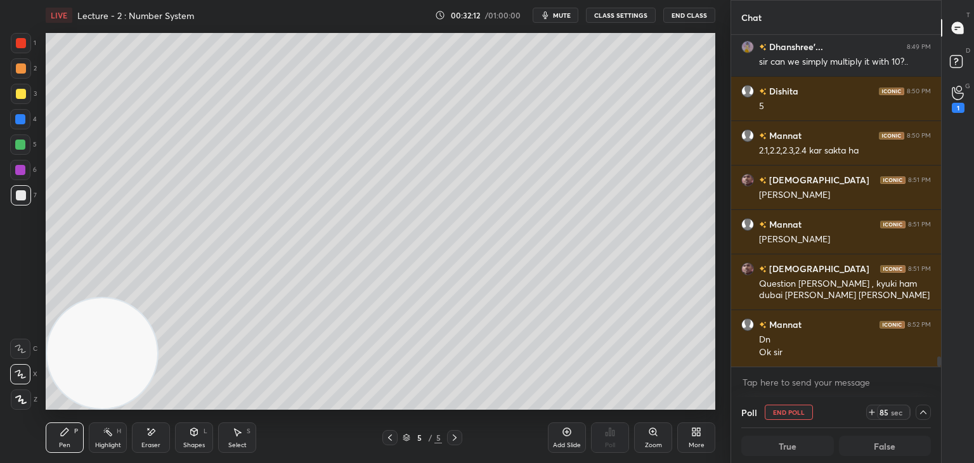
drag, startPoint x: 941, startPoint y: 360, endPoint x: 936, endPoint y: 371, distance: 12.5
click at [936, 371] on div "Chat [PERSON_NAME] 8:49 PM 4 [GEOGRAPHIC_DATA]'... 8:49 PM sir can we simply mu…" at bounding box center [853, 231] width 244 height 463
click at [935, 365] on div at bounding box center [938, 201] width 8 height 332
drag, startPoint x: 936, startPoint y: 362, endPoint x: 934, endPoint y: 370, distance: 8.6
click at [934, 370] on div "[PERSON_NAME] 8:49 PM 4 [GEOGRAPHIC_DATA]'... 8:49 PM sir can we simply multipl…" at bounding box center [836, 216] width 210 height 362
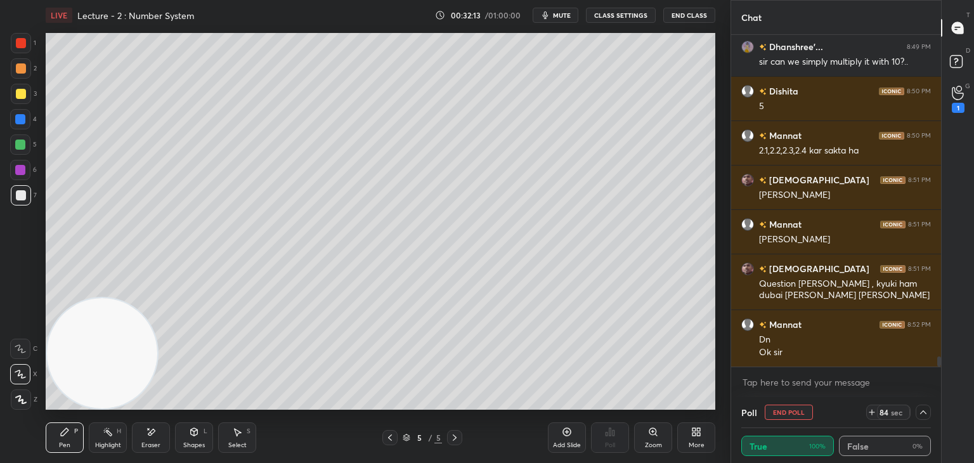
click at [957, 94] on icon at bounding box center [958, 93] width 12 height 15
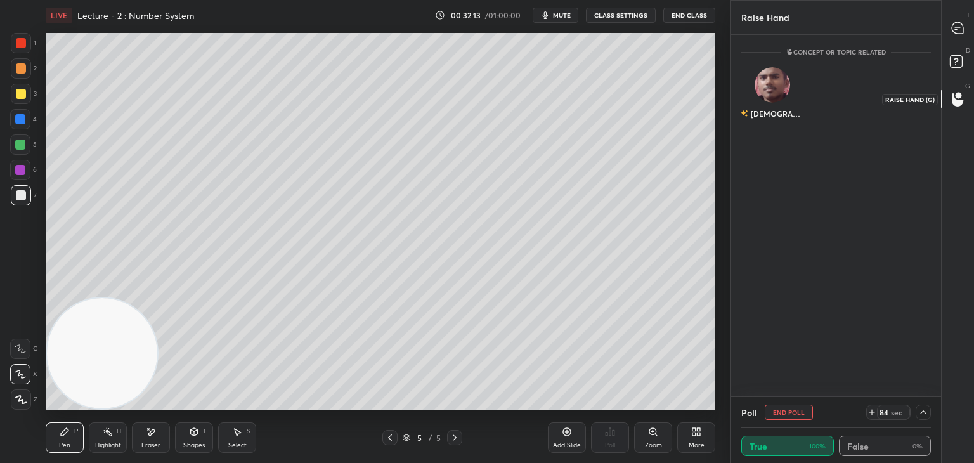
scroll to position [4, 4]
click at [956, 38] on div at bounding box center [958, 27] width 25 height 23
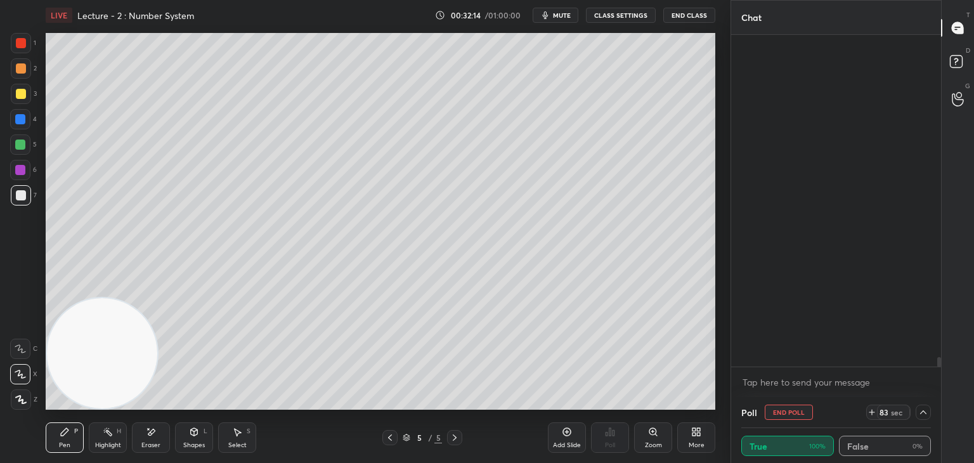
scroll to position [328, 206]
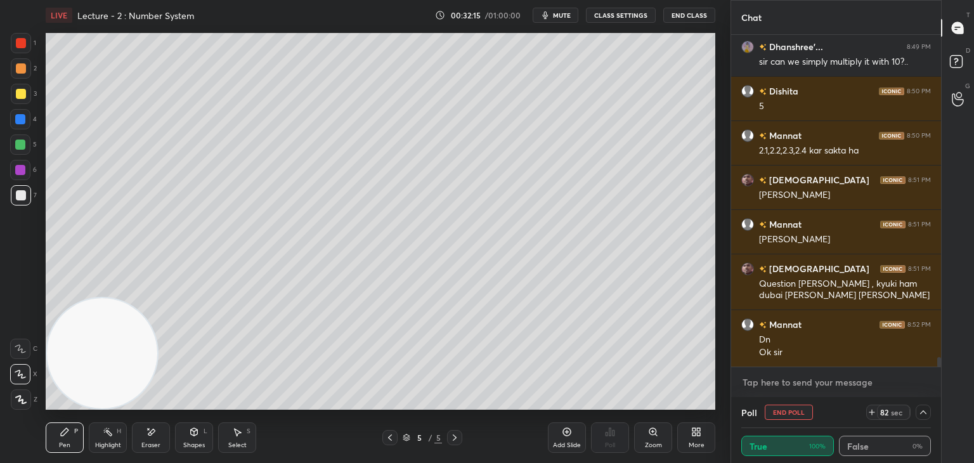
click at [862, 375] on textarea at bounding box center [836, 382] width 190 height 20
drag, startPoint x: 922, startPoint y: 414, endPoint x: 913, endPoint y: 406, distance: 12.1
click at [921, 414] on icon at bounding box center [923, 412] width 10 height 10
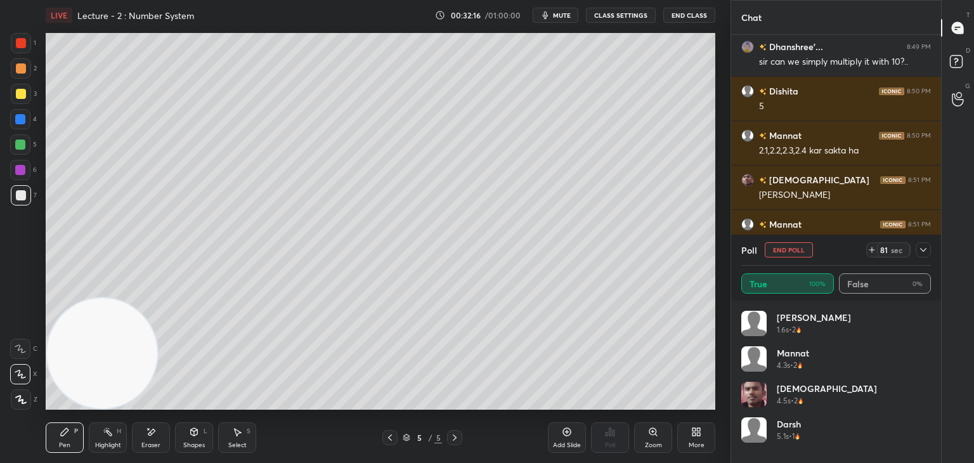
scroll to position [148, 186]
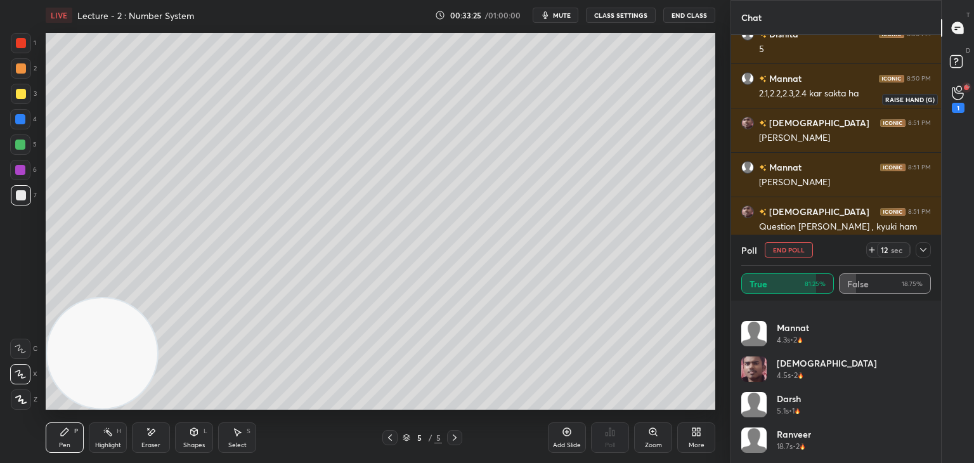
drag, startPoint x: 958, startPoint y: 101, endPoint x: 942, endPoint y: 105, distance: 16.5
click at [958, 98] on div "1" at bounding box center [958, 99] width 13 height 27
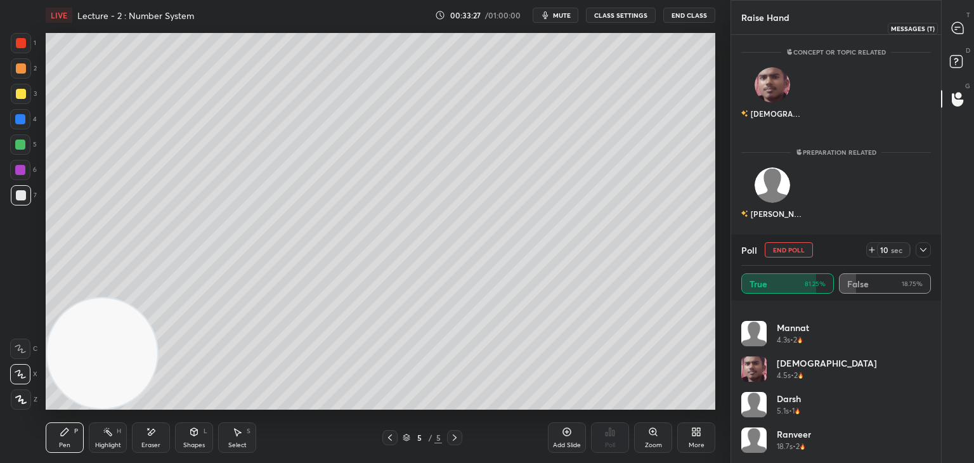
click at [958, 32] on icon at bounding box center [957, 27] width 11 height 11
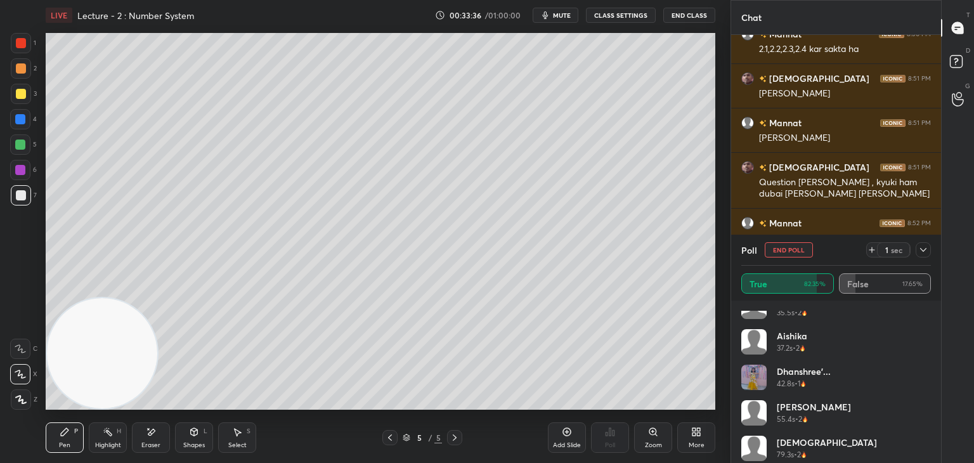
scroll to position [345, 0]
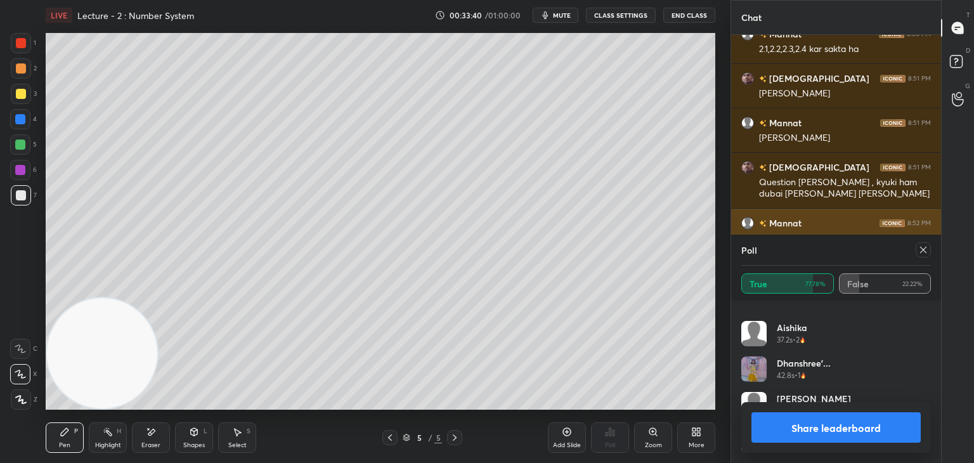
click at [922, 248] on icon at bounding box center [923, 250] width 6 height 6
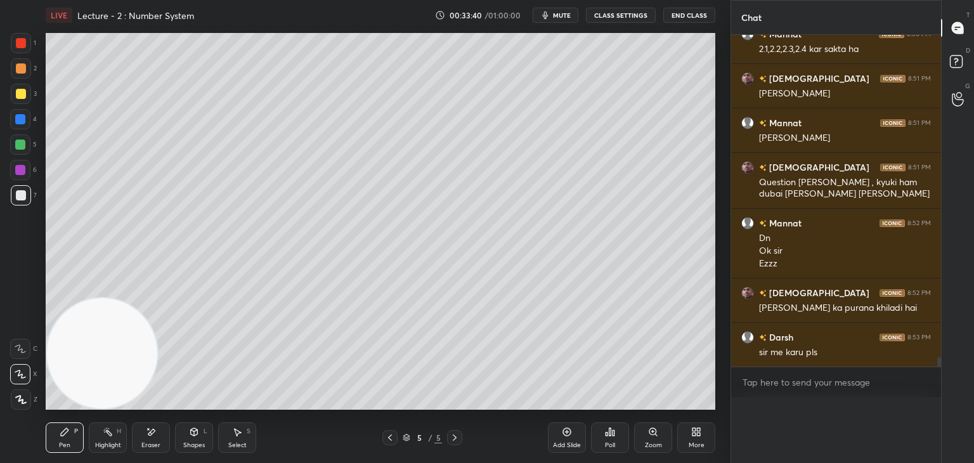
scroll to position [11519, 0]
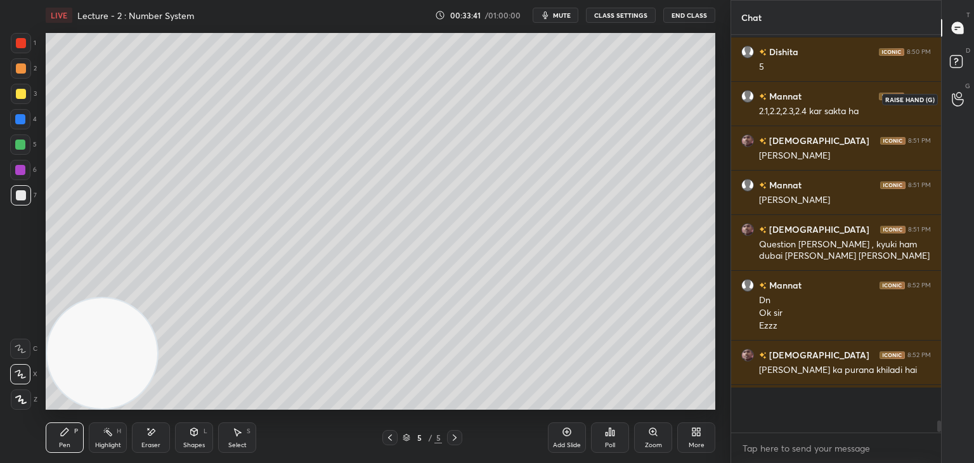
click at [956, 100] on icon at bounding box center [958, 99] width 12 height 15
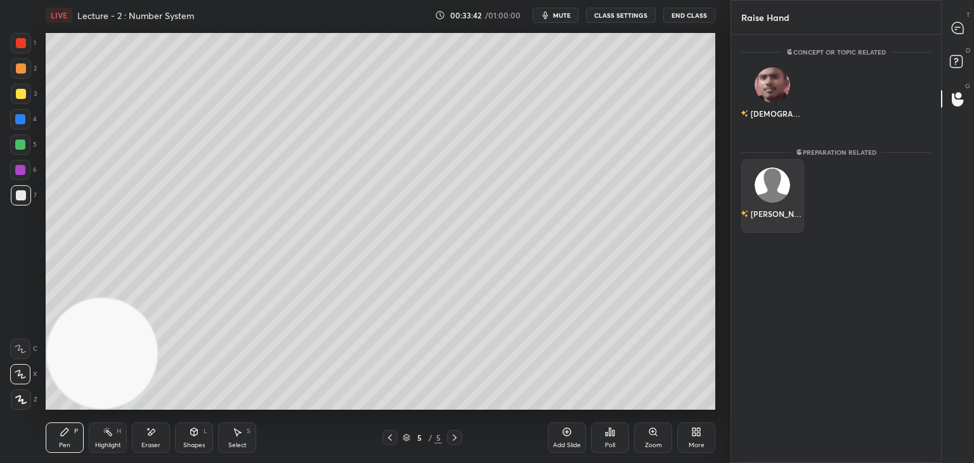
click at [771, 203] on div "[PERSON_NAME]" at bounding box center [772, 214] width 63 height 22
click at [773, 225] on button "INVITE" at bounding box center [772, 222] width 51 height 16
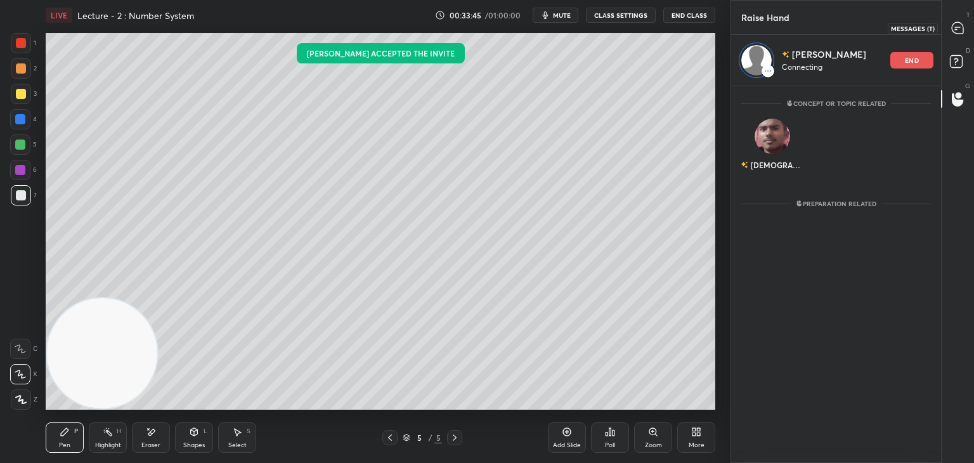
drag, startPoint x: 958, startPoint y: 29, endPoint x: 946, endPoint y: 36, distance: 13.4
click at [961, 30] on icon at bounding box center [957, 27] width 11 height 11
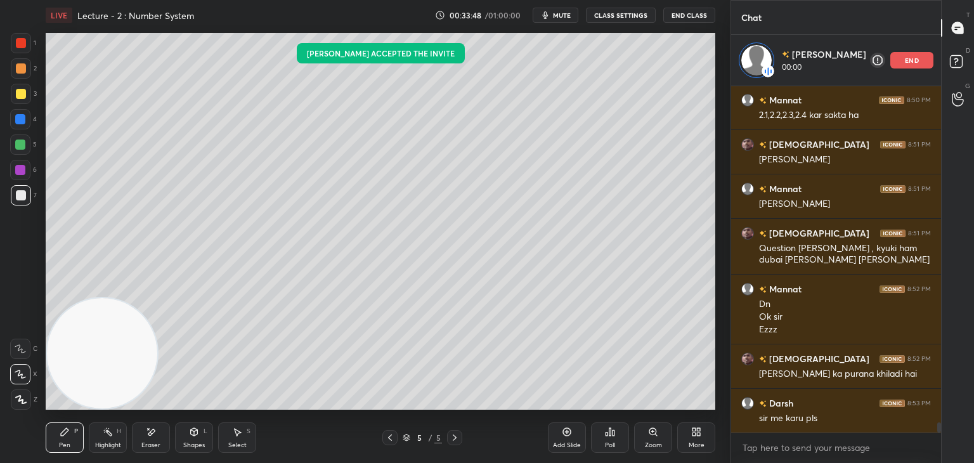
drag, startPoint x: 936, startPoint y: 428, endPoint x: 934, endPoint y: 438, distance: 9.8
click at [935, 440] on div "[PERSON_NAME] 8:49 PM Easy trick [PERSON_NAME] 8:49 PM Sir 2.1,2.2,2.3,2.4 kar …" at bounding box center [836, 274] width 210 height 377
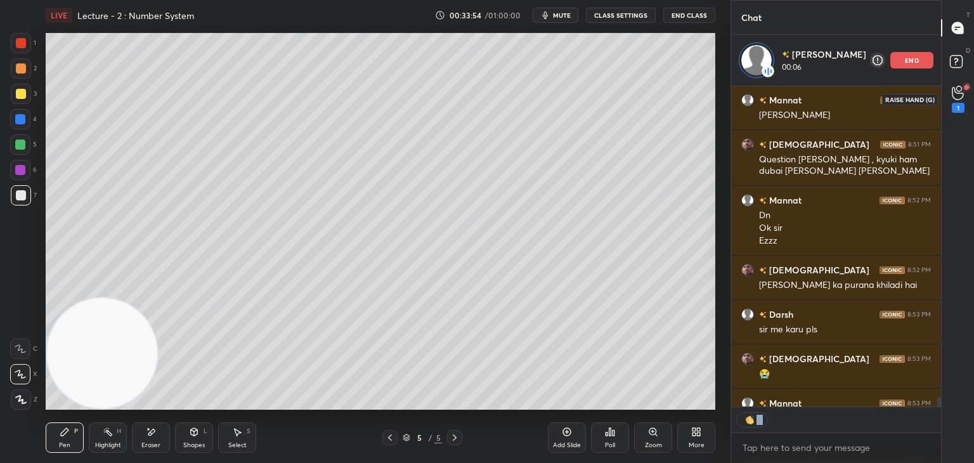
click at [947, 100] on div "1" at bounding box center [958, 99] width 25 height 23
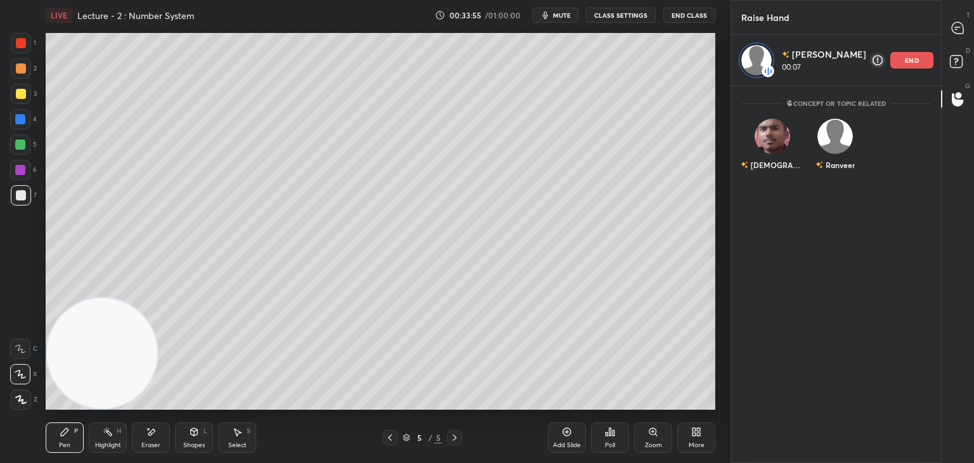
click at [953, 37] on div at bounding box center [958, 27] width 25 height 23
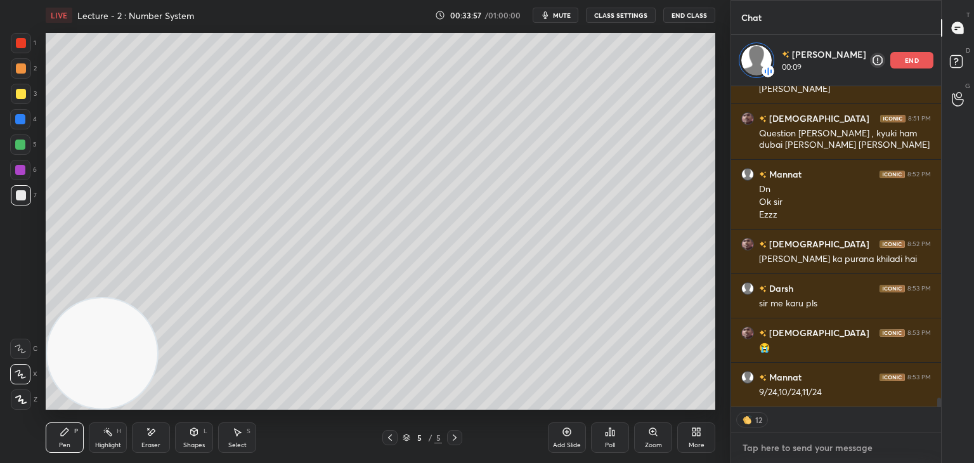
click at [809, 453] on textarea at bounding box center [836, 448] width 190 height 20
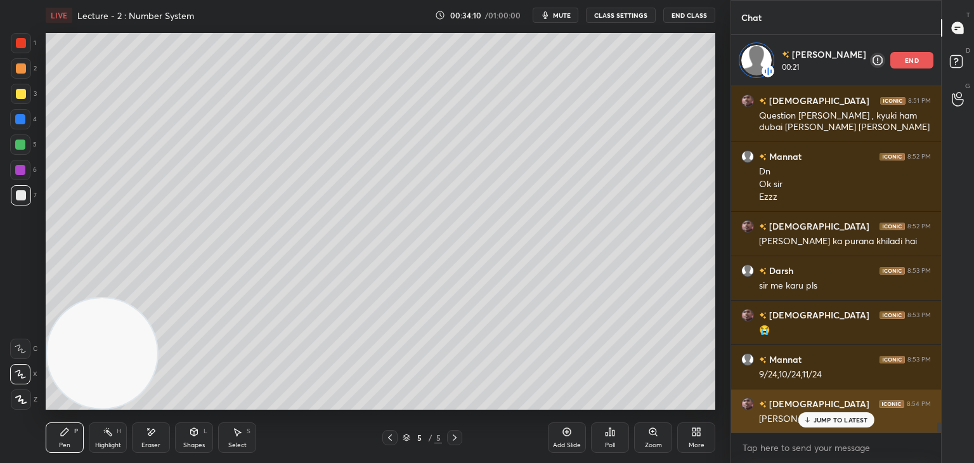
click at [828, 389] on div "naman 8:49 PM sir can we take root 2 and root3 [PERSON_NAME] 8:49 PM Fir se bat…" at bounding box center [836, 259] width 210 height 347
click at [819, 422] on p "JUMP TO LATEST" at bounding box center [841, 420] width 55 height 8
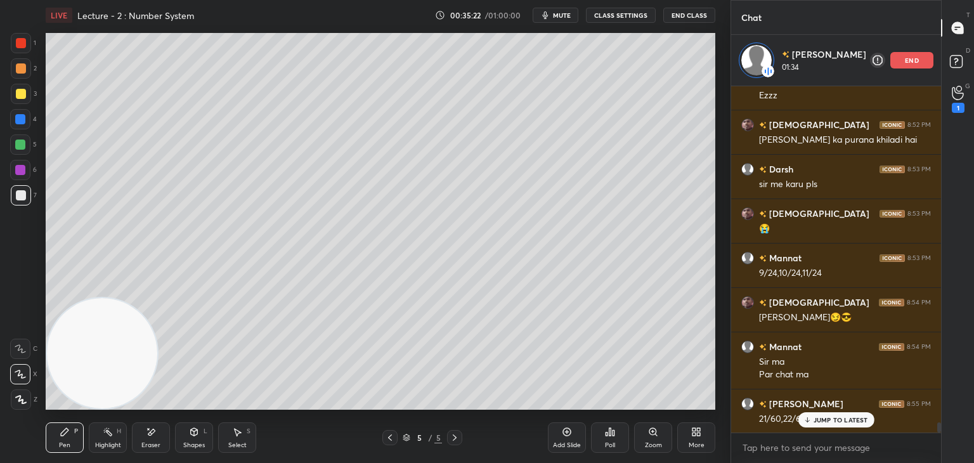
scroll to position [11803, 0]
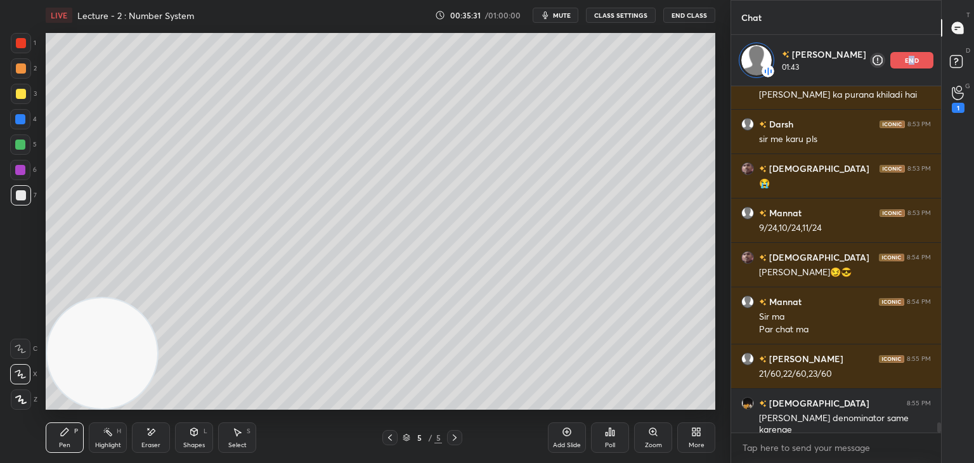
drag, startPoint x: 911, startPoint y: 59, endPoint x: 927, endPoint y: 72, distance: 20.8
click at [909, 60] on p "end" at bounding box center [912, 60] width 14 height 6
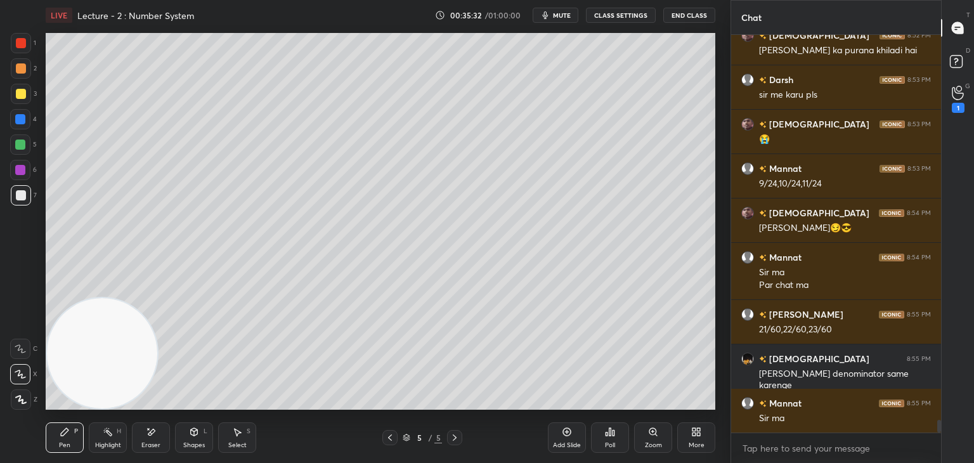
click at [948, 96] on div "1" at bounding box center [958, 99] width 25 height 23
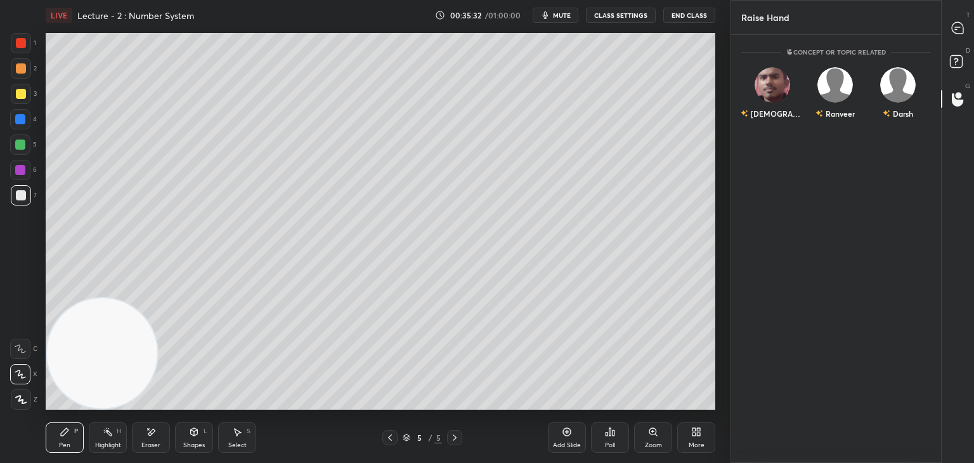
scroll to position [424, 206]
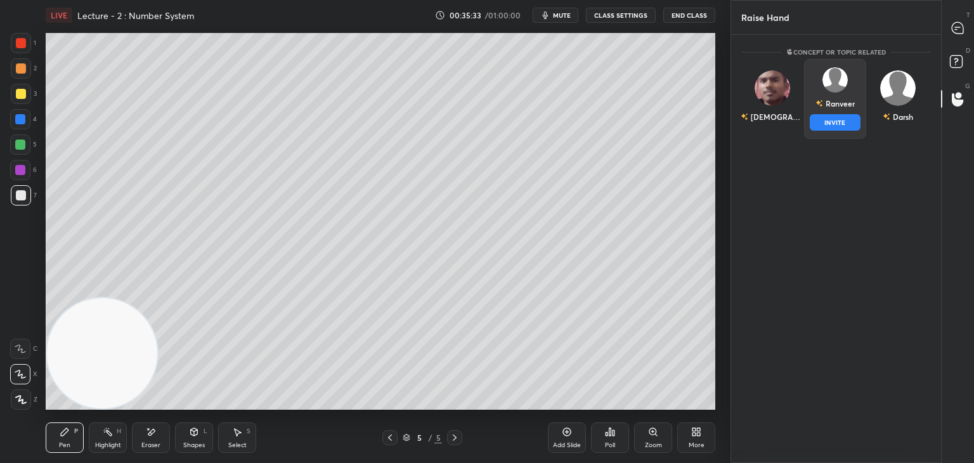
click at [842, 105] on div "Ranveer" at bounding box center [835, 104] width 39 height 22
drag, startPoint x: 835, startPoint y: 125, endPoint x: 855, endPoint y: 114, distance: 23.3
click at [835, 124] on button "INVITE" at bounding box center [835, 122] width 51 height 16
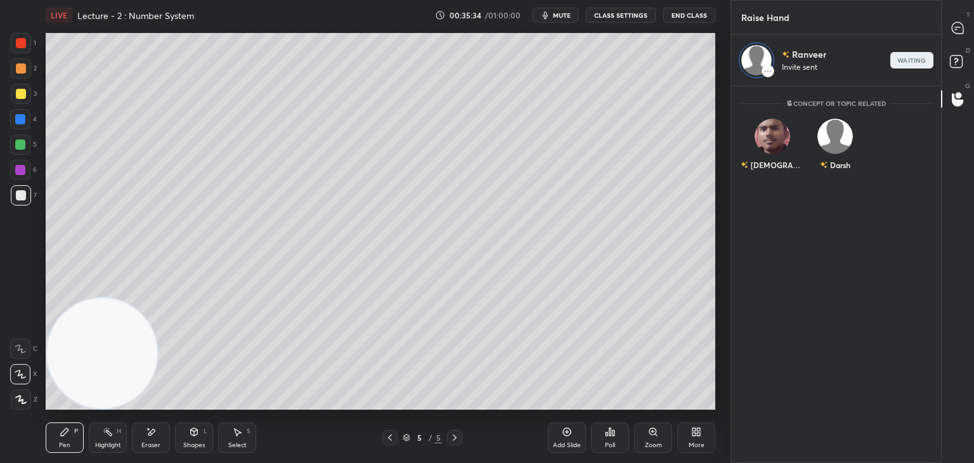
scroll to position [4, 4]
click at [954, 36] on div at bounding box center [958, 27] width 25 height 23
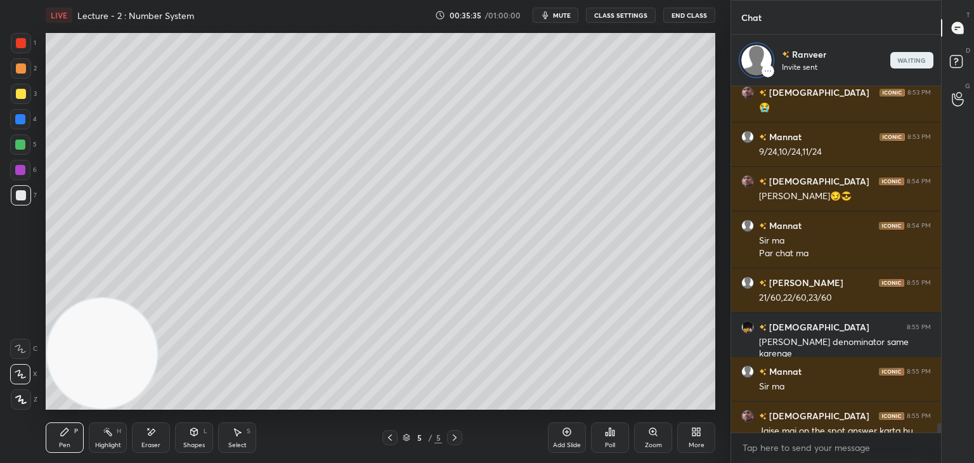
scroll to position [11948, 0]
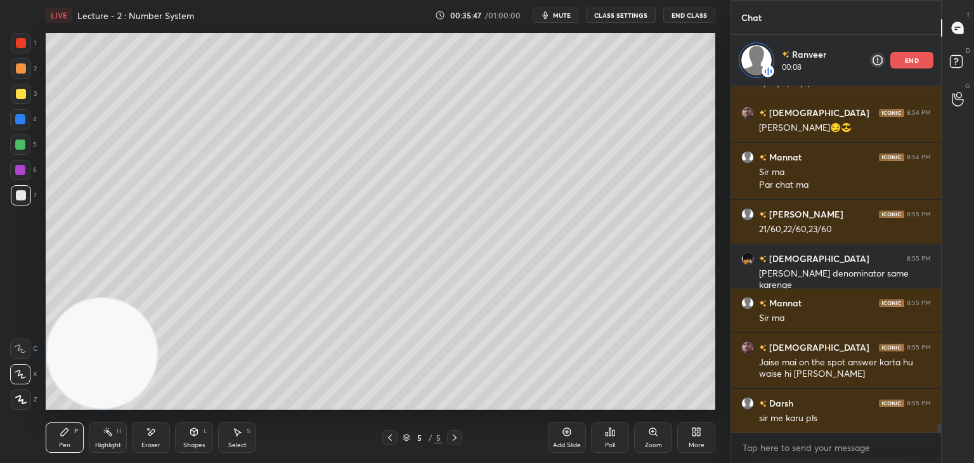
drag, startPoint x: 77, startPoint y: 368, endPoint x: 50, endPoint y: 384, distance: 31.2
click at [57, 395] on video at bounding box center [102, 353] width 110 height 110
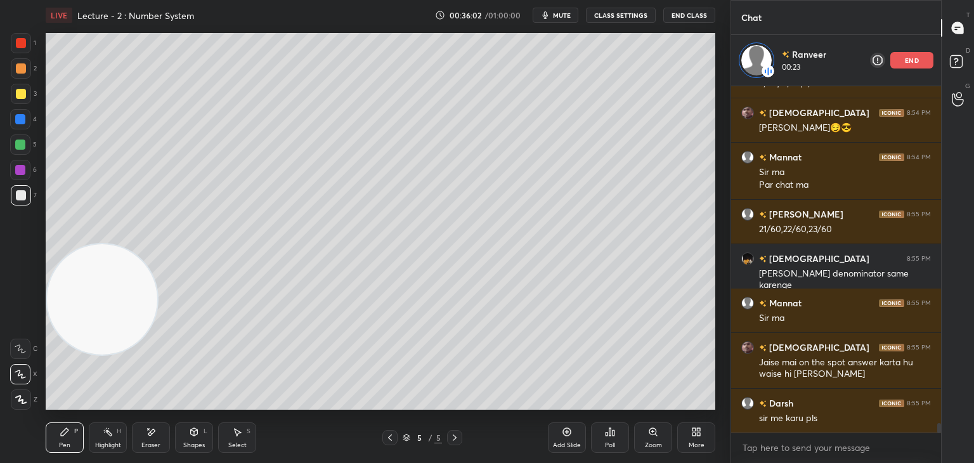
scroll to position [11992, 0]
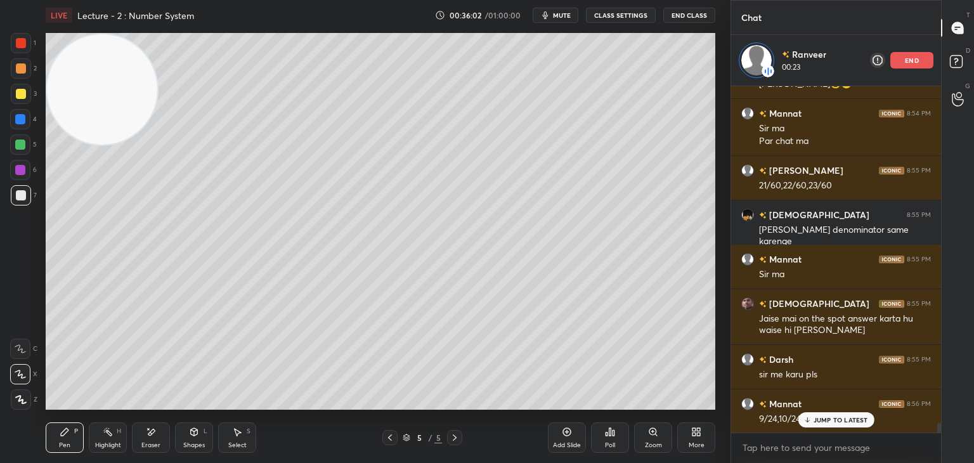
drag, startPoint x: 107, startPoint y: 341, endPoint x: 55, endPoint y: 11, distance: 333.1
click at [56, 6] on div "LIVE Lecture - 2 : Number System 00:36:02 / 01:00:00 mute CLASS SETTINGS End Cl…" at bounding box center [381, 231] width 680 height 463
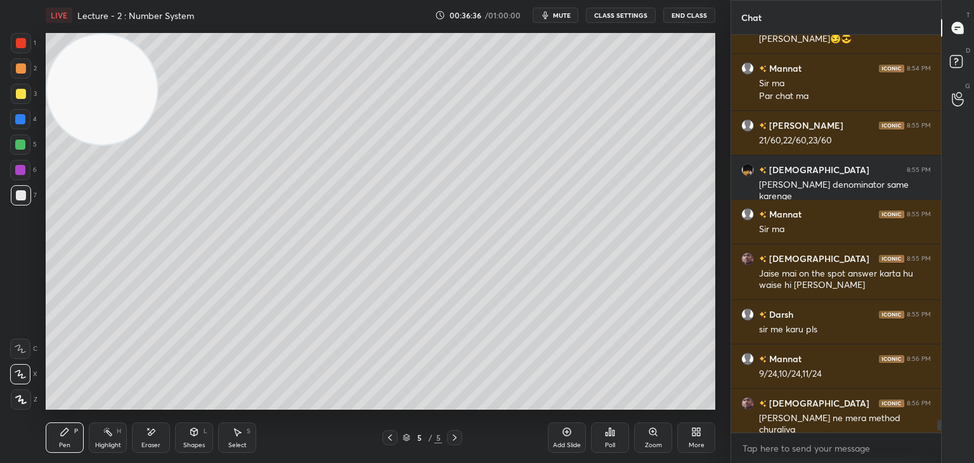
scroll to position [11985, 0]
click at [956, 96] on icon at bounding box center [958, 99] width 12 height 15
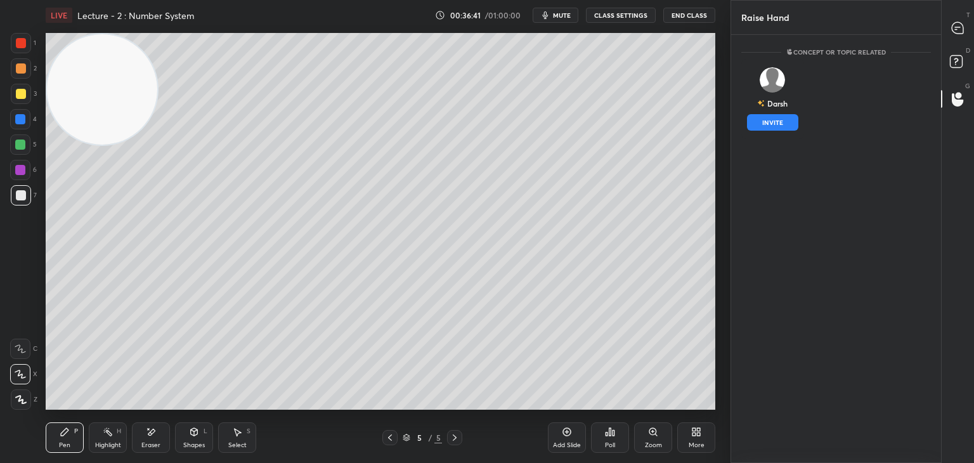
click at [765, 117] on button "INVITE" at bounding box center [772, 122] width 51 height 16
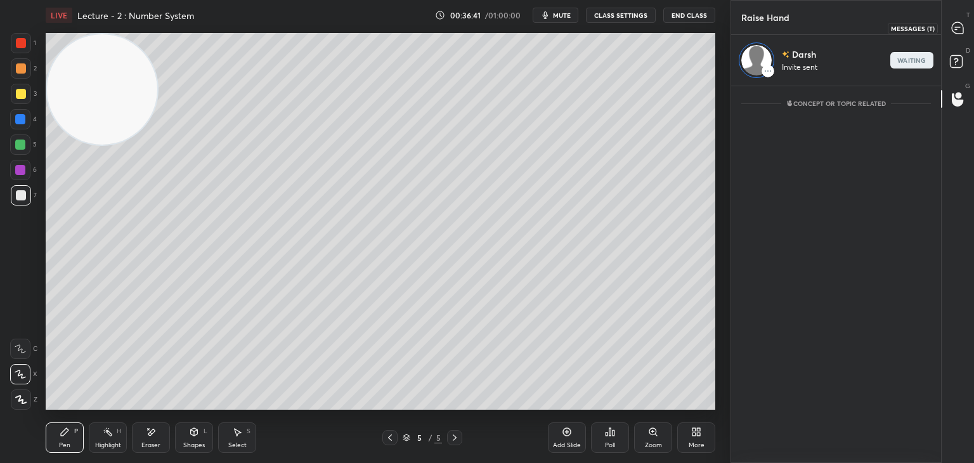
drag, startPoint x: 960, startPoint y: 30, endPoint x: 946, endPoint y: 39, distance: 16.2
click at [959, 27] on icon at bounding box center [957, 27] width 11 height 11
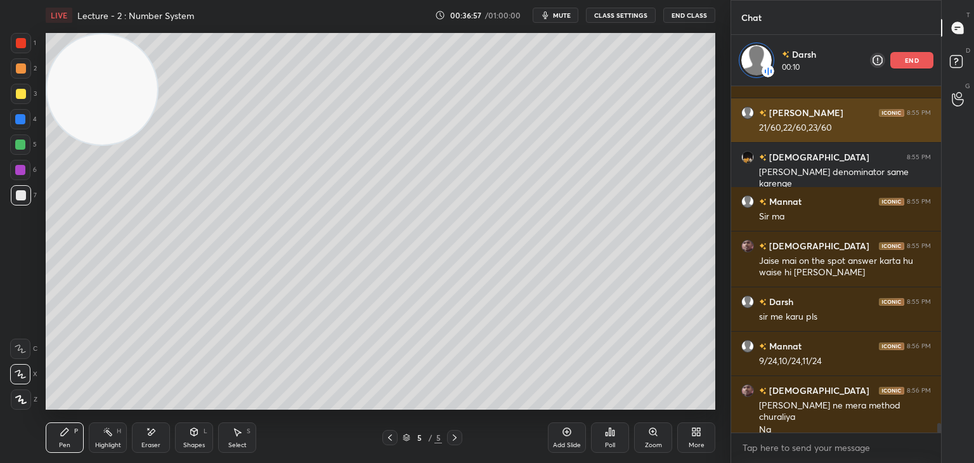
scroll to position [12093, 0]
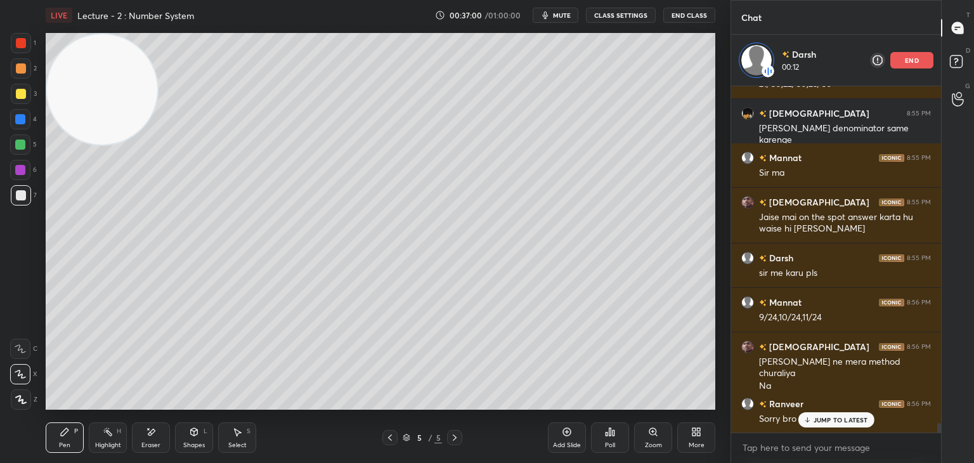
click at [804, 419] on icon at bounding box center [807, 420] width 8 height 8
drag, startPoint x: 901, startPoint y: 66, endPoint x: 942, endPoint y: 55, distance: 43.2
click at [901, 66] on div "end" at bounding box center [911, 60] width 43 height 16
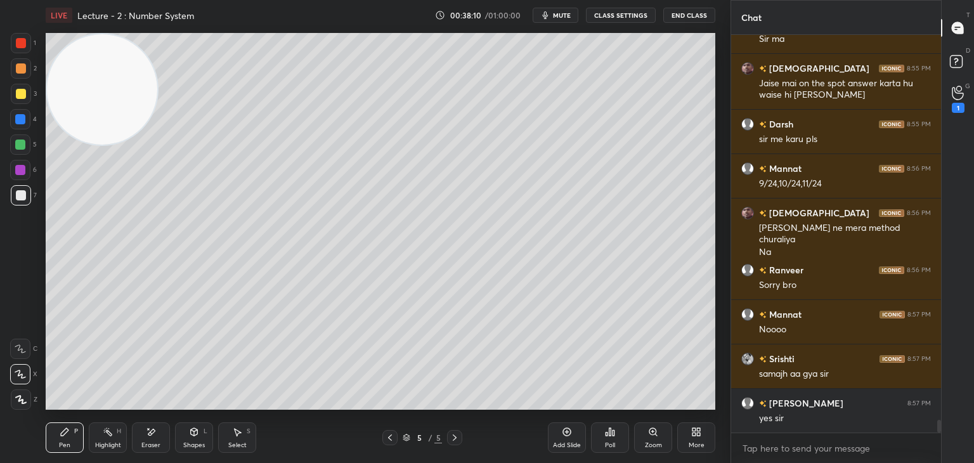
scroll to position [12220, 0]
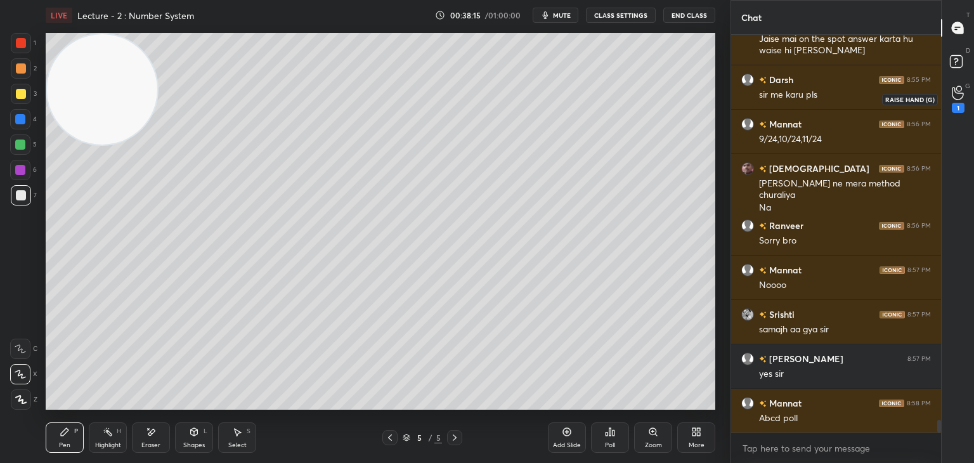
click at [958, 92] on icon at bounding box center [958, 93] width 12 height 15
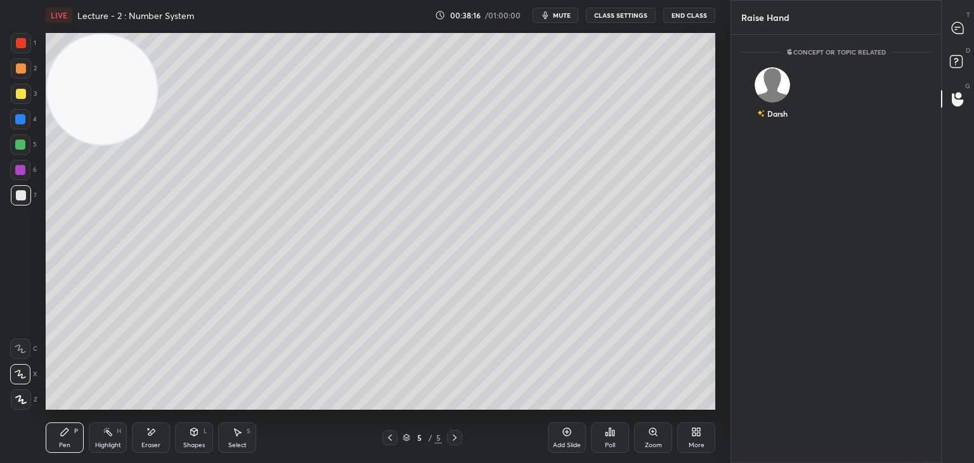
scroll to position [4, 4]
drag, startPoint x: 771, startPoint y: 119, endPoint x: 833, endPoint y: 88, distance: 68.6
click at [771, 119] on button "INVITE" at bounding box center [772, 122] width 51 height 16
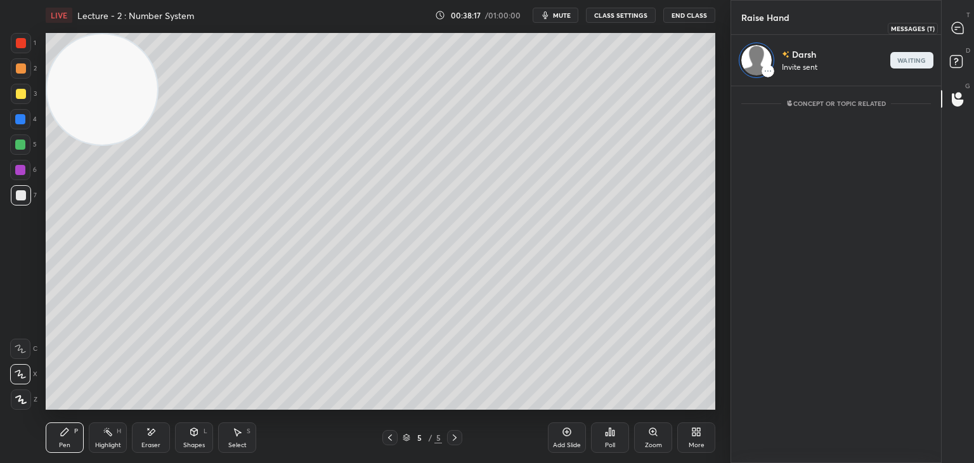
click at [949, 36] on div at bounding box center [958, 27] width 25 height 23
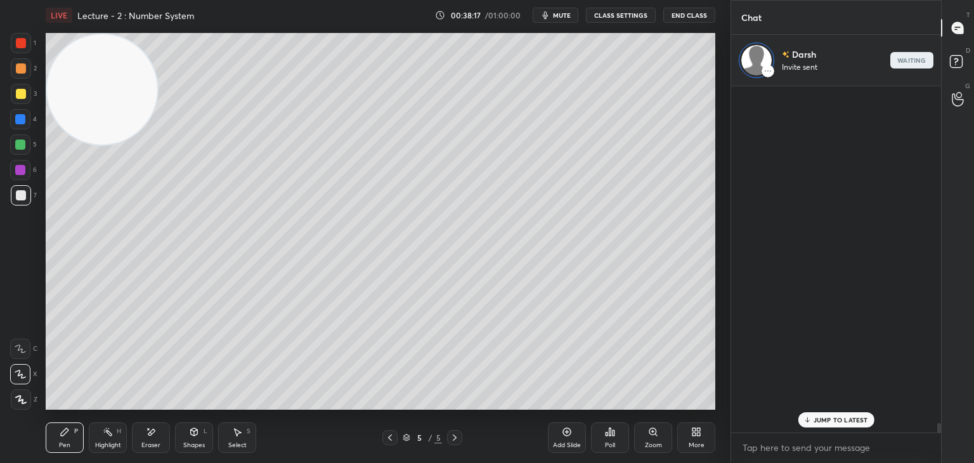
scroll to position [342, 206]
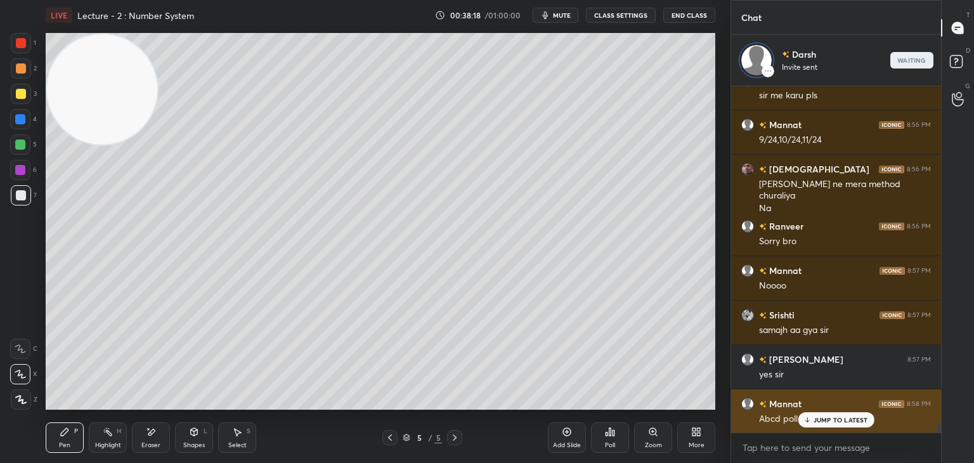
click at [837, 423] on p "JUMP TO LATEST" at bounding box center [841, 420] width 55 height 8
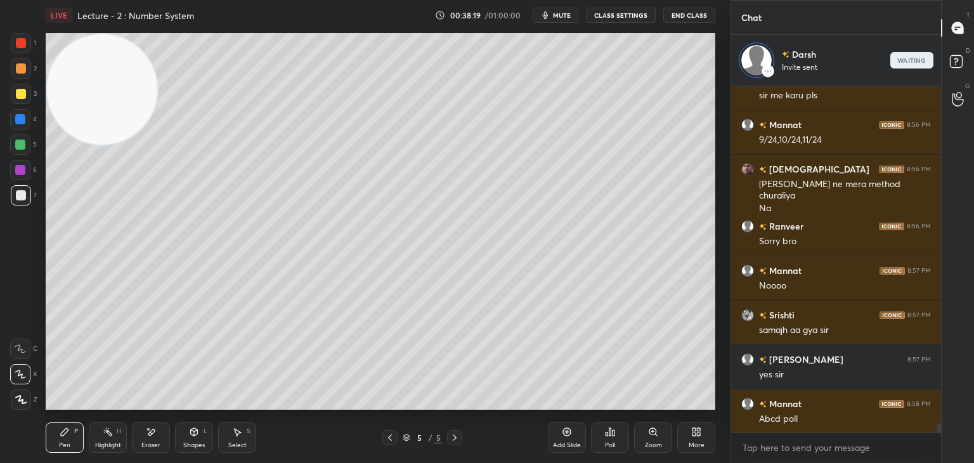
click at [564, 439] on div "Add Slide" at bounding box center [567, 437] width 38 height 30
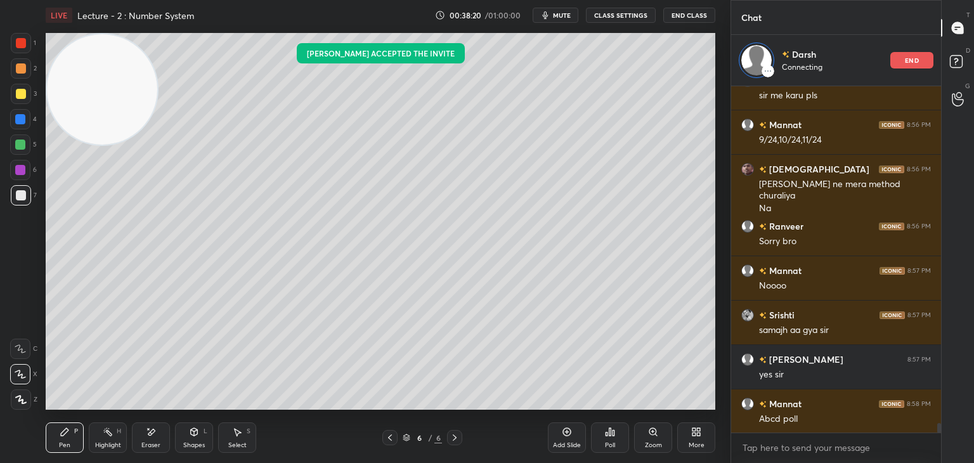
click at [136, 84] on video at bounding box center [102, 89] width 110 height 110
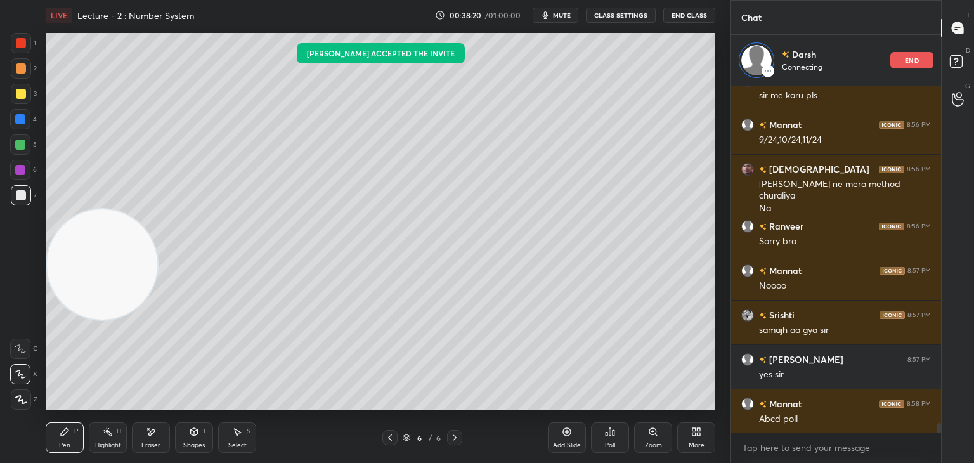
drag, startPoint x: 81, startPoint y: 209, endPoint x: 19, endPoint y: 433, distance: 231.6
click at [16, 0] on html "1 2 3 4 5 6 7 C X Z E E Erase all H H LIVE Lecture - 2 : Number System 00:38:20…" at bounding box center [487, 0] width 974 height 0
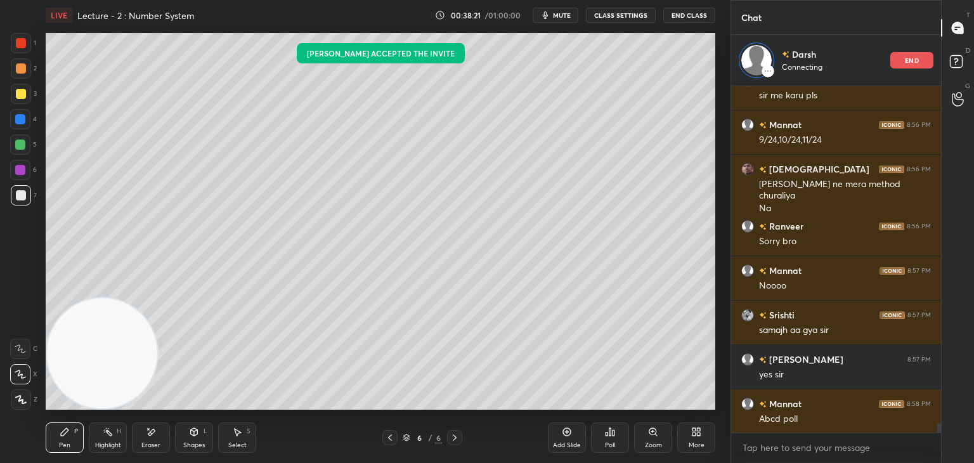
click at [22, 69] on div at bounding box center [21, 68] width 10 height 10
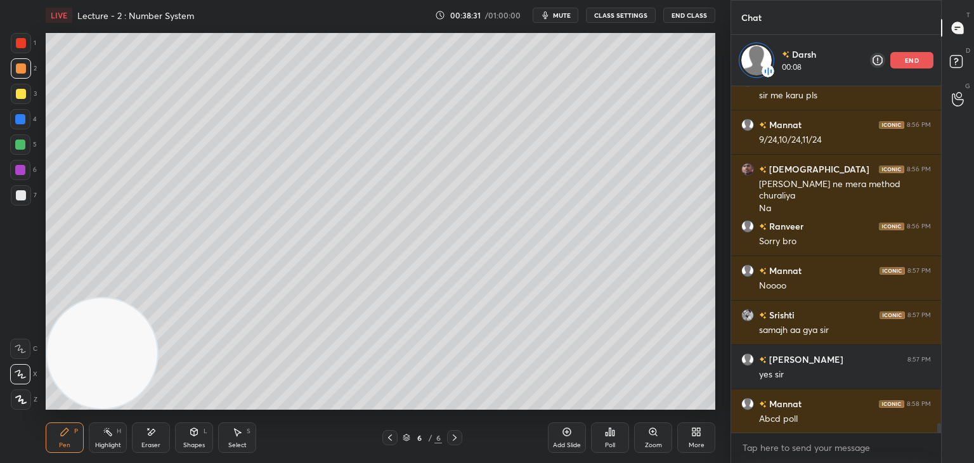
drag, startPoint x: 909, startPoint y: 62, endPoint x: 897, endPoint y: 62, distance: 12.1
click at [908, 62] on p "end" at bounding box center [912, 60] width 14 height 6
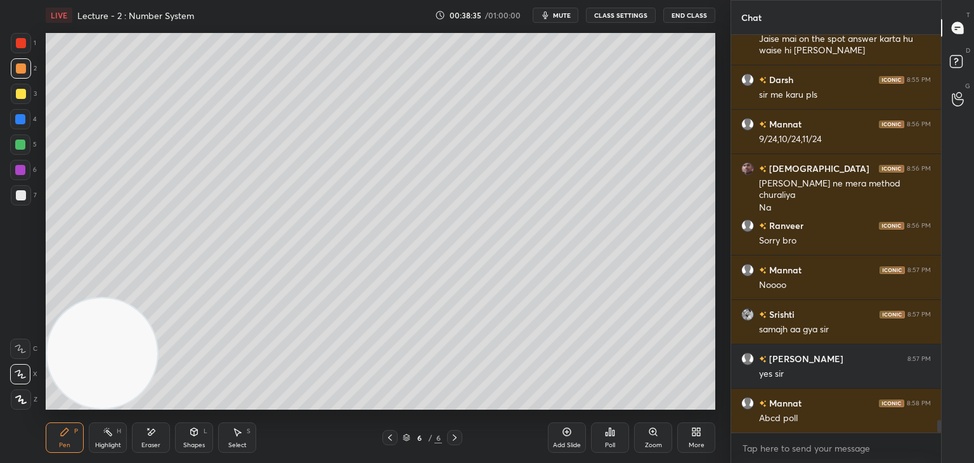
click at [567, 13] on span "mute" at bounding box center [562, 15] width 18 height 9
drag, startPoint x: 559, startPoint y: 16, endPoint x: 545, endPoint y: 30, distance: 19.3
click at [559, 17] on span "unmute" at bounding box center [560, 15] width 27 height 9
drag, startPoint x: 27, startPoint y: 193, endPoint x: 24, endPoint y: 183, distance: 10.6
click at [25, 195] on div at bounding box center [21, 195] width 20 height 20
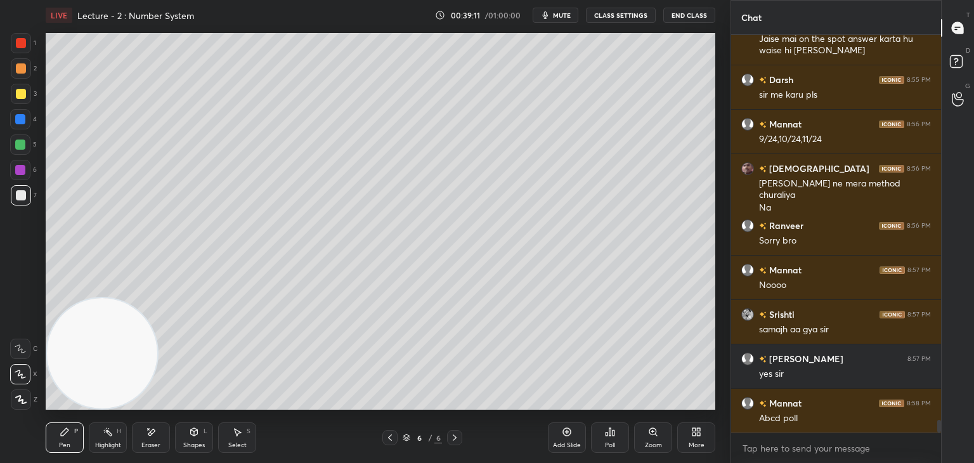
click at [620, 438] on div "Poll" at bounding box center [610, 437] width 38 height 30
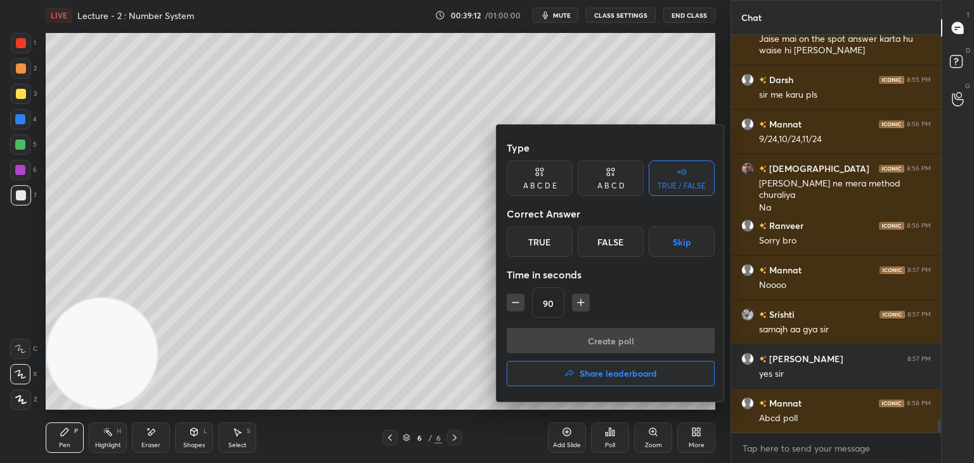
click at [540, 242] on div "True" at bounding box center [540, 241] width 66 height 30
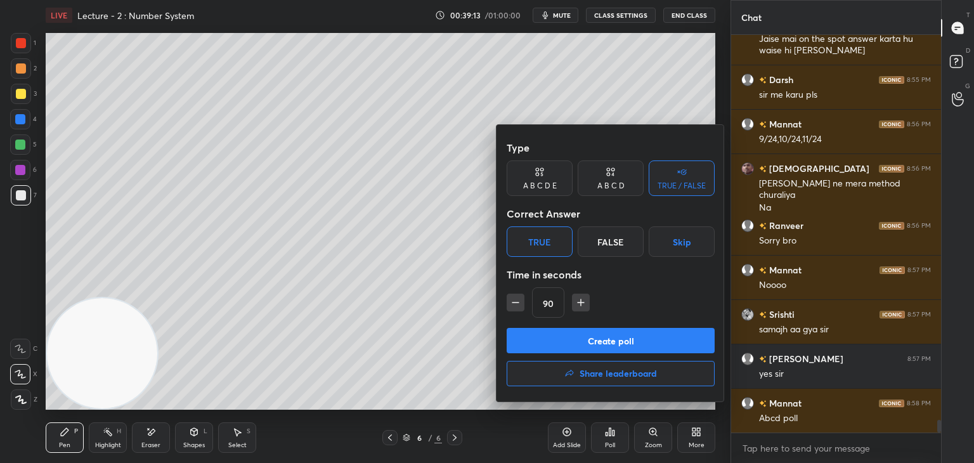
click at [549, 340] on button "Create poll" at bounding box center [611, 340] width 208 height 25
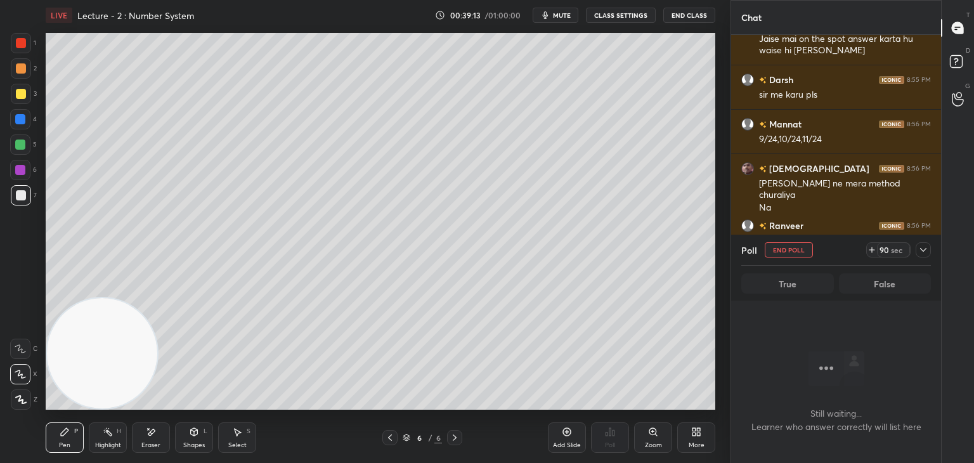
scroll to position [358, 206]
click at [921, 252] on icon at bounding box center [923, 250] width 10 height 10
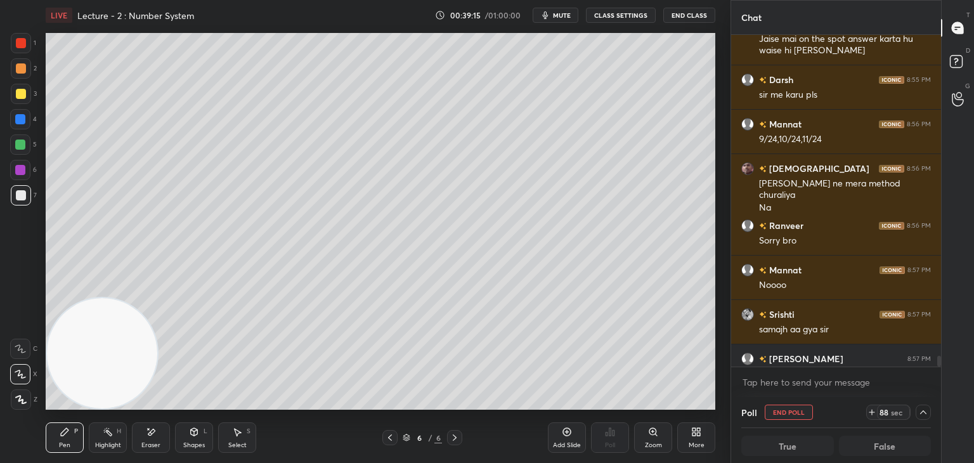
scroll to position [0, 4]
drag, startPoint x: 936, startPoint y: 356, endPoint x: 934, endPoint y: 379, distance: 23.0
click at [934, 379] on div "Mannat 8:52 PM Dn Ok sir [PERSON_NAME] 8:52 PM [PERSON_NAME] yahan ka purana kh…" at bounding box center [836, 216] width 210 height 362
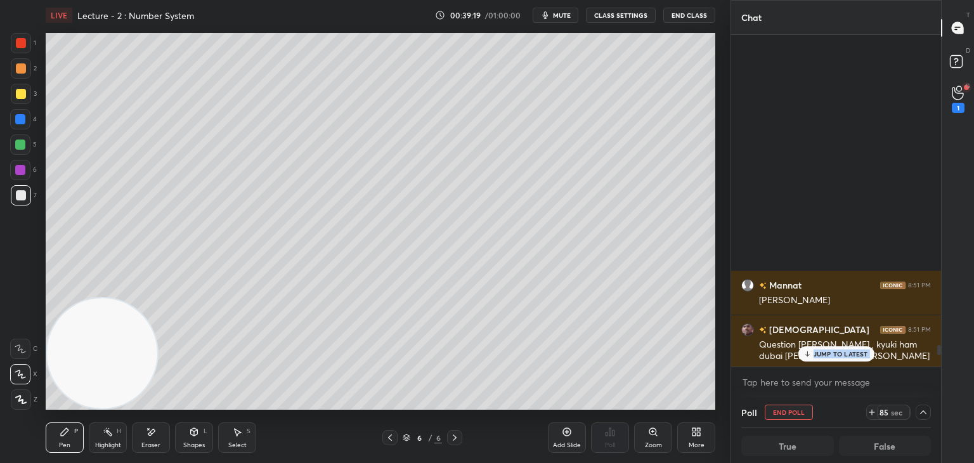
scroll to position [13226, 0]
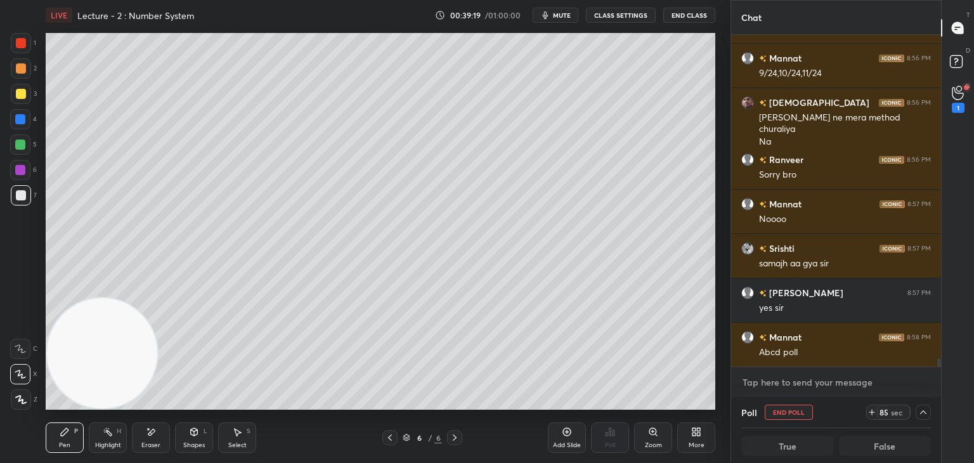
drag, startPoint x: 827, startPoint y: 388, endPoint x: 840, endPoint y: 382, distance: 13.9
click at [828, 387] on textarea at bounding box center [836, 382] width 190 height 20
click at [564, 13] on span "mute" at bounding box center [562, 15] width 18 height 9
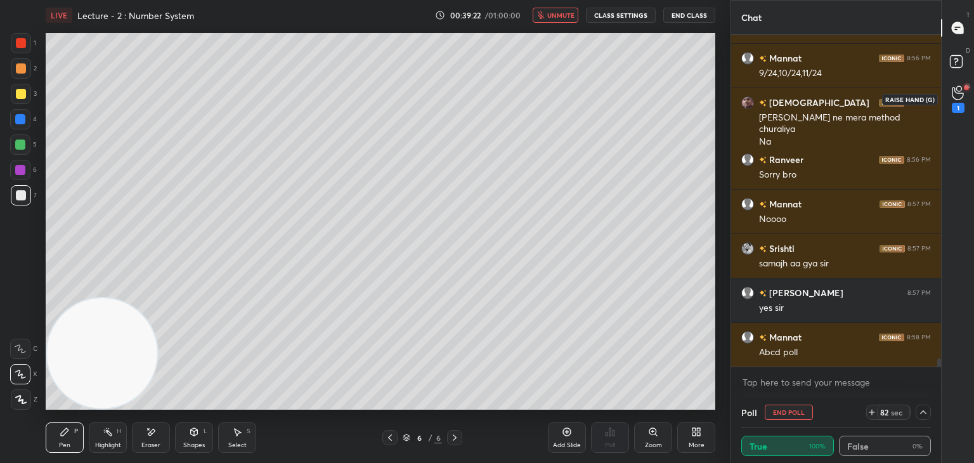
click at [954, 96] on icon at bounding box center [958, 93] width 12 height 15
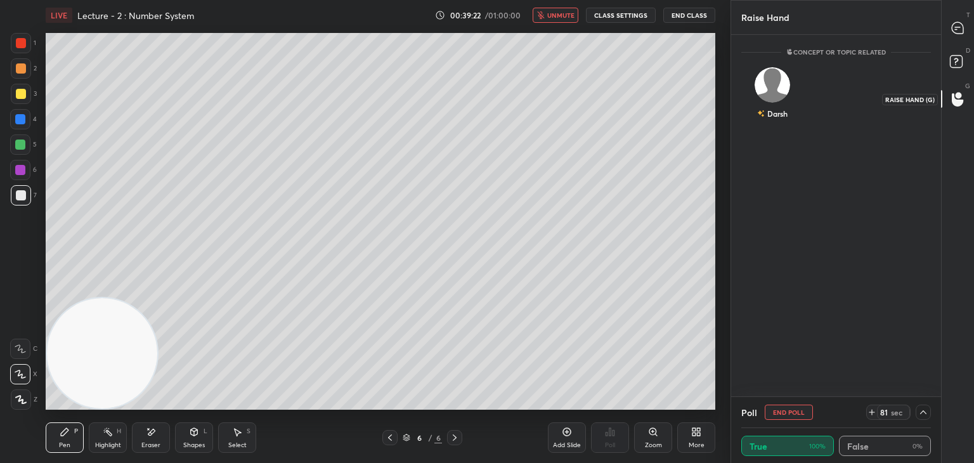
scroll to position [4, 4]
click at [554, 17] on button "unmute" at bounding box center [556, 15] width 46 height 15
drag, startPoint x: 954, startPoint y: 36, endPoint x: 946, endPoint y: 31, distance: 9.1
click at [954, 36] on div at bounding box center [958, 27] width 25 height 23
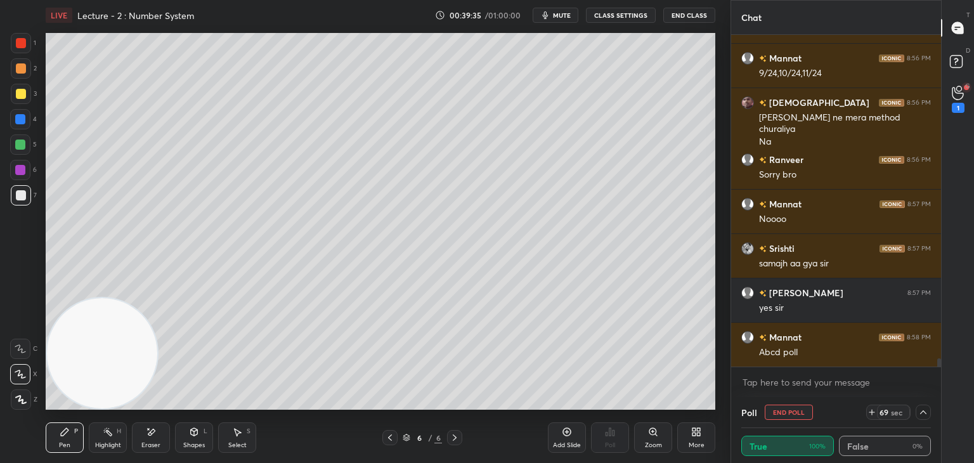
scroll to position [13270, 0]
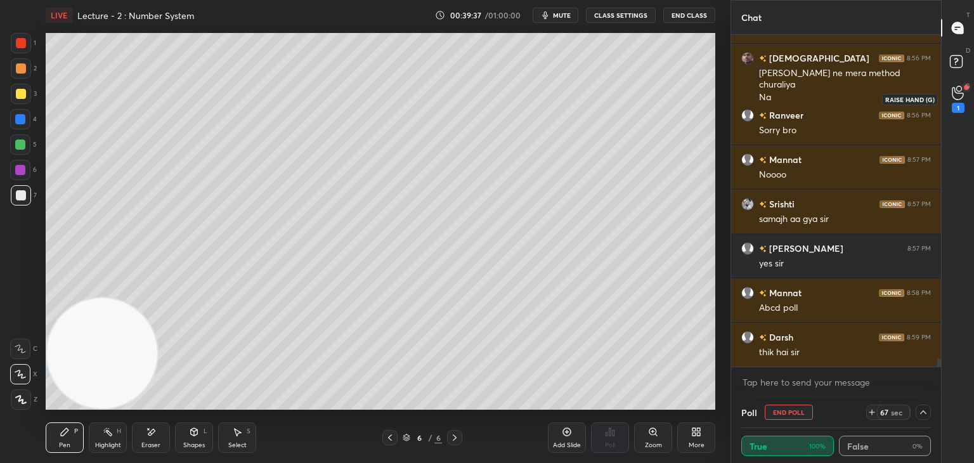
click at [955, 103] on div "1" at bounding box center [958, 108] width 13 height 10
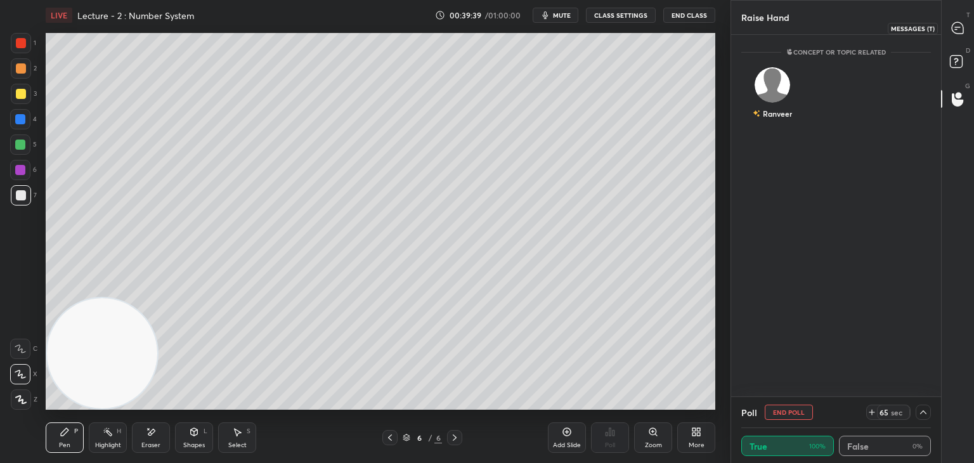
drag, startPoint x: 954, startPoint y: 37, endPoint x: 928, endPoint y: 30, distance: 26.3
click at [954, 37] on div at bounding box center [958, 27] width 25 height 23
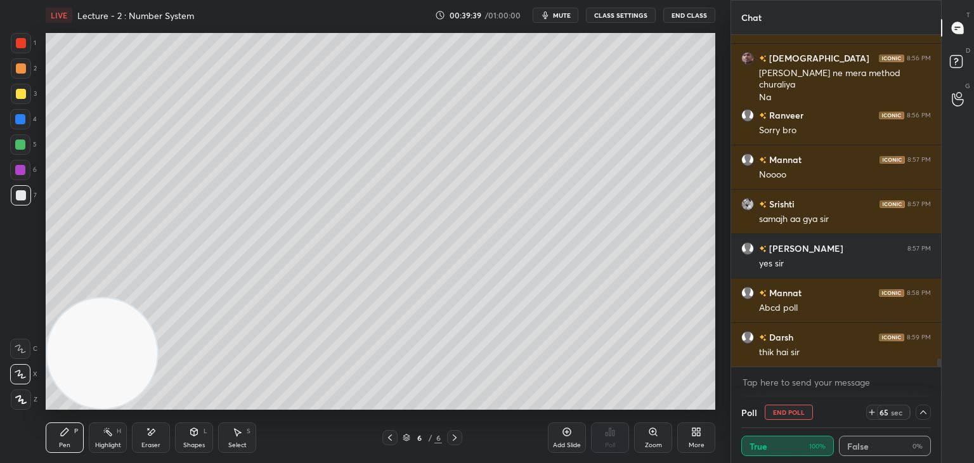
scroll to position [328, 206]
click at [921, 417] on icon at bounding box center [923, 412] width 10 height 10
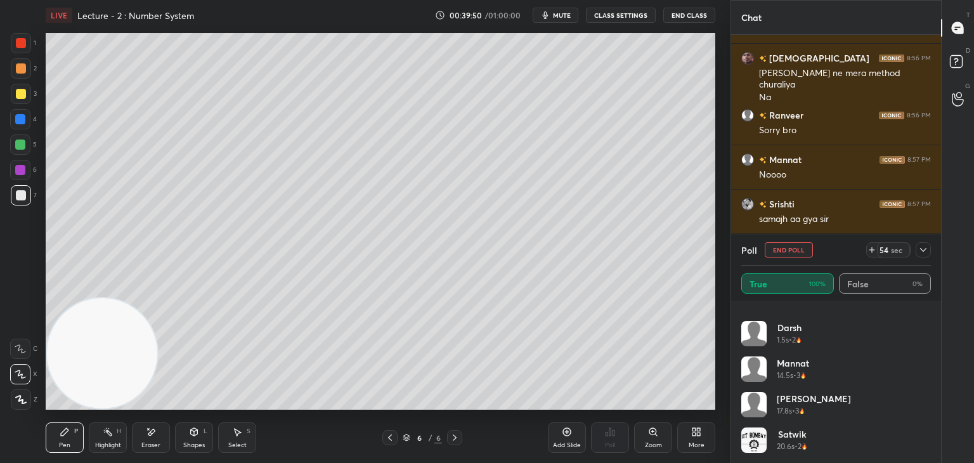
scroll to position [0, 0]
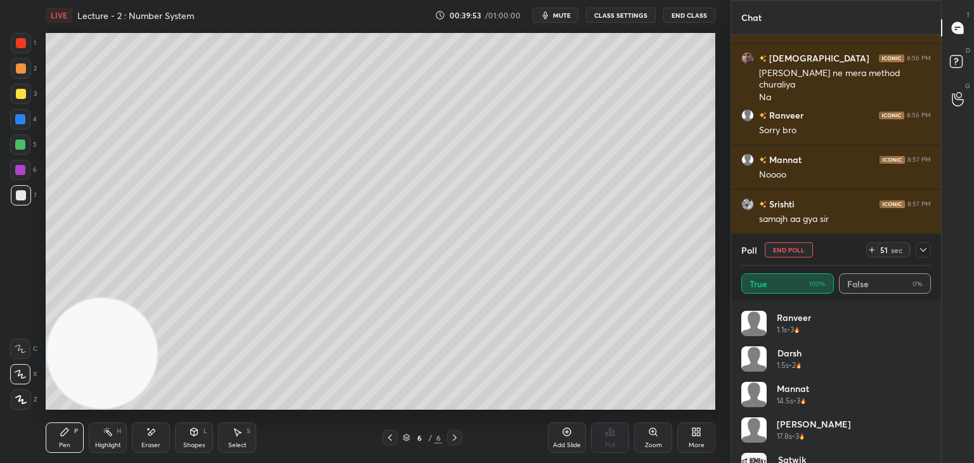
drag, startPoint x: 926, startPoint y: 317, endPoint x: 931, endPoint y: 336, distance: 19.1
click at [925, 351] on div "[PERSON_NAME] 1.1s • 3 [PERSON_NAME] 1.5s • 2 Mannat 14.5s • 3 [PERSON_NAME] 17…" at bounding box center [836, 400] width 190 height 178
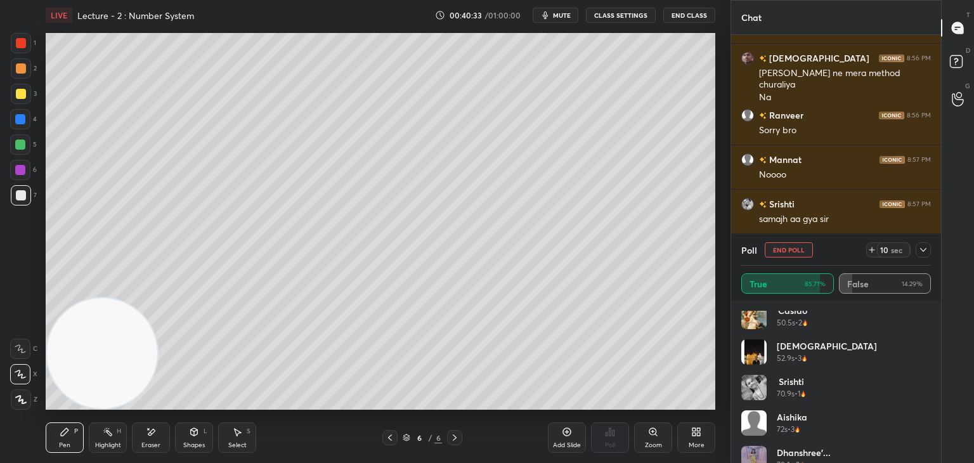
scroll to position [274, 0]
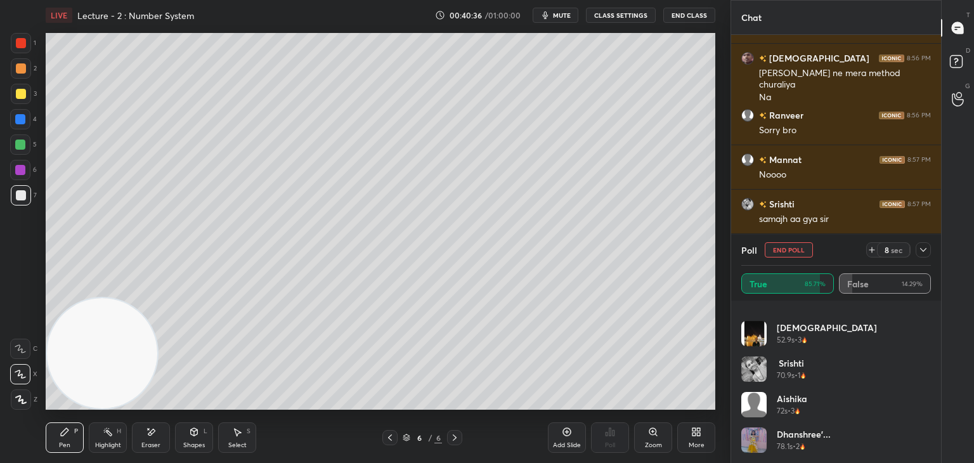
click at [923, 247] on icon at bounding box center [923, 250] width 10 height 10
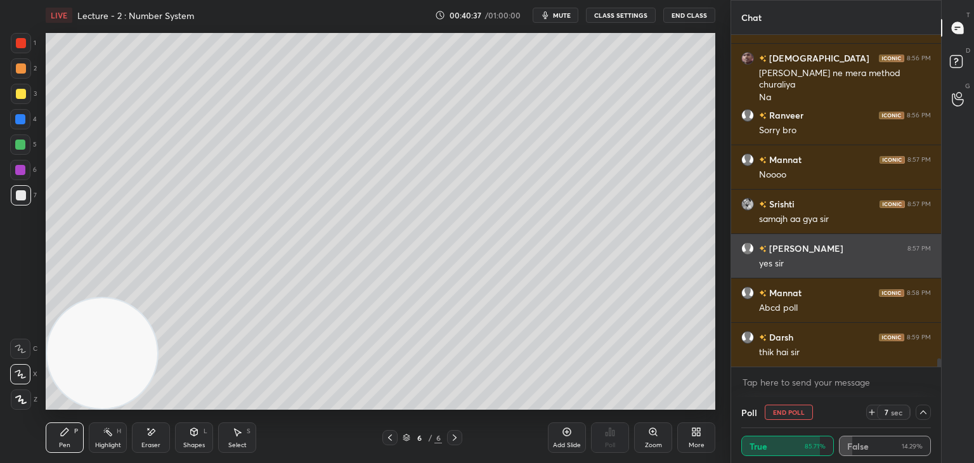
scroll to position [0, 0]
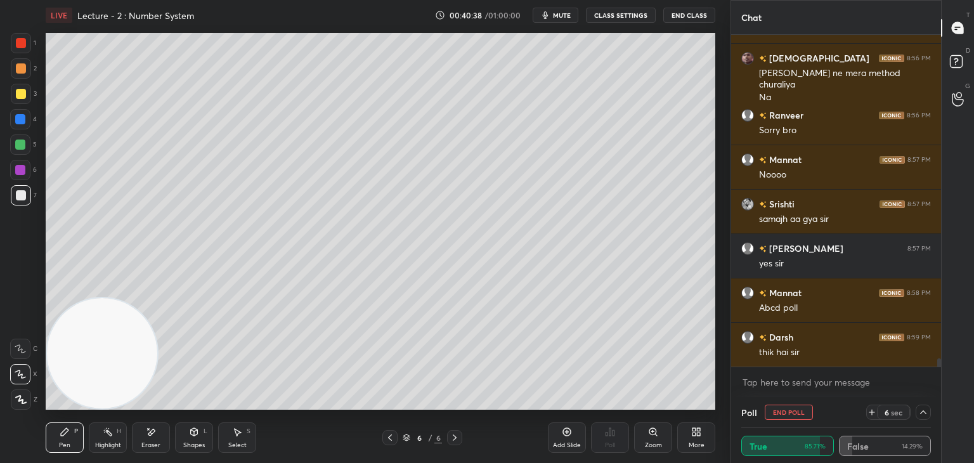
click at [922, 412] on icon at bounding box center [923, 412] width 10 height 10
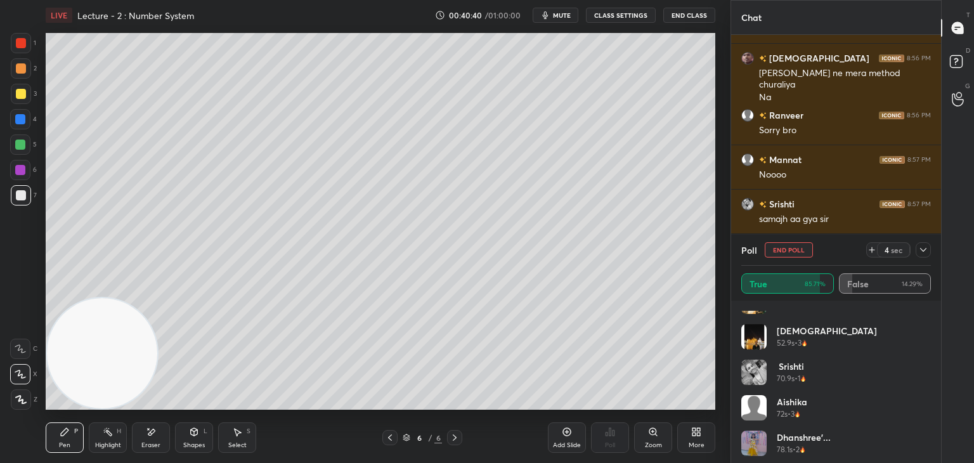
scroll to position [274, 0]
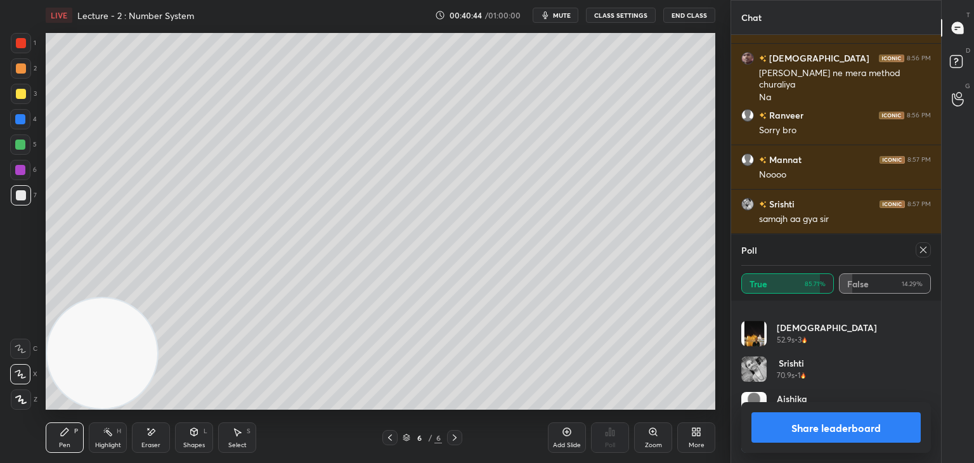
click at [918, 250] on div at bounding box center [923, 249] width 15 height 15
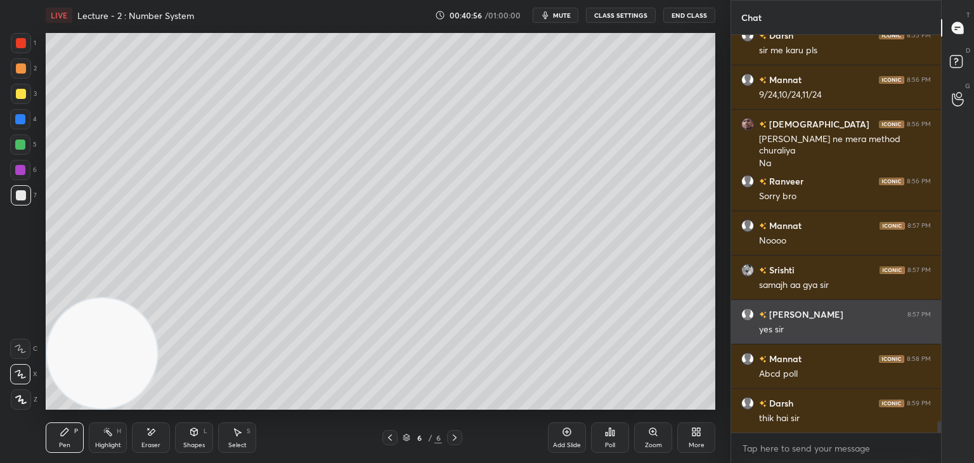
scroll to position [13249, 0]
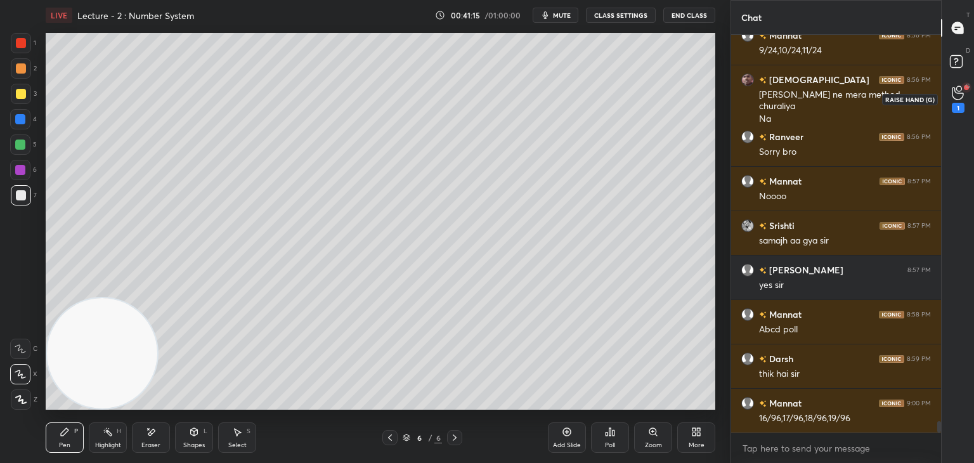
click at [956, 106] on div "1" at bounding box center [958, 108] width 13 height 10
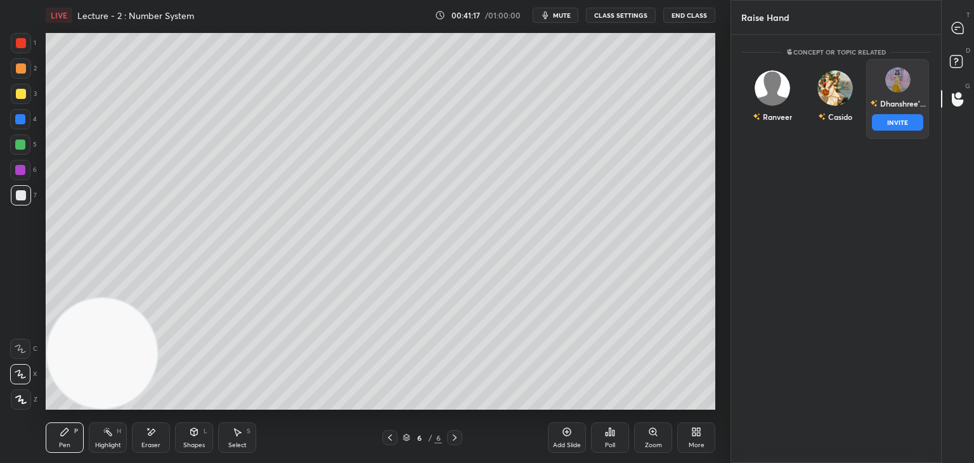
drag, startPoint x: 888, startPoint y: 98, endPoint x: 878, endPoint y: 103, distance: 11.6
click at [887, 97] on div "[PERSON_NAME]'... INVITE" at bounding box center [897, 99] width 63 height 80
click at [887, 120] on button "INVITE" at bounding box center [897, 122] width 51 height 16
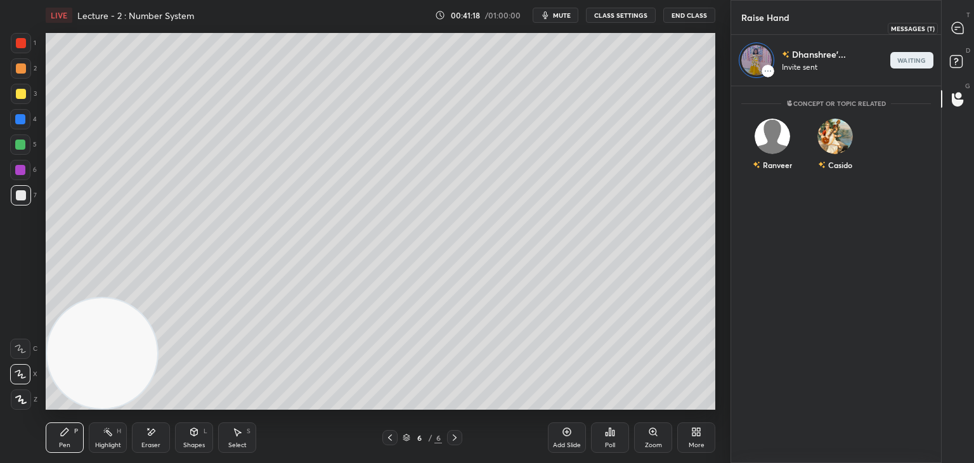
drag, startPoint x: 958, startPoint y: 36, endPoint x: 947, endPoint y: 36, distance: 11.4
click at [956, 36] on div at bounding box center [958, 27] width 25 height 23
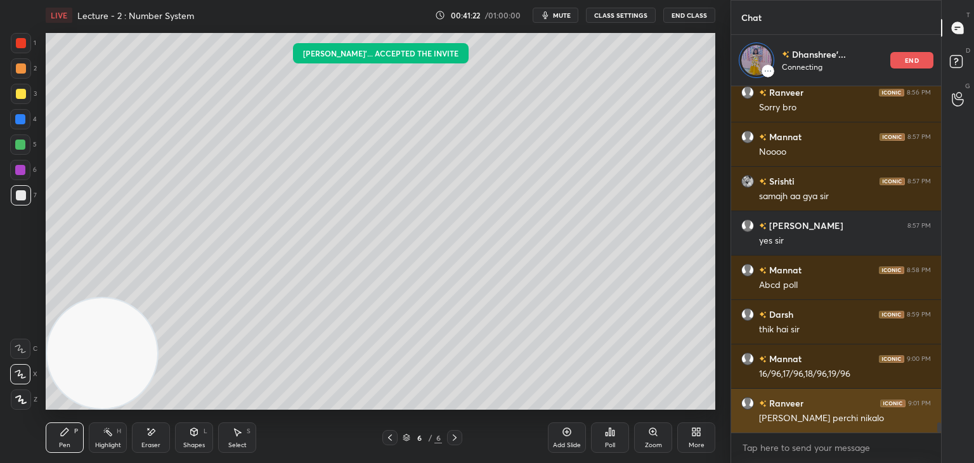
drag, startPoint x: 812, startPoint y: 419, endPoint x: 803, endPoint y: 412, distance: 11.3
click at [811, 419] on div "[PERSON_NAME] 8:56 PM [PERSON_NAME] ne mera method churaliya Na [PERSON_NAME] 8…" at bounding box center [836, 259] width 210 height 347
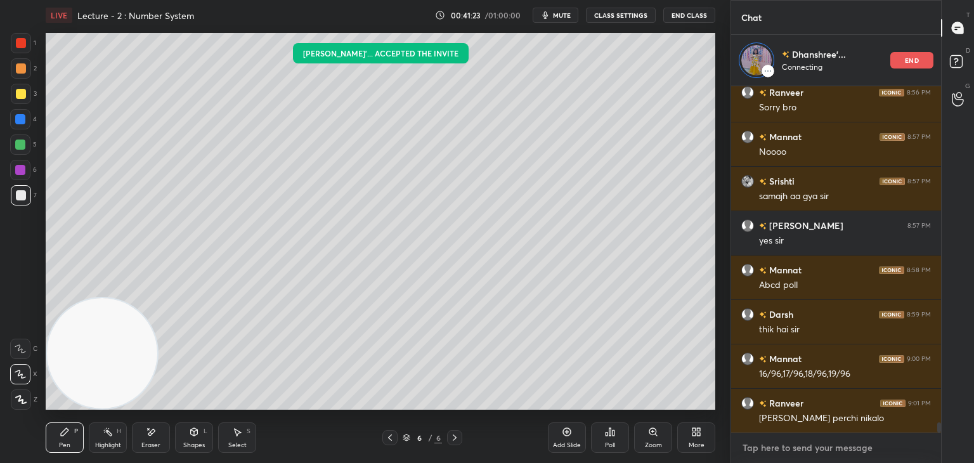
click at [826, 447] on textarea at bounding box center [836, 448] width 190 height 20
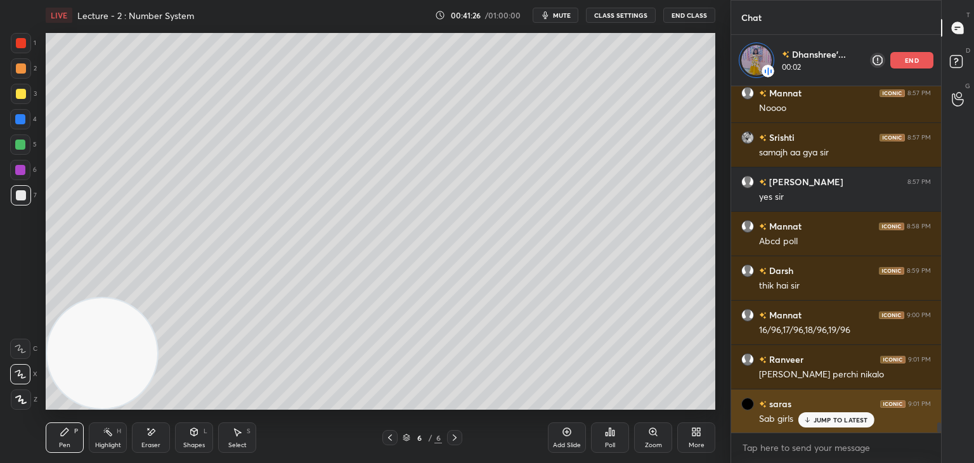
click at [837, 424] on p "JUMP TO LATEST" at bounding box center [841, 420] width 55 height 8
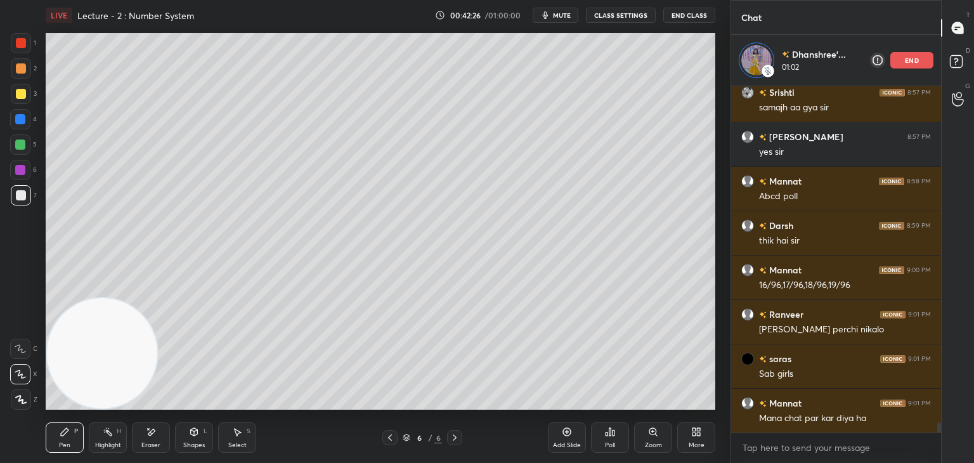
click at [905, 64] on div "end" at bounding box center [911, 60] width 43 height 16
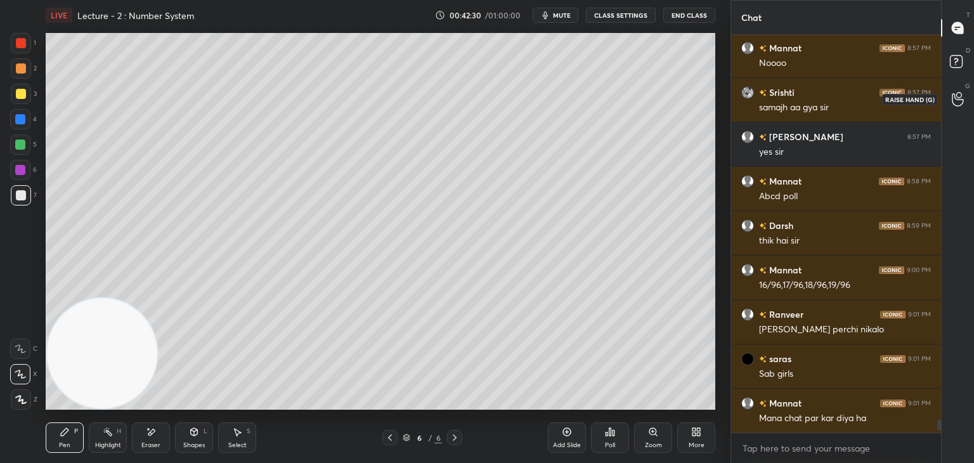
drag, startPoint x: 960, startPoint y: 101, endPoint x: 946, endPoint y: 98, distance: 14.5
click at [961, 102] on icon at bounding box center [958, 99] width 12 height 15
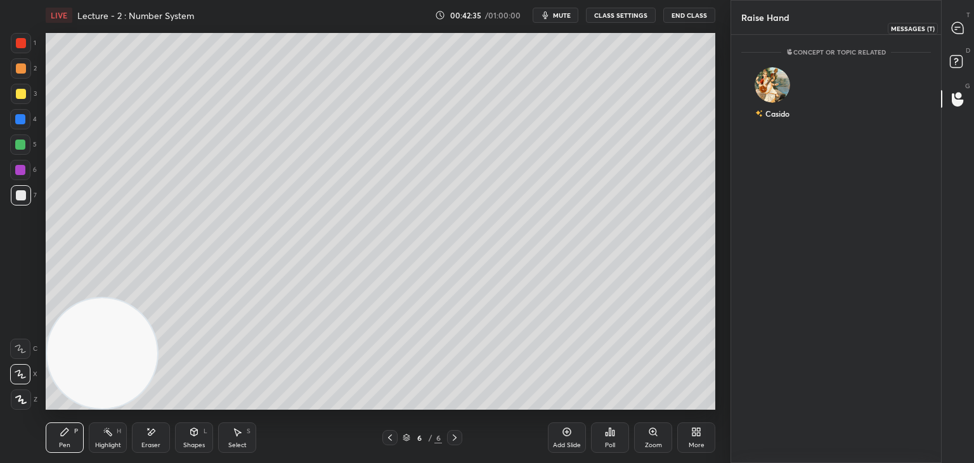
drag, startPoint x: 951, startPoint y: 34, endPoint x: 937, endPoint y: 32, distance: 14.1
click at [951, 34] on div at bounding box center [958, 27] width 25 height 23
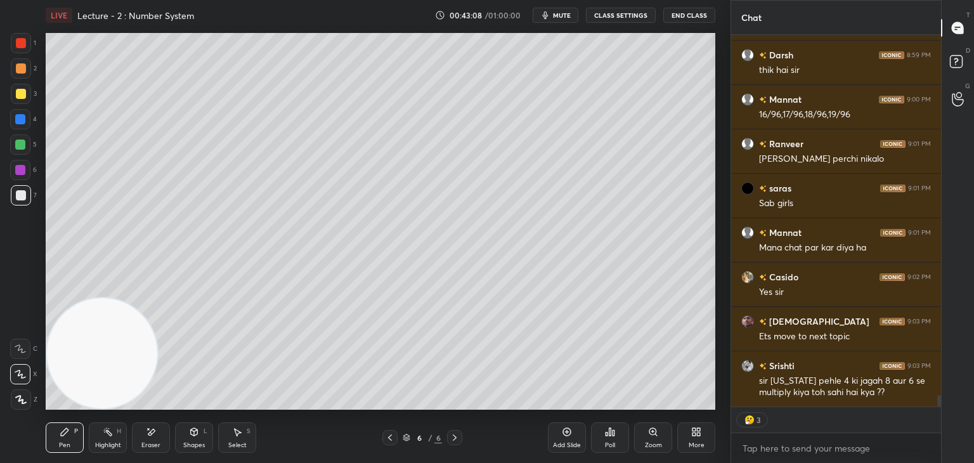
scroll to position [11898, 0]
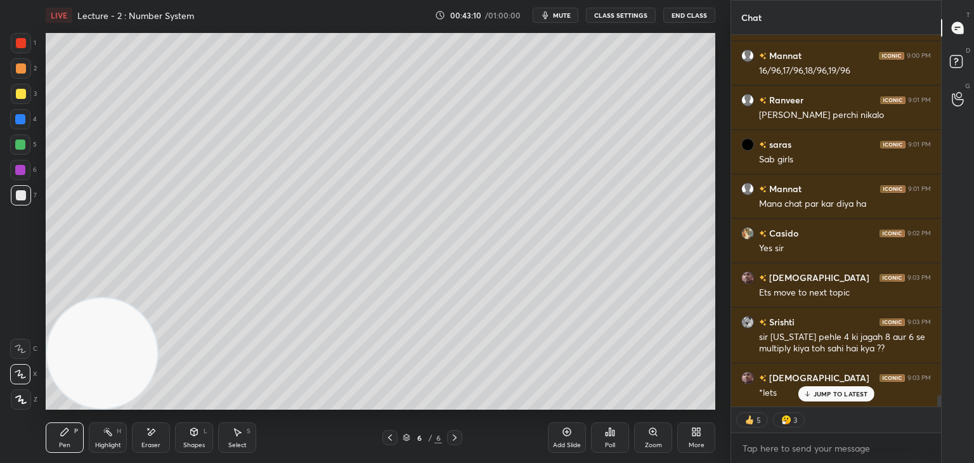
drag, startPoint x: 838, startPoint y: 391, endPoint x: 825, endPoint y: 386, distance: 13.4
click at [837, 391] on p "JUMP TO LATEST" at bounding box center [841, 394] width 55 height 8
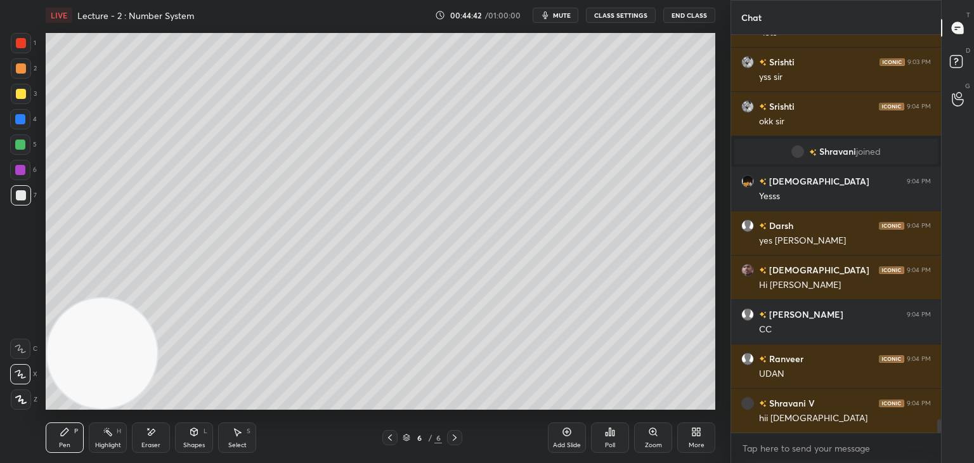
scroll to position [11566, 0]
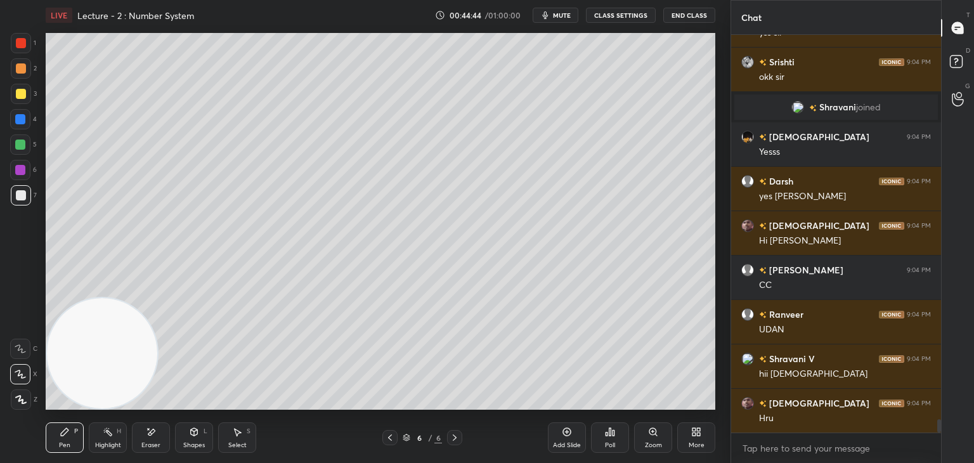
click at [563, 437] on div "Add Slide" at bounding box center [567, 437] width 38 height 30
click at [23, 68] on div at bounding box center [21, 68] width 10 height 10
click at [555, 13] on button "mute" at bounding box center [556, 15] width 46 height 15
click at [557, 16] on span "unmute" at bounding box center [560, 15] width 27 height 9
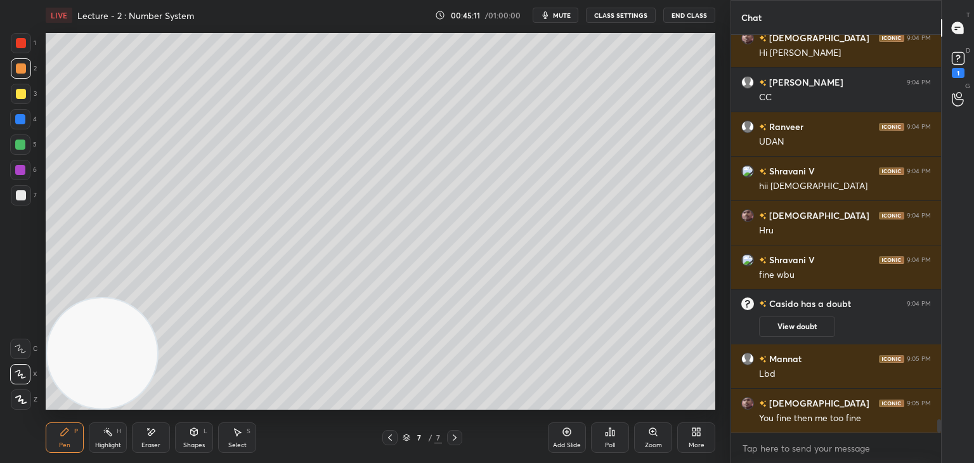
scroll to position [11621, 0]
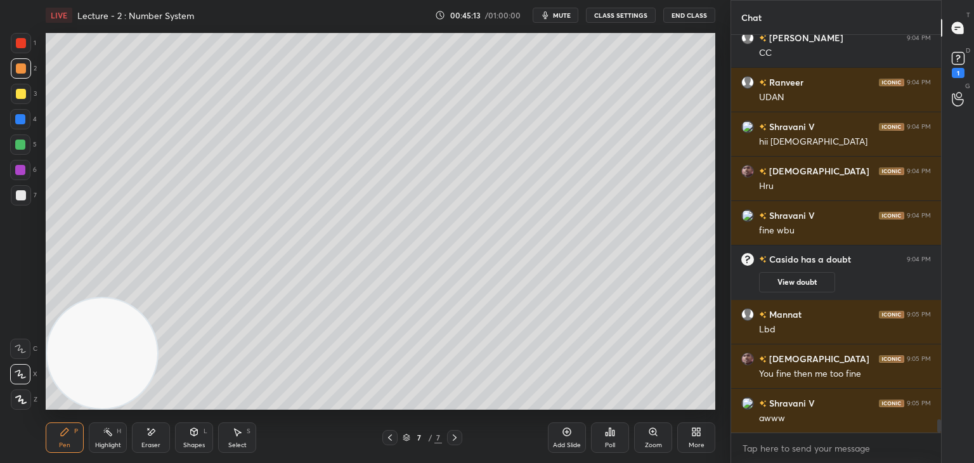
click at [200, 440] on div "Shapes L" at bounding box center [194, 437] width 38 height 30
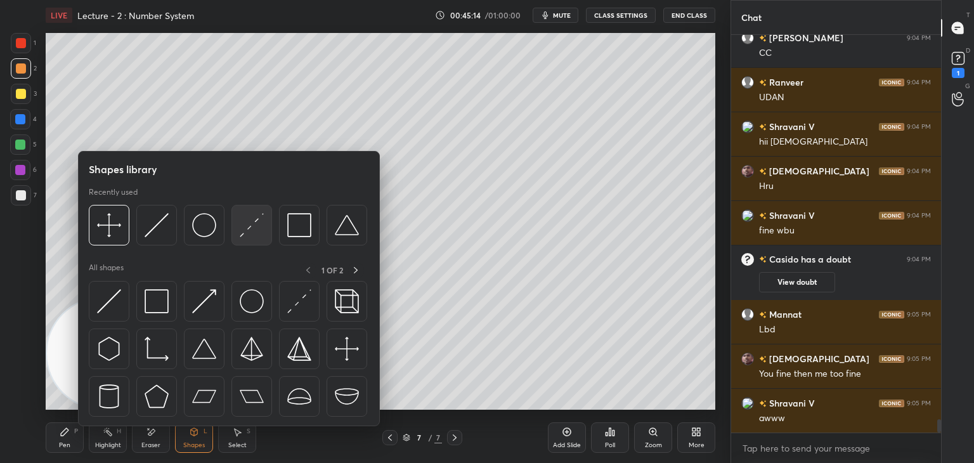
click at [259, 224] on img at bounding box center [252, 225] width 24 height 24
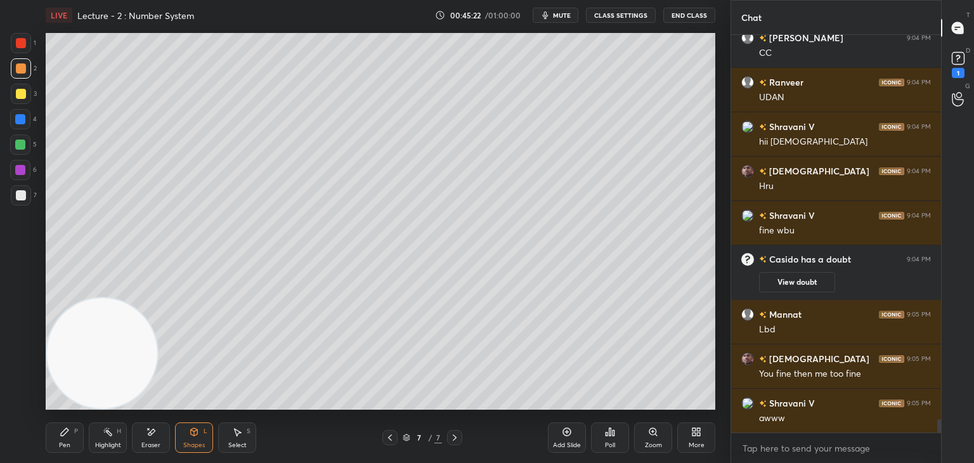
click at [788, 285] on button "View doubt" at bounding box center [797, 282] width 76 height 20
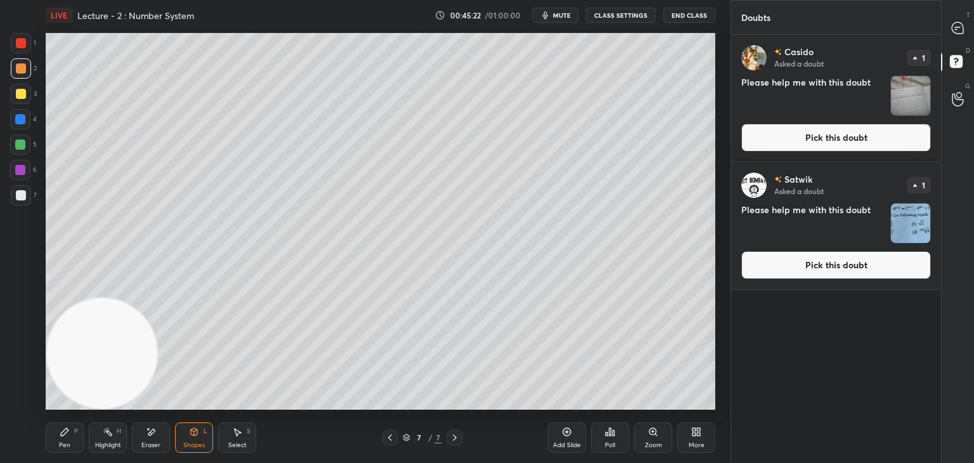
click at [794, 174] on p "Satwik" at bounding box center [799, 179] width 28 height 10
click at [805, 139] on button "Pick this doubt" at bounding box center [836, 138] width 190 height 28
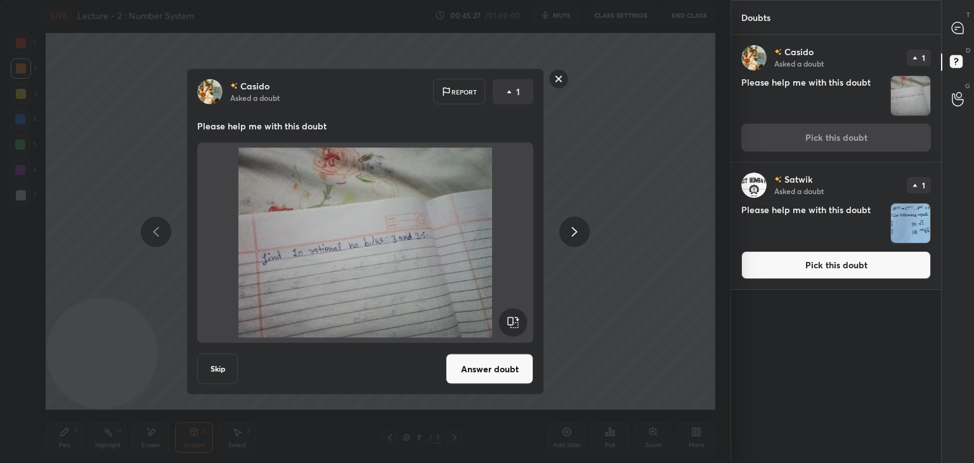
drag, startPoint x: 561, startPoint y: 81, endPoint x: 679, endPoint y: 65, distance: 119.0
click at [561, 80] on rect at bounding box center [559, 79] width 20 height 20
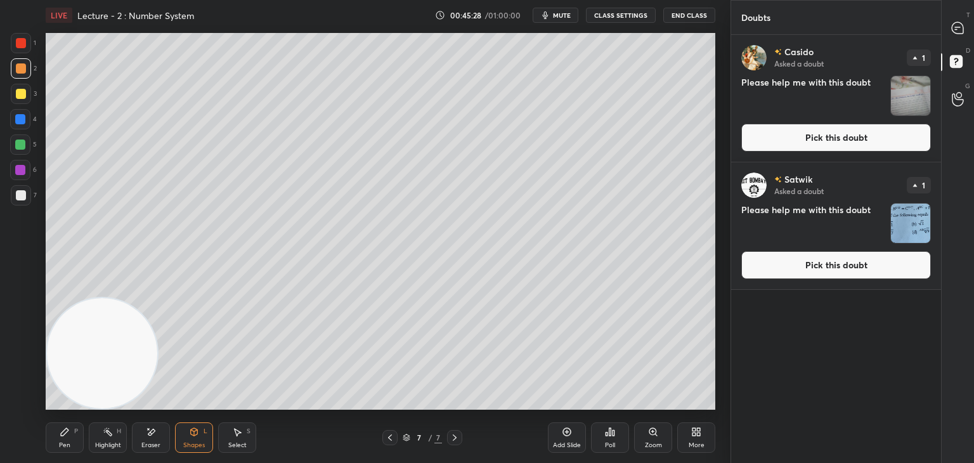
click at [961, 33] on icon at bounding box center [957, 27] width 11 height 11
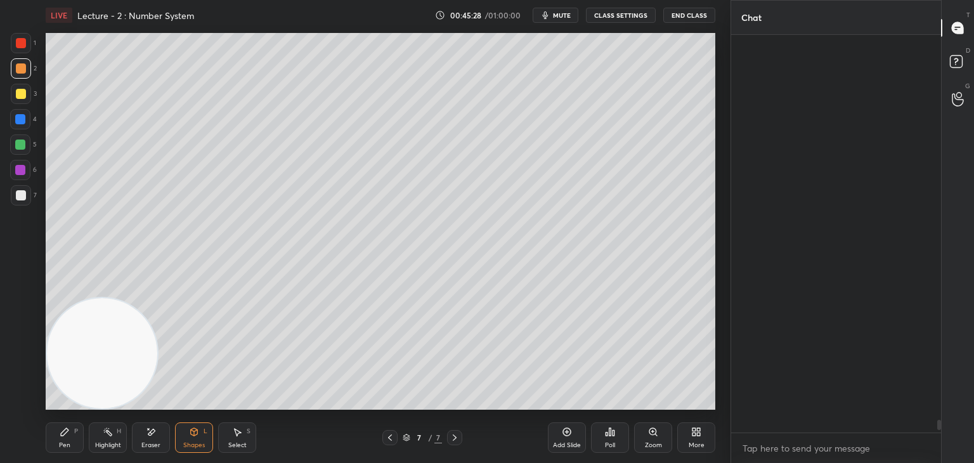
scroll to position [394, 206]
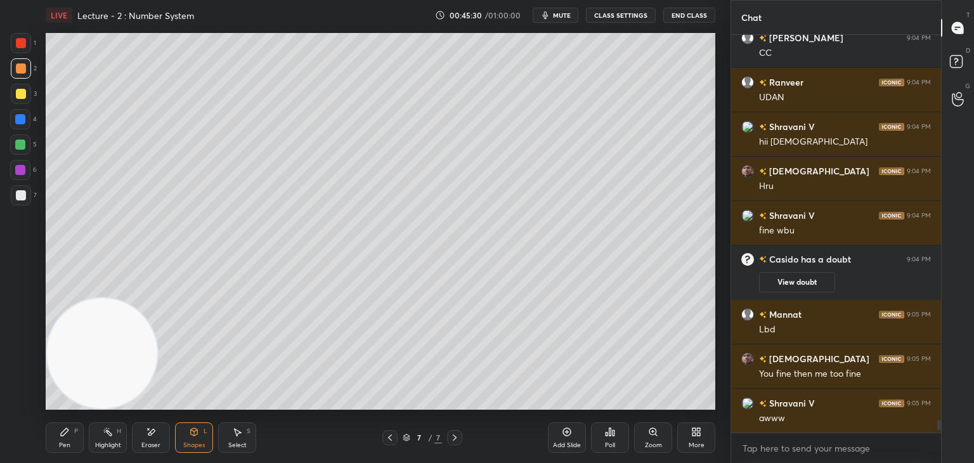
drag, startPoint x: 26, startPoint y: 192, endPoint x: 34, endPoint y: 195, distance: 8.0
click at [23, 195] on div at bounding box center [21, 195] width 20 height 20
drag, startPoint x: 23, startPoint y: 91, endPoint x: 34, endPoint y: 115, distance: 26.7
click at [23, 93] on div at bounding box center [21, 94] width 10 height 10
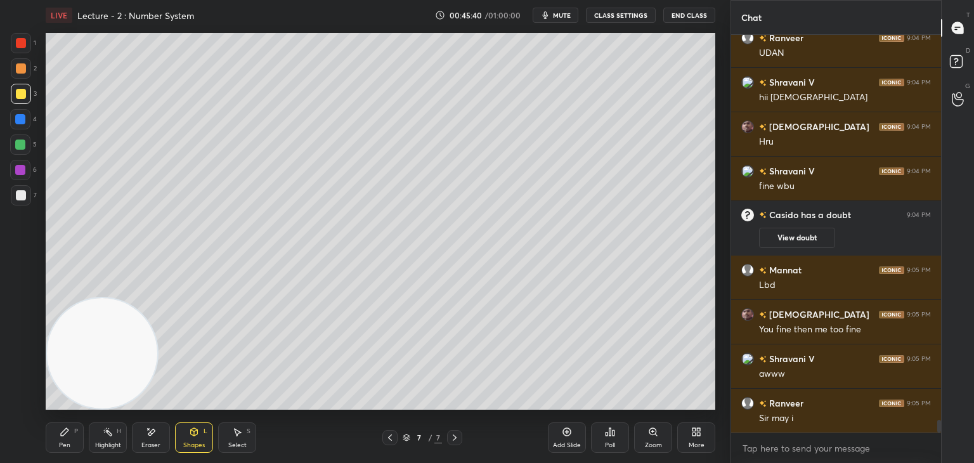
drag, startPoint x: 160, startPoint y: 436, endPoint x: 152, endPoint y: 432, distance: 8.8
click at [155, 434] on div "Eraser" at bounding box center [151, 437] width 38 height 30
click at [63, 440] on div "Pen P" at bounding box center [65, 437] width 38 height 30
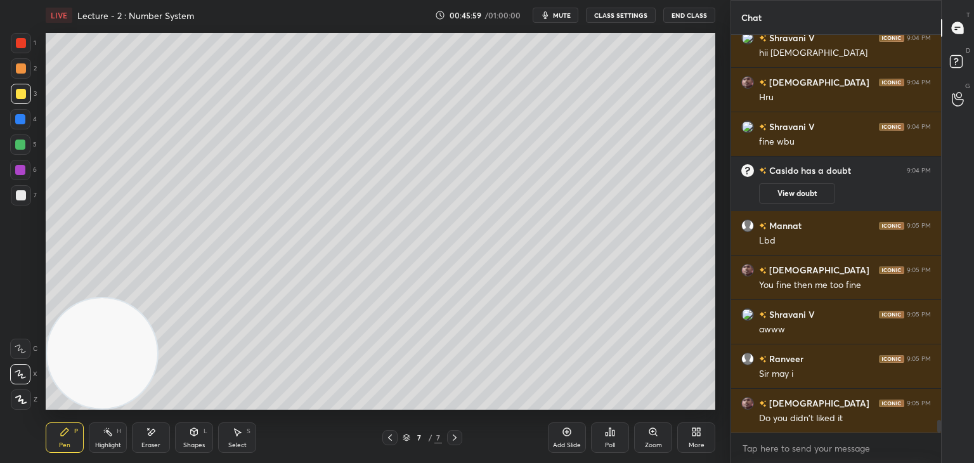
scroll to position [12403, 0]
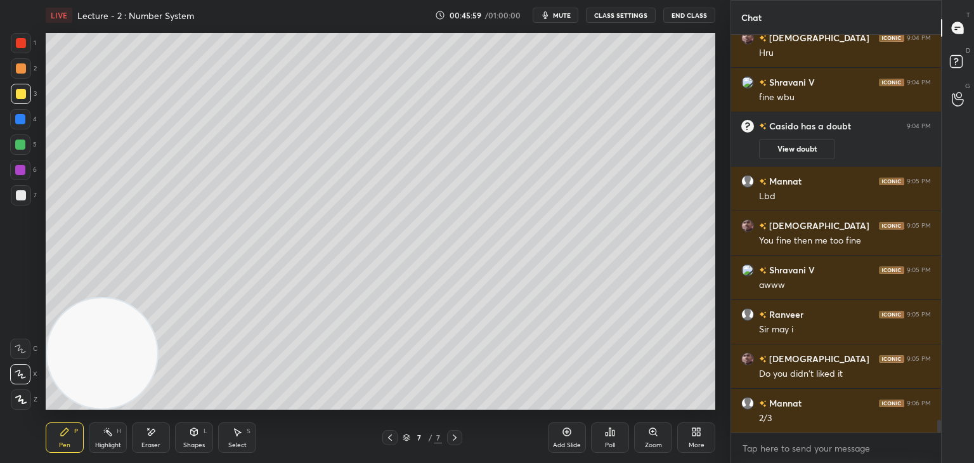
drag, startPoint x: 20, startPoint y: 191, endPoint x: 12, endPoint y: 191, distance: 7.6
click at [18, 191] on div at bounding box center [21, 195] width 20 height 20
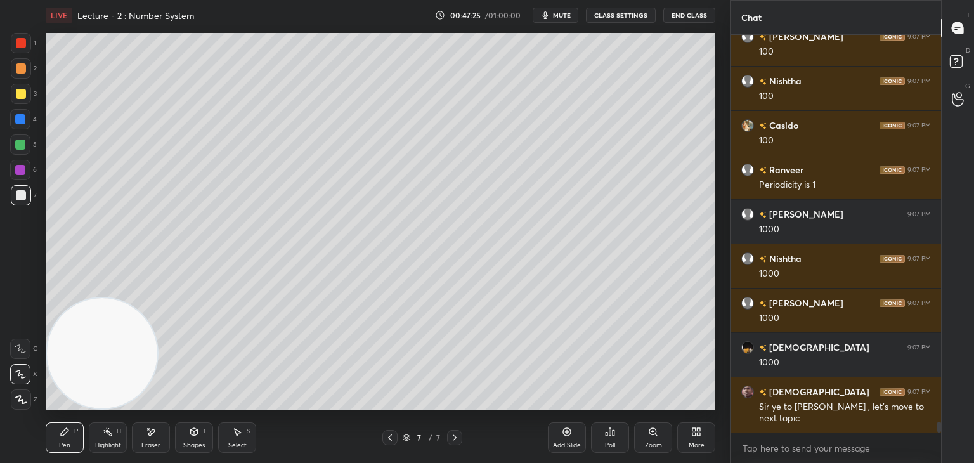
scroll to position [14125, 0]
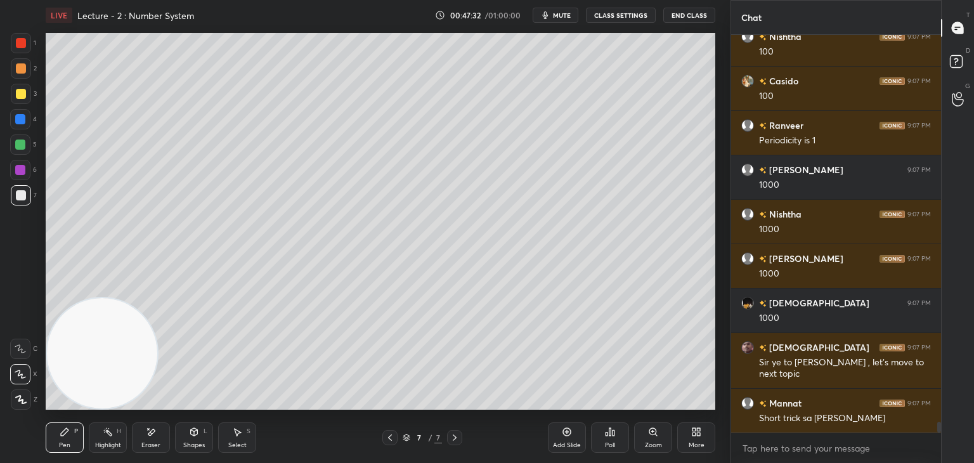
drag, startPoint x: 150, startPoint y: 361, endPoint x: 163, endPoint y: 368, distance: 14.8
click at [157, 367] on video at bounding box center [102, 353] width 110 height 110
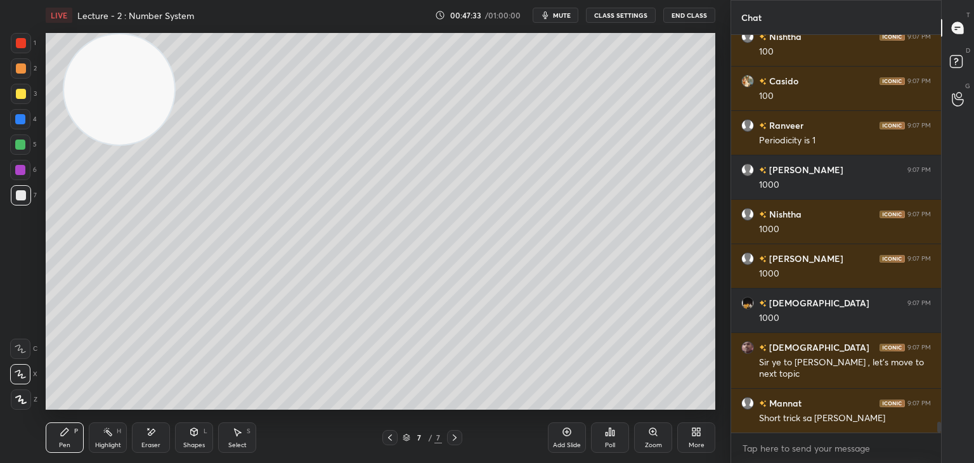
drag, startPoint x: 122, startPoint y: 342, endPoint x: 138, endPoint y: 124, distance: 219.4
click at [135, 58] on video at bounding box center [119, 89] width 110 height 110
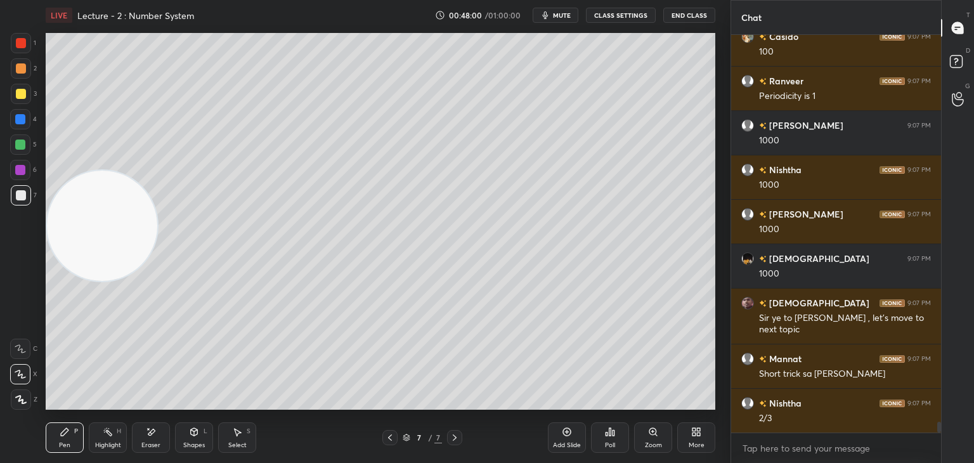
drag, startPoint x: 133, startPoint y: 108, endPoint x: 75, endPoint y: 484, distance: 379.8
click at [75, 0] on html "1 2 3 4 5 6 7 C X Z E E Erase all H H LIVE Lecture - 2 : Number System 00:48:00…" at bounding box center [487, 0] width 974 height 0
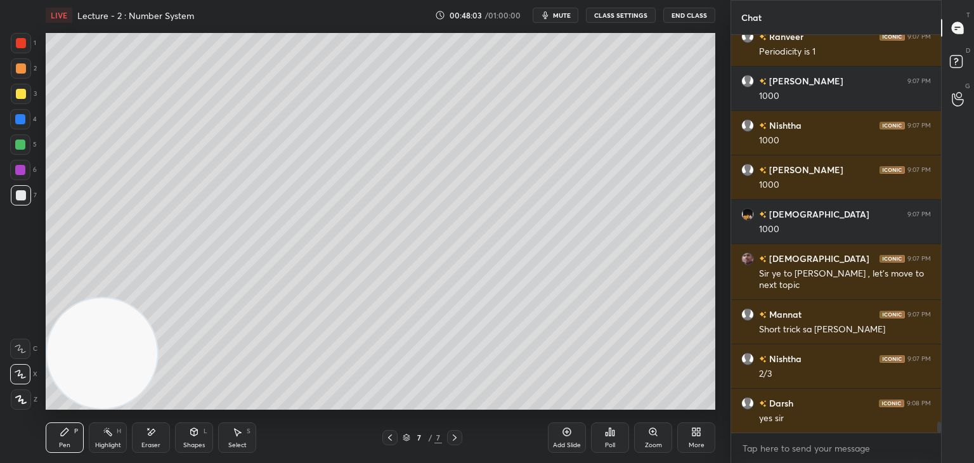
scroll to position [14258, 0]
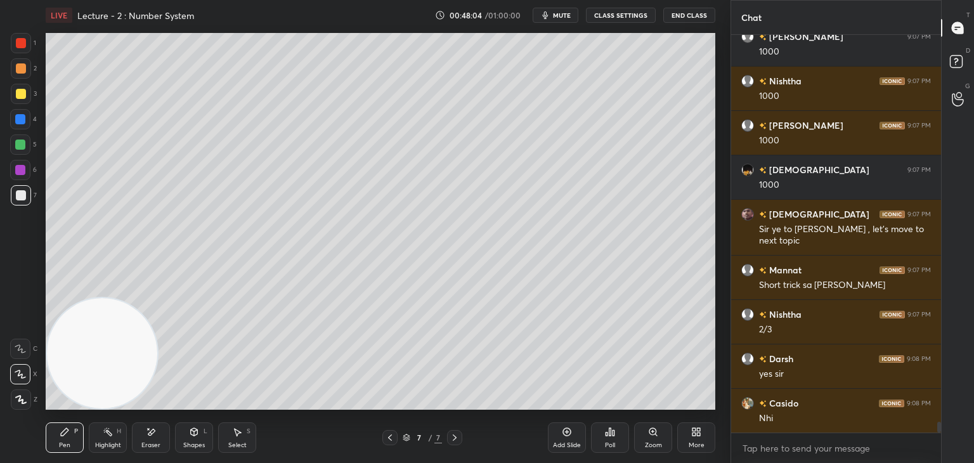
click at [563, 436] on icon at bounding box center [567, 432] width 10 height 10
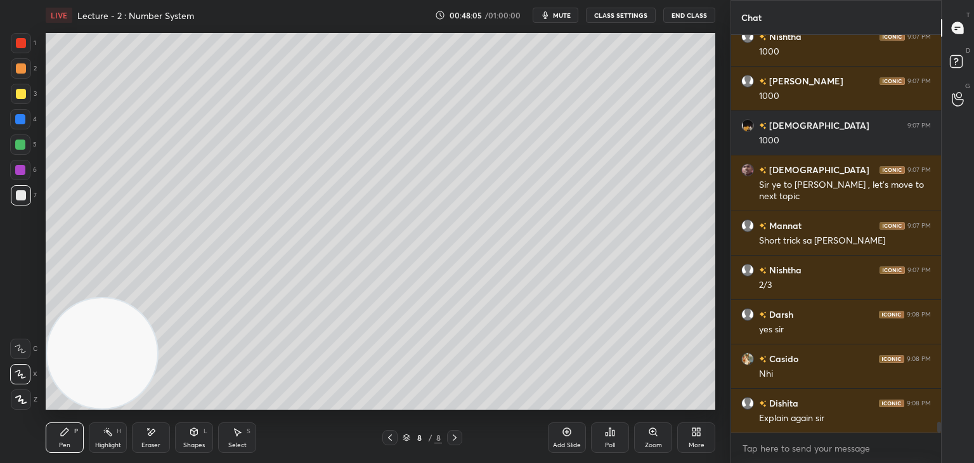
scroll to position [14347, 0]
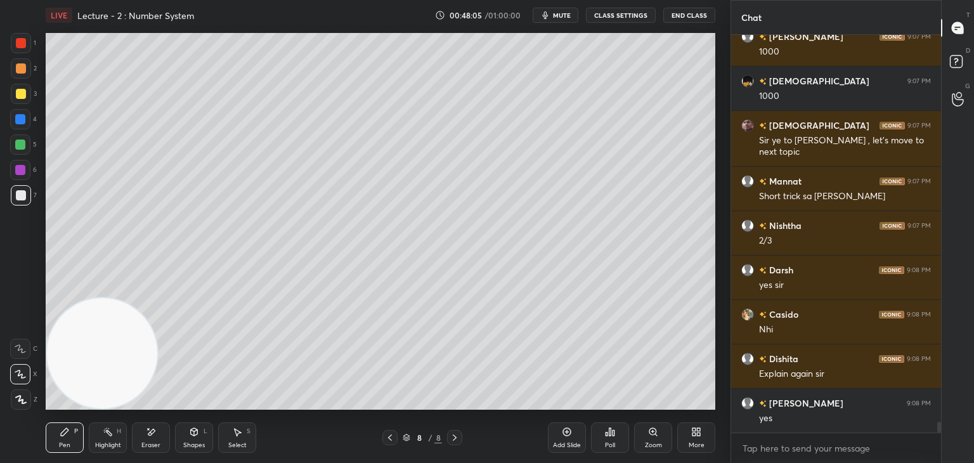
click at [391, 434] on icon at bounding box center [390, 438] width 10 height 10
click at [110, 444] on div "Highlight" at bounding box center [108, 445] width 26 height 6
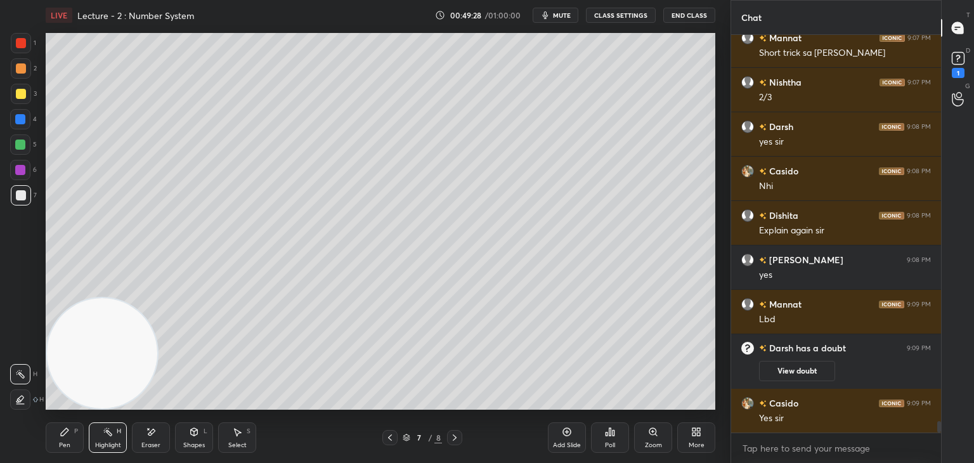
scroll to position [13189, 0]
click at [816, 368] on button "View doubt" at bounding box center [797, 371] width 76 height 20
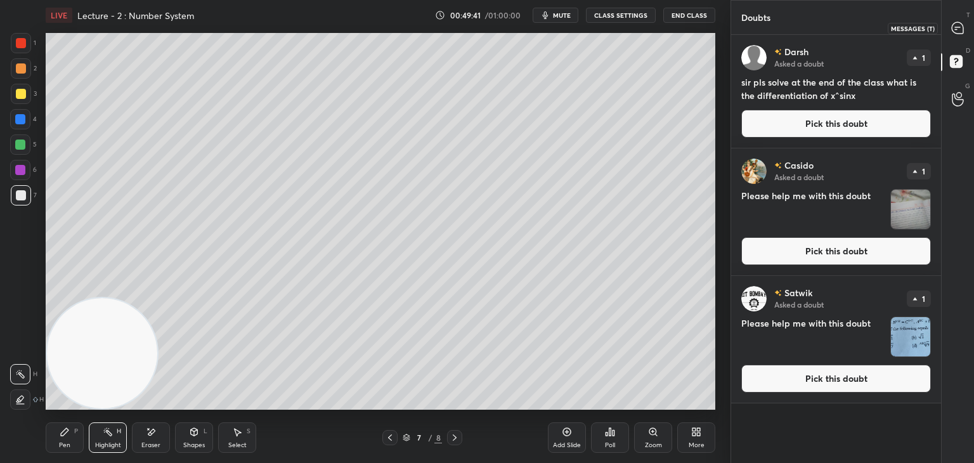
drag, startPoint x: 949, startPoint y: 34, endPoint x: 935, endPoint y: 31, distance: 14.3
click at [947, 36] on div "T Messages (T)" at bounding box center [958, 28] width 32 height 36
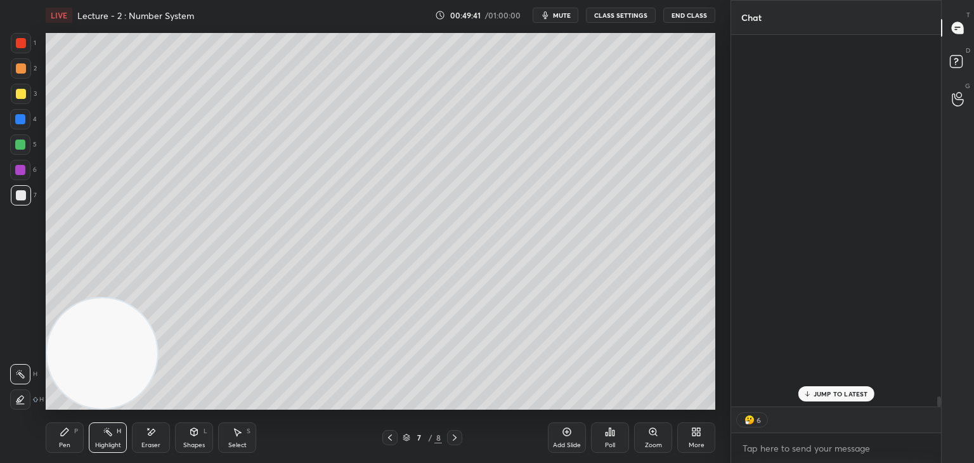
scroll to position [368, 206]
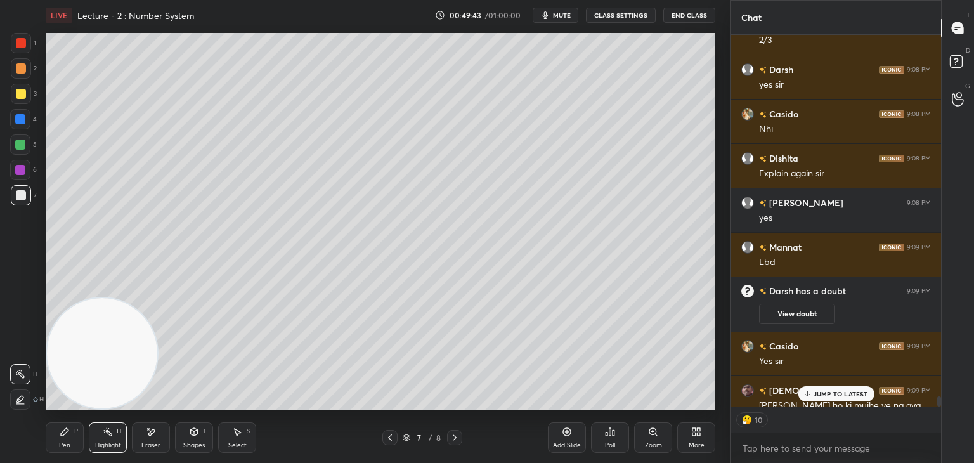
click at [827, 391] on p "JUMP TO LATEST" at bounding box center [841, 394] width 55 height 8
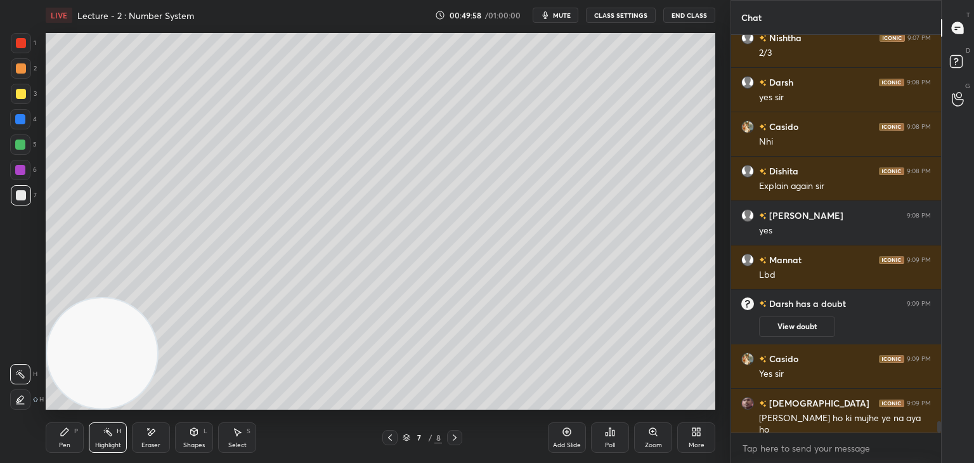
click at [452, 441] on icon at bounding box center [455, 438] width 10 height 10
drag, startPoint x: 23, startPoint y: 62, endPoint x: 40, endPoint y: 67, distance: 17.9
click at [21, 62] on div at bounding box center [21, 68] width 20 height 20
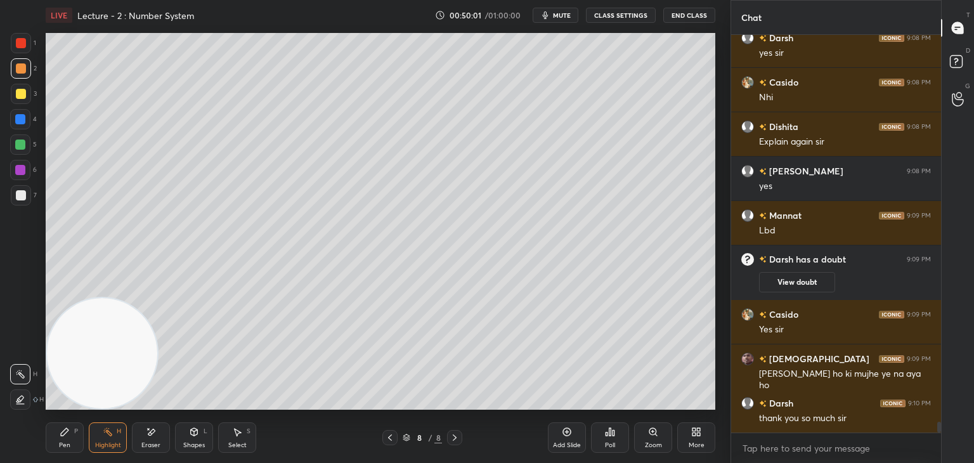
drag, startPoint x: 63, startPoint y: 440, endPoint x: 89, endPoint y: 356, distance: 87.1
click at [62, 434] on div "Pen P" at bounding box center [65, 437] width 38 height 30
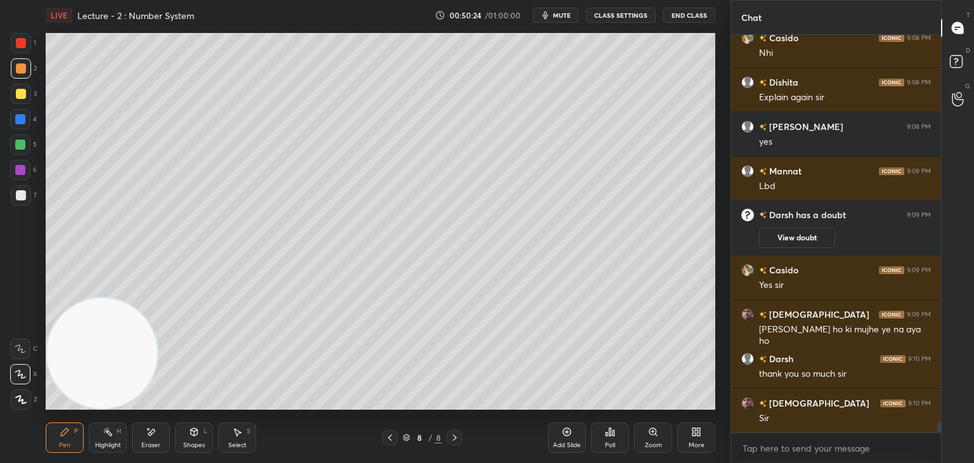
scroll to position [13971, 0]
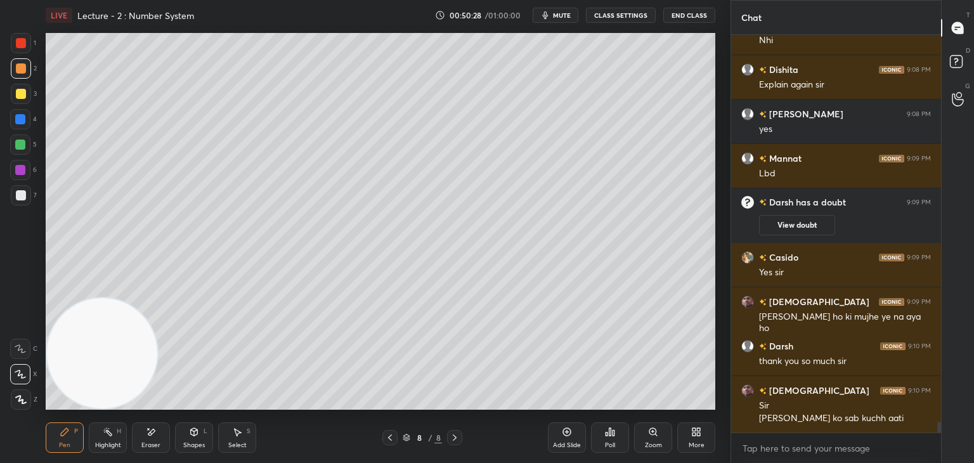
drag, startPoint x: 13, startPoint y: 193, endPoint x: 20, endPoint y: 193, distance: 7.0
click at [13, 193] on div at bounding box center [21, 195] width 20 height 20
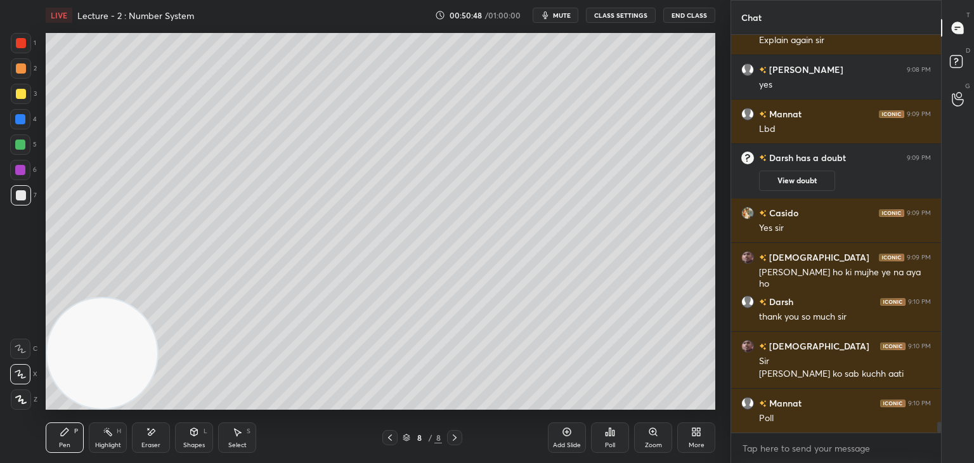
click at [608, 438] on div "Poll" at bounding box center [610, 437] width 38 height 30
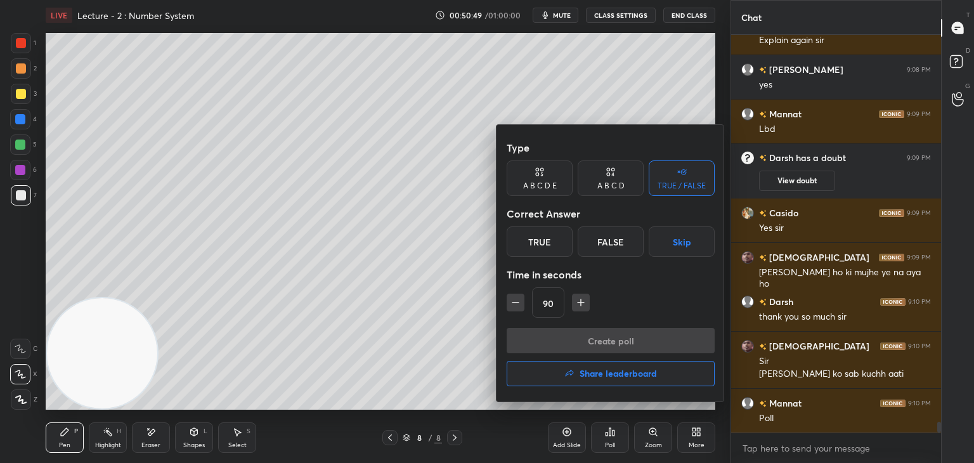
click at [605, 190] on div "A B C D" at bounding box center [610, 186] width 27 height 8
drag, startPoint x: 609, startPoint y: 247, endPoint x: 608, endPoint y: 254, distance: 6.4
click at [609, 248] on div "C" at bounding box center [610, 241] width 37 height 30
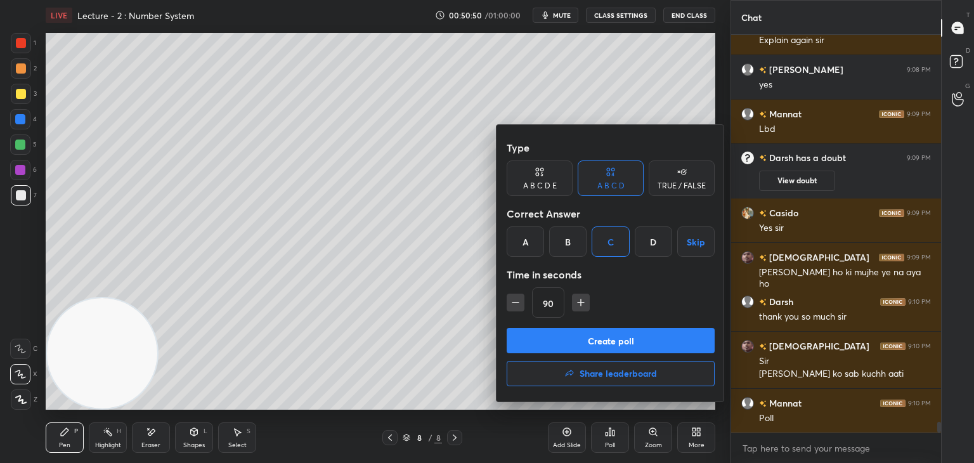
click at [583, 341] on button "Create poll" at bounding box center [611, 340] width 208 height 25
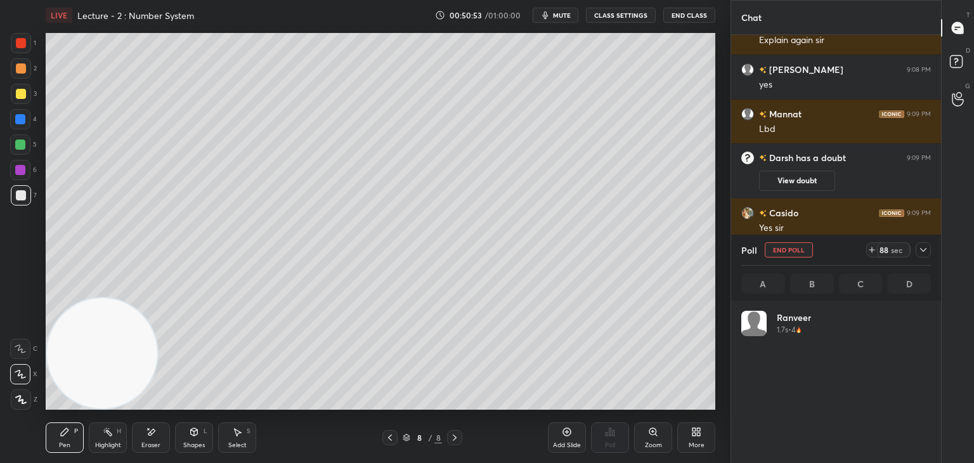
scroll to position [148, 186]
click at [920, 249] on icon at bounding box center [923, 250] width 10 height 10
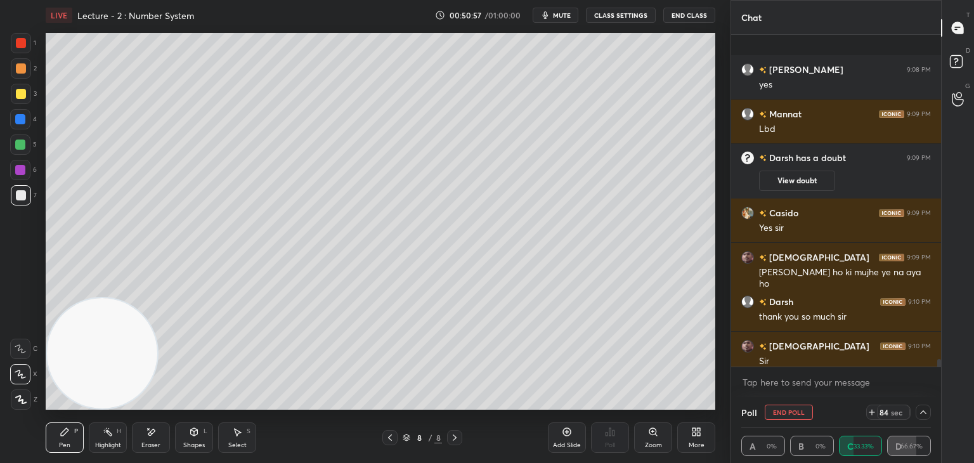
scroll to position [14081, 0]
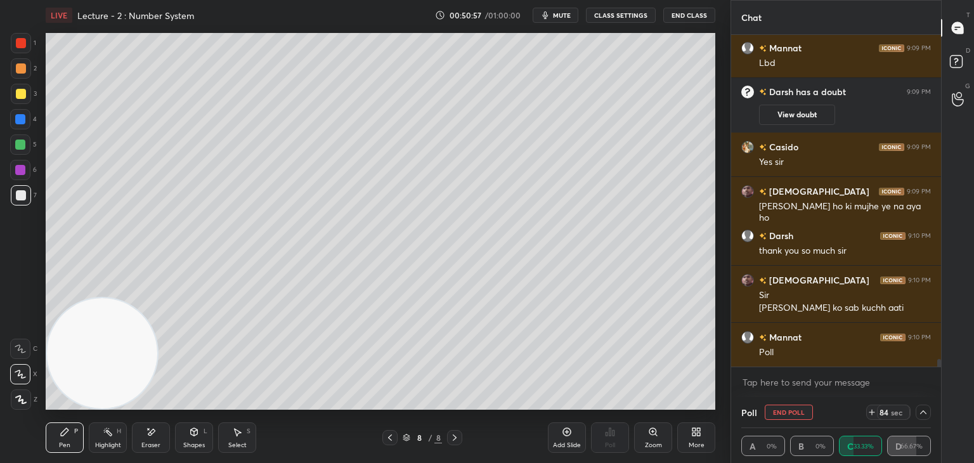
drag, startPoint x: 938, startPoint y: 362, endPoint x: 938, endPoint y: 374, distance: 12.1
click at [938, 374] on div "[PERSON_NAME] 9:08 PM yes Mannat 9:09 PM [PERSON_NAME] has a doubt 9:09 PM View…" at bounding box center [836, 216] width 210 height 362
click at [925, 412] on div at bounding box center [923, 412] width 15 height 15
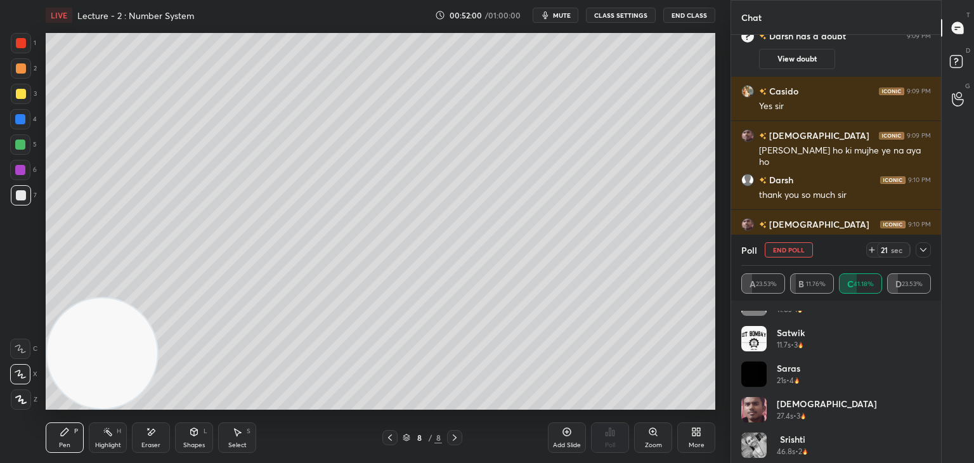
scroll to position [96, 0]
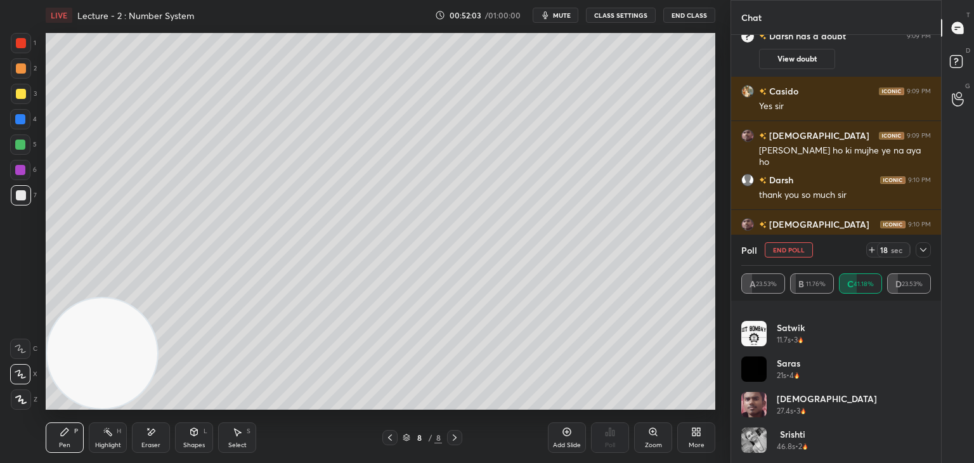
click at [926, 250] on icon at bounding box center [923, 250] width 10 height 10
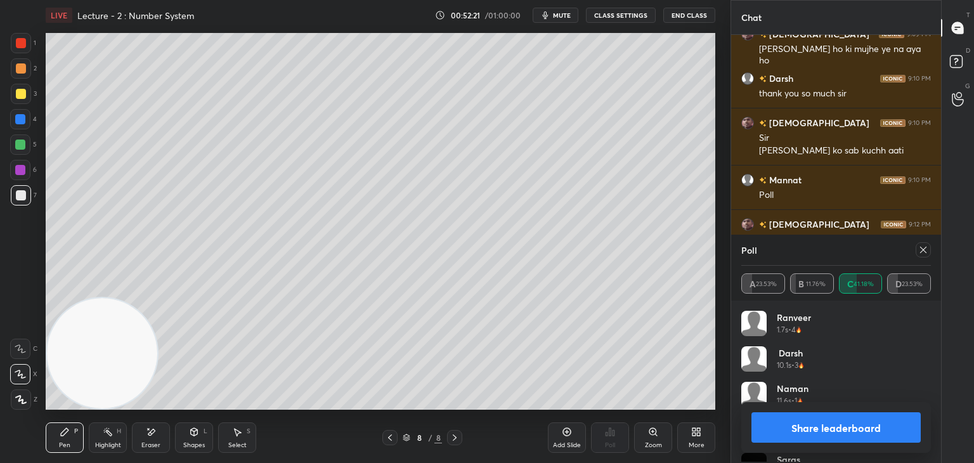
scroll to position [148, 186]
drag, startPoint x: 925, startPoint y: 249, endPoint x: 918, endPoint y: 251, distance: 7.2
click at [925, 249] on icon at bounding box center [923, 250] width 10 height 10
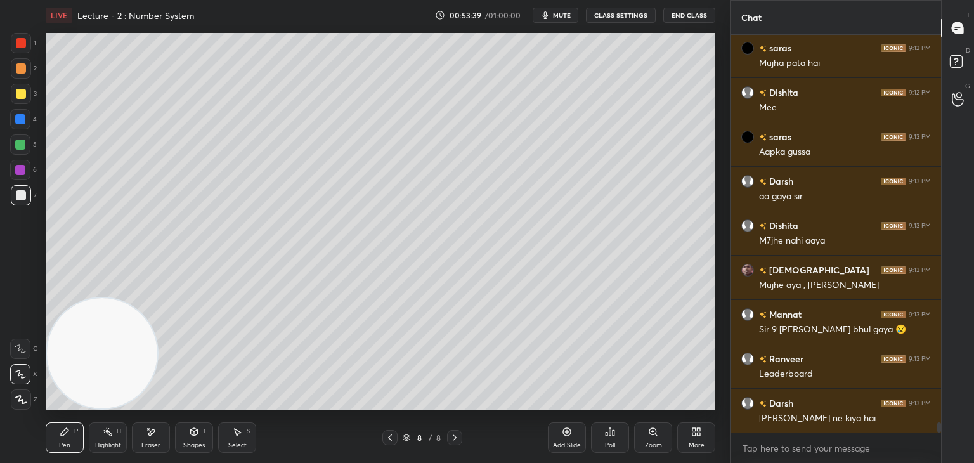
scroll to position [14762, 0]
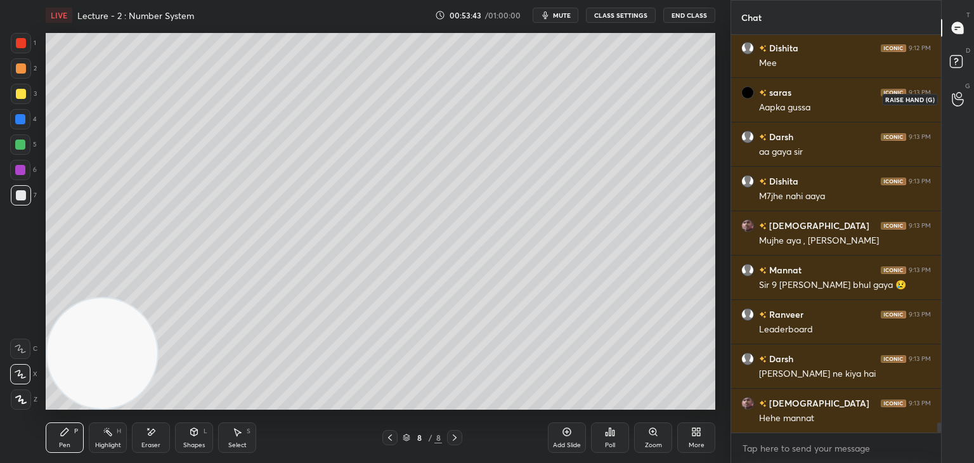
click at [956, 102] on icon at bounding box center [958, 99] width 12 height 15
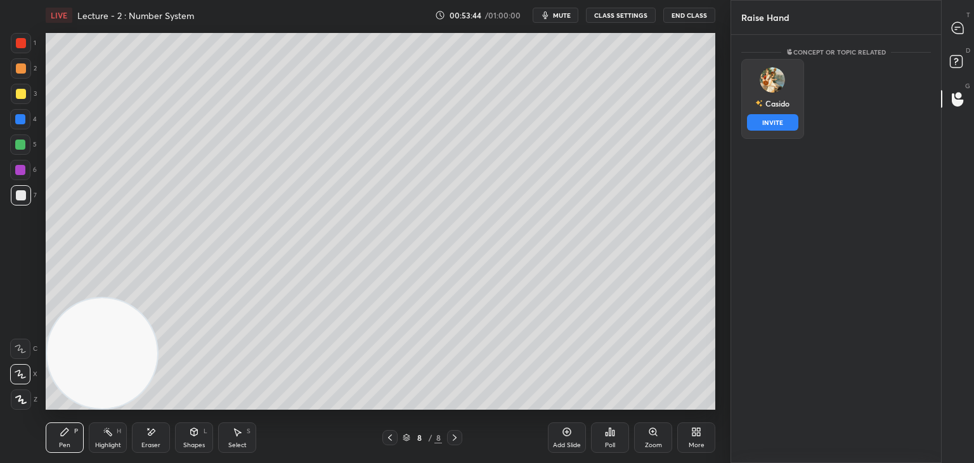
drag, startPoint x: 759, startPoint y: 104, endPoint x: 764, endPoint y: 115, distance: 11.9
click at [759, 104] on div "Casido" at bounding box center [772, 104] width 34 height 22
drag, startPoint x: 776, startPoint y: 122, endPoint x: 846, endPoint y: 96, distance: 74.7
click at [776, 121] on button "INVITE" at bounding box center [772, 122] width 51 height 16
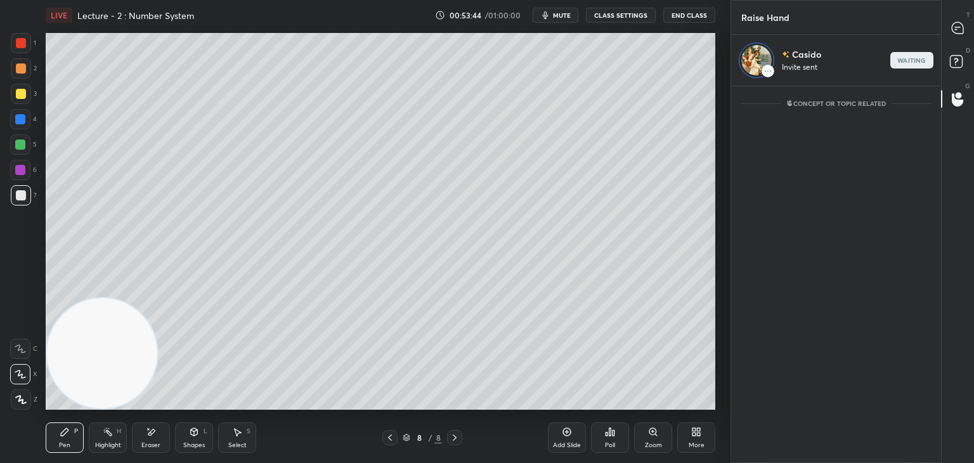
scroll to position [4, 4]
click at [959, 34] on div at bounding box center [958, 27] width 25 height 23
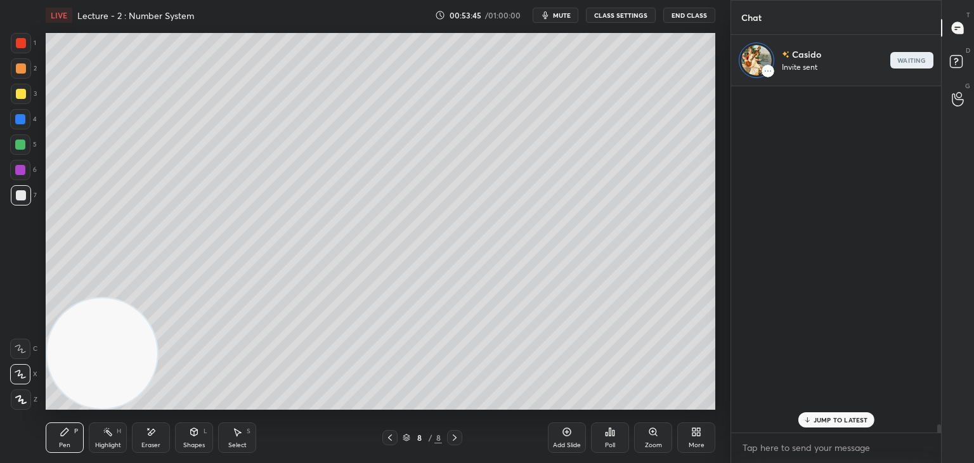
scroll to position [342, 206]
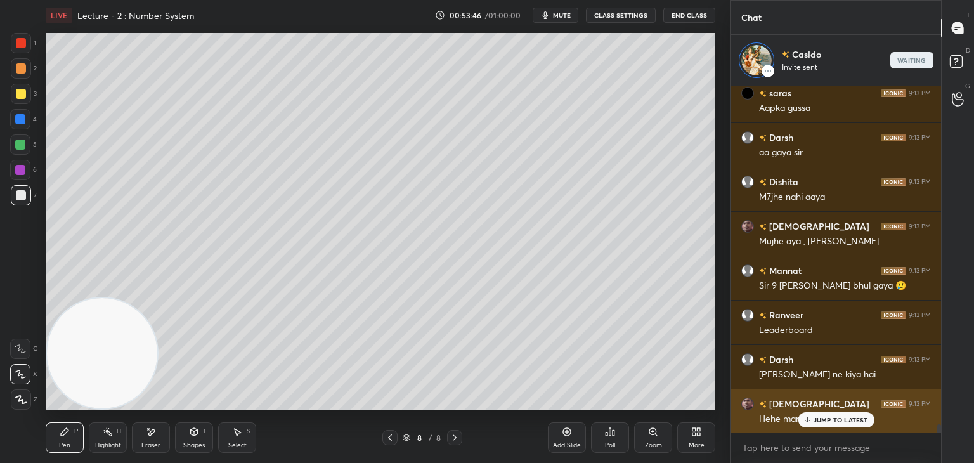
click at [826, 422] on p "JUMP TO LATEST" at bounding box center [841, 420] width 55 height 8
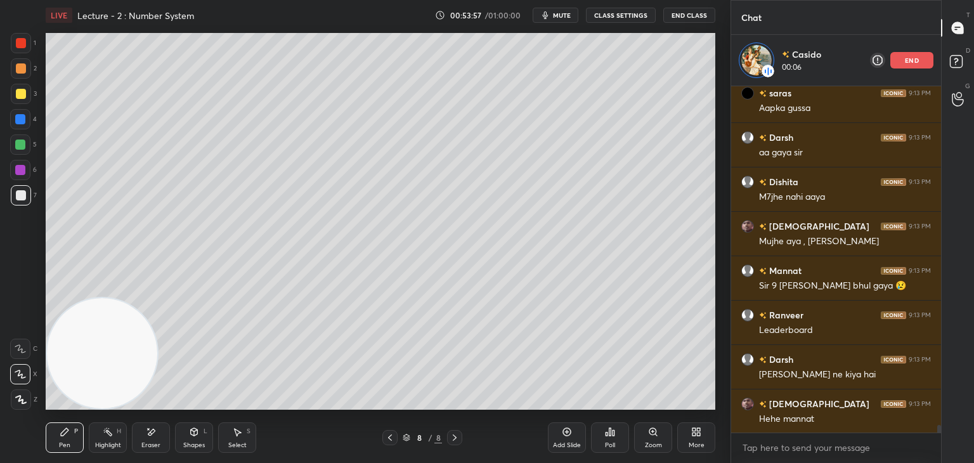
scroll to position [14858, 0]
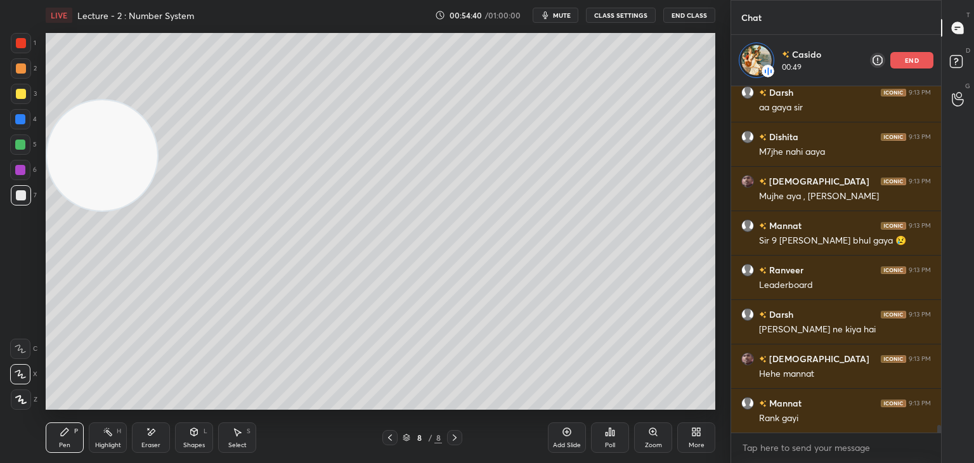
drag, startPoint x: 109, startPoint y: 353, endPoint x: 71, endPoint y: 57, distance: 298.0
click at [71, 100] on video at bounding box center [102, 155] width 110 height 110
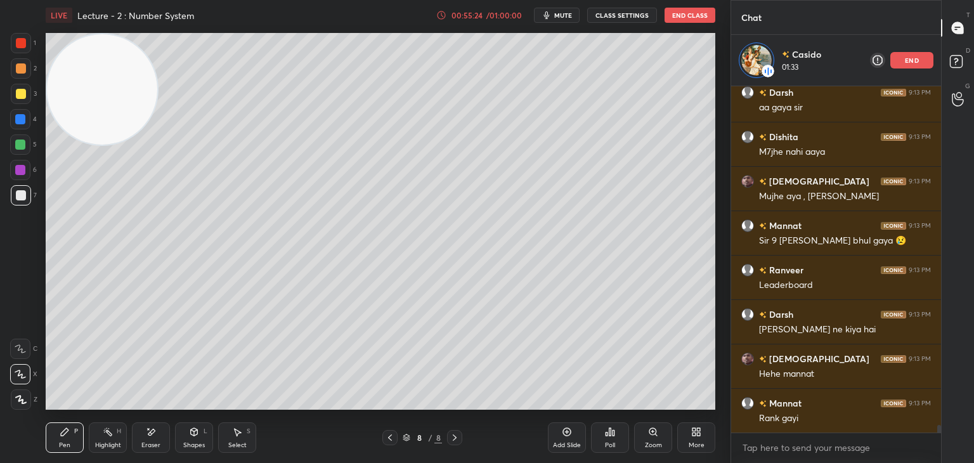
click at [908, 59] on p "end" at bounding box center [912, 60] width 14 height 6
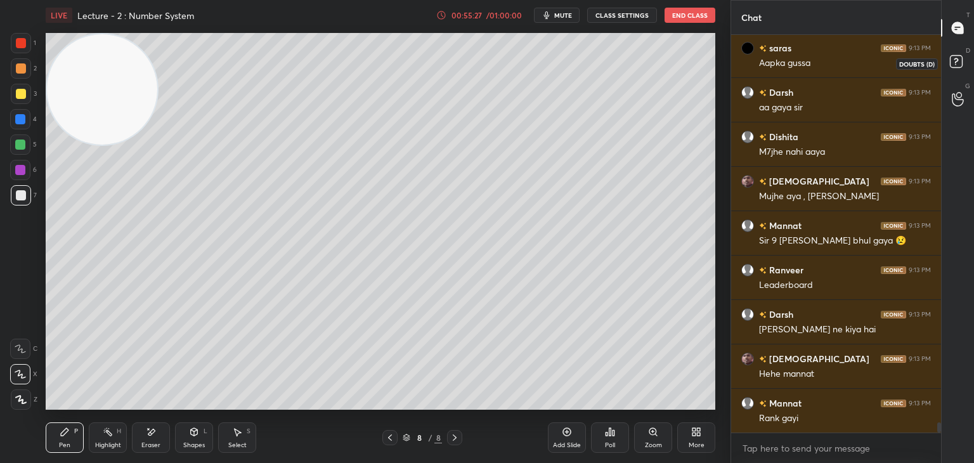
click at [949, 69] on icon at bounding box center [958, 63] width 23 height 23
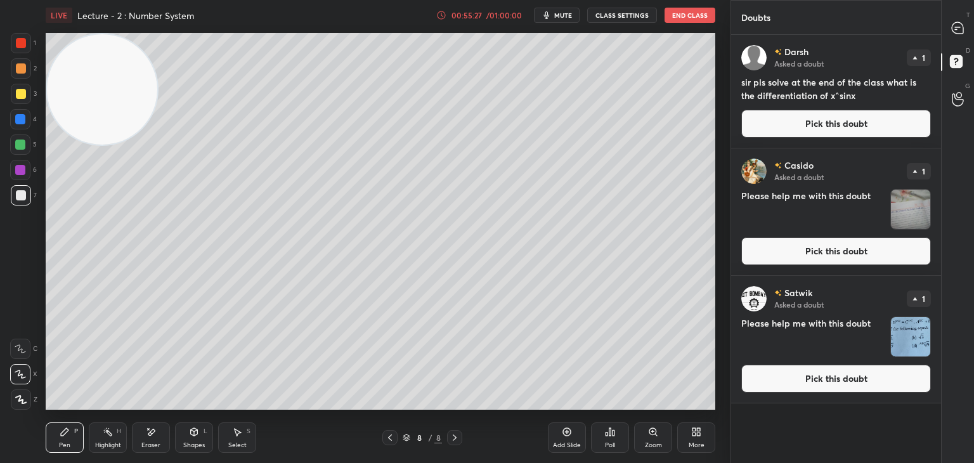
click at [798, 382] on button "Pick this doubt" at bounding box center [836, 379] width 190 height 28
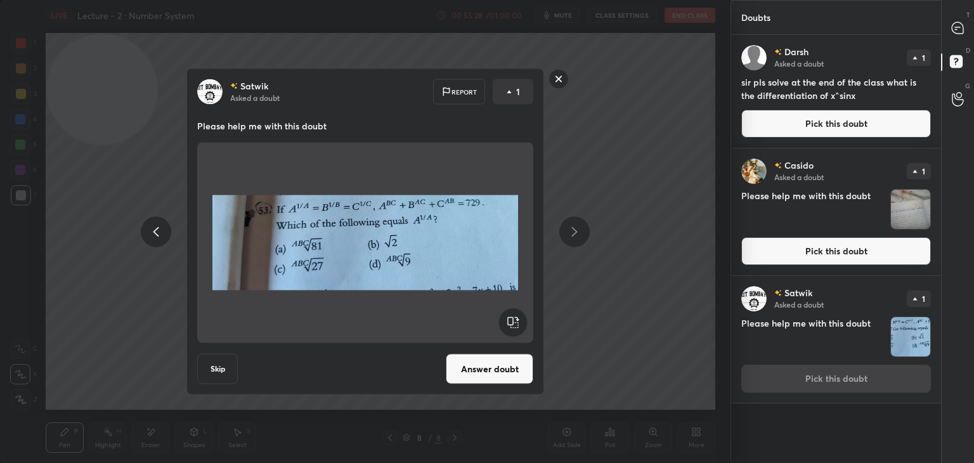
click at [510, 376] on button "Answer doubt" at bounding box center [490, 369] width 88 height 30
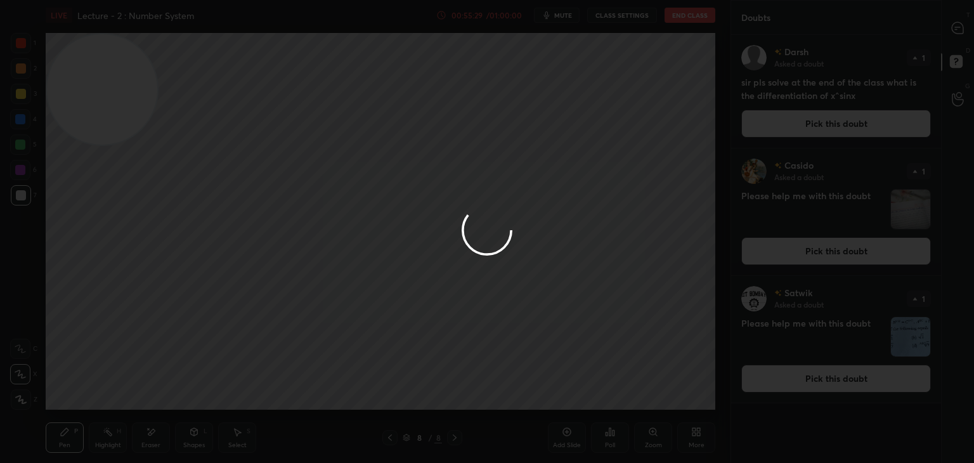
click at [837, 252] on div at bounding box center [487, 231] width 974 height 463
click at [830, 254] on div at bounding box center [487, 231] width 974 height 463
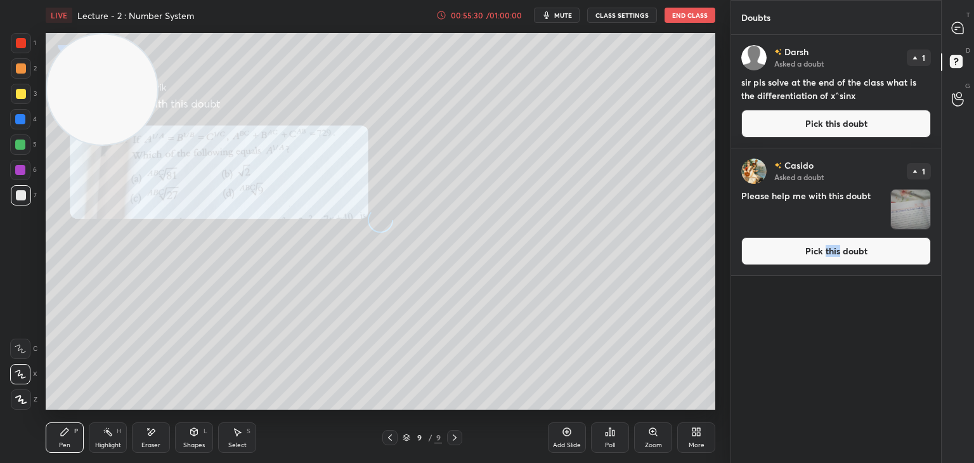
click at [830, 255] on button "Pick this doubt" at bounding box center [836, 251] width 190 height 28
click at [830, 253] on div "Casido Asked a doubt 1 Please help me with this doubt Pick this doubt" at bounding box center [836, 211] width 210 height 127
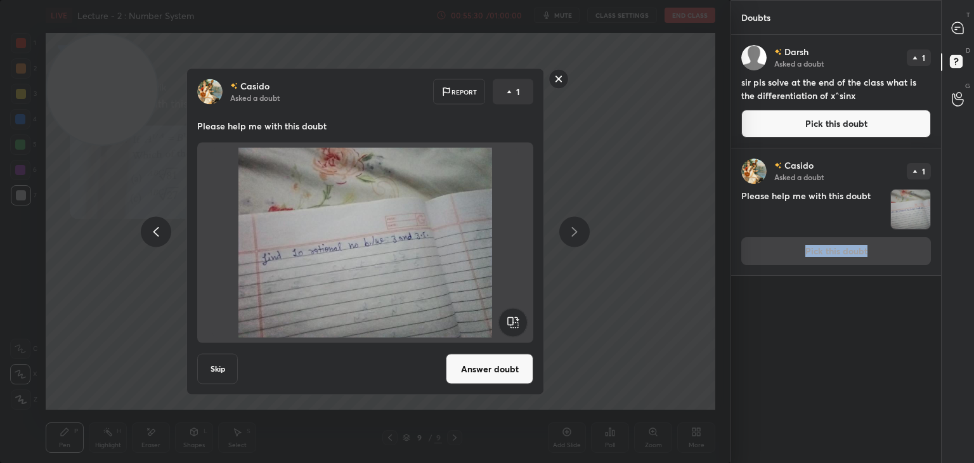
click at [828, 255] on div "Casido Asked a doubt 1 Please help me with this doubt Pick this doubt" at bounding box center [836, 211] width 210 height 127
click at [492, 367] on button "Answer doubt" at bounding box center [490, 369] width 88 height 30
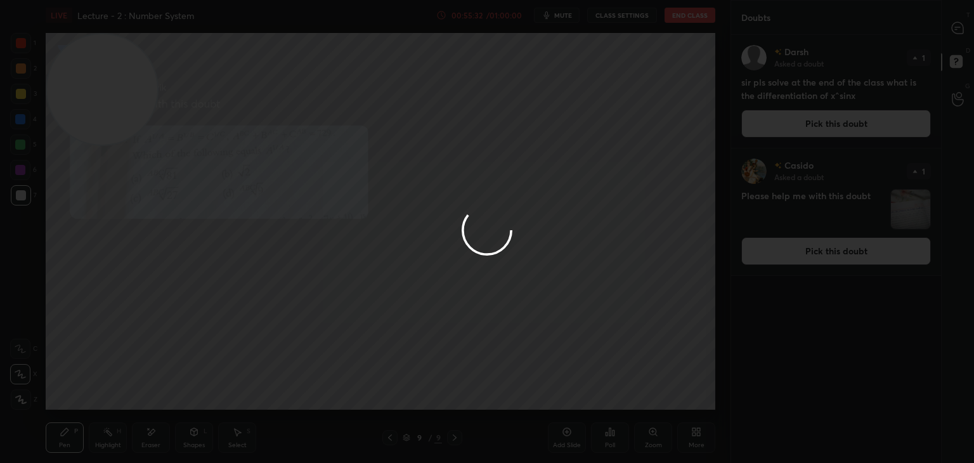
click at [807, 132] on div at bounding box center [487, 231] width 974 height 463
click at [804, 133] on div at bounding box center [487, 231] width 974 height 463
click at [807, 131] on div at bounding box center [487, 231] width 974 height 463
click at [809, 132] on div at bounding box center [487, 231] width 974 height 463
click at [812, 130] on div at bounding box center [487, 231] width 974 height 463
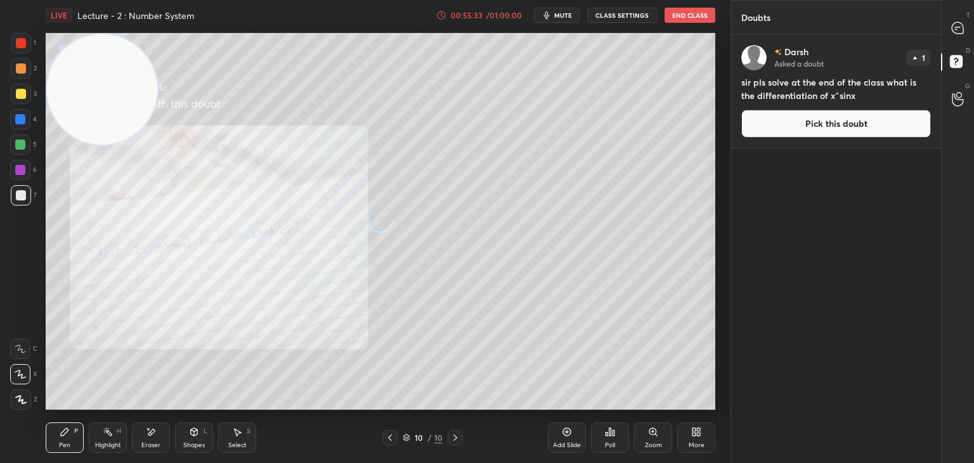
click at [813, 130] on button "Pick this doubt" at bounding box center [836, 124] width 190 height 28
click at [814, 128] on div "[PERSON_NAME] Asked a doubt 1 sir pls solve at the end of the class what is the…" at bounding box center [836, 91] width 210 height 113
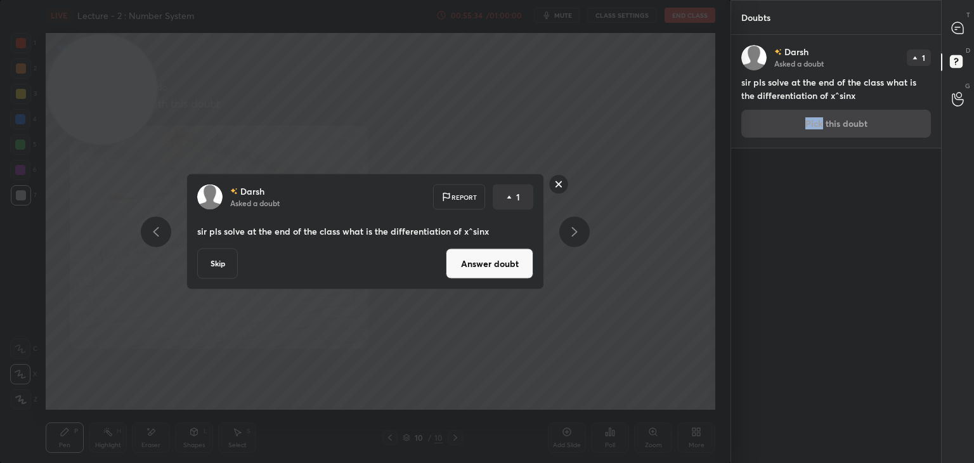
click at [485, 270] on button "Answer doubt" at bounding box center [490, 264] width 88 height 30
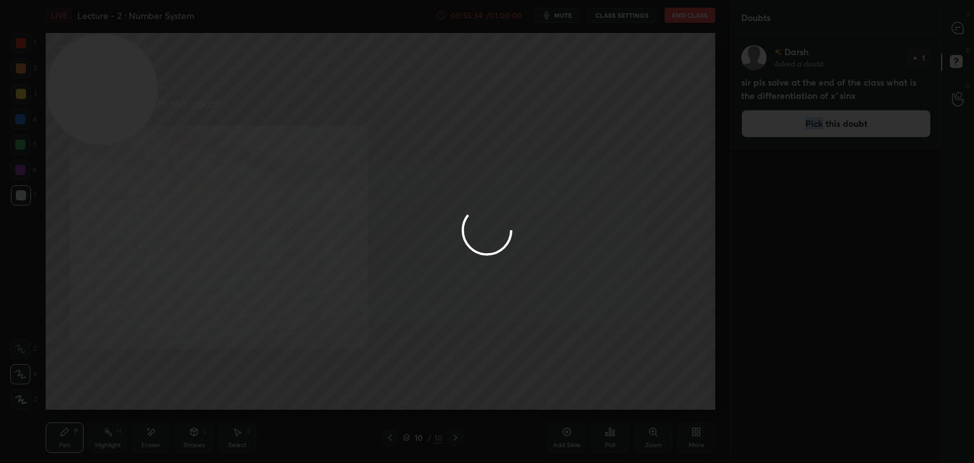
click at [961, 21] on div at bounding box center [487, 231] width 974 height 463
click at [955, 29] on div at bounding box center [487, 231] width 974 height 463
click at [956, 29] on div at bounding box center [487, 231] width 974 height 463
click at [955, 29] on div at bounding box center [487, 231] width 974 height 463
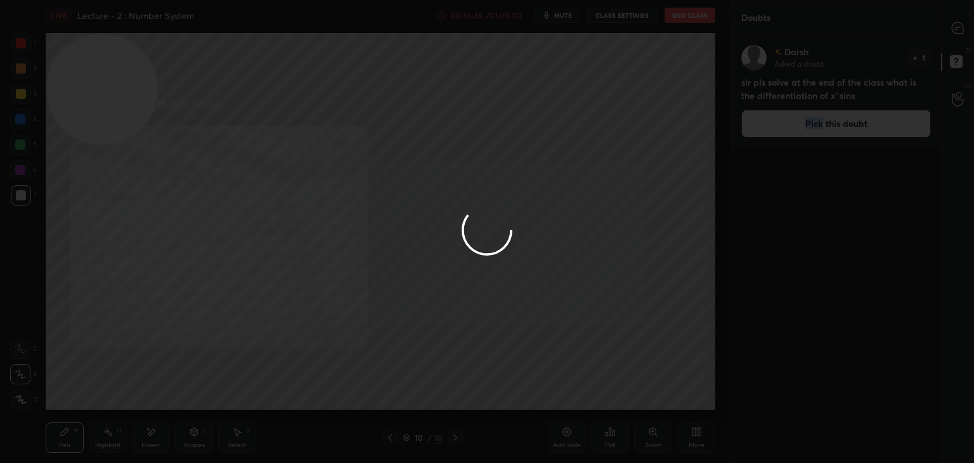
click at [955, 29] on icon at bounding box center [957, 28] width 13 height 13
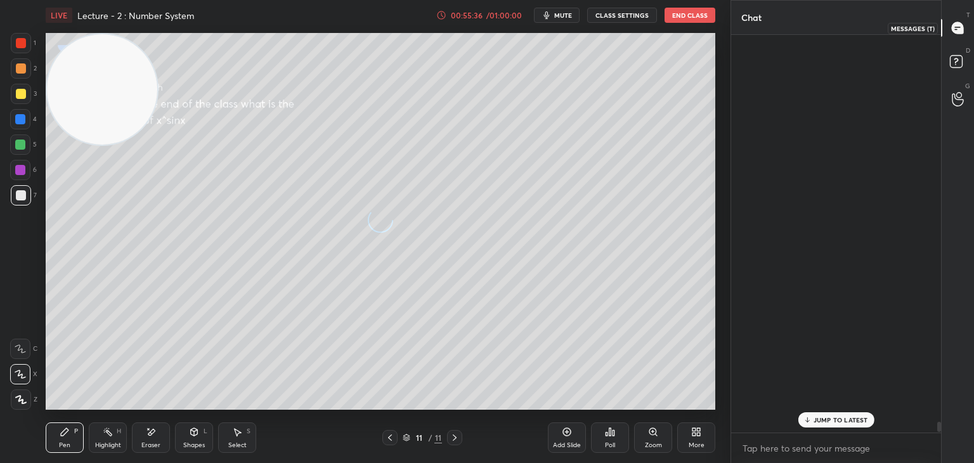
click at [956, 29] on icon at bounding box center [957, 28] width 13 height 13
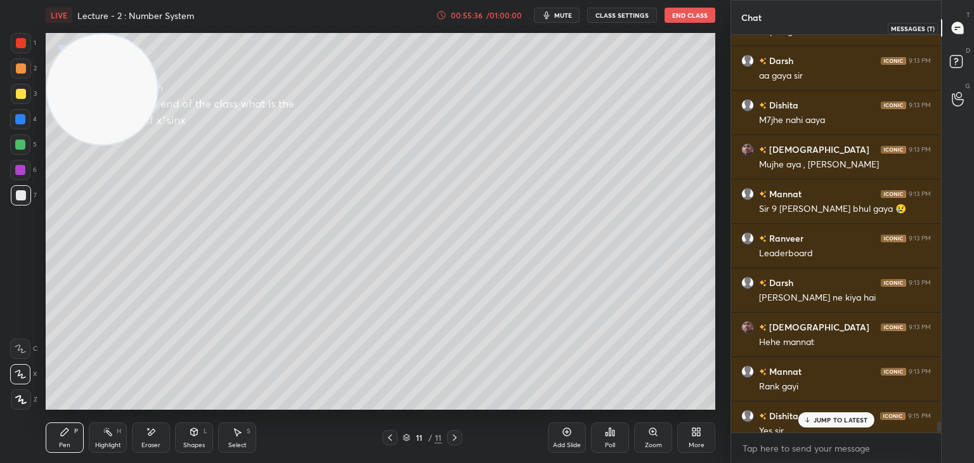
click at [957, 30] on icon at bounding box center [957, 27] width 11 height 11
click at [798, 417] on div "JUMP TO LATEST" at bounding box center [836, 419] width 76 height 15
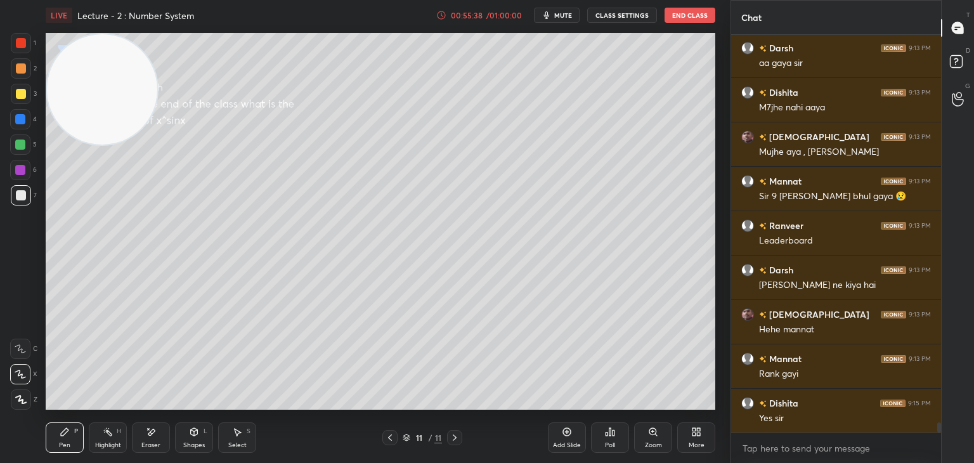
drag, startPoint x: 398, startPoint y: 435, endPoint x: 389, endPoint y: 438, distance: 9.4
click at [396, 436] on div "11 / 11" at bounding box center [422, 437] width 80 height 15
click at [388, 440] on icon at bounding box center [390, 438] width 10 height 10
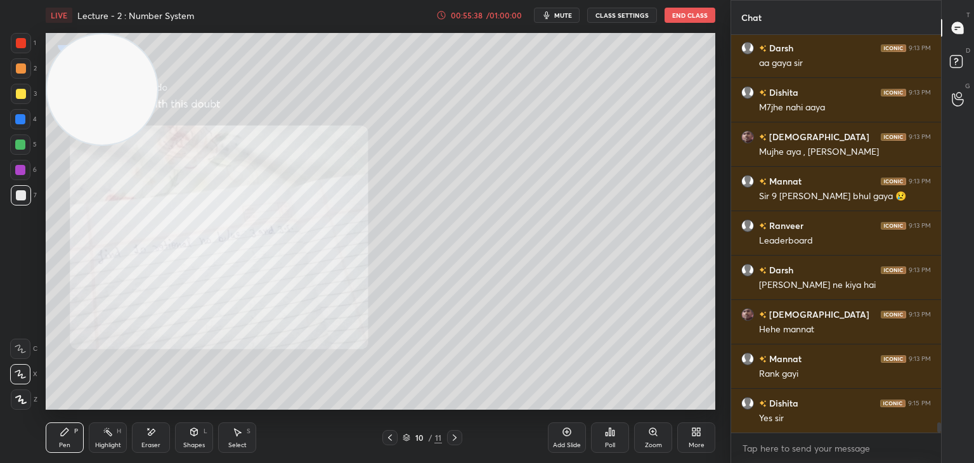
click at [386, 440] on icon at bounding box center [390, 438] width 10 height 10
click at [386, 441] on icon at bounding box center [390, 438] width 10 height 10
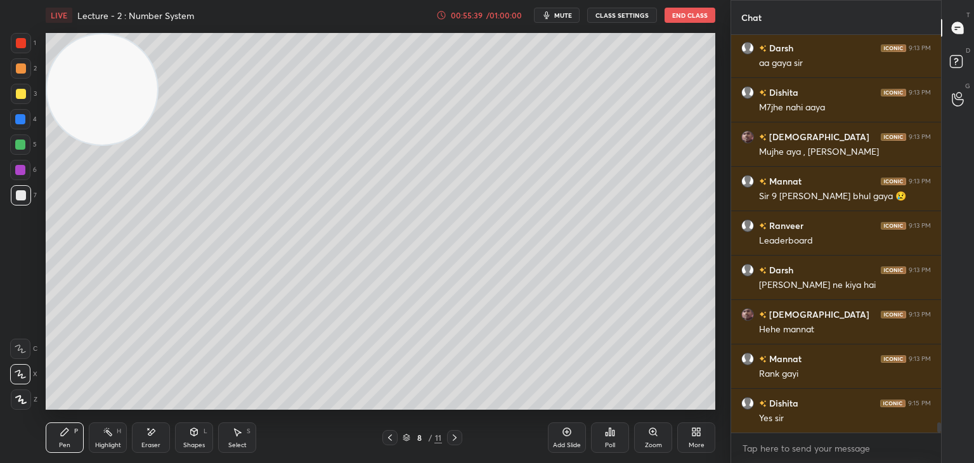
drag, startPoint x: 451, startPoint y: 434, endPoint x: 518, endPoint y: 420, distance: 68.0
click at [452, 434] on icon at bounding box center [455, 438] width 10 height 10
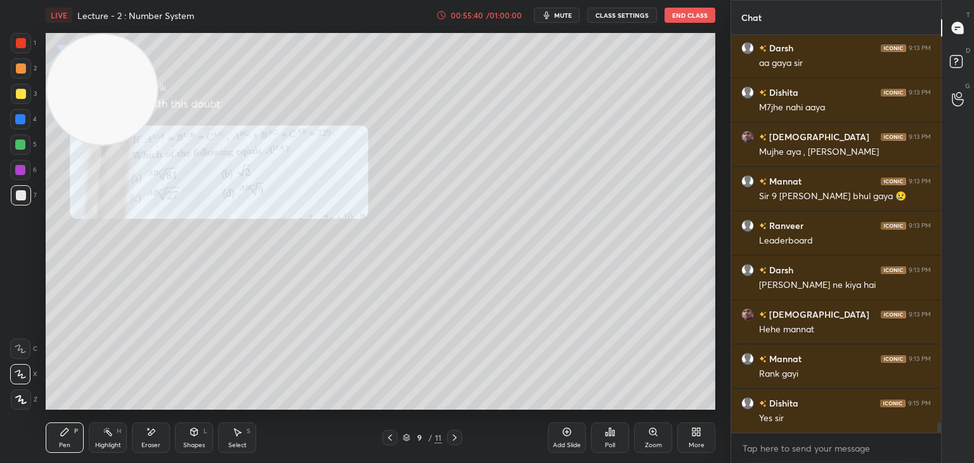
click at [622, 436] on div "Poll" at bounding box center [610, 437] width 38 height 30
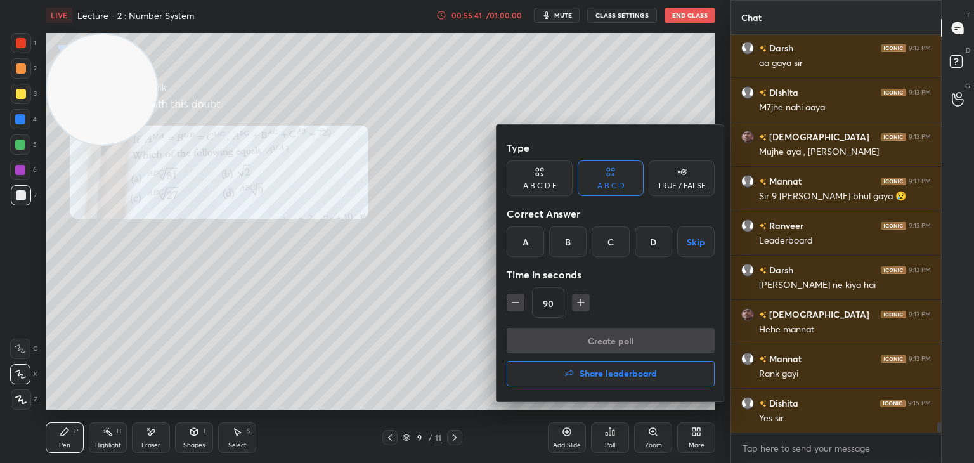
click at [614, 384] on button "Share leaderboard" at bounding box center [611, 373] width 208 height 25
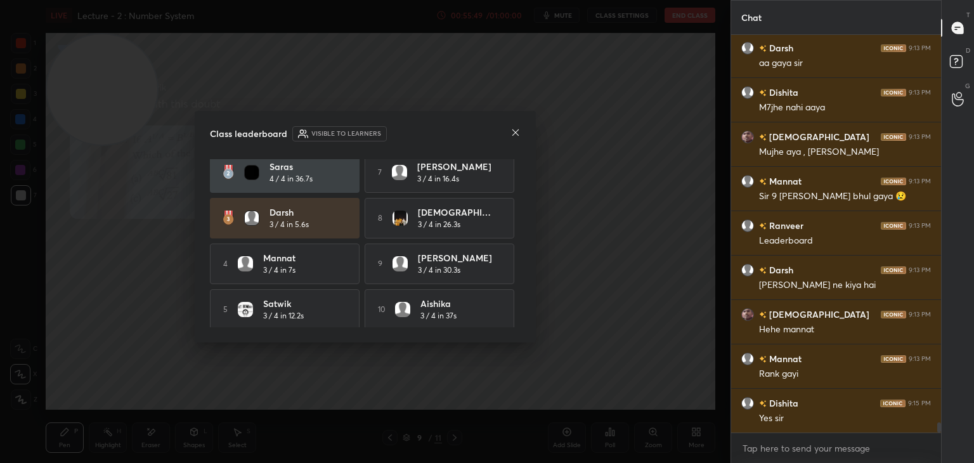
scroll to position [58, 0]
click at [514, 133] on icon at bounding box center [516, 132] width 10 height 10
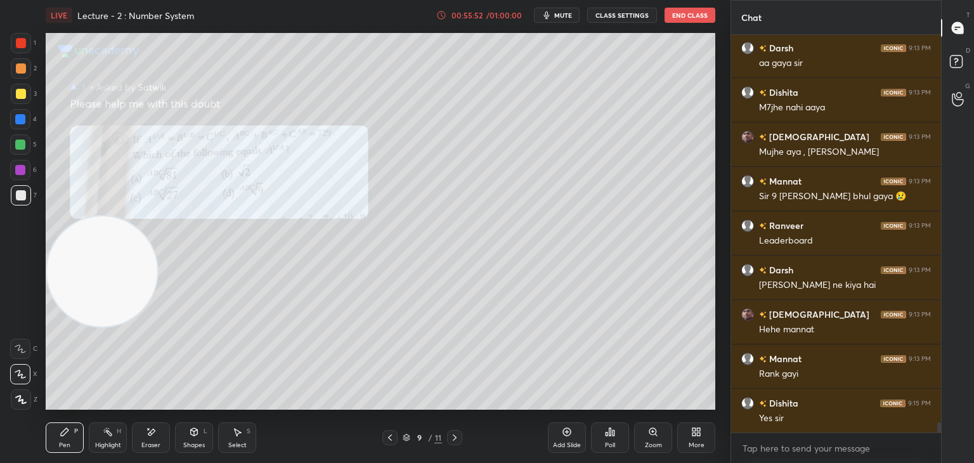
drag, startPoint x: 101, startPoint y: 107, endPoint x: 37, endPoint y: 413, distance: 312.2
click at [40, 408] on div "1 2 3 4 5 6 7 C X Z E E Erase all H H LIVE Lecture - 2 : Number System 00:55:52…" at bounding box center [360, 231] width 720 height 463
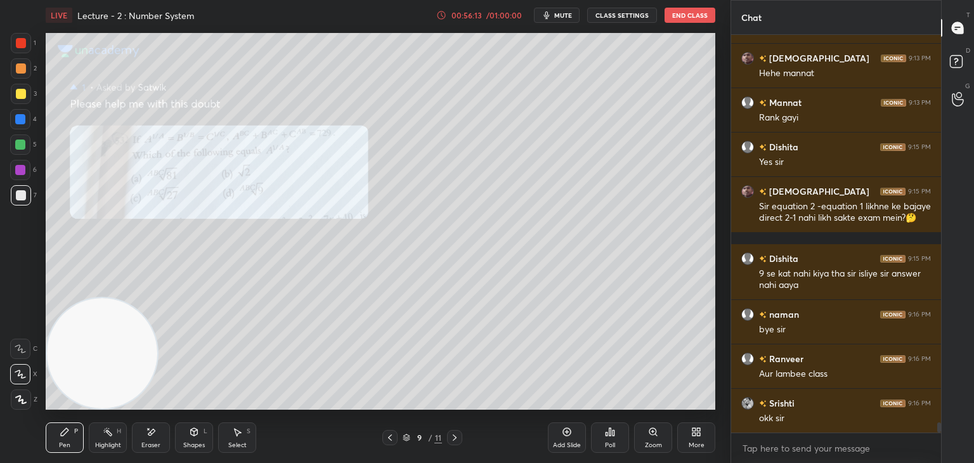
scroll to position [15034, 0]
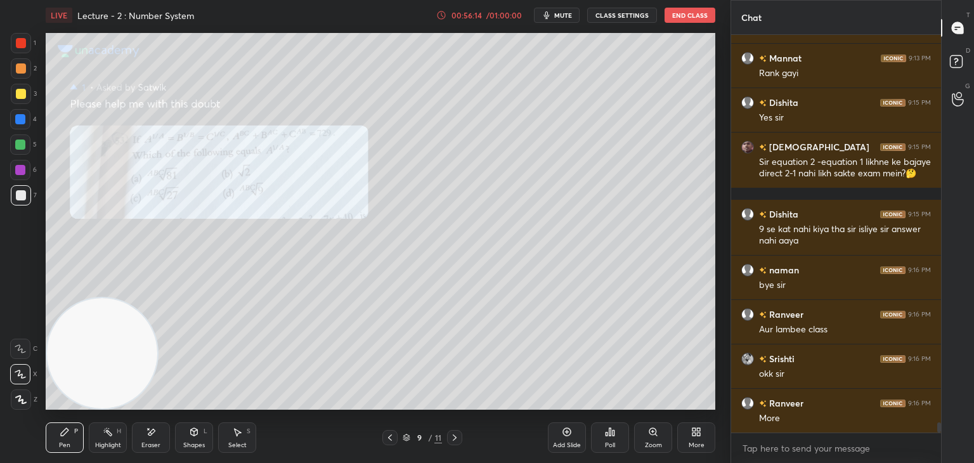
click at [18, 94] on div at bounding box center [21, 94] width 10 height 10
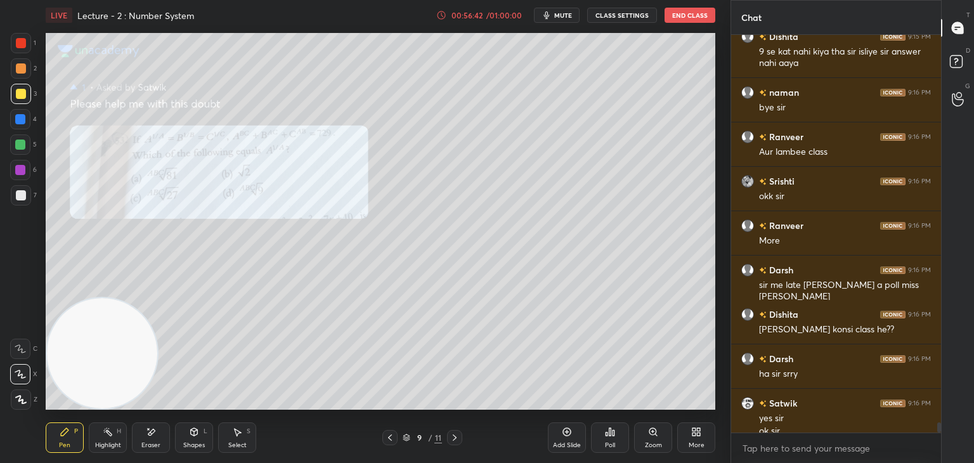
scroll to position [15224, 0]
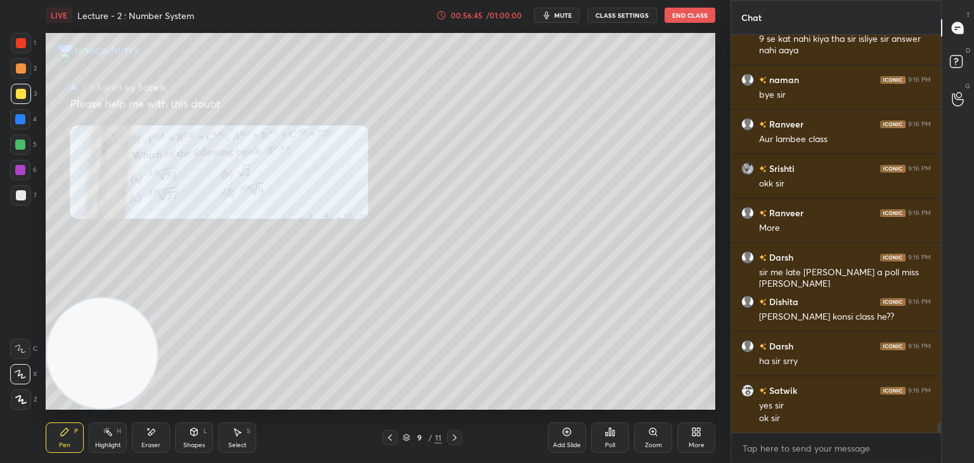
click at [456, 438] on icon at bounding box center [455, 438] width 10 height 10
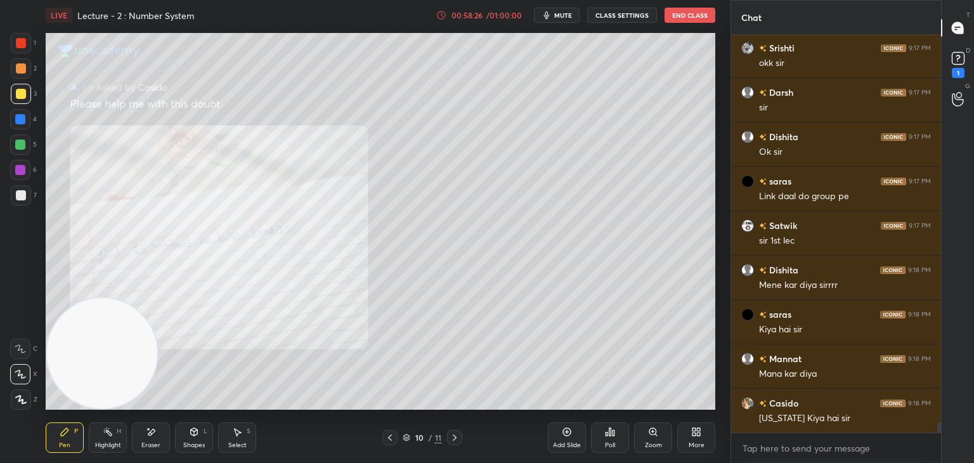
scroll to position [14834, 0]
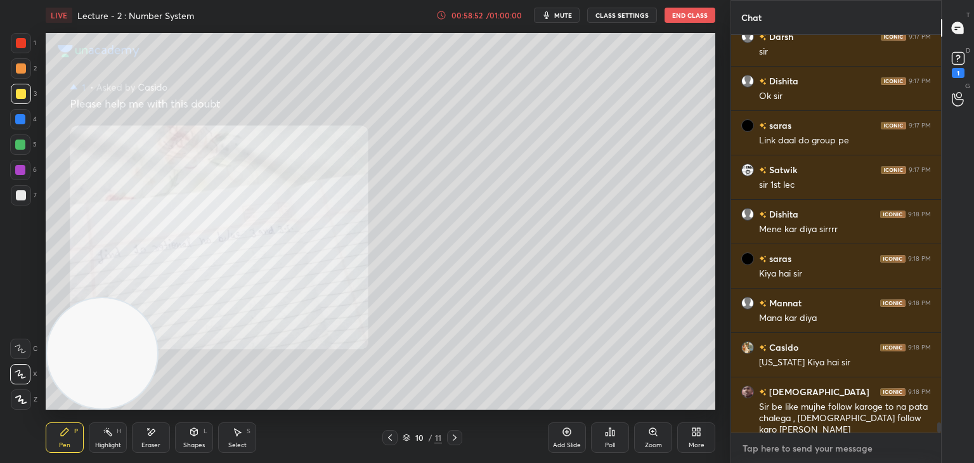
type textarea "x"
click at [828, 451] on textarea at bounding box center [836, 448] width 190 height 20
paste textarea "[URL][DOMAIN_NAME]"
type textarea "[URL][DOMAIN_NAME]"
type textarea "x"
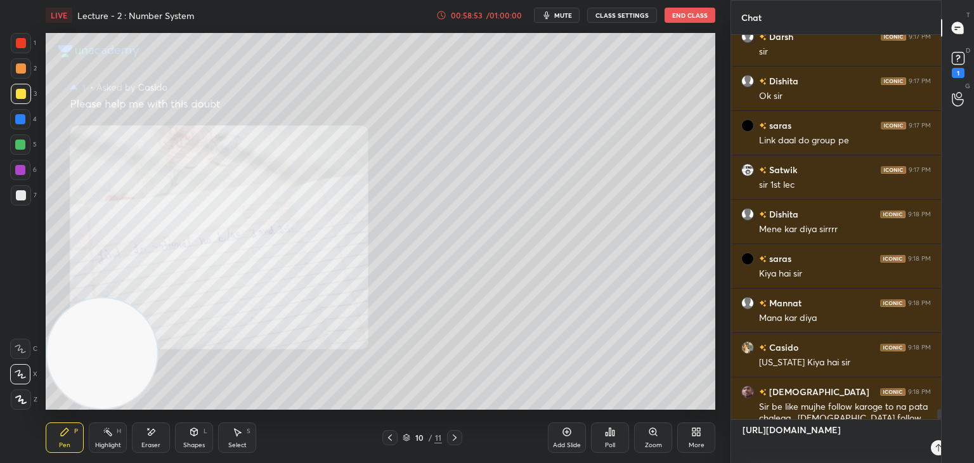
scroll to position [424, 206]
type textarea "[URL][DOMAIN_NAME]"
type textarea "x"
click at [920, 448] on icon at bounding box center [921, 448] width 10 height 10
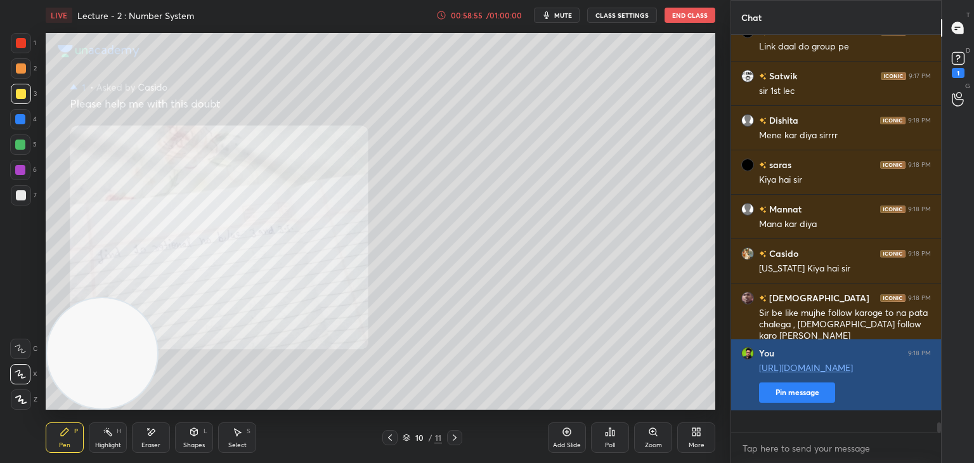
click at [809, 403] on button "Pin message" at bounding box center [797, 392] width 76 height 20
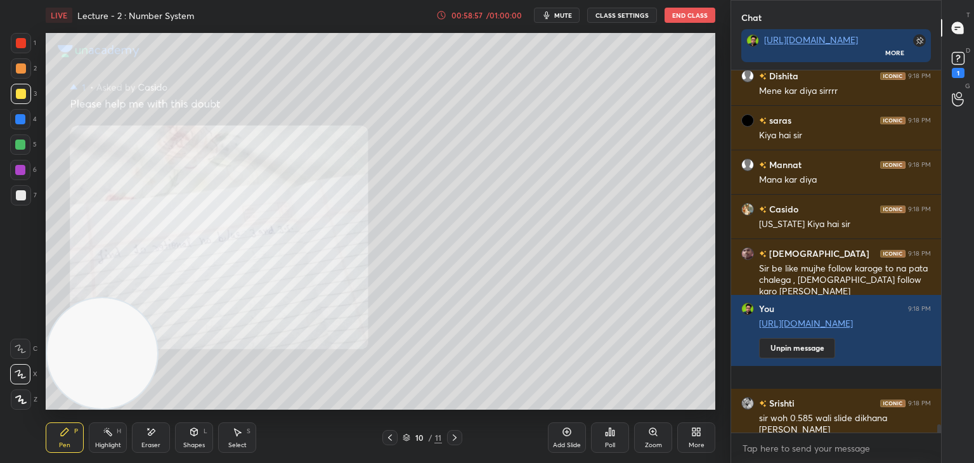
scroll to position [15053, 0]
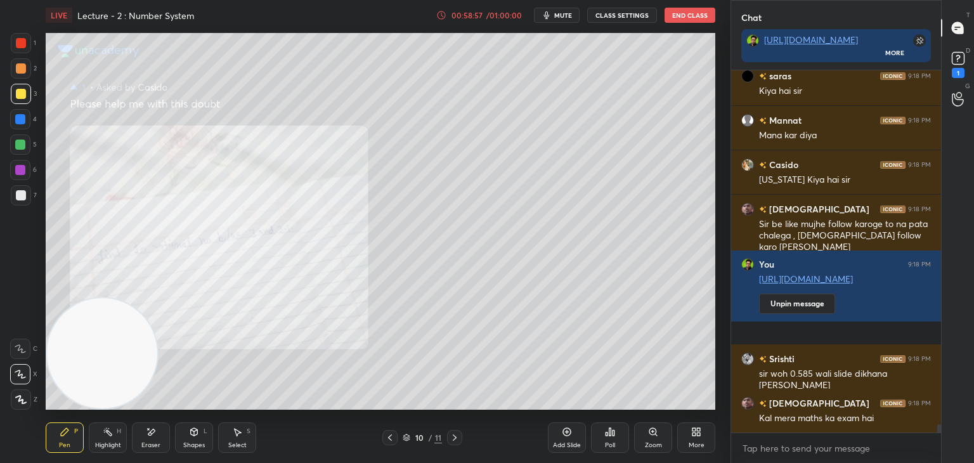
drag, startPoint x: 937, startPoint y: 428, endPoint x: 908, endPoint y: 431, distance: 29.3
click at [939, 438] on div "[PERSON_NAME] 9:18 PM Mene kar diya sirrrr saras 9:18 PM Kiya hai [PERSON_NAME]…" at bounding box center [836, 266] width 210 height 393
click at [394, 435] on icon at bounding box center [390, 438] width 10 height 10
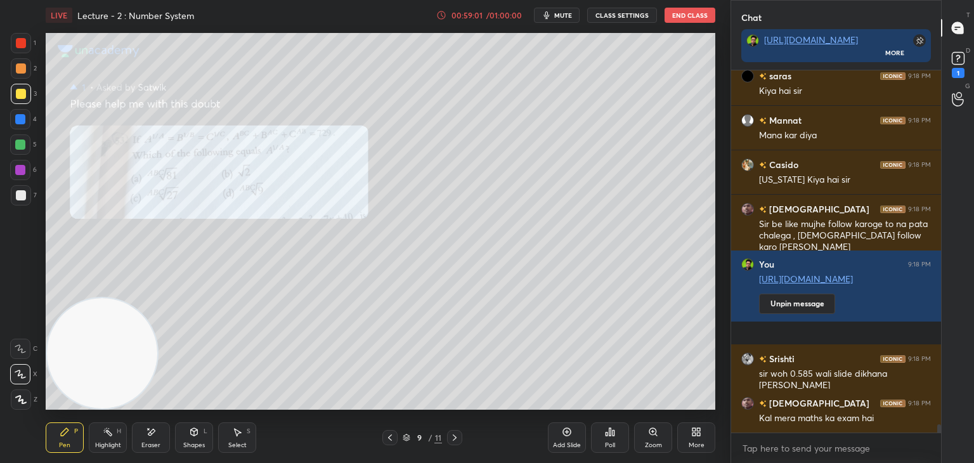
click at [393, 440] on icon at bounding box center [390, 438] width 10 height 10
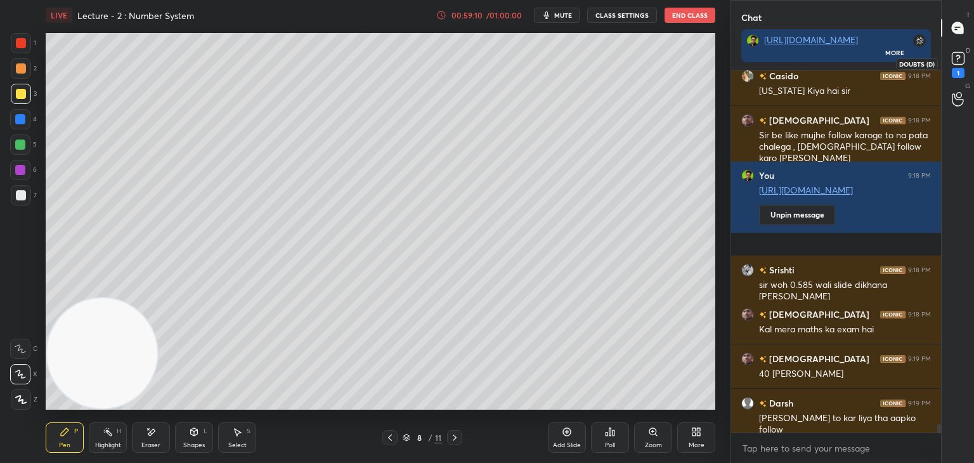
scroll to position [389, 206]
click at [950, 55] on div "1" at bounding box center [958, 63] width 25 height 23
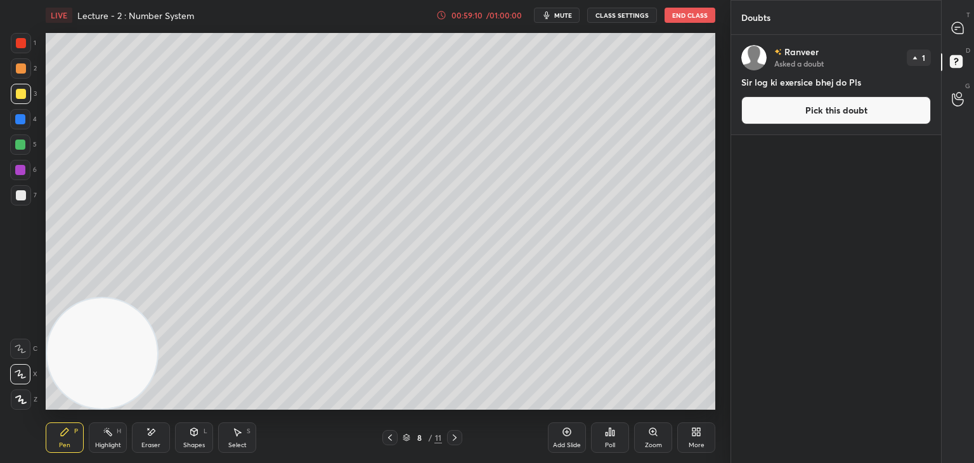
click at [852, 107] on button "Pick this doubt" at bounding box center [836, 110] width 190 height 28
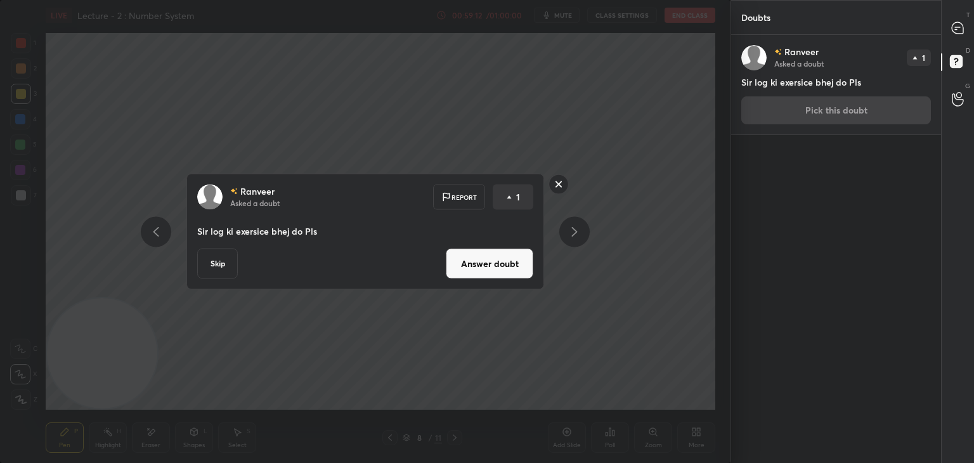
click at [563, 184] on rect at bounding box center [559, 184] width 20 height 20
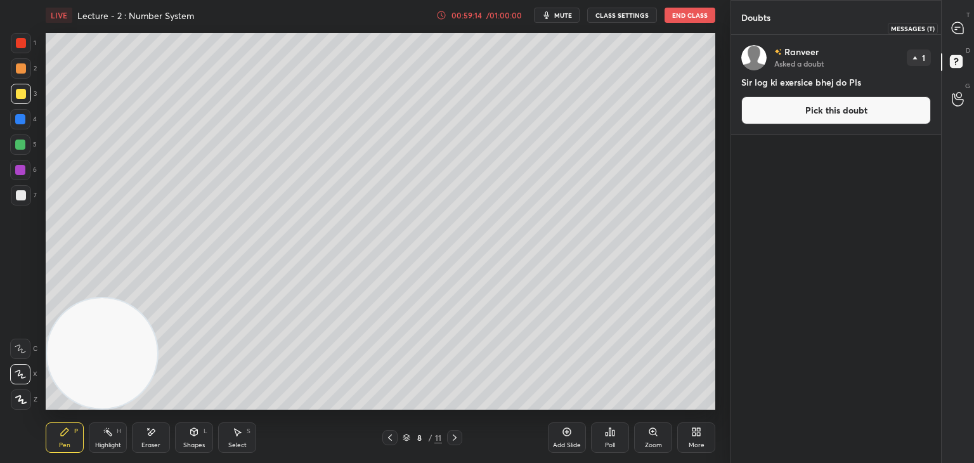
click at [958, 28] on icon at bounding box center [957, 27] width 11 height 11
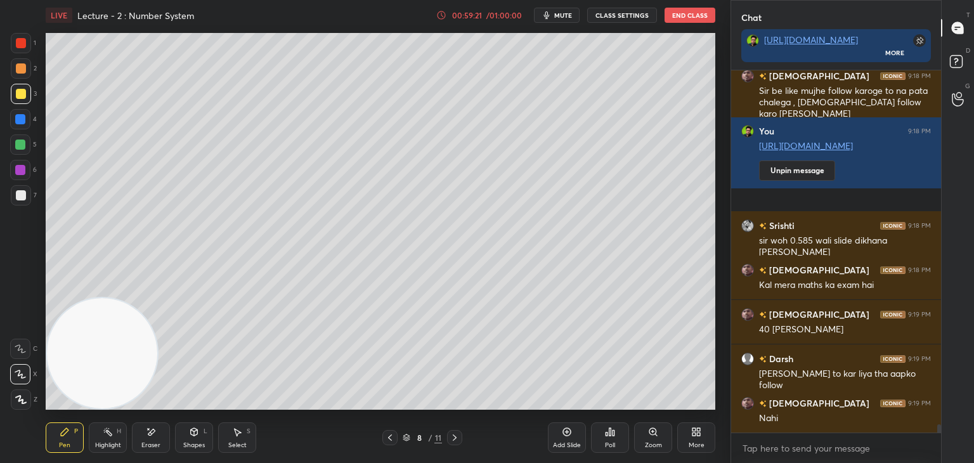
click at [459, 436] on icon at bounding box center [455, 438] width 10 height 10
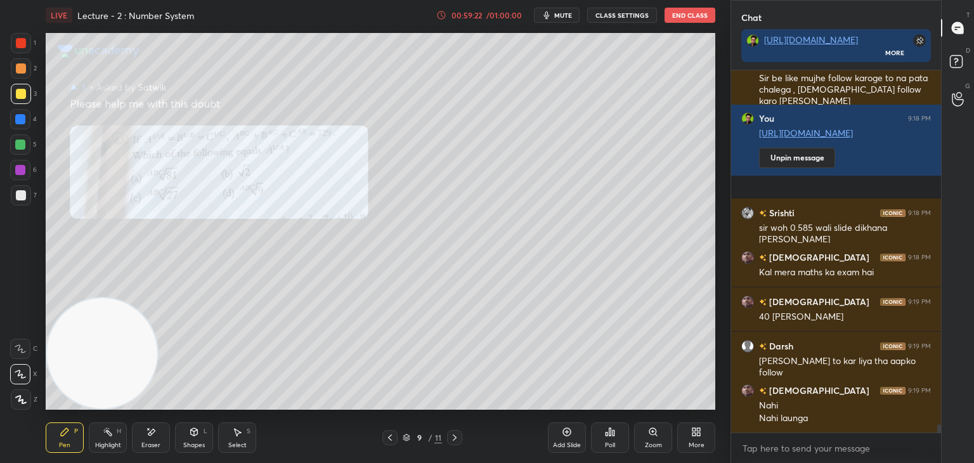
click at [457, 437] on icon at bounding box center [455, 438] width 10 height 10
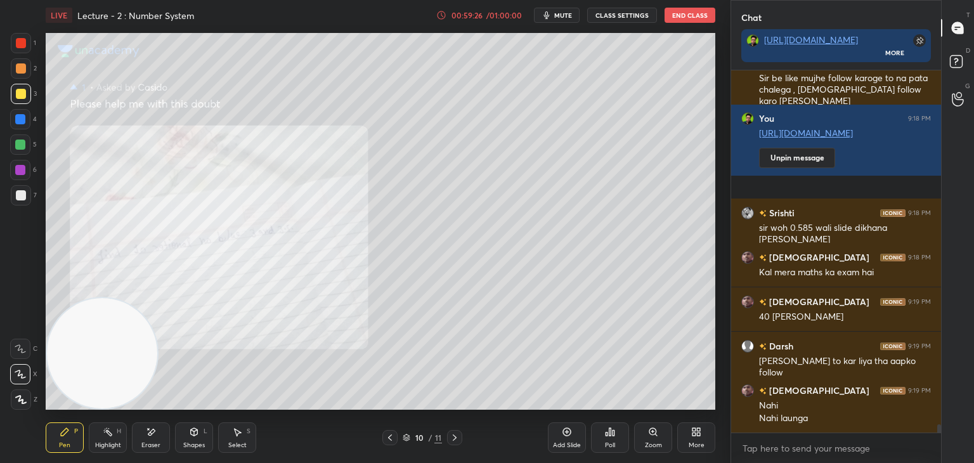
click at [459, 436] on icon at bounding box center [455, 438] width 10 height 10
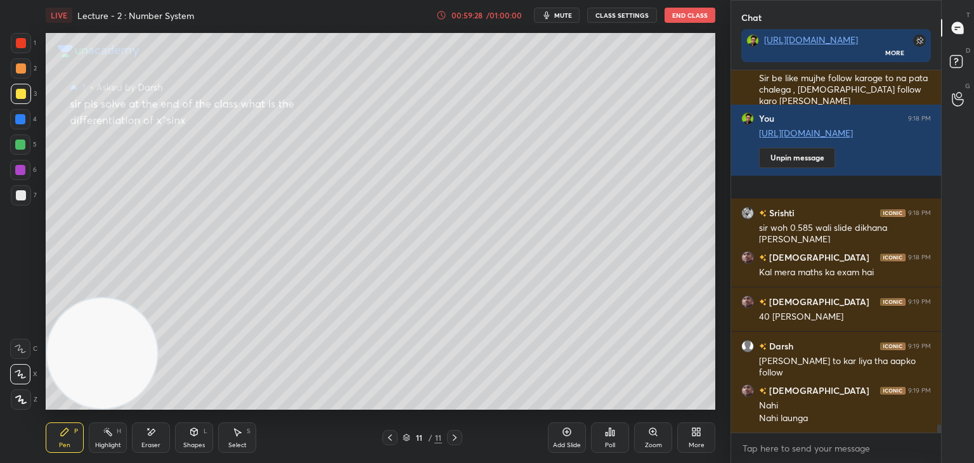
click at [20, 194] on div at bounding box center [21, 195] width 10 height 10
drag, startPoint x: 156, startPoint y: 429, endPoint x: 148, endPoint y: 423, distance: 9.5
click at [151, 431] on icon at bounding box center [151, 432] width 10 height 11
drag, startPoint x: 68, startPoint y: 442, endPoint x: 63, endPoint y: 418, distance: 24.6
click at [63, 440] on div "Pen P" at bounding box center [65, 437] width 38 height 30
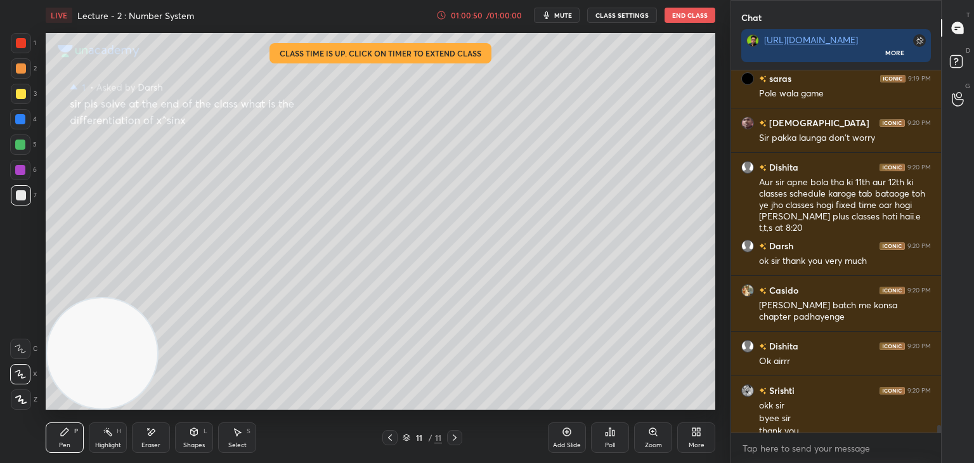
scroll to position [16273, 0]
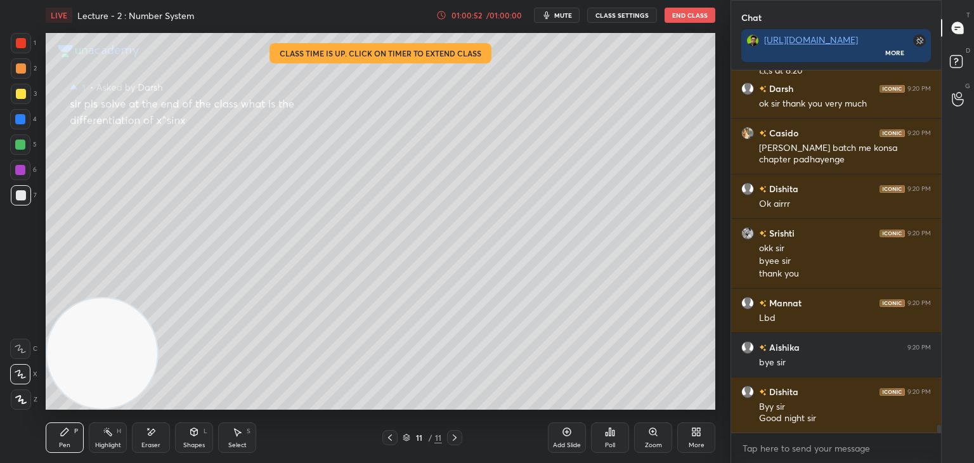
click at [611, 445] on div "Poll" at bounding box center [610, 445] width 10 height 6
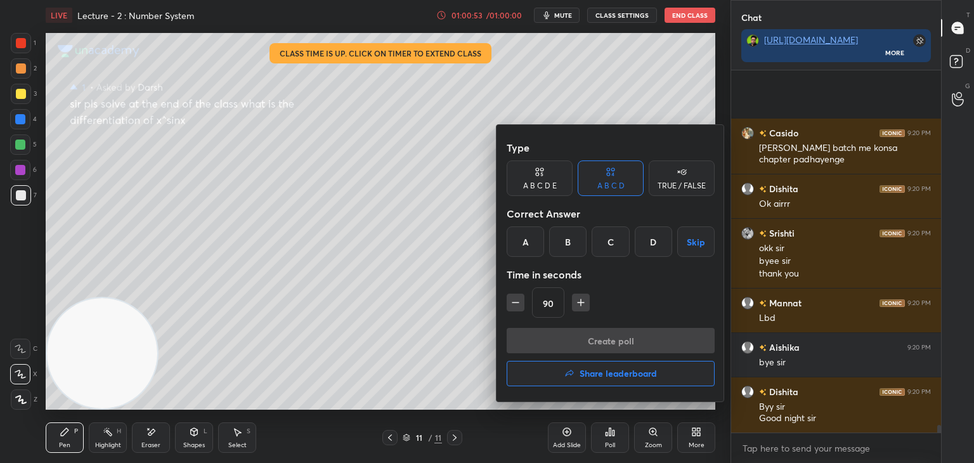
scroll to position [16551, 0]
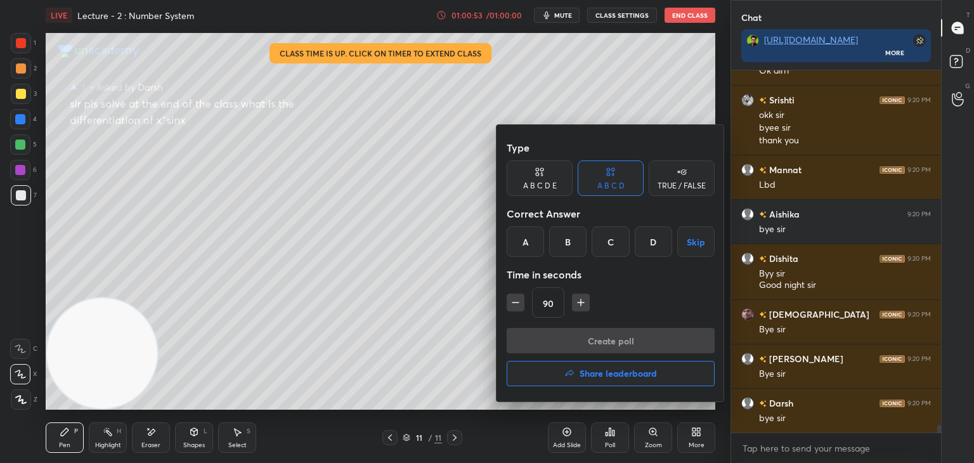
click at [589, 376] on h4 "Share leaderboard" at bounding box center [618, 373] width 77 height 9
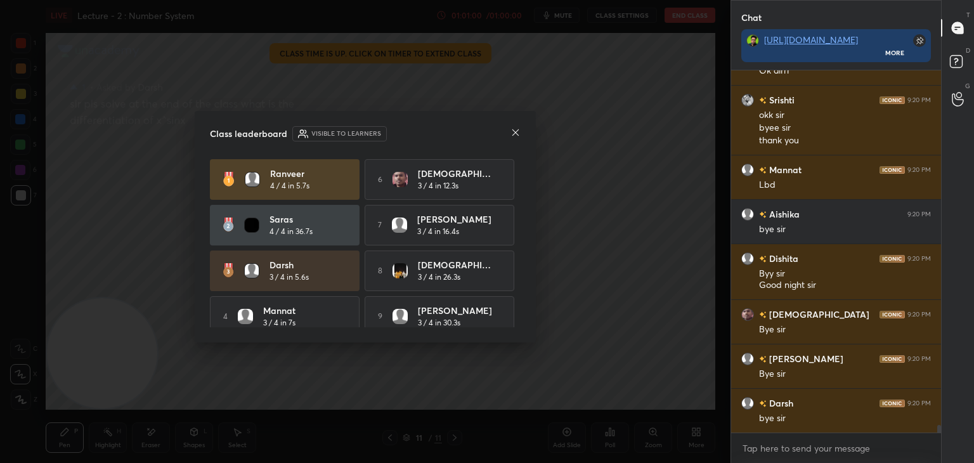
click at [515, 130] on icon at bounding box center [516, 132] width 10 height 10
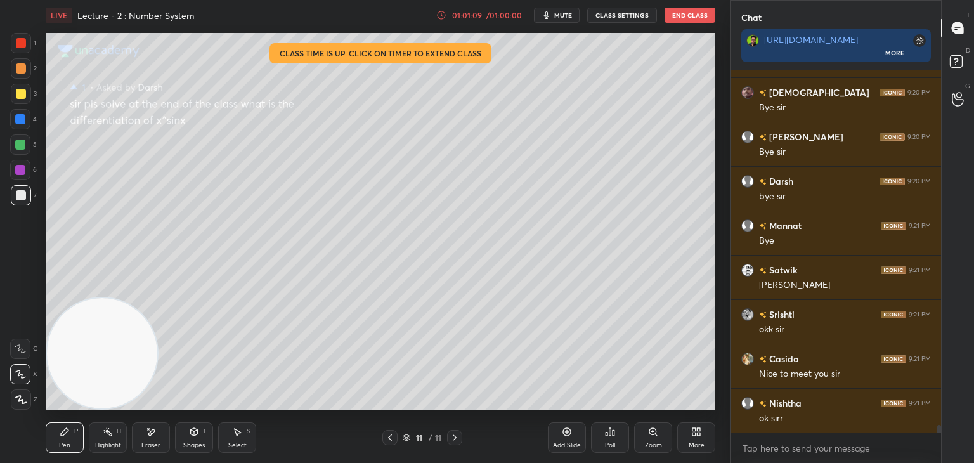
scroll to position [16817, 0]
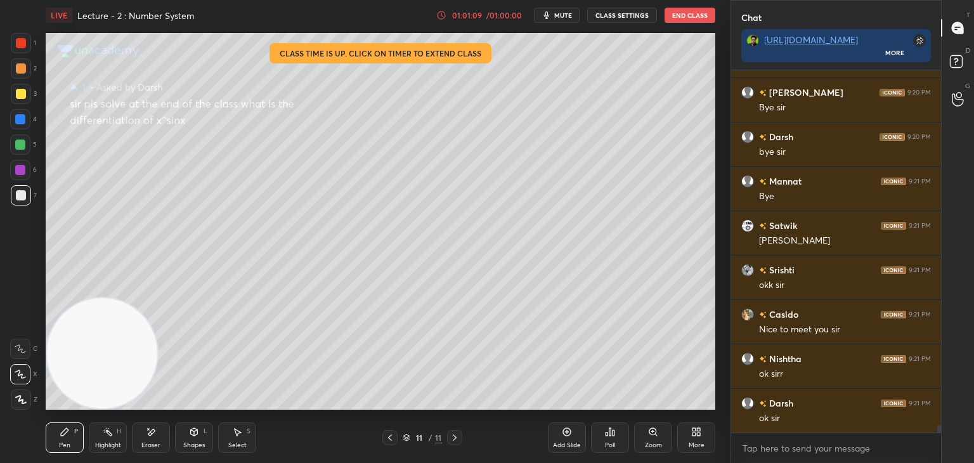
click at [690, 16] on button "End Class" at bounding box center [690, 15] width 51 height 15
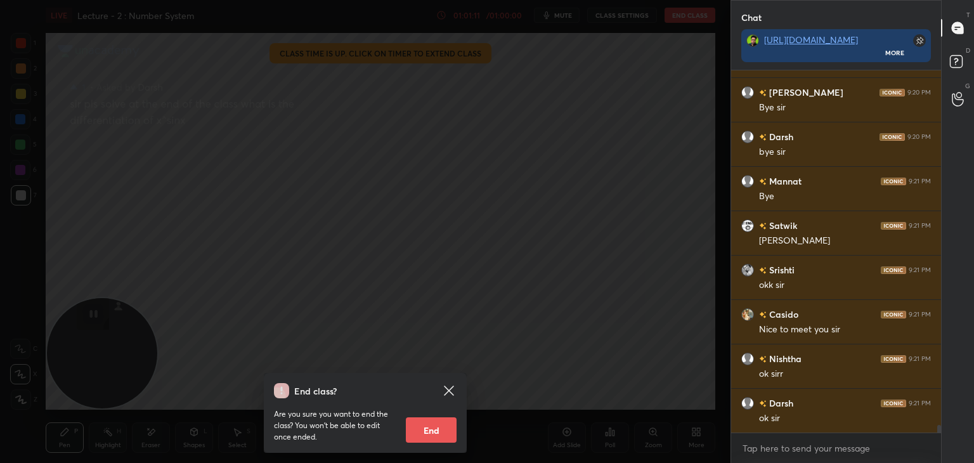
click at [444, 427] on button "End" at bounding box center [431, 429] width 51 height 25
type textarea "x"
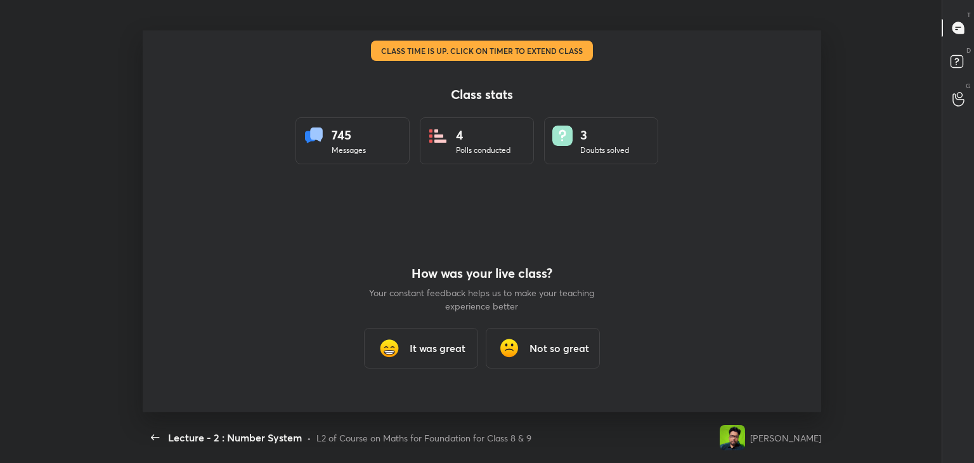
scroll to position [0, 0]
click at [434, 344] on h3 "It was great" at bounding box center [438, 348] width 56 height 15
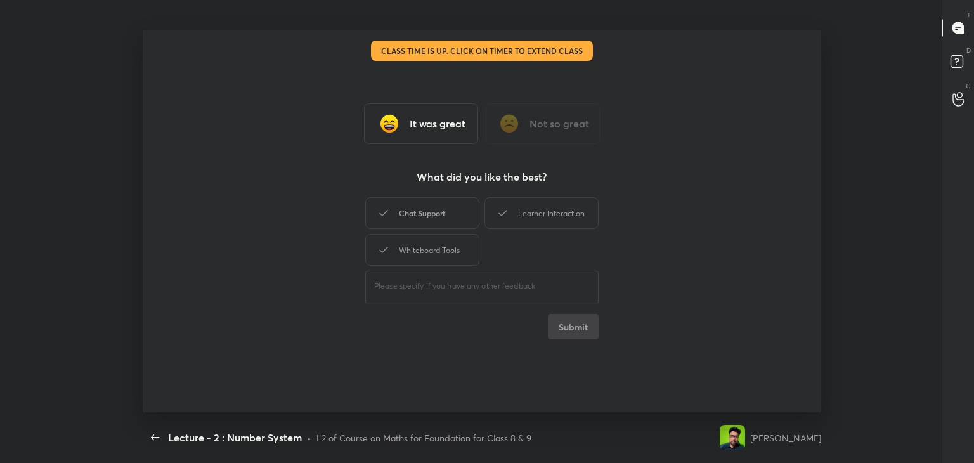
click at [458, 219] on div "Chat Support" at bounding box center [422, 213] width 114 height 32
drag, startPoint x: 533, startPoint y: 214, endPoint x: 442, endPoint y: 246, distance: 96.9
click at [529, 214] on div "Learner Interaction" at bounding box center [542, 213] width 114 height 32
click at [431, 252] on div "Whiteboard Tools" at bounding box center [422, 250] width 114 height 32
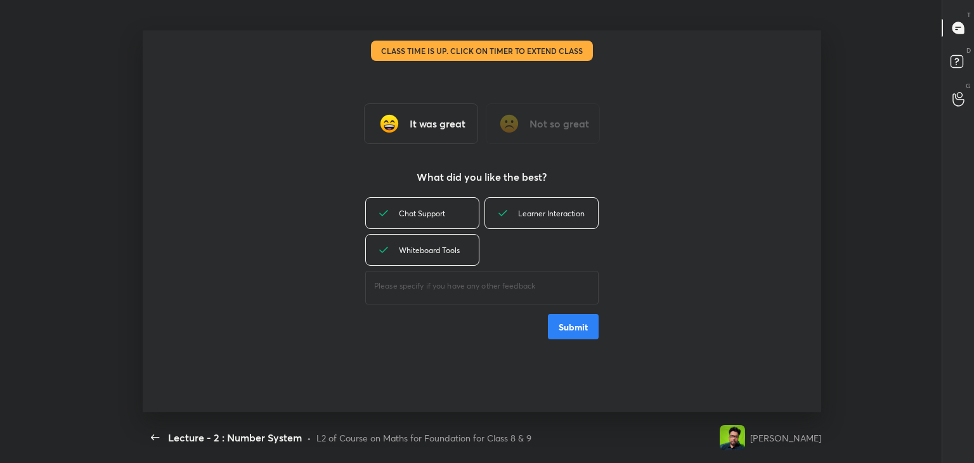
click at [575, 319] on button "Submit" at bounding box center [573, 326] width 51 height 25
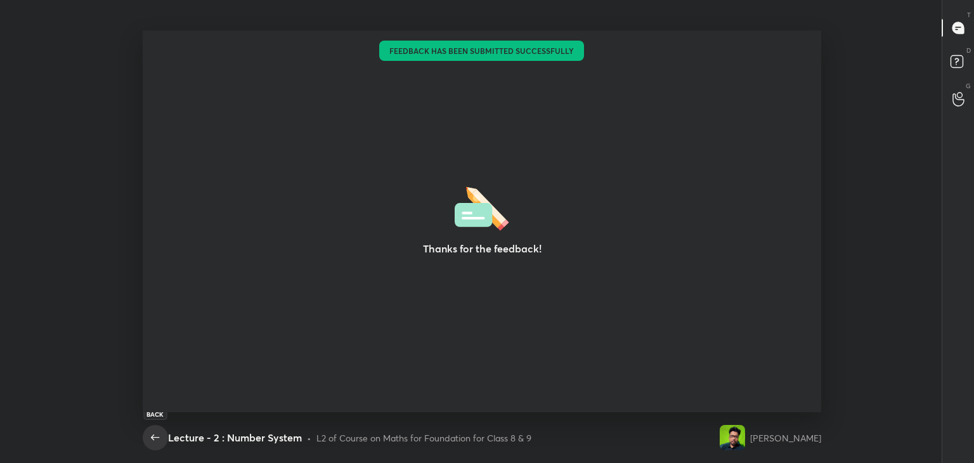
click at [157, 440] on icon "button" at bounding box center [155, 437] width 15 height 15
